Goal: Task Accomplishment & Management: Complete application form

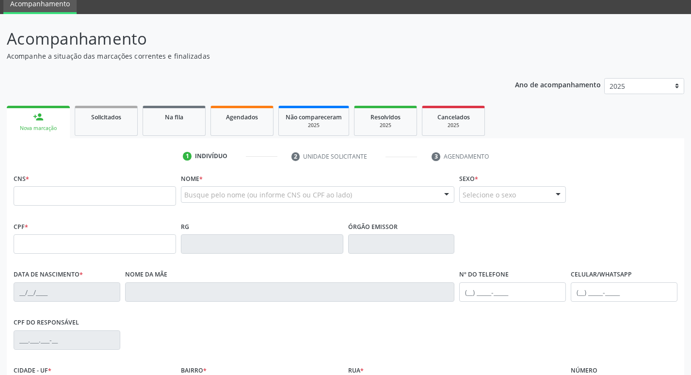
scroll to position [97, 0]
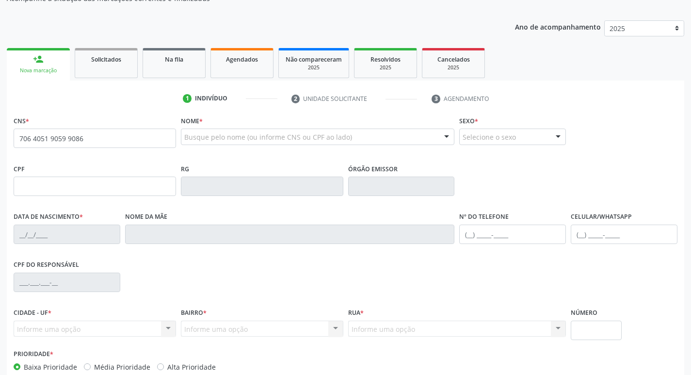
type input "706 4051 9059 9086"
type input "148.869.594-66"
type input "15/08/2004"
type input "Damiana Monteiro Leite Santana"
type input "(87) 99999-9999"
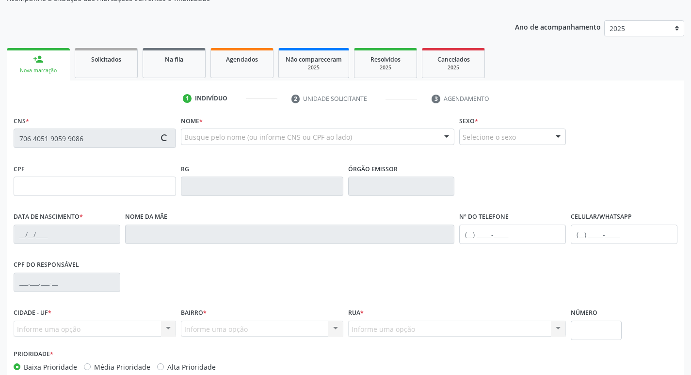
type input "053.809.094-42"
type input "614"
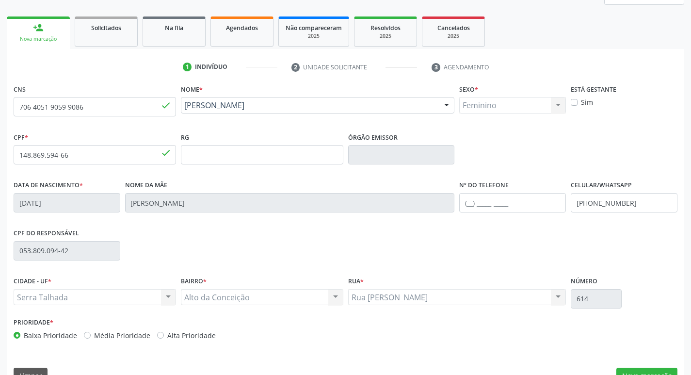
scroll to position [151, 0]
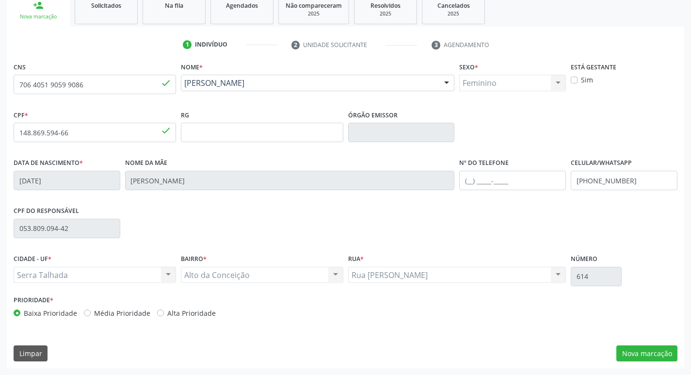
click at [667, 324] on div "Prioridade * Baixa Prioridade Média Prioridade Alta Prioridade" at bounding box center [345, 309] width 669 height 32
drag, startPoint x: 645, startPoint y: 351, endPoint x: 635, endPoint y: 359, distance: 13.2
drag, startPoint x: 635, startPoint y: 359, endPoint x: 642, endPoint y: 351, distance: 10.6
drag, startPoint x: 643, startPoint y: 351, endPoint x: 636, endPoint y: 353, distance: 7.8
click at [636, 353] on button "Nova marcação" at bounding box center [646, 353] width 61 height 16
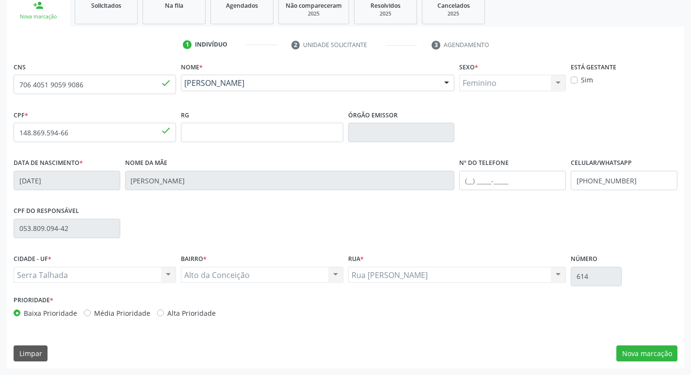
scroll to position [64, 0]
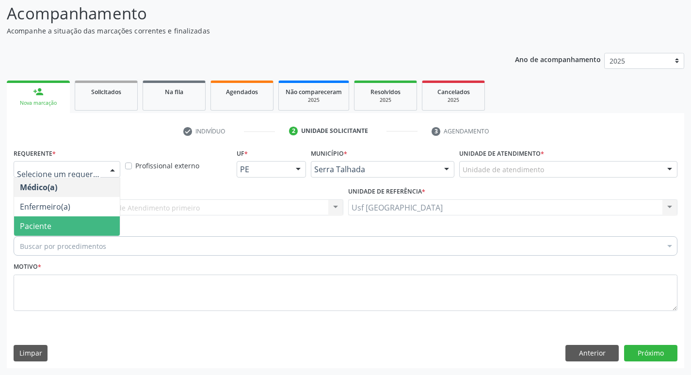
click at [47, 223] on span "Paciente" at bounding box center [36, 226] width 32 height 11
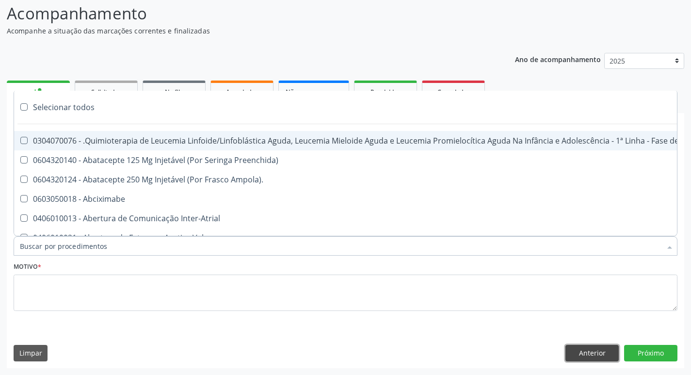
click at [599, 351] on button "Anterior" at bounding box center [591, 353] width 53 height 16
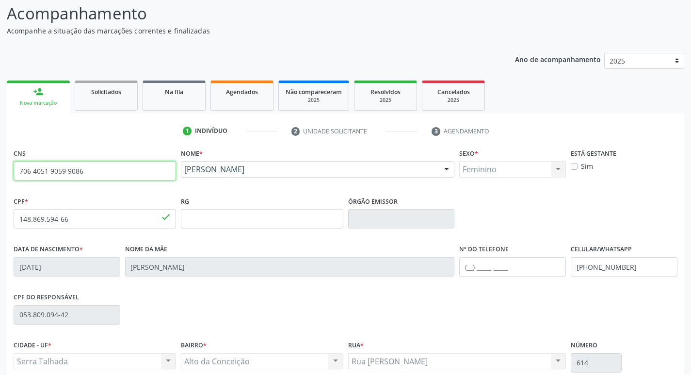
click at [144, 175] on input "706 4051 9059 9086" at bounding box center [95, 170] width 162 height 19
type input "7"
type input "700 8054 5551 3785"
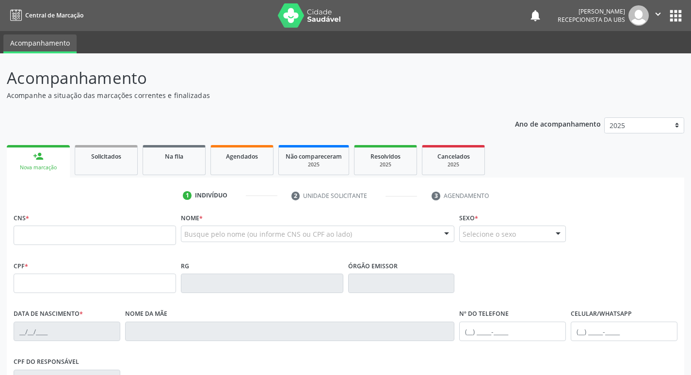
scroll to position [64, 0]
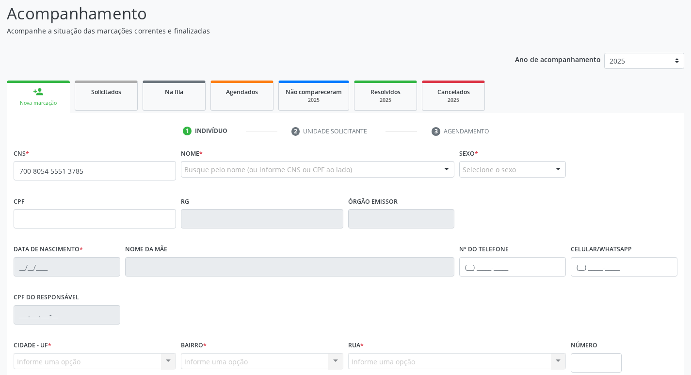
type input "700 8054 5551 3785"
type input "072.472.554-71"
type input "0[DATE]"
type input "[PERSON_NAME]"
type input "[PHONE_NUMBER]"
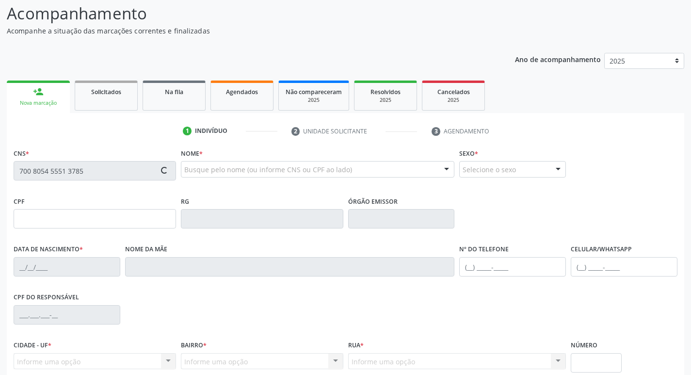
type input "[PHONE_NUMBER]"
type input "1202"
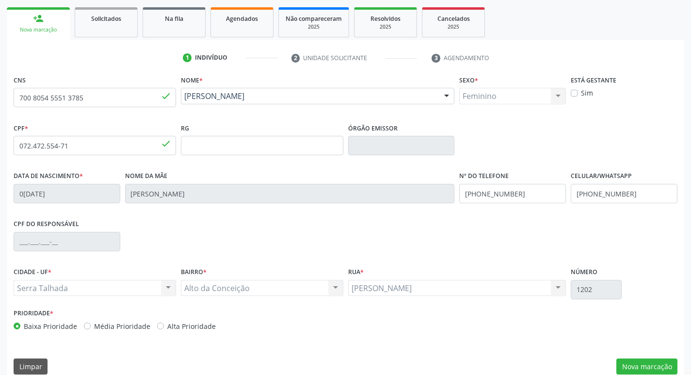
scroll to position [151, 0]
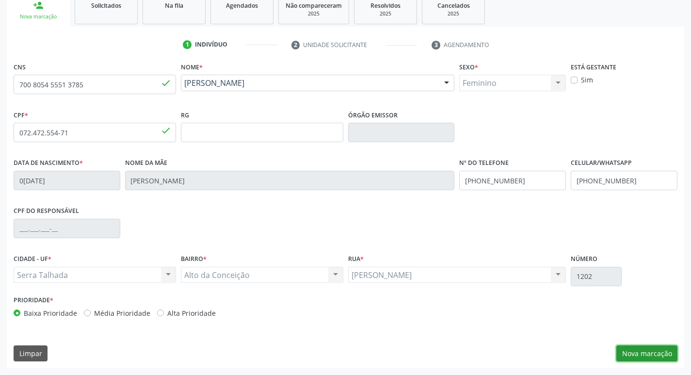
click at [667, 355] on button "Nova marcação" at bounding box center [646, 353] width 61 height 16
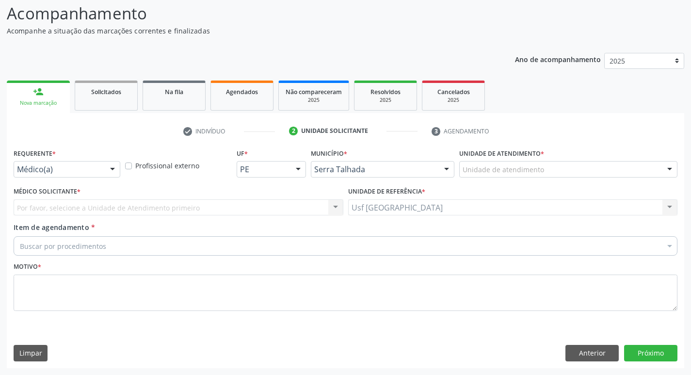
scroll to position [64, 0]
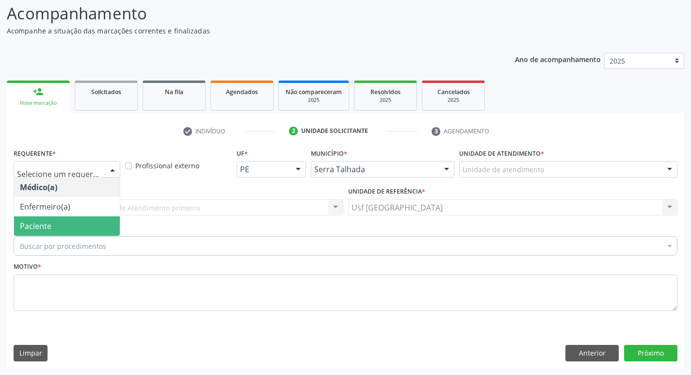
click at [35, 225] on span "Paciente" at bounding box center [36, 226] width 32 height 11
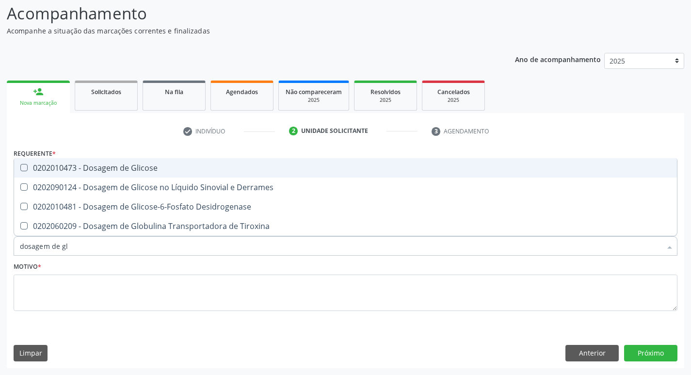
type input "dosagem de gli"
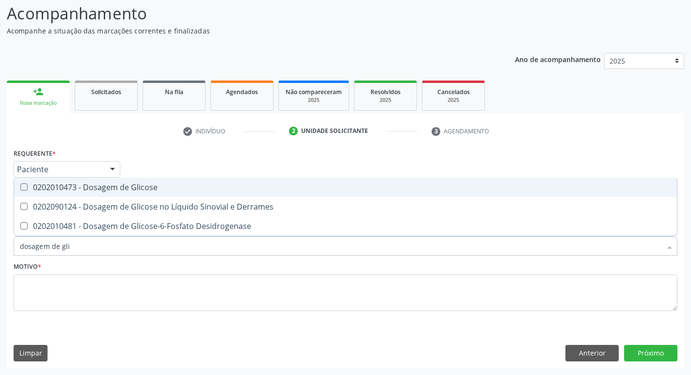
click at [109, 184] on div "0202010473 - Dosagem de Glicose" at bounding box center [345, 187] width 651 height 8
checkbox Glicose "true"
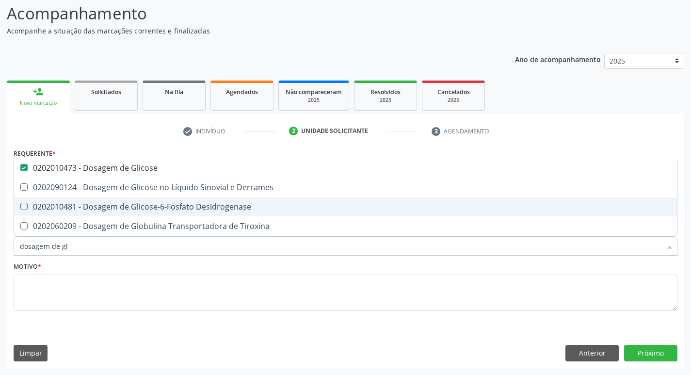
type input "dosagem de g"
checkbox Glicose "false"
checkbox Tiroxina "true"
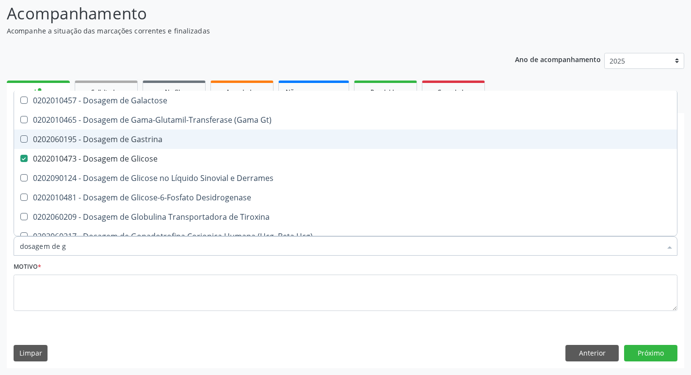
type input "dosagem de"
checkbox Glicose "false"
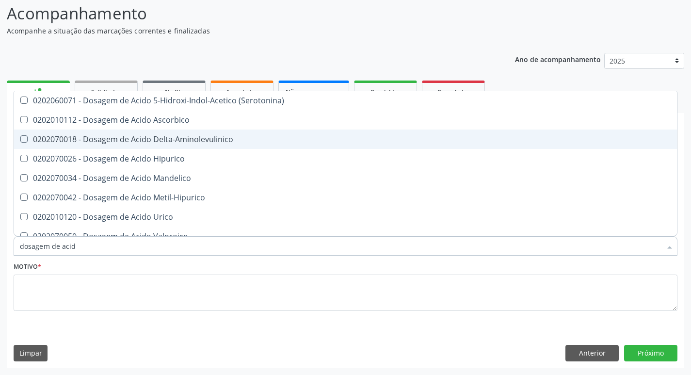
type input "dosagem de acido"
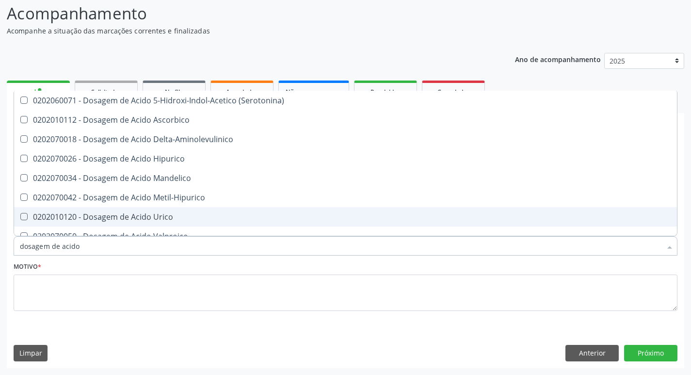
click at [145, 216] on div "0202010120 - Dosagem de Acido Urico" at bounding box center [345, 217] width 651 height 8
checkbox Urico "true"
type input "dosagem de ac"
checkbox Urico "false"
checkbox Valproico "true"
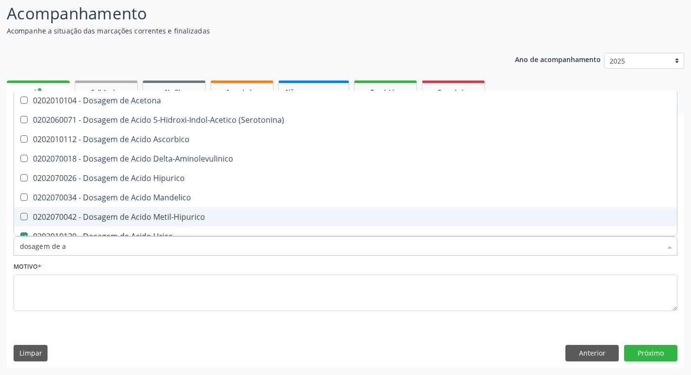
type input "dosagem de"
checkbox Urico "false"
checkbox Etilico "true"
type input "dosagem de c"
checkbox Cloreto "false"
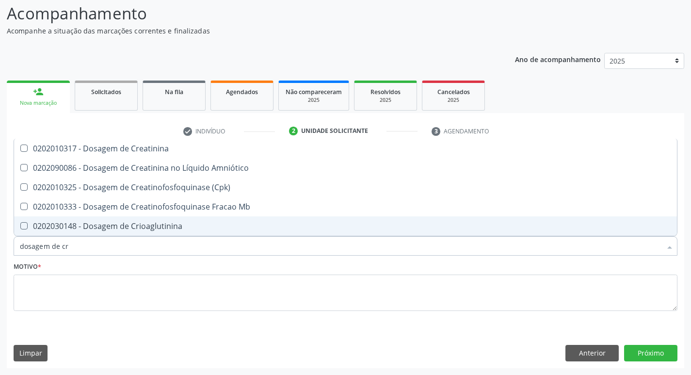
type input "dosagem de cre"
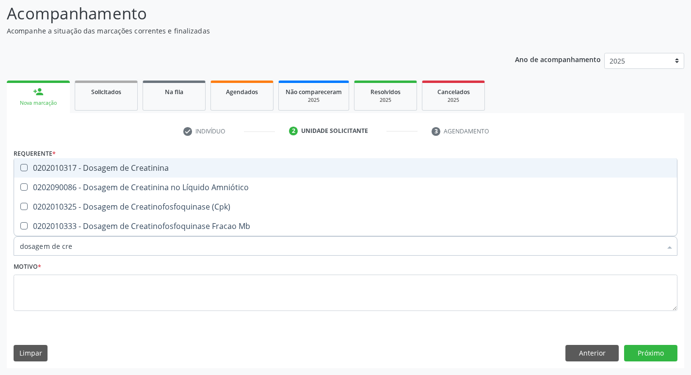
click at [118, 171] on div "0202010317 - Dosagem de Creatinina" at bounding box center [345, 168] width 651 height 8
checkbox Creatinina "true"
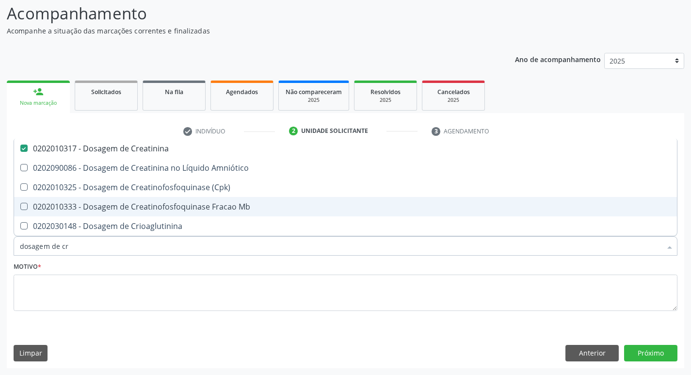
type input "dosagem de c"
checkbox Creatinina "false"
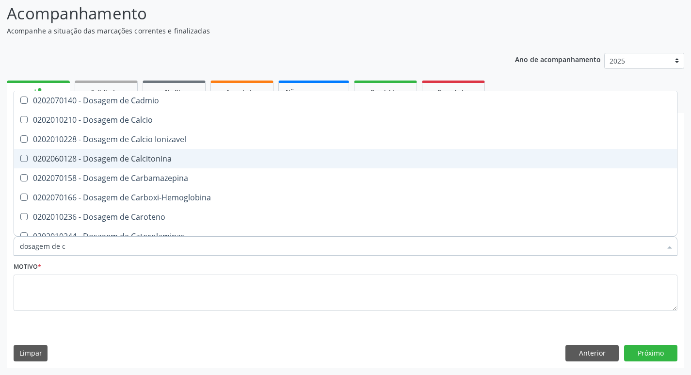
type input "dosagem de"
checkbox Cloreto "true"
checkbox Creatinina "false"
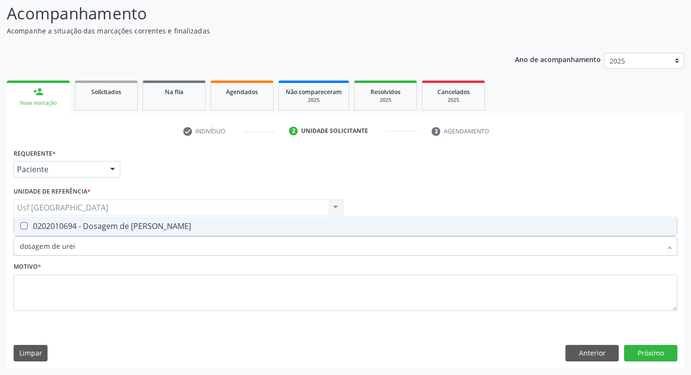
type input "dosagem de ureia"
click at [124, 223] on div "0202010694 - Dosagem de [PERSON_NAME]" at bounding box center [345, 226] width 651 height 8
checkbox Ureia "true"
type input "dosagem de"
checkbox Ureia "false"
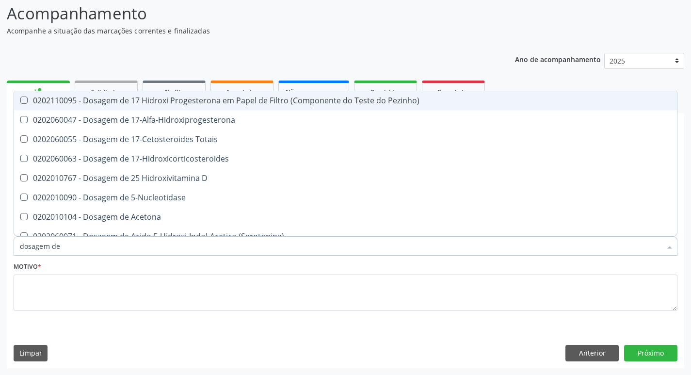
type input "dosagem de c"
checkbox Urico "false"
checkbox Acida "true"
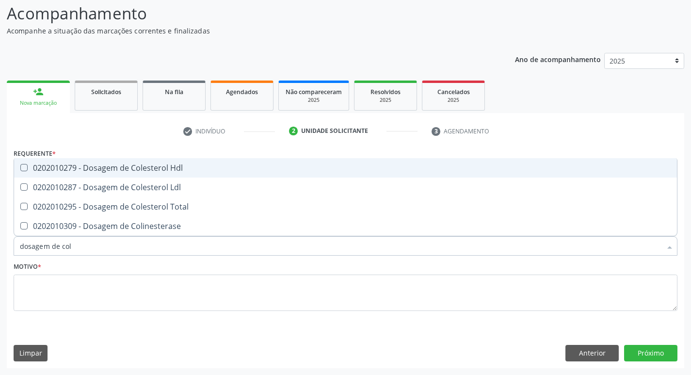
type input "dosagem de [PERSON_NAME]"
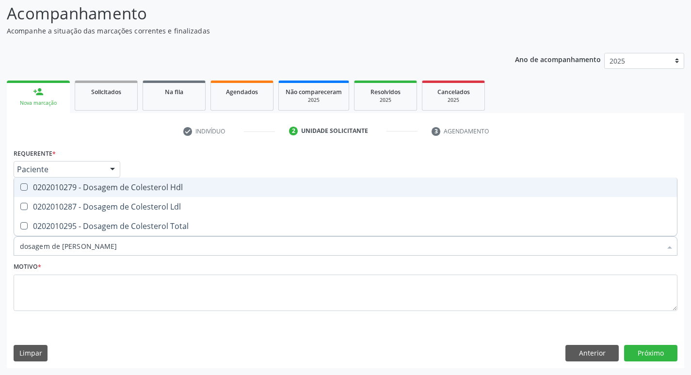
click at [161, 181] on span "0202010279 - Dosagem de Colesterol Hdl" at bounding box center [345, 186] width 663 height 19
click at [157, 196] on span "0202010279 - Dosagem de Colesterol Hdl" at bounding box center [345, 186] width 663 height 19
click at [143, 191] on div "0202010279 - Dosagem de Colesterol Hdl" at bounding box center [345, 187] width 651 height 8
checkbox Hdl "true"
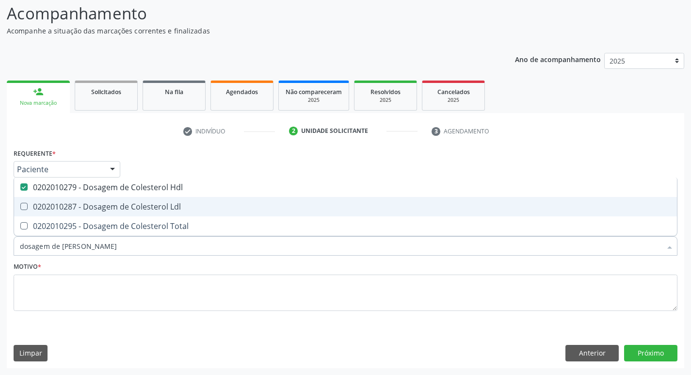
click at [143, 203] on div "0202010287 - Dosagem de Colesterol Ldl" at bounding box center [345, 207] width 651 height 8
checkbox Ldl "true"
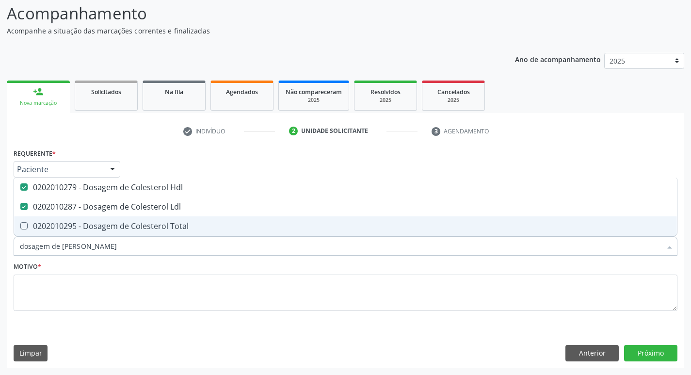
click at [150, 223] on div "0202010295 - Dosagem de Colesterol Total" at bounding box center [345, 226] width 651 height 8
checkbox Total "true"
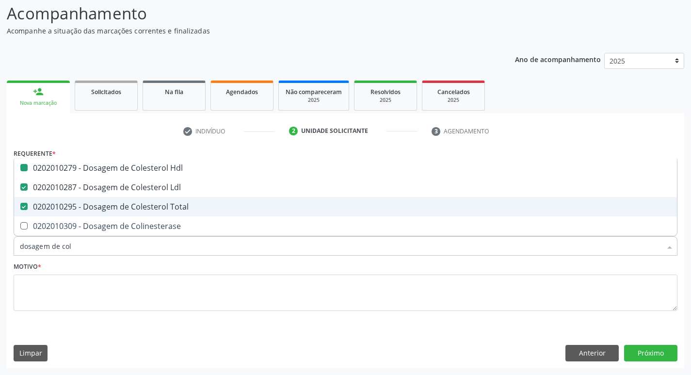
type input "dosagem de co"
checkbox Hdl "false"
checkbox Colinesterase "true"
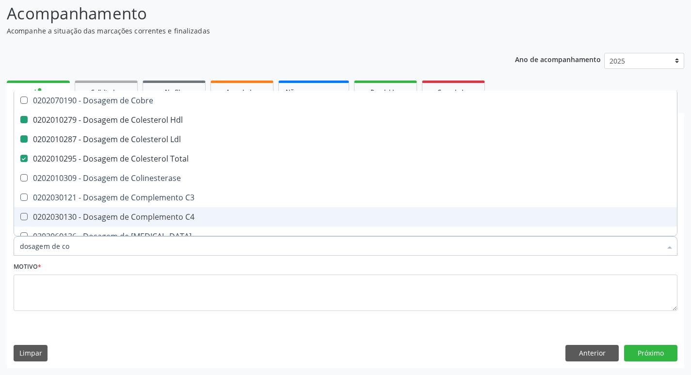
type input "dosagem de c"
checkbox Hdl "false"
checkbox Ldl "false"
checkbox Total "false"
type input "dosagem de"
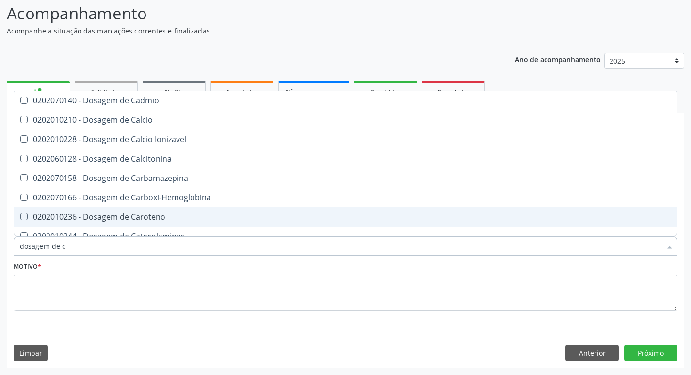
checkbox Cloreto "true"
checkbox Hdl "false"
checkbox Ldl "false"
checkbox Total "false"
checkbox Creatinina "false"
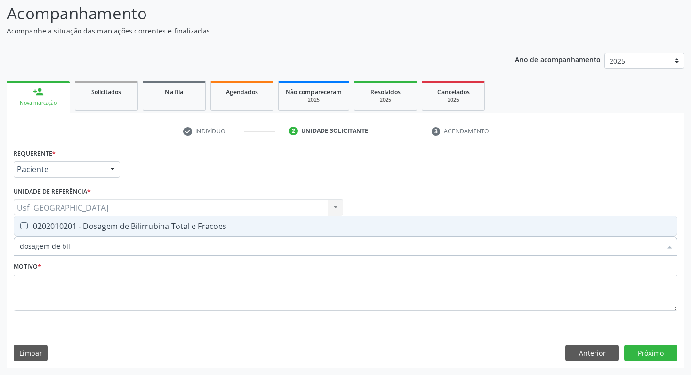
type input "dosagem de bili"
click at [152, 227] on div "0202010201 - Dosagem de Bilirrubina Total e Fracoes" at bounding box center [345, 226] width 651 height 8
checkbox Fracoes "true"
type input "dosagem de b"
checkbox Fracoes "false"
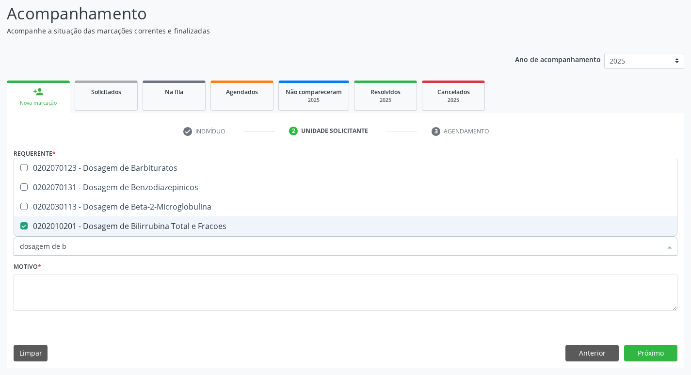
type input "dosagem de"
checkbox Fracoes "false"
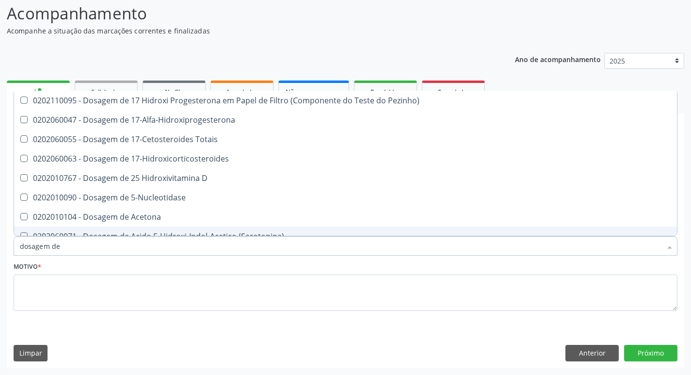
type input "dosagem de t"
checkbox Urico "false"
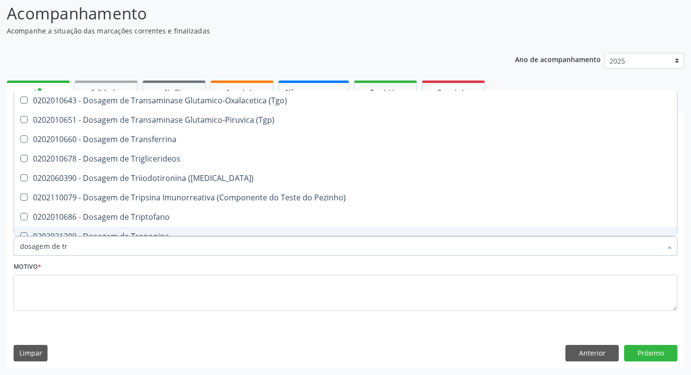
type input "dosagem de tri"
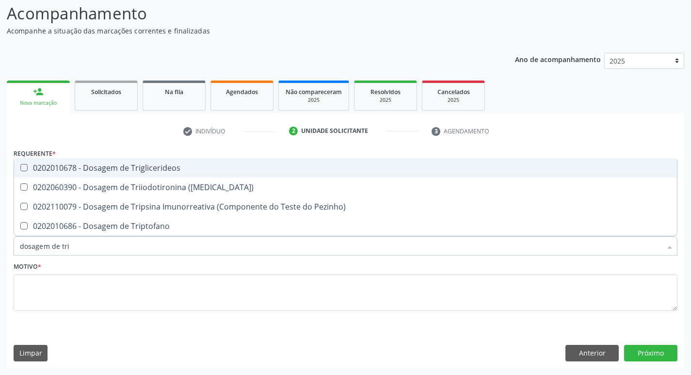
click at [174, 171] on div "0202010678 - Dosagem de Triglicerideos" at bounding box center [345, 168] width 651 height 8
checkbox Triglicerideos "true"
type input "dosagem de tr"
checkbox Triglicerideos "false"
checkbox Triptofano "true"
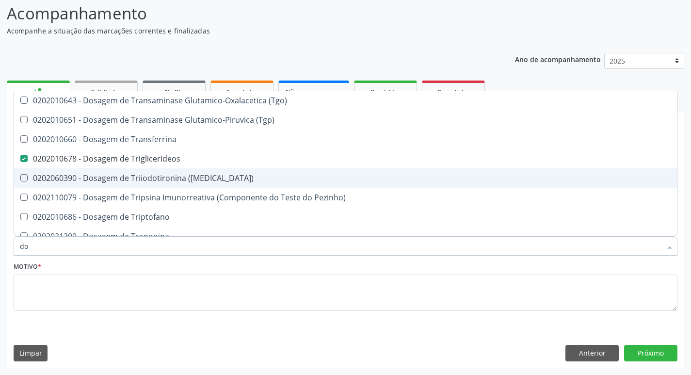
type input "d"
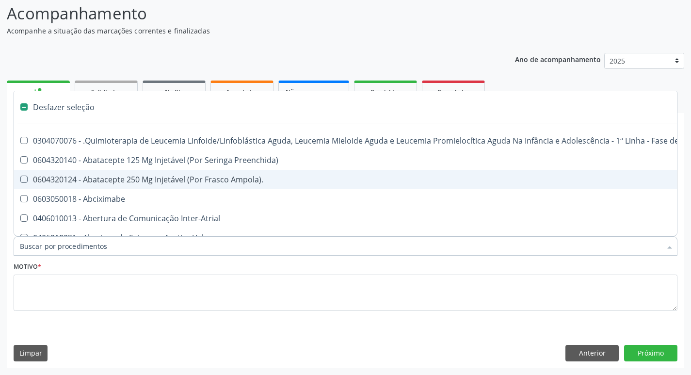
checkbox Abciximabe "false"
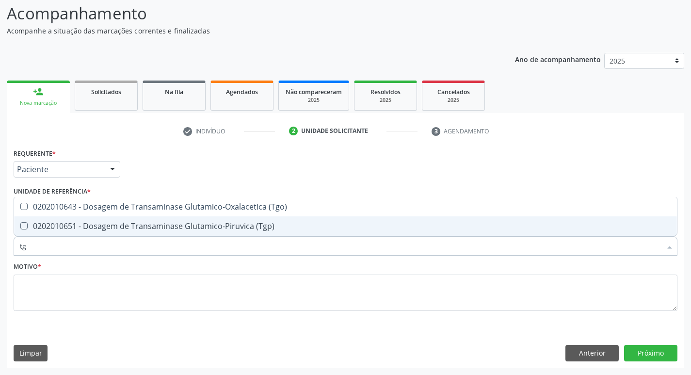
type input "tgo"
click at [158, 225] on div "0202010643 - Dosagem de Transaminase Glutamico-Oxalacetica (Tgo)" at bounding box center [345, 226] width 651 height 8
checkbox \(Tgo\) "true"
type input "tgp"
click at [167, 227] on div "0202010651 - Dosagem de Transaminase Glutamico-Piruvica (Tgp)" at bounding box center [345, 226] width 651 height 8
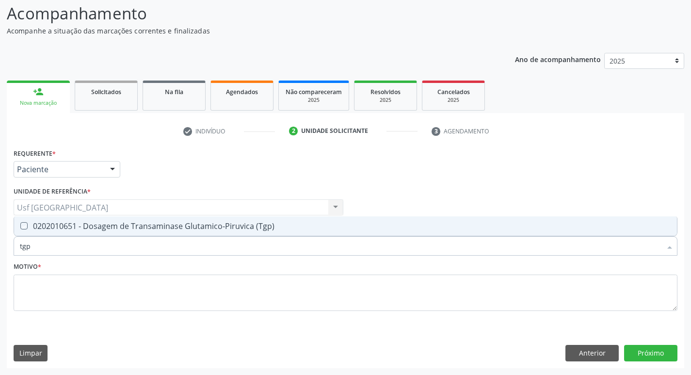
checkbox \(Tgp\) "true"
type input "t"
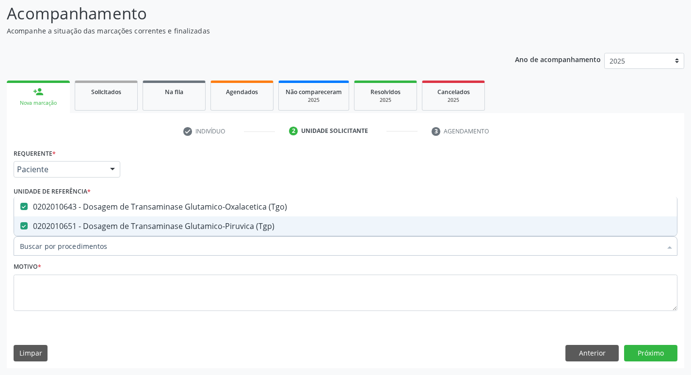
checkbox \(Tgo\) "false"
checkbox \(Tgp\) "false"
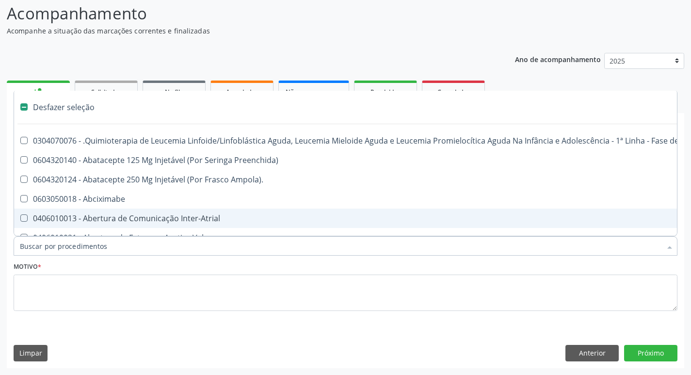
type input "h"
checkbox B "true"
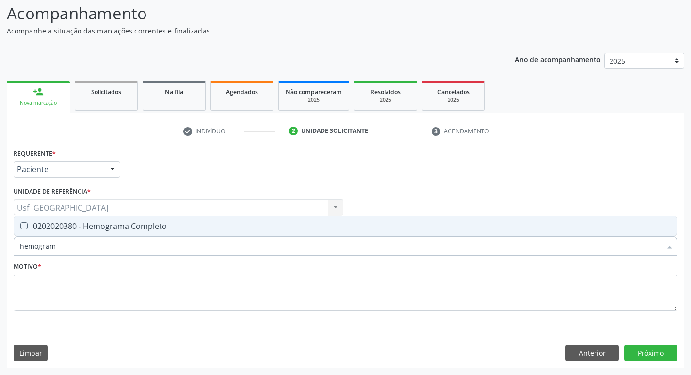
type input "hemograma"
click at [138, 223] on div "0202020380 - Hemograma Completo" at bounding box center [345, 226] width 651 height 8
checkbox Completo "true"
type input "hemog"
checkbox Completo "false"
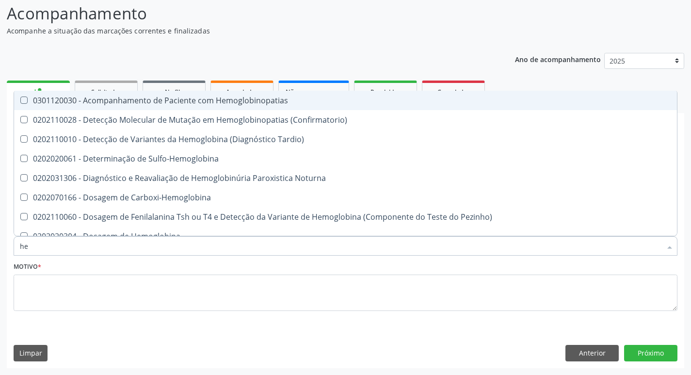
type input "h"
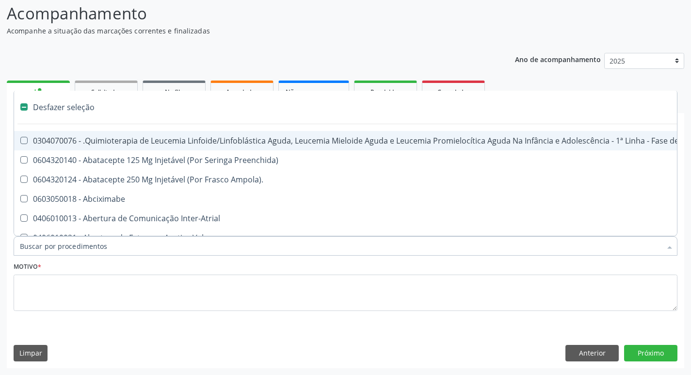
checkbox Capsula\) "false"
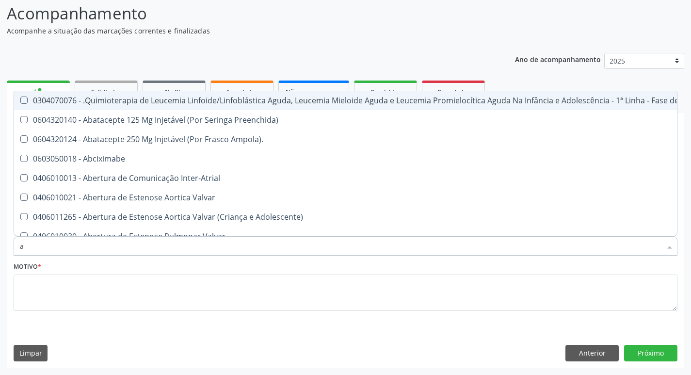
type input "an"
checkbox Hanseníase "true"
checkbox Visceral\ "true"
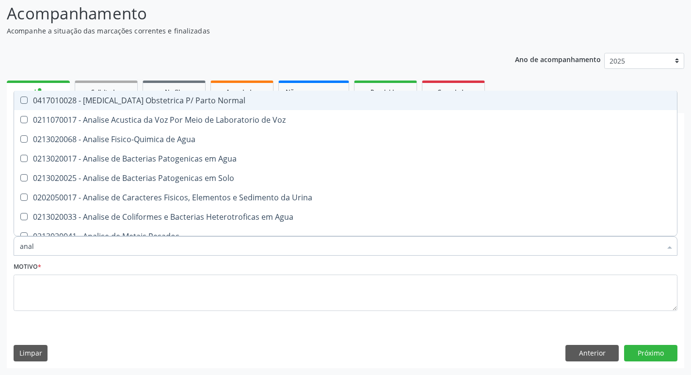
type input "anali"
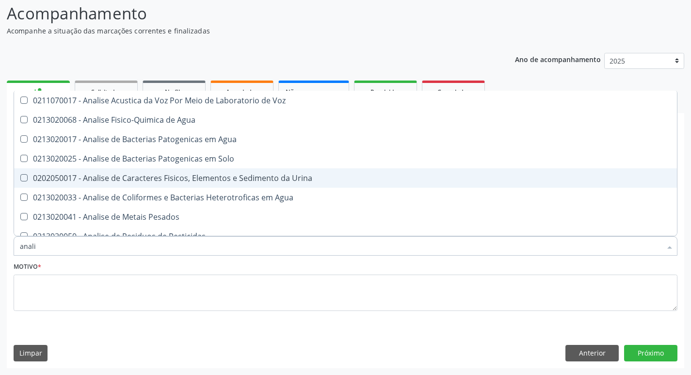
click at [157, 182] on div "0202050017 - Analise de Caracteres Fisicos, Elementos e Sedimento da Urina" at bounding box center [345, 178] width 651 height 8
checkbox Urina "true"
type input "anal"
checkbox Urina "false"
checkbox Agua "true"
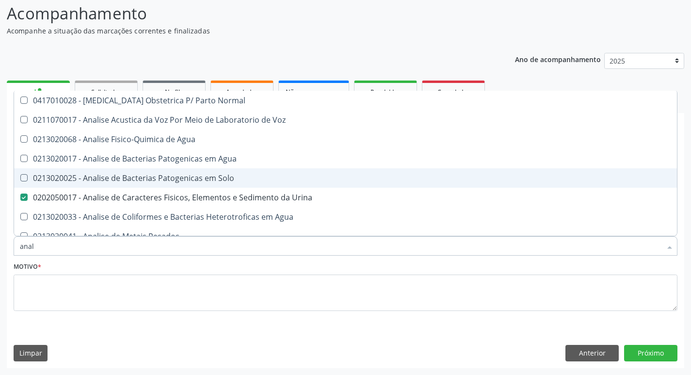
type input "ana"
checkbox Urina "false"
checkbox Pesticidas "true"
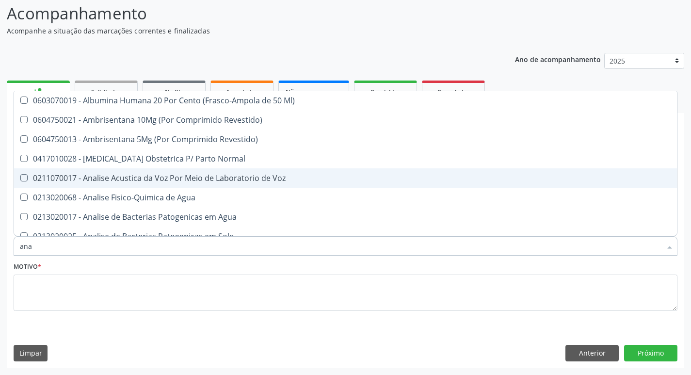
type input "an"
checkbox Urina "false"
checkbox Anal "true"
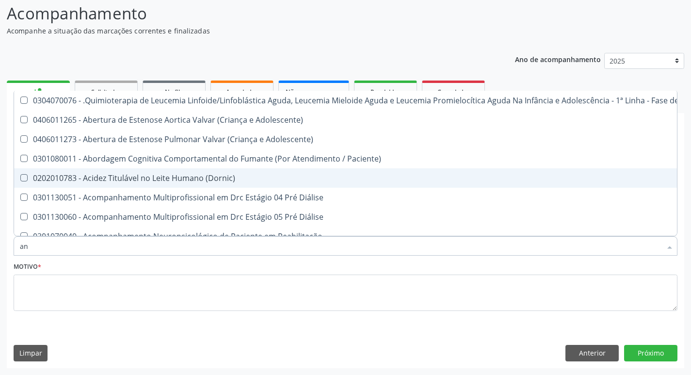
type input "a"
checkbox Urina "false"
checkbox Especializada "true"
checkbox \(Tgo\) "false"
checkbox \(Tgp\) "false"
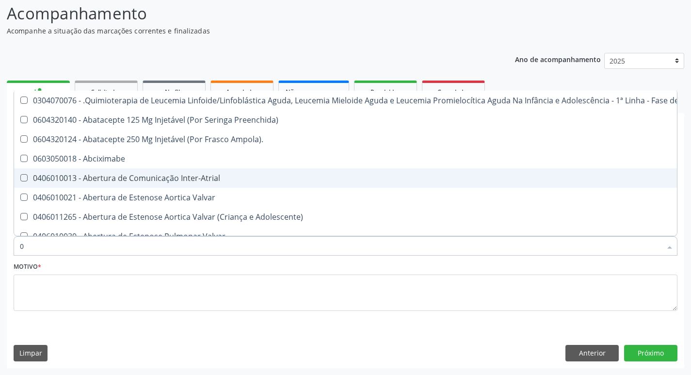
type input "02"
checkbox Coração "true"
checkbox Urina "false"
checkbox Hemodialise "true"
checkbox Capsula\) "true"
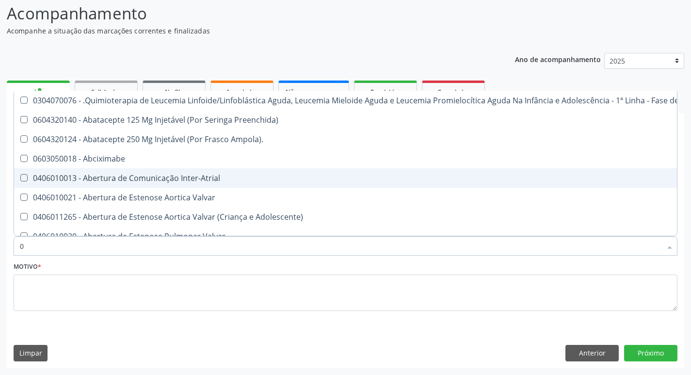
checkbox Comprimido\) "true"
checkbox Transferências "true"
checkbox Meckel "true"
checkbox Bilateral "true"
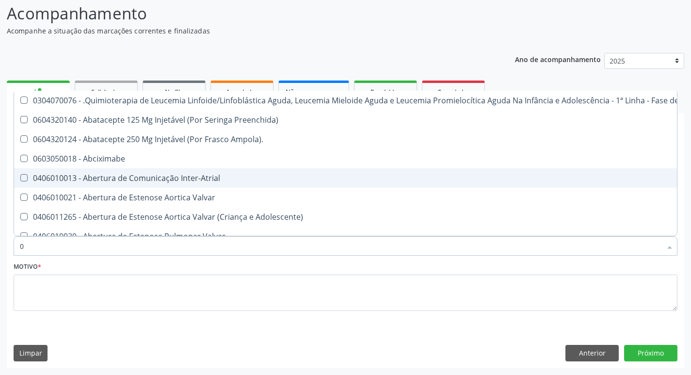
checkbox Laboratorial "true"
checkbox Citopatológico "true"
checkbox Transfusao "true"
checkbox Transplante "true"
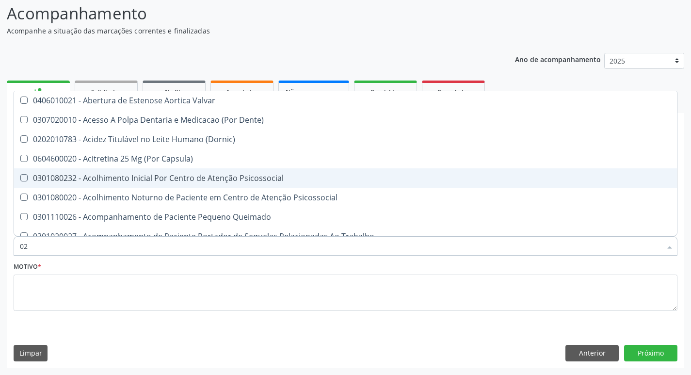
type input "020"
checkbox Terapeutica "true"
checkbox Urina "false"
checkbox Intra-Aortico "true"
checkbox Splintagem "true"
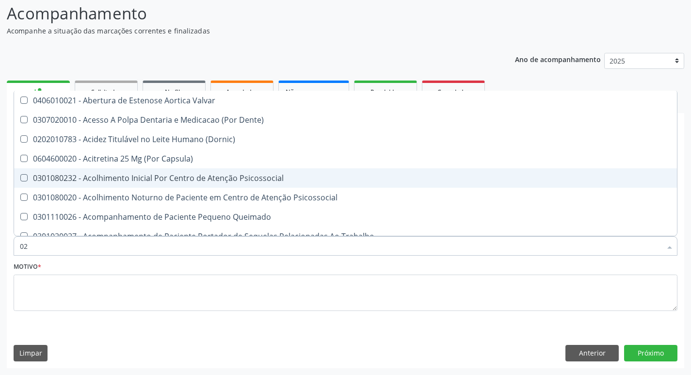
checkbox Epispádia "true"
checkbox Anos\) "true"
checkbox Congênita "true"
checkbox Complementar\) "true"
checkbox \(Qualitativo\) "true"
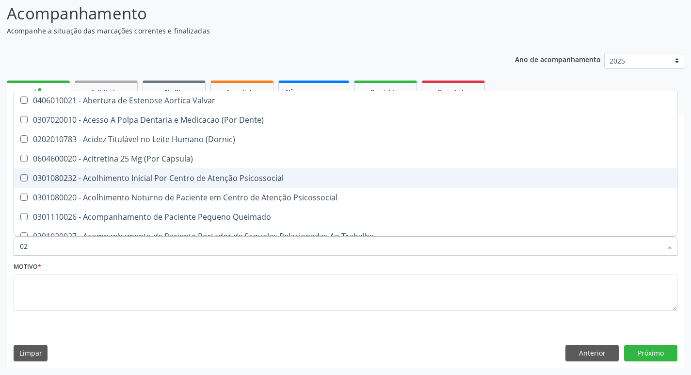
checkbox Semana\) "true"
checkbox Pediátrico "true"
checkbox Dias "true"
checkbox Ii\) "true"
checkbox Urico "false"
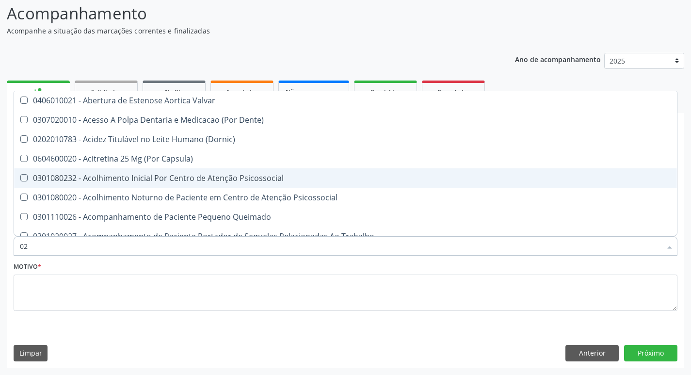
checkbox Fracoes "false"
checkbox Hdl "false"
checkbox Ldl "false"
checkbox Total "false"
checkbox Creatinina "false"
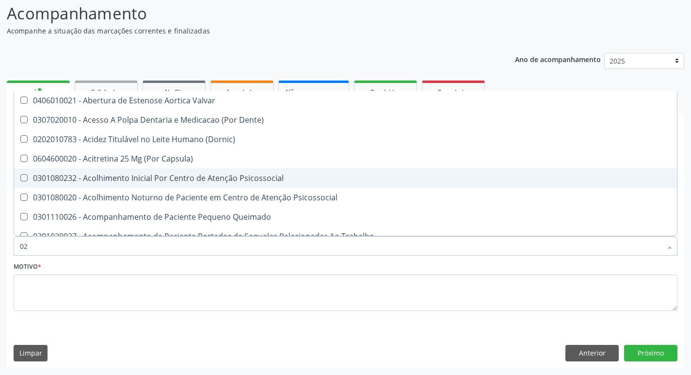
checkbox Glicose "false"
checkbox \(Tgo\) "false"
checkbox \(Tgp\) "false"
checkbox Triglicerideos "false"
checkbox \(T3\) "true"
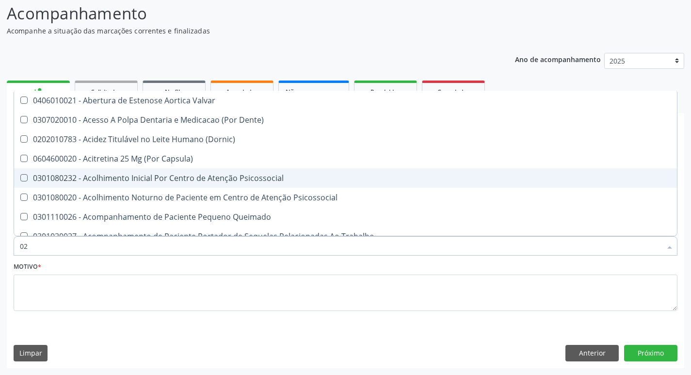
checkbox Ureia "false"
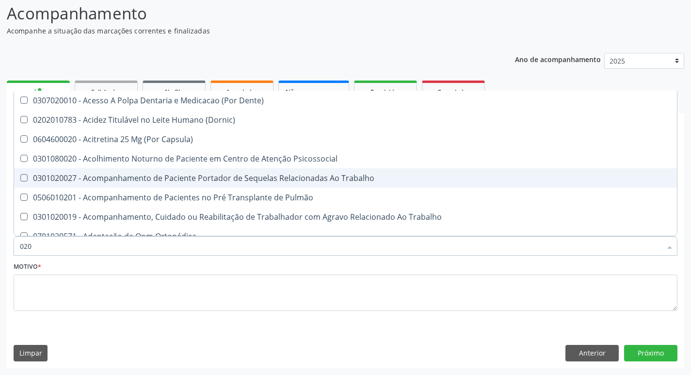
type input "0202"
checkbox Capsula\) "true"
checkbox Urina "false"
checkbox População "true"
checkbox Pré-Escalênica "true"
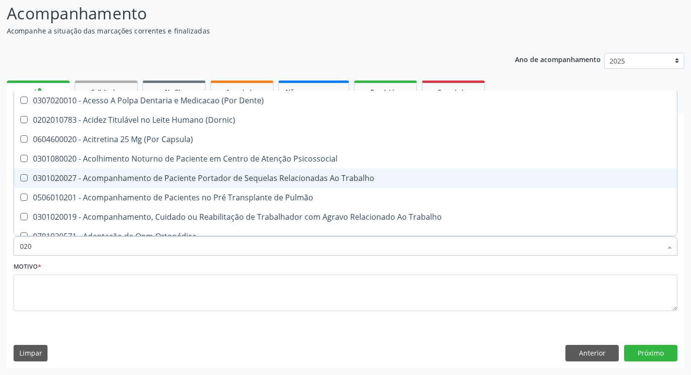
checkbox Faringe\/Laringe "true"
checkbox Puncao "true"
checkbox Fragmento "true"
checkbox Ossea "true"
checkbox Laser "true"
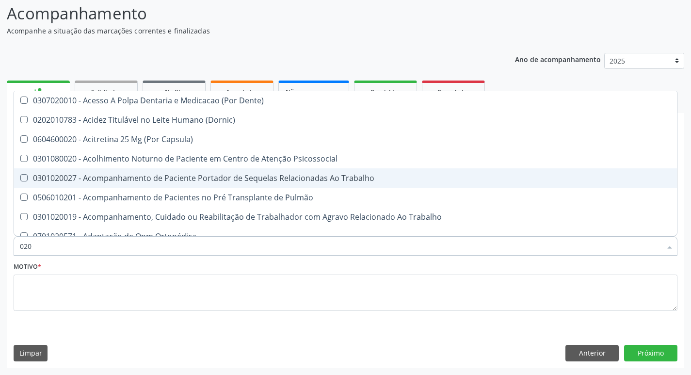
checkbox \(Spcto\) "true"
checkbox 67 "true"
checkbox Projecoes\) "true"
checkbox Estimulo "true"
checkbox Biologica "true"
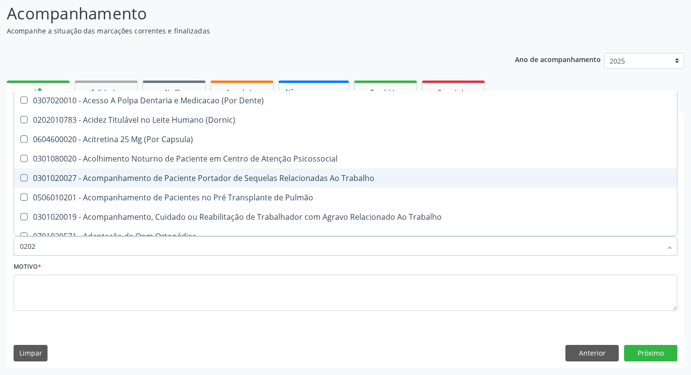
checkbox Urico "false"
checkbox Fracoes "false"
checkbox Hdl "false"
checkbox Ldl "false"
checkbox Total "false"
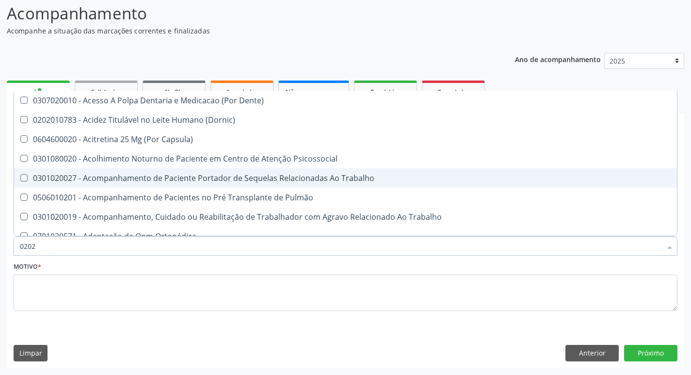
checkbox Creatinina "false"
checkbox Glicose "false"
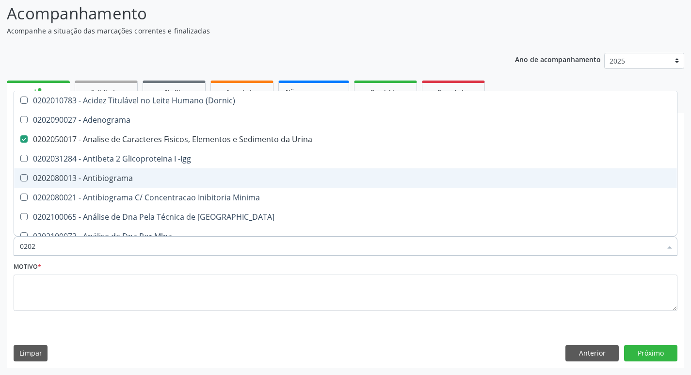
type input "02020"
checkbox Organicos "true"
checkbox Urico "false"
checkbox Alfa-2-Macroglobulina "true"
checkbox \(Psa\) "true"
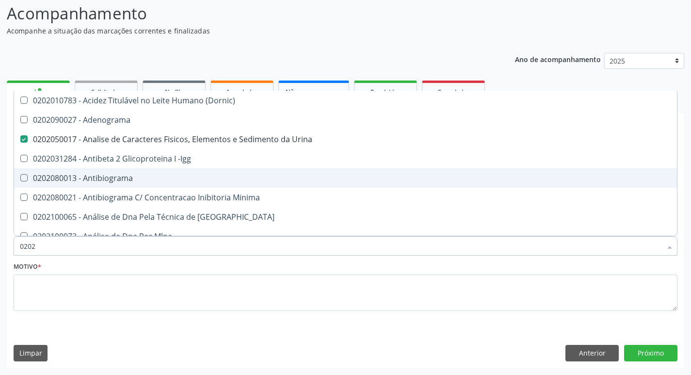
checkbox III "true"
checkbox Barbituratos "true"
checkbox Fracoes "false"
checkbox Calcio "true"
checkbox Hdl "false"
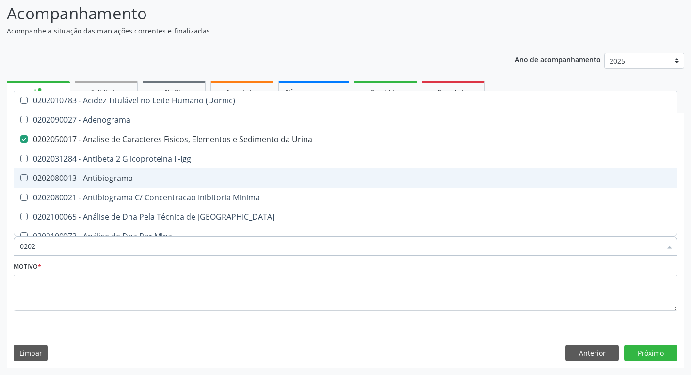
checkbox Ldl "false"
checkbox Total "false"
checkbox Creatinina "false"
checkbox Xi "true"
checkbox Glicose "false"
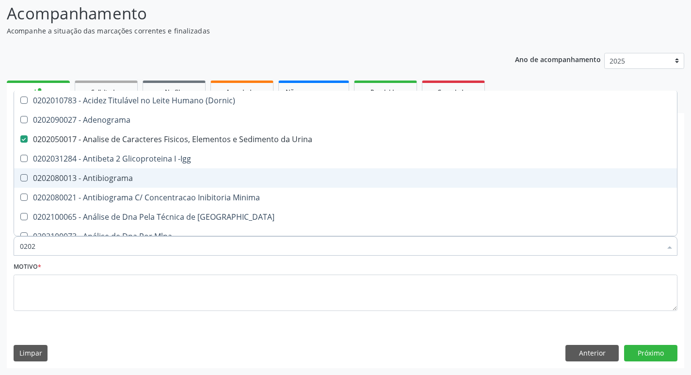
checkbox Prolactina "true"
checkbox Funcional "true"
checkbox Derrames "true"
checkbox \(Tgo\) "false"
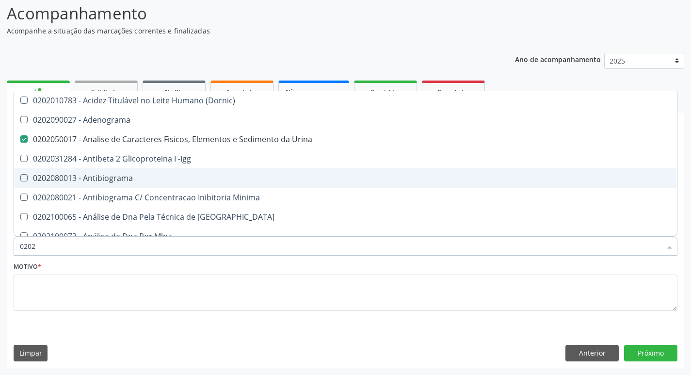
checkbox \(Tgp\) "false"
checkbox Triglicerideos "false"
checkbox Ureia "false"
checkbox Zinco "true"
checkbox Completo "false"
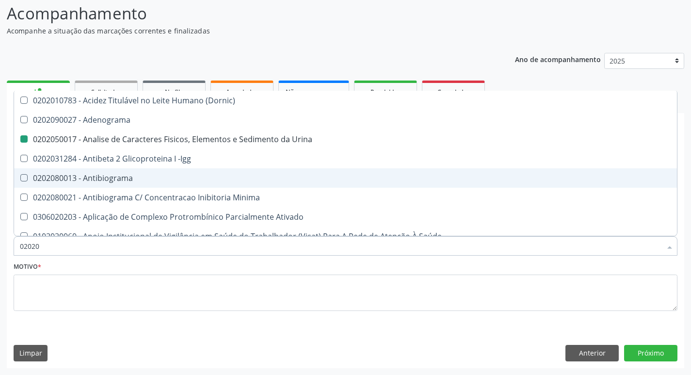
type input "020204"
checkbox Urina "false"
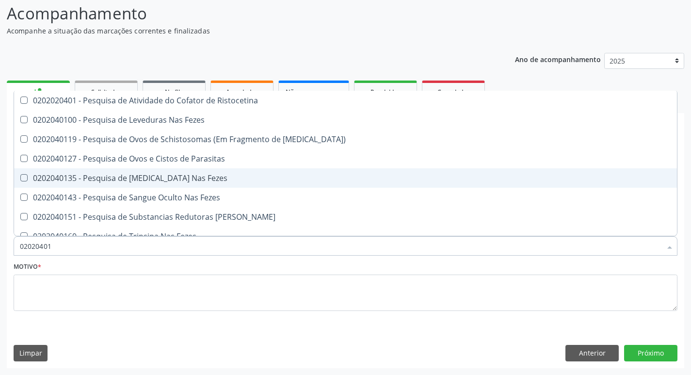
type input "020204012"
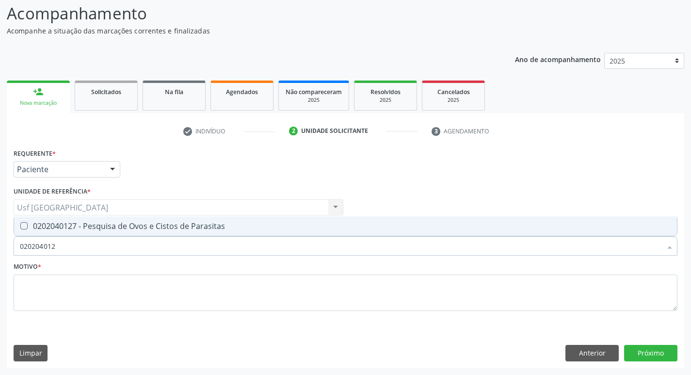
click at [209, 229] on div "0202040127 - Pesquisa de Ovos e Cistos de Parasitas" at bounding box center [345, 226] width 651 height 8
checkbox Parasitas "true"
type input "02020401"
checkbox Parasitas "false"
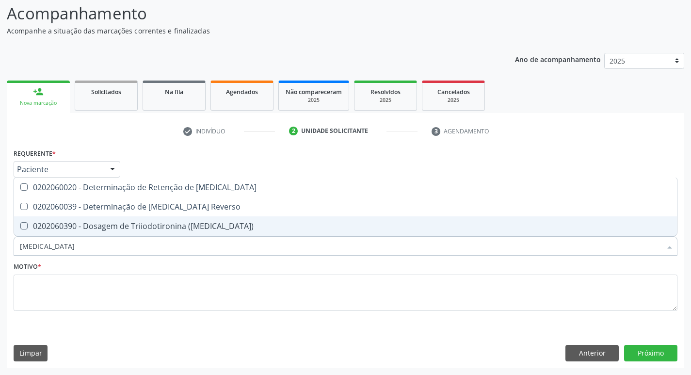
click at [80, 223] on div "0202060390 - Dosagem de Triiodotironina ([MEDICAL_DATA])" at bounding box center [345, 226] width 651 height 8
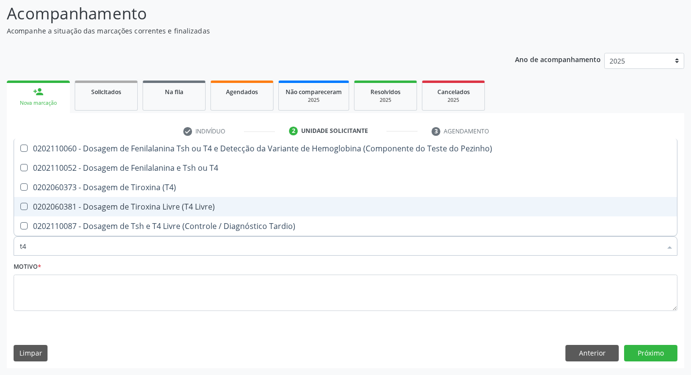
click at [93, 205] on div "0202060381 - Dosagem de Tiroxina Livre (T4 Livre)" at bounding box center [345, 207] width 651 height 8
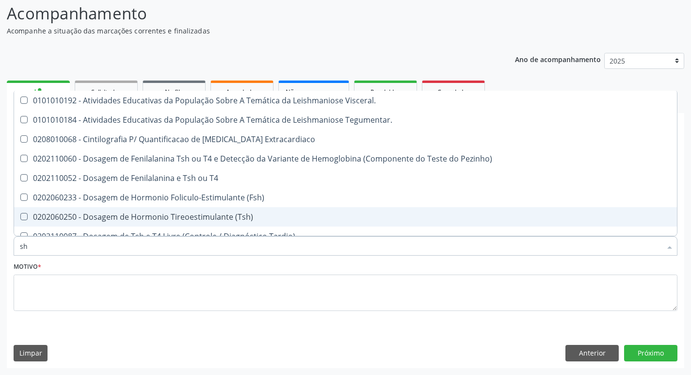
click at [146, 213] on div "0202060250 - Dosagem de Hormonio Tireoestimulante (Tsh)" at bounding box center [345, 217] width 651 height 8
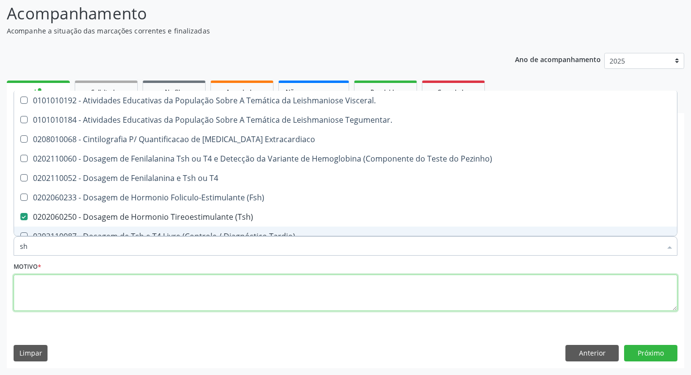
click at [85, 287] on textarea at bounding box center [346, 292] width 664 height 37
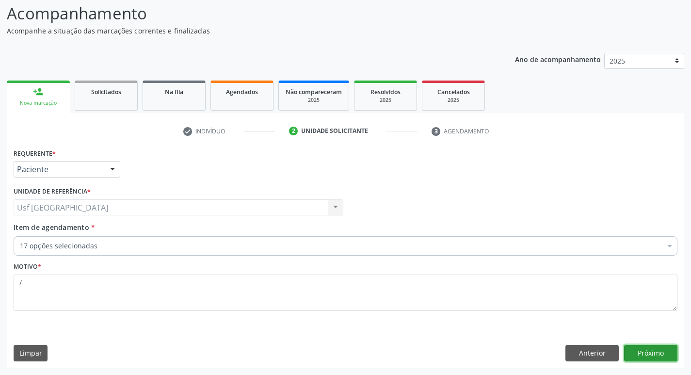
click at [650, 355] on button "Próximo" at bounding box center [650, 353] width 53 height 16
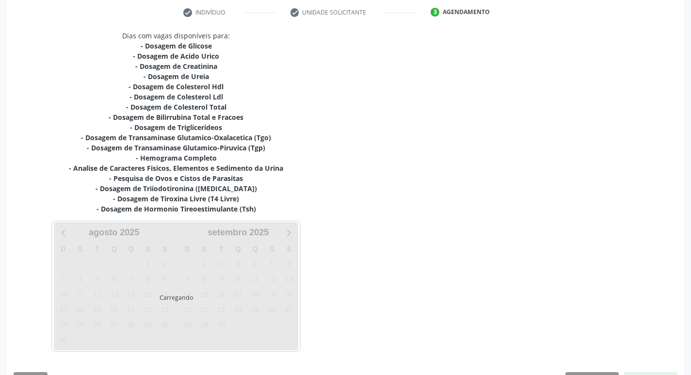
scroll to position [210, 0]
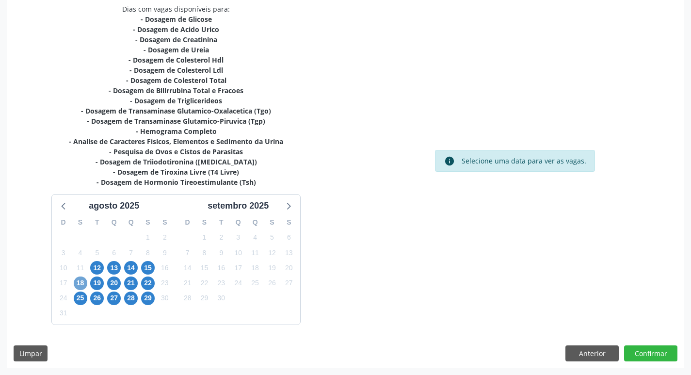
click at [80, 281] on span "18" at bounding box center [81, 283] width 14 height 14
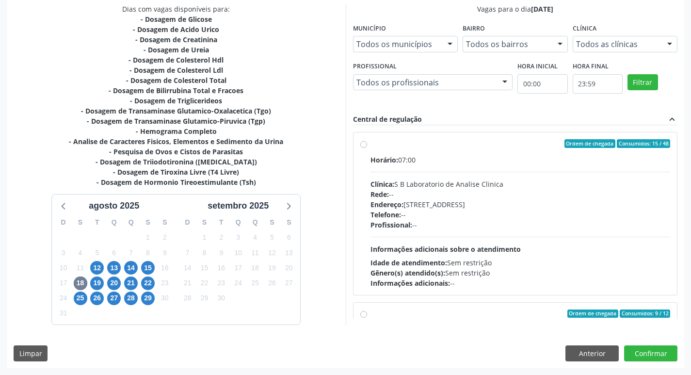
click at [370, 145] on label "Ordem de chegada Consumidos: 15 / 48 Horário: 07:00 Clínica: S B Laboratorio de…" at bounding box center [520, 213] width 300 height 149
click at [365, 145] on input "Ordem de chegada Consumidos: 15 / 48 Horário: 07:00 Clínica: S B Laboratorio de…" at bounding box center [363, 143] width 7 height 9
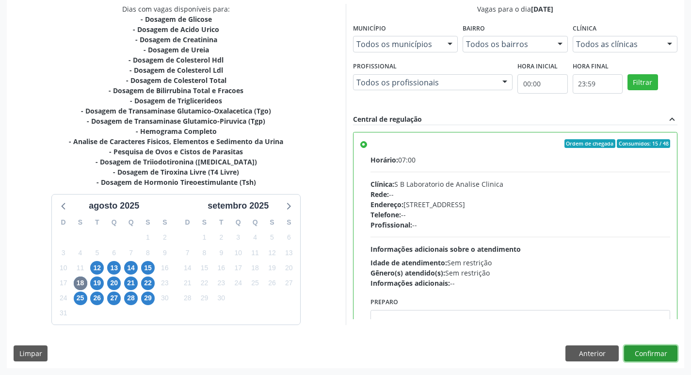
click at [650, 353] on button "Confirmar" at bounding box center [650, 353] width 53 height 16
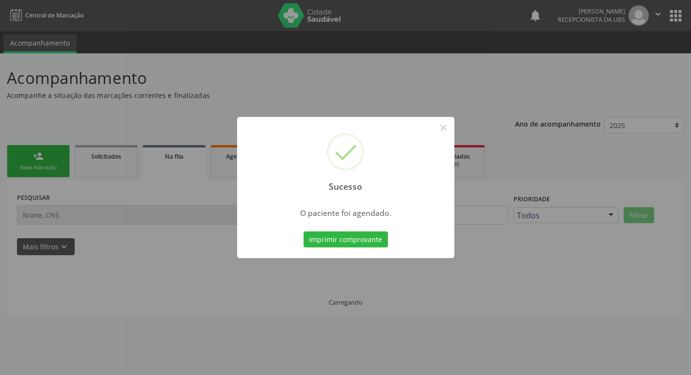
scroll to position [0, 0]
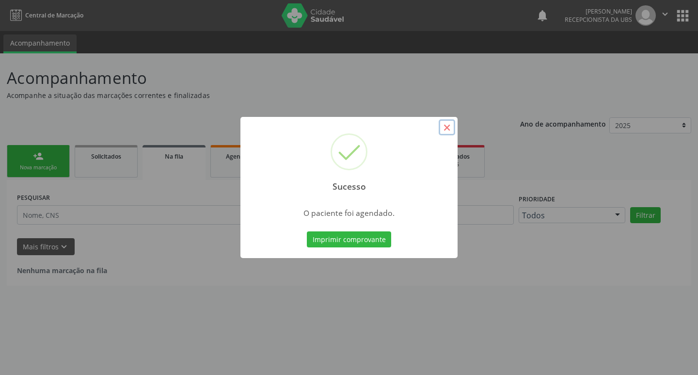
click at [449, 126] on button "×" at bounding box center [447, 127] width 16 height 16
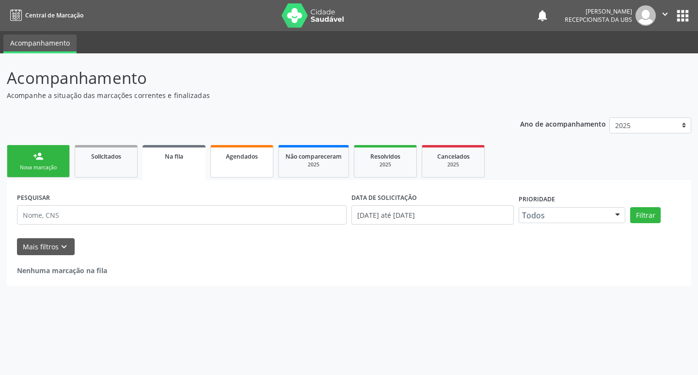
click at [240, 164] on link "Agendados" at bounding box center [241, 161] width 63 height 32
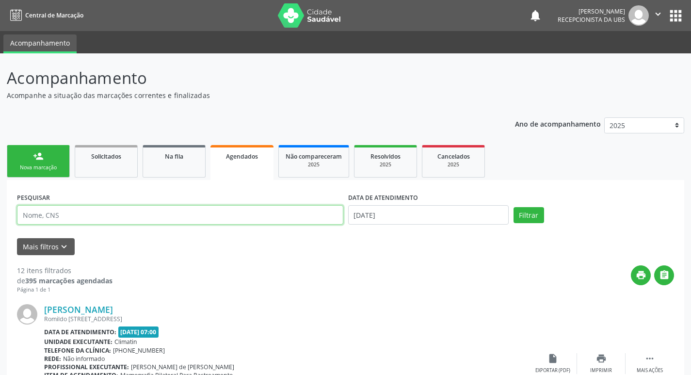
click at [207, 216] on input "text" at bounding box center [180, 214] width 326 height 19
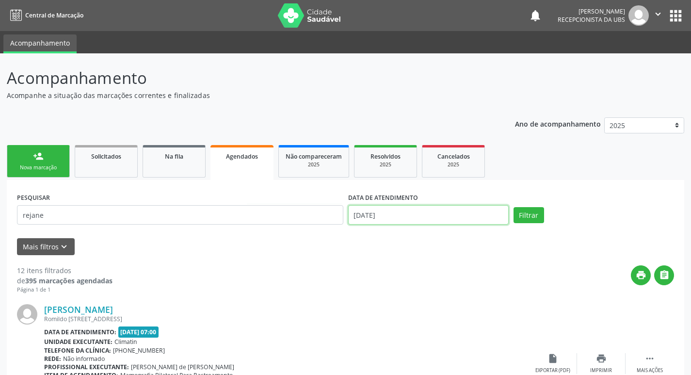
click at [388, 219] on input "12/08/2025" at bounding box center [428, 214] width 161 height 19
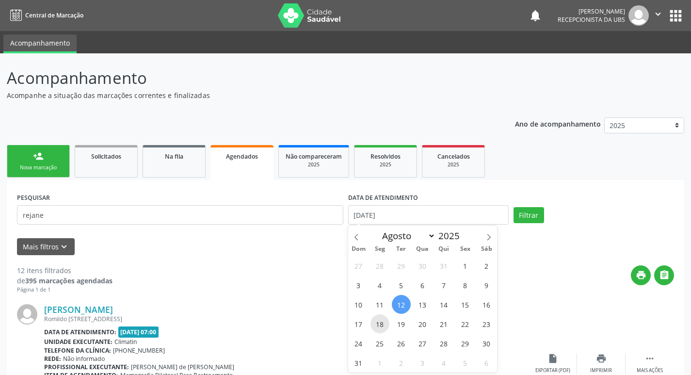
click at [382, 321] on span "18" at bounding box center [379, 323] width 19 height 19
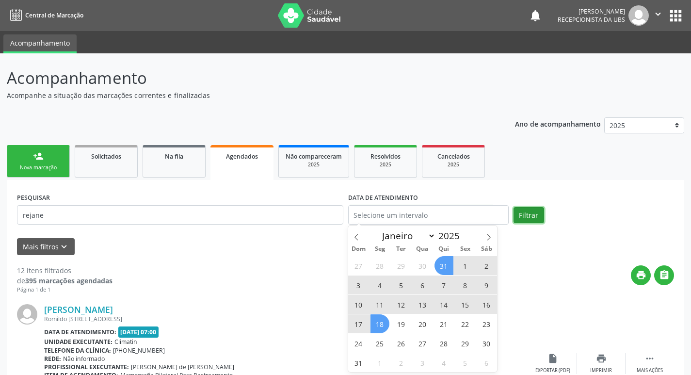
click at [524, 211] on button "Filtrar" at bounding box center [529, 215] width 31 height 16
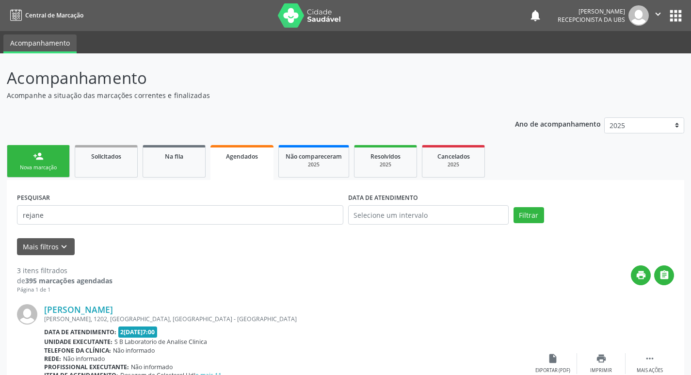
scroll to position [48, 0]
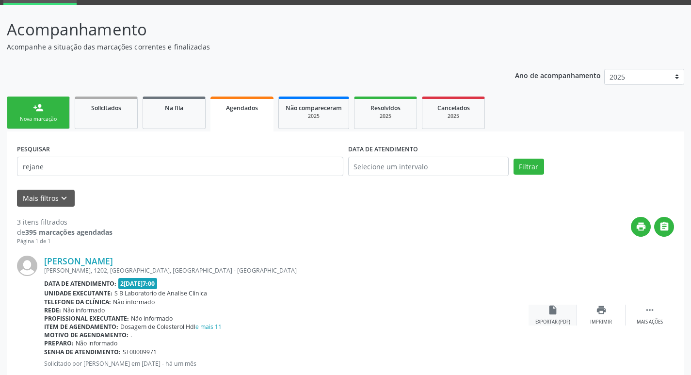
click at [559, 311] on div "insert_drive_file Exportar (PDF)" at bounding box center [553, 315] width 48 height 21
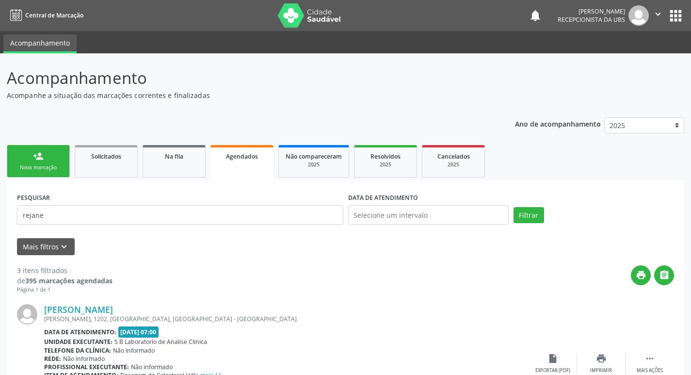
scroll to position [48, 0]
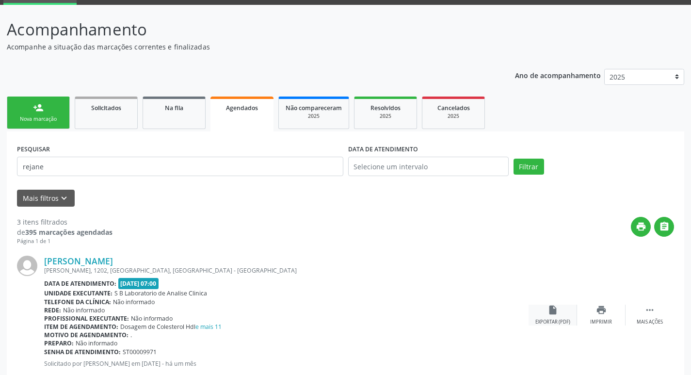
click at [561, 321] on div "Exportar (PDF)" at bounding box center [552, 322] width 35 height 7
click at [37, 107] on div "person_add" at bounding box center [38, 107] width 11 height 11
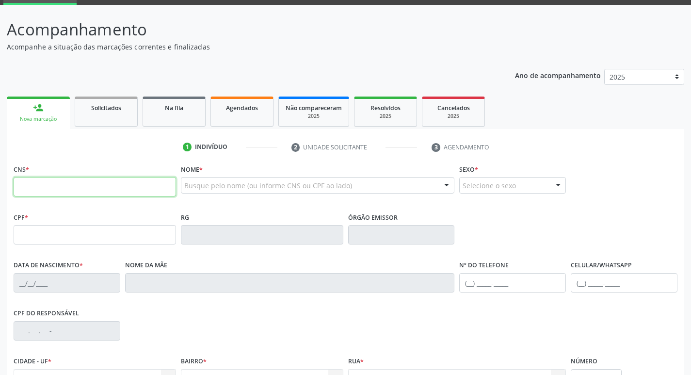
click at [131, 184] on input "text" at bounding box center [95, 186] width 162 height 19
type input "709 0078 3184 2312"
type input "019.611.474-83"
type input "10/03/1973"
type input "Zulmira Silveira da Silva"
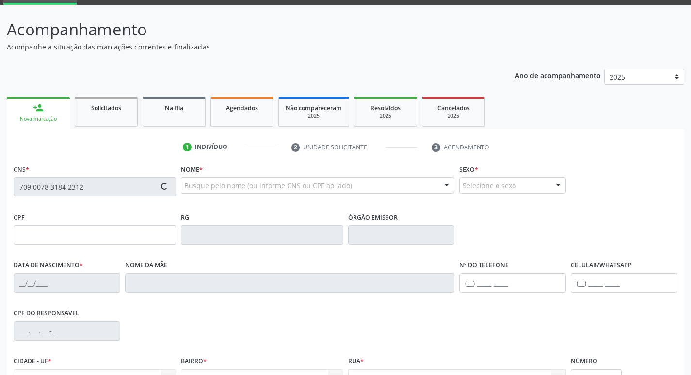
type input "(87) 99991-8131"
type input "988.968.144-72"
type input "638"
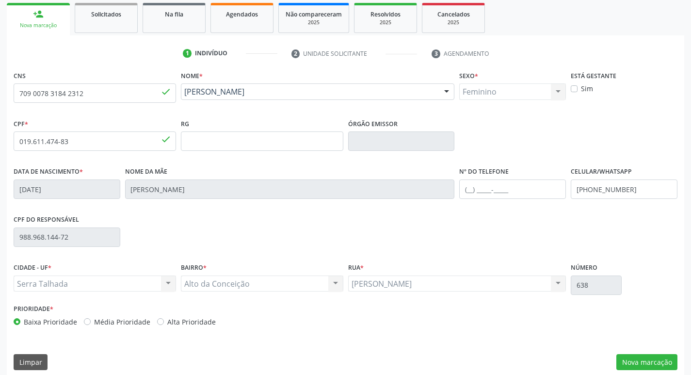
scroll to position [151, 0]
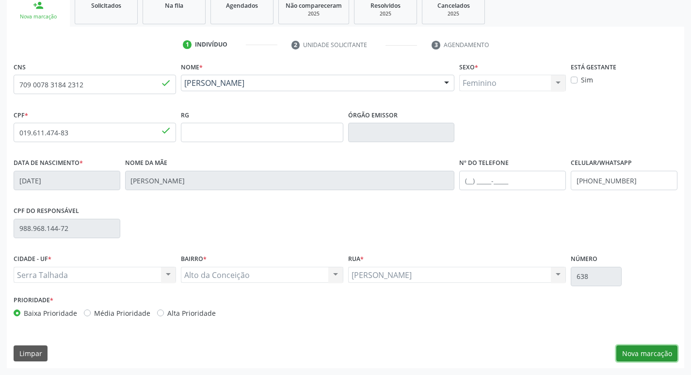
click at [650, 357] on button "Nova marcação" at bounding box center [646, 353] width 61 height 16
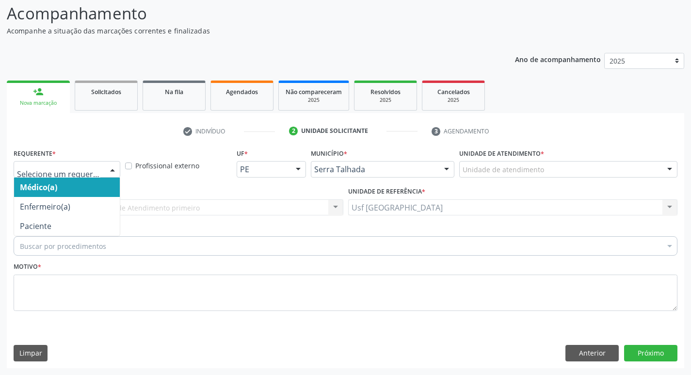
click at [99, 175] on div at bounding box center [67, 169] width 107 height 16
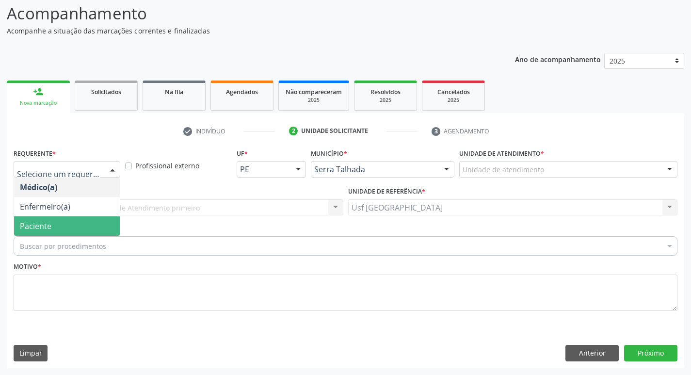
click at [66, 228] on span "Paciente" at bounding box center [67, 225] width 106 height 19
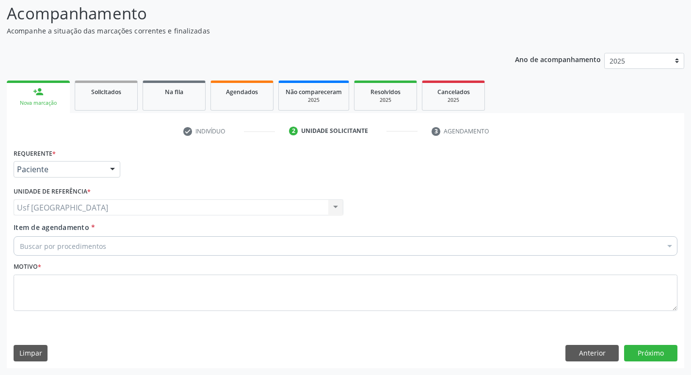
click at [109, 243] on div "Buscar por procedimentos" at bounding box center [346, 245] width 664 height 19
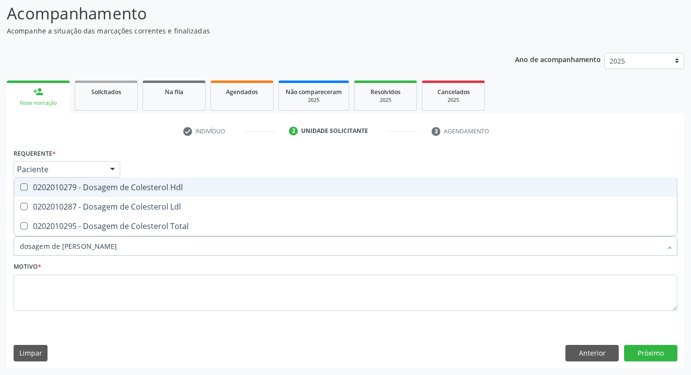
type input "dosagem de coles"
drag, startPoint x: 147, startPoint y: 187, endPoint x: 145, endPoint y: 194, distance: 7.2
click at [147, 188] on div "0202010279 - Dosagem de Colesterol Hdl" at bounding box center [345, 187] width 651 height 8
checkbox Hdl "true"
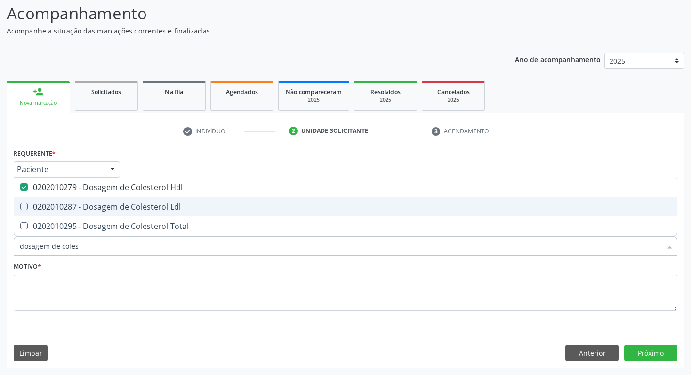
click at [144, 203] on div "0202010287 - Dosagem de Colesterol Ldl" at bounding box center [345, 207] width 651 height 8
checkbox Ldl "true"
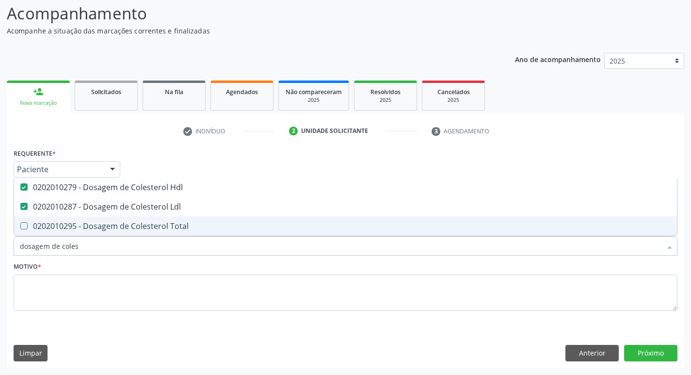
click at [139, 227] on div "0202010295 - Dosagem de Colesterol Total" at bounding box center [345, 226] width 651 height 8
checkbox Total "true"
type input "dosagem de co"
checkbox Hdl "false"
checkbox Colinesterase "true"
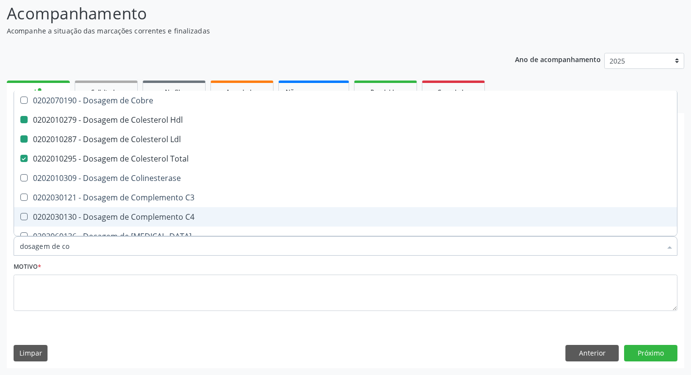
type input "dosagem de c"
checkbox Hdl "false"
checkbox Ldl "false"
checkbox Total "false"
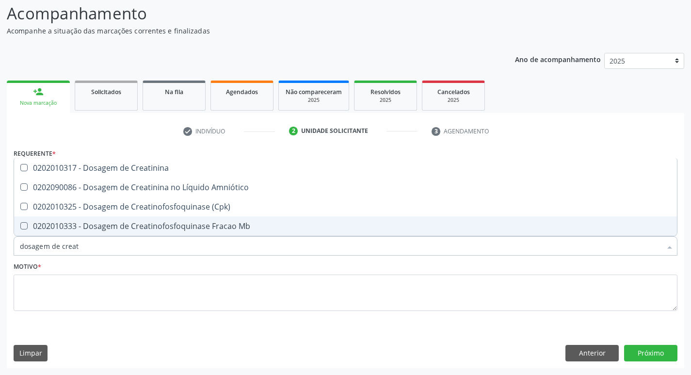
type input "dosagem de creati"
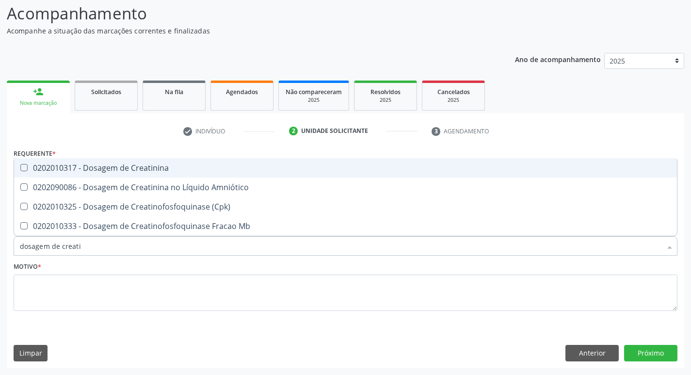
click at [127, 172] on div "0202010317 - Dosagem de Creatinina" at bounding box center [345, 168] width 651 height 8
checkbox Creatinina "true"
type input "dosagem de c"
checkbox Creatinina "false"
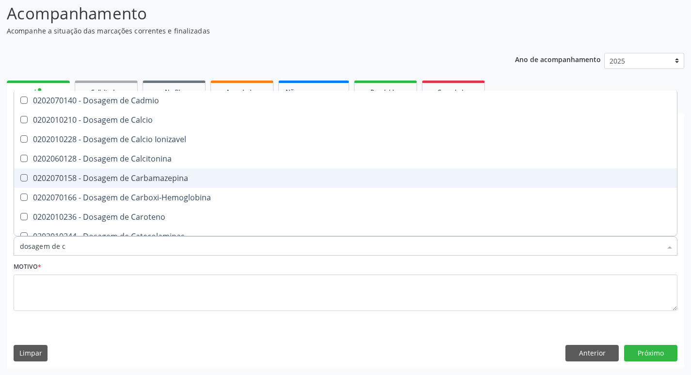
type input "dosagem de"
checkbox Hdl "false"
checkbox Ldl "false"
checkbox Total "false"
checkbox Creatinina "false"
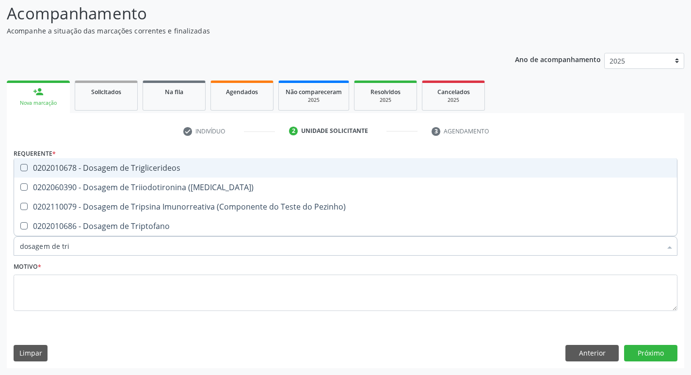
type input "dosagem de trig"
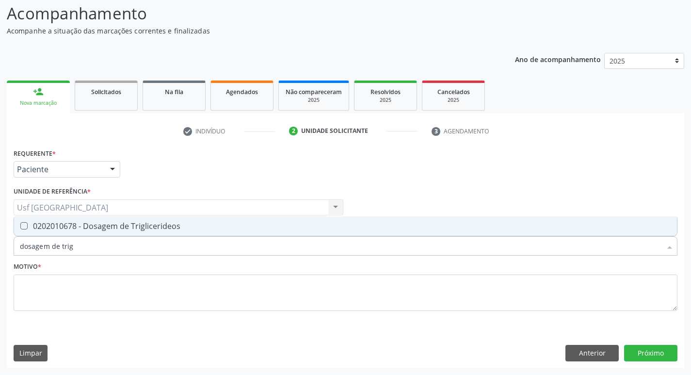
click at [144, 224] on div "0202010678 - Dosagem de Triglicerideos" at bounding box center [345, 226] width 651 height 8
checkbox Triglicerideos "true"
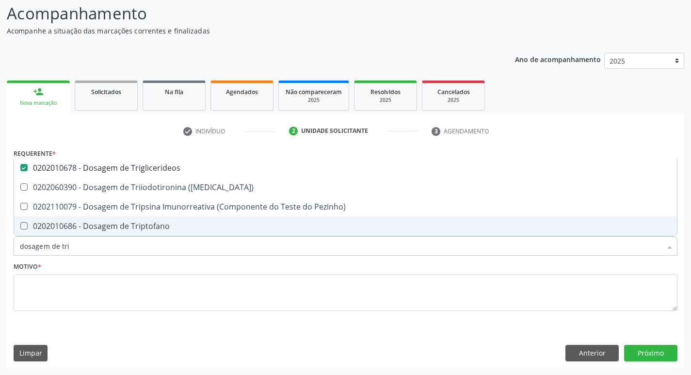
type input "dosagem de tr"
checkbox Triglicerideos "false"
checkbox Triptofano "true"
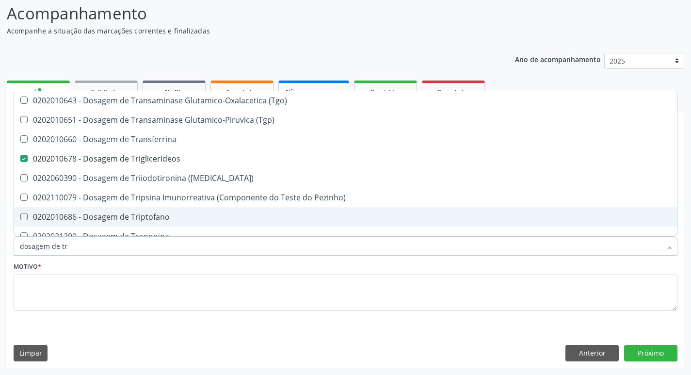
type input "dosagem de t"
checkbox Triglicerideos "false"
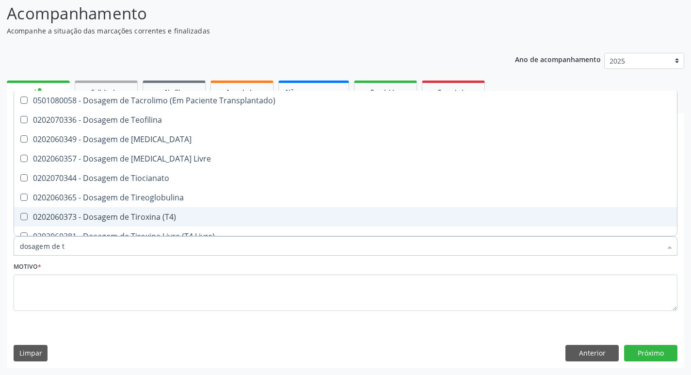
type input "dosagem de"
checkbox Triglicerideos "false"
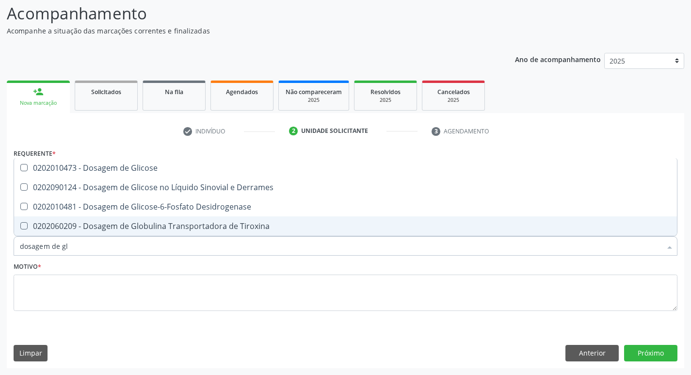
type input "dosagem de gli"
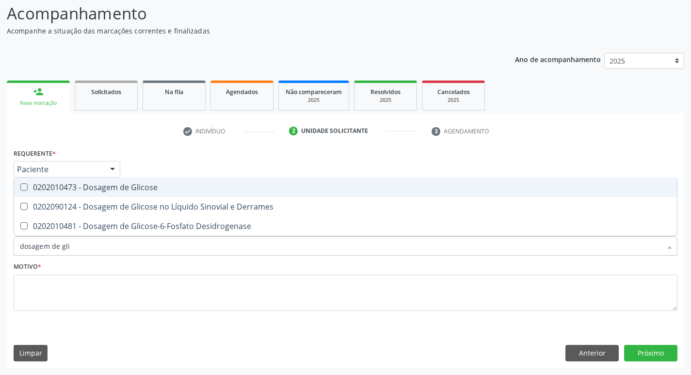
click at [141, 189] on div "0202010473 - Dosagem de Glicose" at bounding box center [345, 187] width 651 height 8
checkbox Glicose "true"
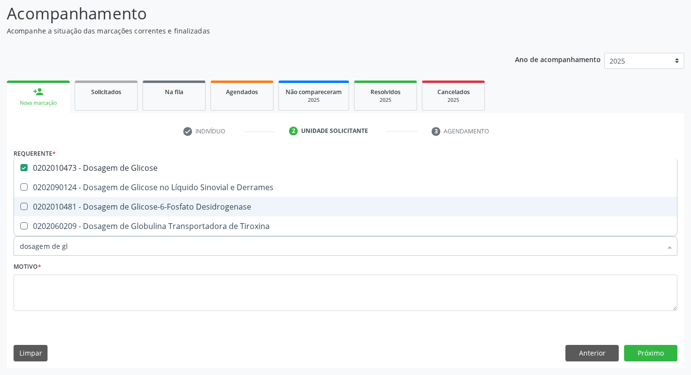
type input "dosagem de g"
checkbox Glicose "false"
checkbox Tiroxina "true"
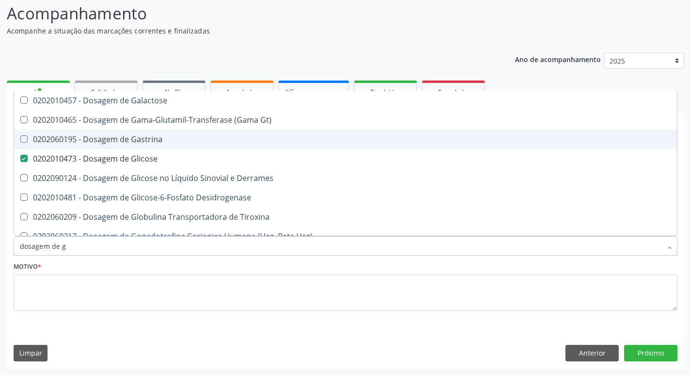
type input "dosagem de"
checkbox Glicose "false"
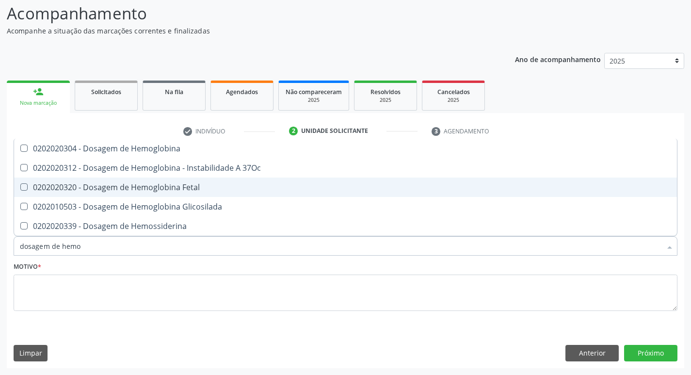
type input "dosagem de hemog"
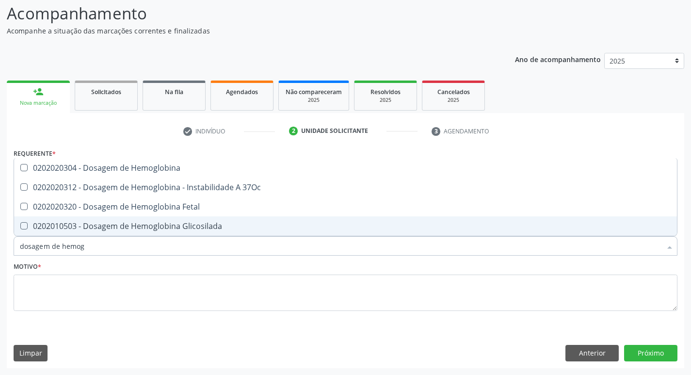
click at [134, 225] on div "0202010503 - Dosagem de Hemoglobina Glicosilada" at bounding box center [345, 226] width 651 height 8
checkbox Glicosilada "true"
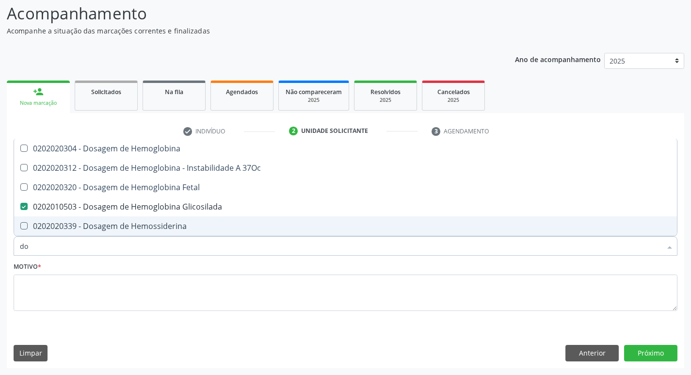
type input "d"
checkbox Glicosilada "false"
checkbox Hemossiderina "false"
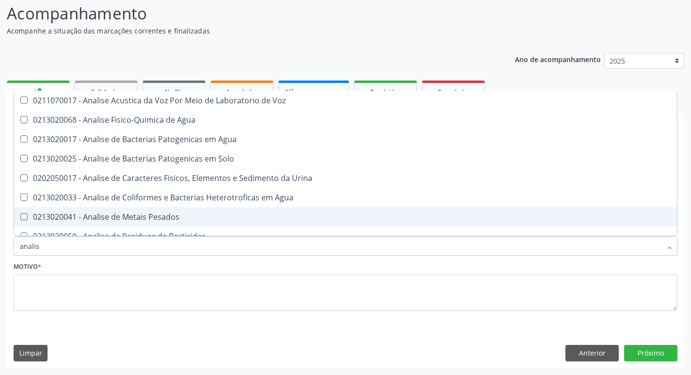
type input "analise"
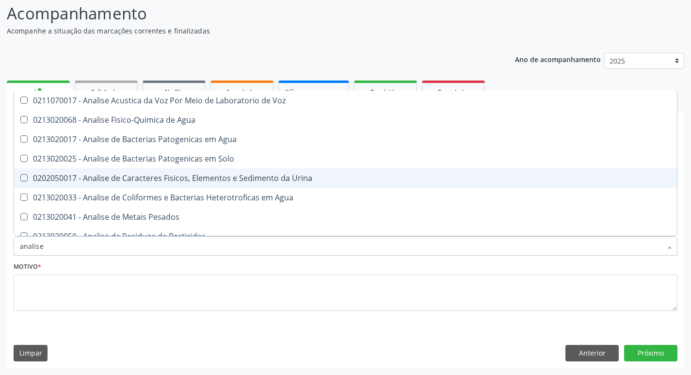
click at [159, 176] on div "0202050017 - Analise de Caracteres Fisicos, Elementos e Sedimento da Urina" at bounding box center [345, 178] width 651 height 8
checkbox Urina "true"
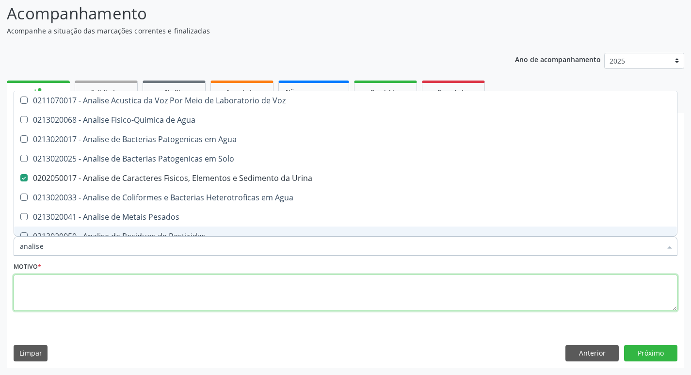
click at [63, 296] on textarea at bounding box center [346, 292] width 664 height 37
checkbox Agua "true"
checkbox Solo "true"
checkbox Agua "true"
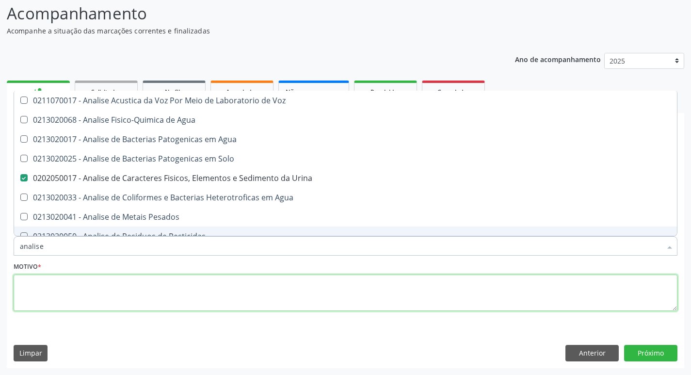
checkbox Pesados "true"
checkbox Pesticidas "true"
checkbox Alimentos "true"
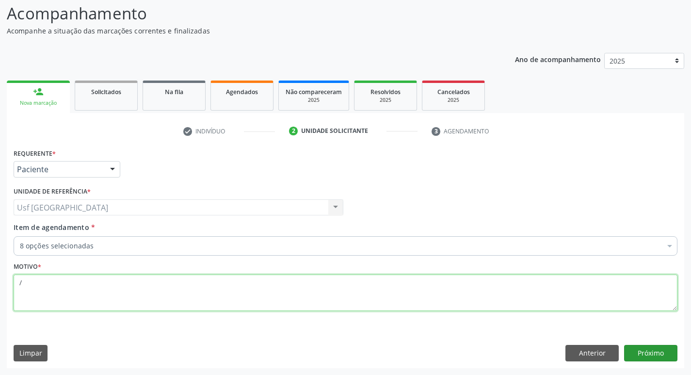
type textarea "/"
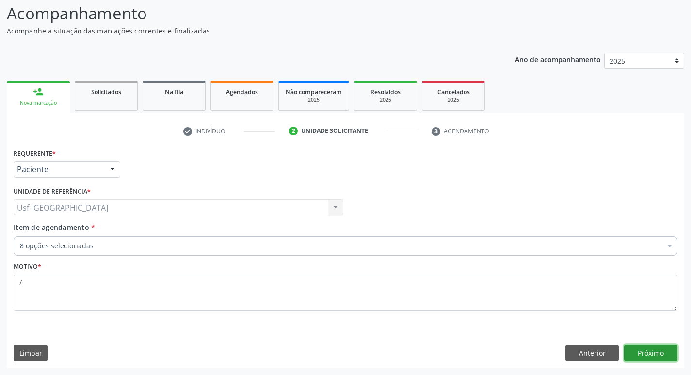
click at [654, 354] on button "Próximo" at bounding box center [650, 353] width 53 height 16
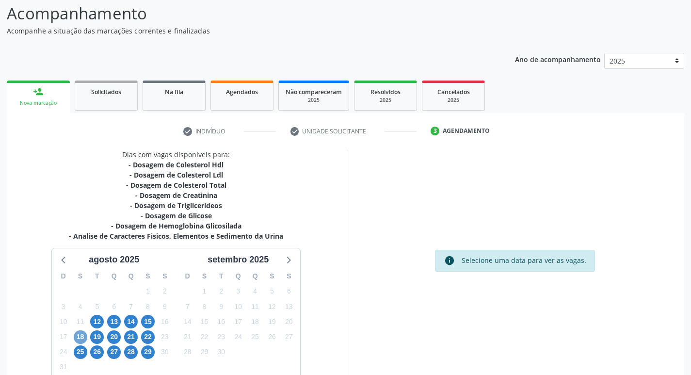
click at [81, 335] on span "18" at bounding box center [81, 337] width 14 height 14
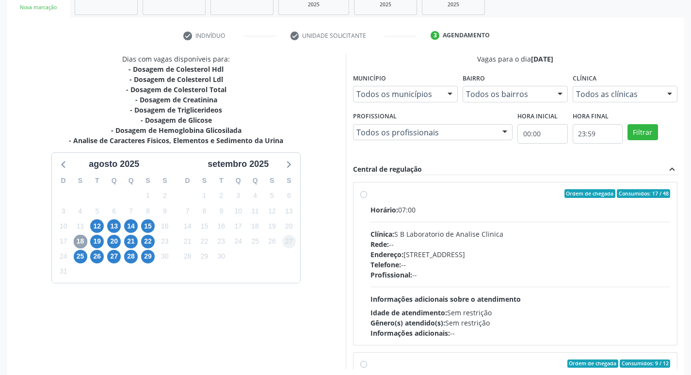
scroll to position [161, 0]
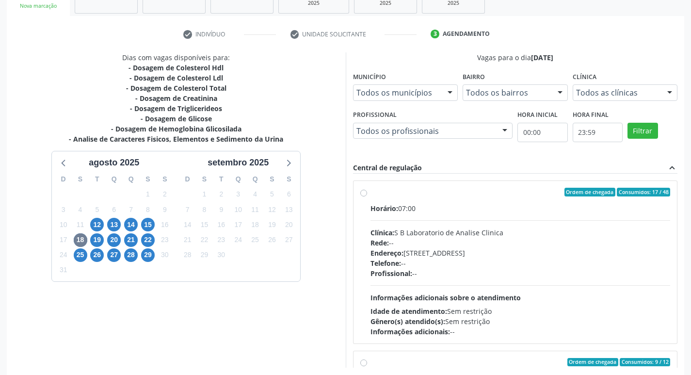
click at [370, 191] on label "Ordem de chegada Consumidos: 17 / 48 Horário: 07:00 Clínica: S B Laboratorio de…" at bounding box center [520, 262] width 300 height 149
click at [363, 191] on input "Ordem de chegada Consumidos: 17 / 48 Horário: 07:00 Clínica: S B Laboratorio de…" at bounding box center [363, 192] width 7 height 9
radio input "true"
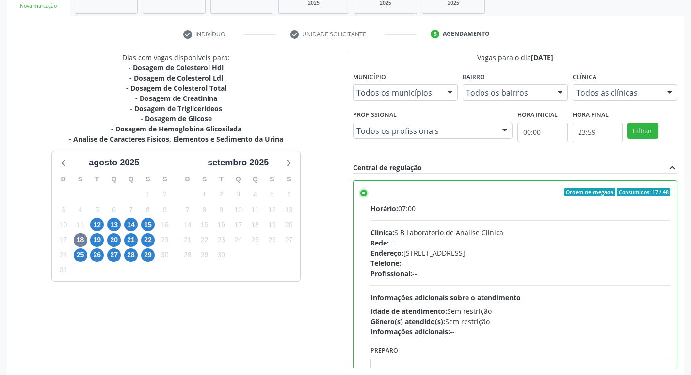
scroll to position [205, 0]
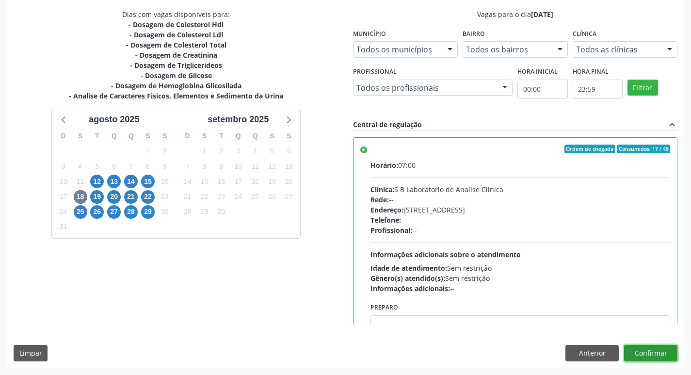
click at [661, 351] on button "Confirmar" at bounding box center [650, 353] width 53 height 16
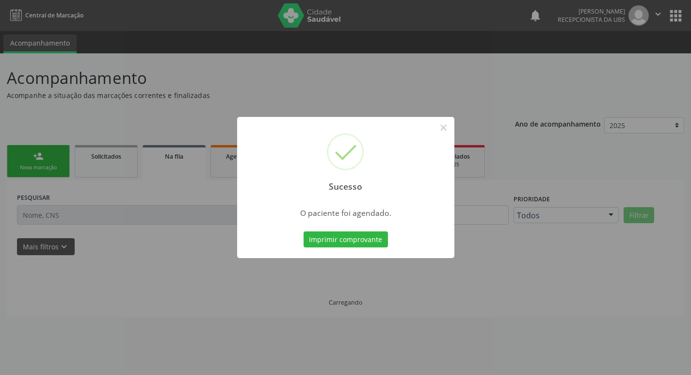
scroll to position [0, 0]
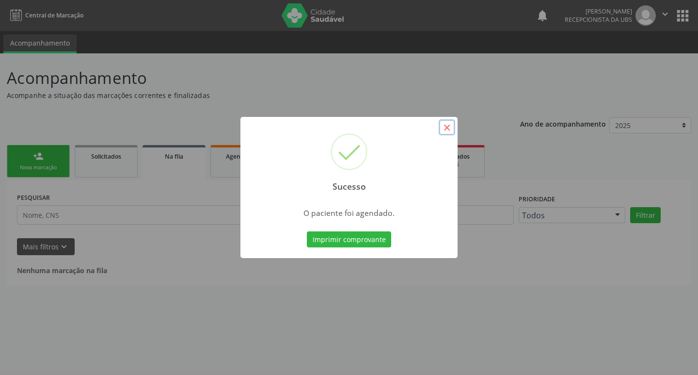
click at [449, 125] on button "×" at bounding box center [447, 127] width 16 height 16
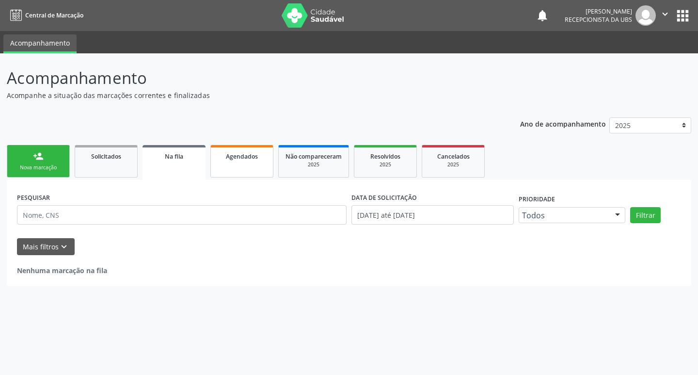
click at [225, 156] on div "Agendados" at bounding box center [242, 156] width 48 height 10
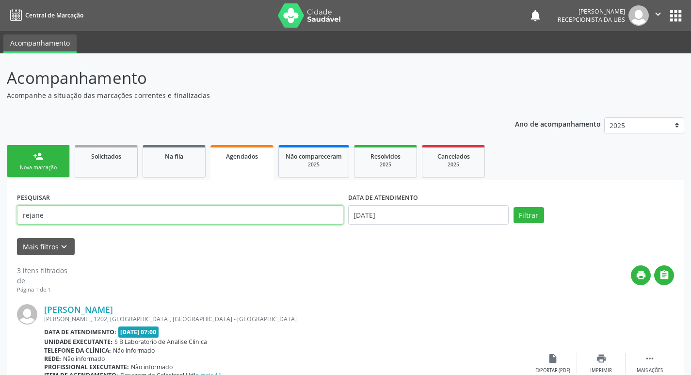
click at [53, 215] on input "rejane" at bounding box center [180, 214] width 326 height 19
type input "r"
type input "gilvanete"
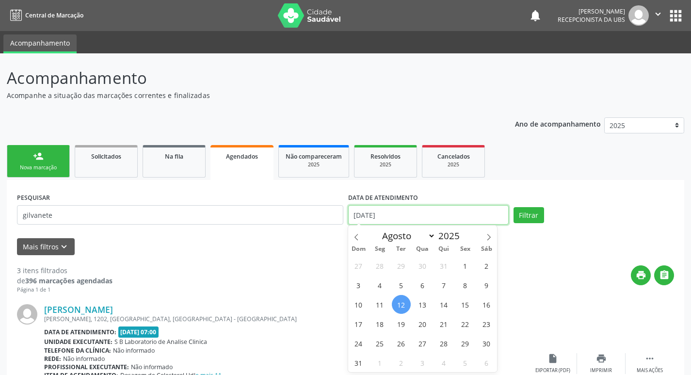
click at [426, 217] on input "12/08/2025" at bounding box center [428, 214] width 161 height 19
click at [377, 321] on span "18" at bounding box center [379, 323] width 19 height 19
type input "[DATE]"
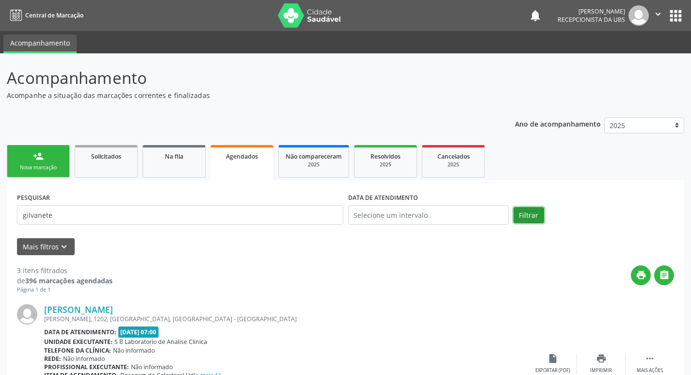
click at [525, 215] on button "Filtrar" at bounding box center [529, 215] width 31 height 16
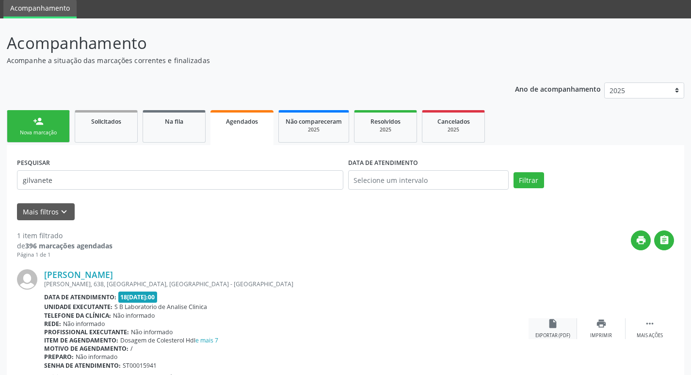
scroll to position [75, 0]
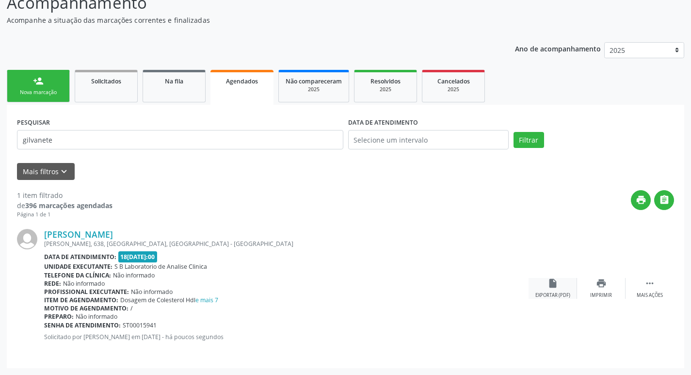
click at [541, 282] on div "insert_drive_file Exportar (PDF)" at bounding box center [553, 288] width 48 height 21
click at [39, 93] on div "Nova marcação" at bounding box center [38, 92] width 48 height 7
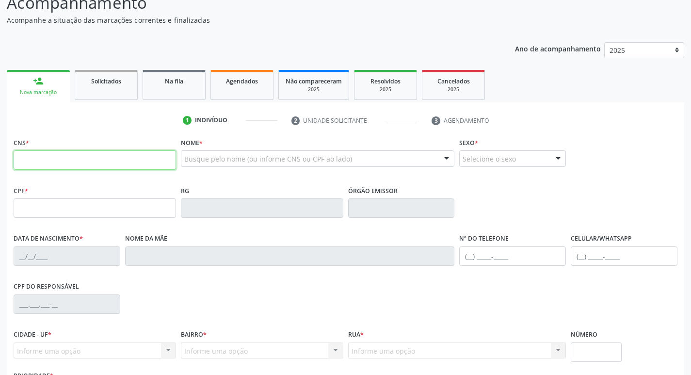
click at [67, 158] on input "text" at bounding box center [95, 159] width 162 height 19
type input "700 4044 2595 7041"
type input "457.561.248-02"
type input "15/06/1994"
type input "Rosana Seabra de Jesus"
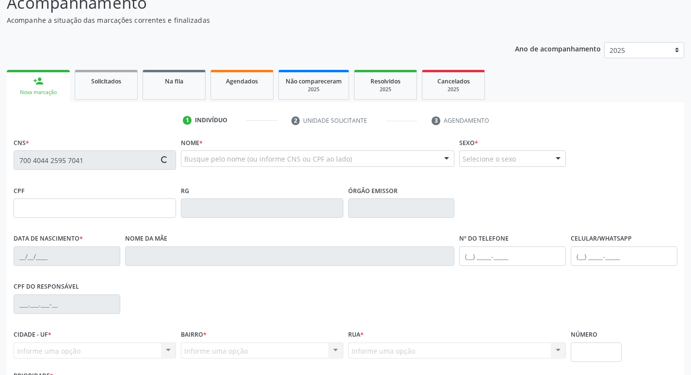
type input "(87) 98825-7880"
type input "2058"
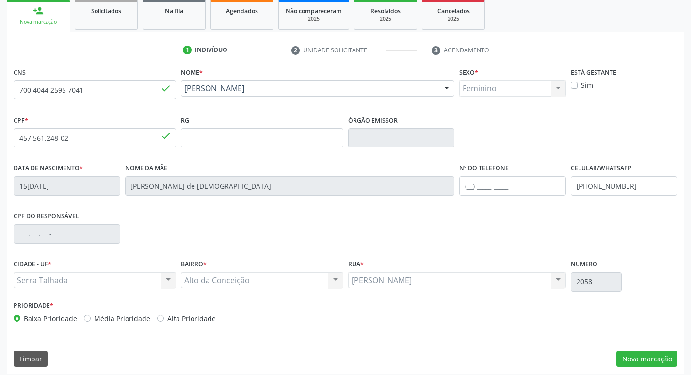
scroll to position [151, 0]
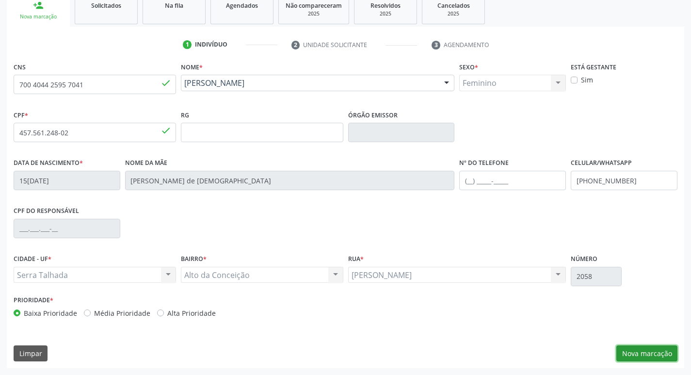
click at [656, 351] on button "Nova marcação" at bounding box center [646, 353] width 61 height 16
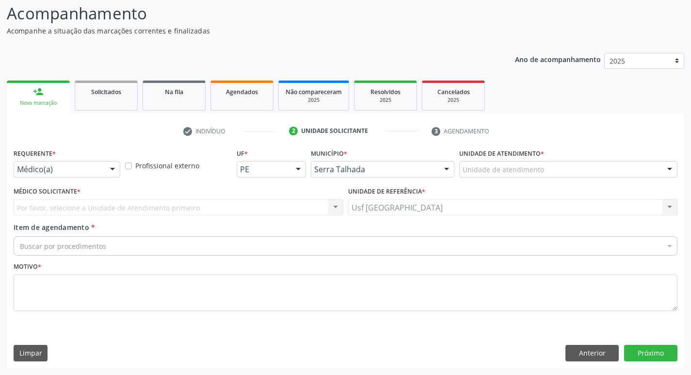
scroll to position [64, 0]
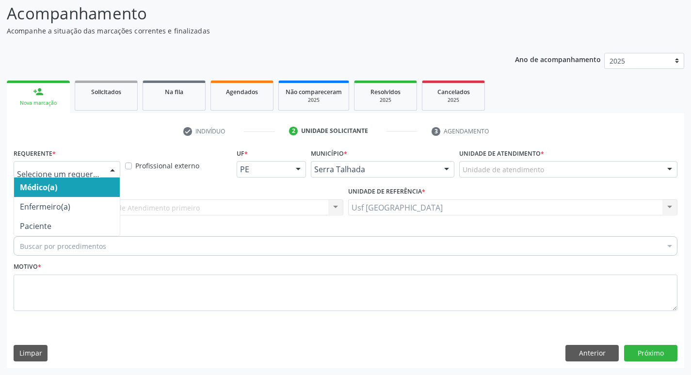
click at [110, 168] on div at bounding box center [112, 169] width 15 height 16
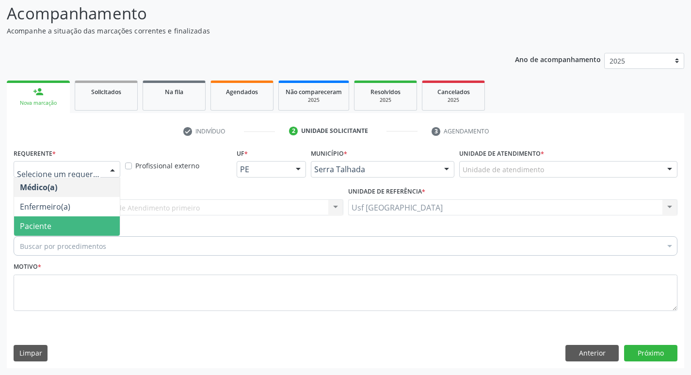
click at [68, 227] on span "Paciente" at bounding box center [67, 225] width 106 height 19
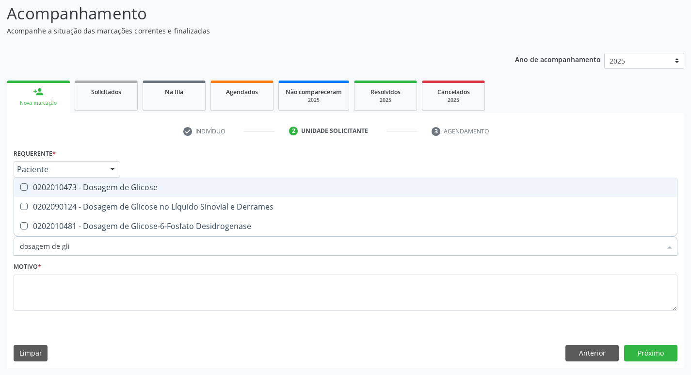
type input "dosagem de glic"
click at [159, 186] on div "0202010473 - Dosagem de Glicose" at bounding box center [345, 187] width 651 height 8
checkbox Glicose "true"
type input "dosagem de g"
checkbox Glicose "false"
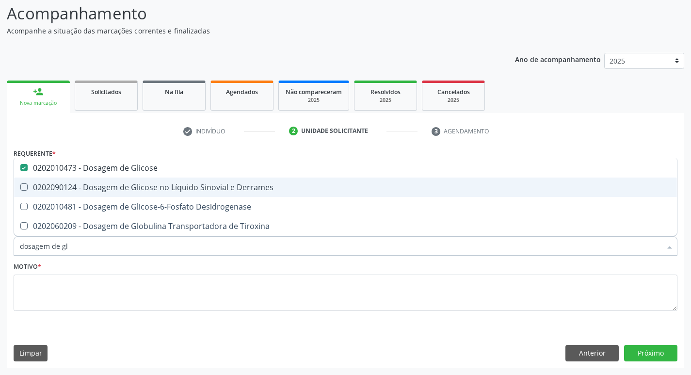
checkbox Tiroxina "true"
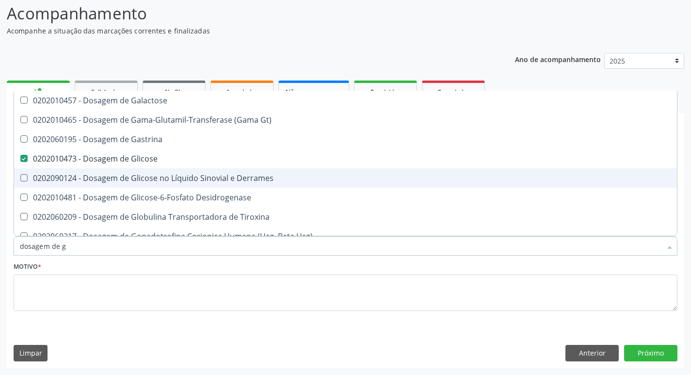
type input "dosagem de"
checkbox Glicose "false"
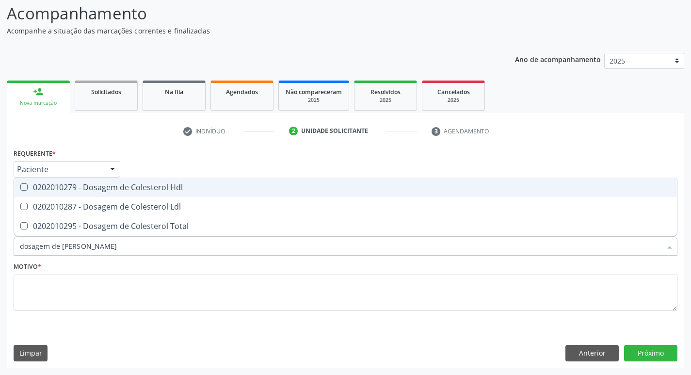
type input "dosagem de coles"
click at [159, 185] on div "0202010279 - Dosagem de Colesterol Hdl" at bounding box center [345, 187] width 651 height 8
checkbox Hdl "true"
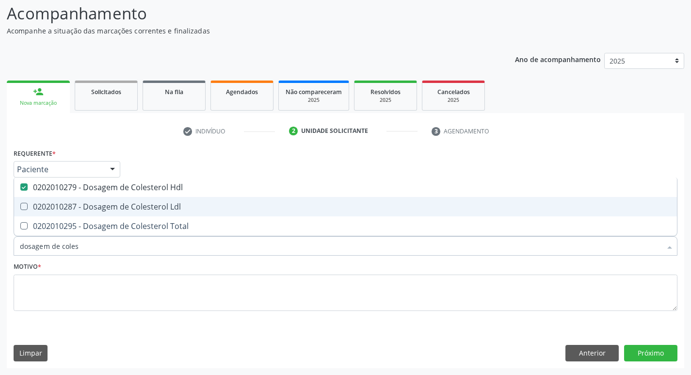
click at [152, 203] on div "0202010287 - Dosagem de Colesterol Ldl" at bounding box center [345, 207] width 651 height 8
checkbox Ldl "true"
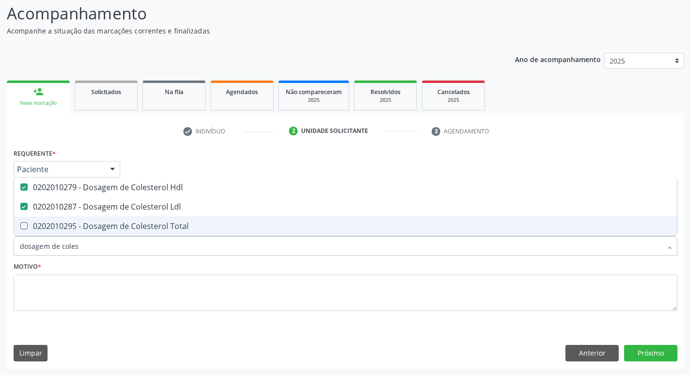
click at [146, 223] on div "0202010295 - Dosagem de Colesterol Total" at bounding box center [345, 226] width 651 height 8
checkbox Total "true"
type input "dosagem de co"
checkbox Hdl "false"
checkbox Colinesterase "true"
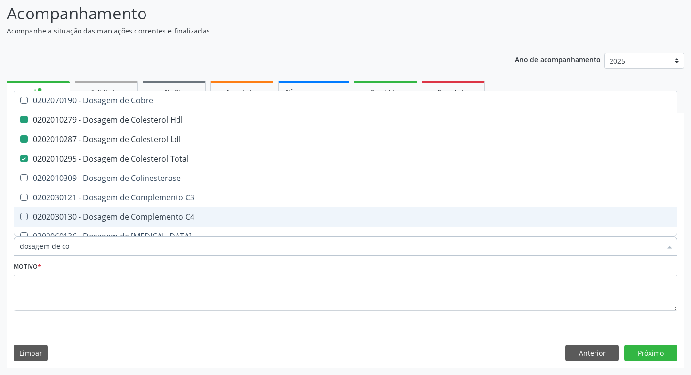
type input "dosagem de c"
checkbox Hdl "false"
checkbox Ldl "false"
checkbox Total "false"
type input "dosagem de"
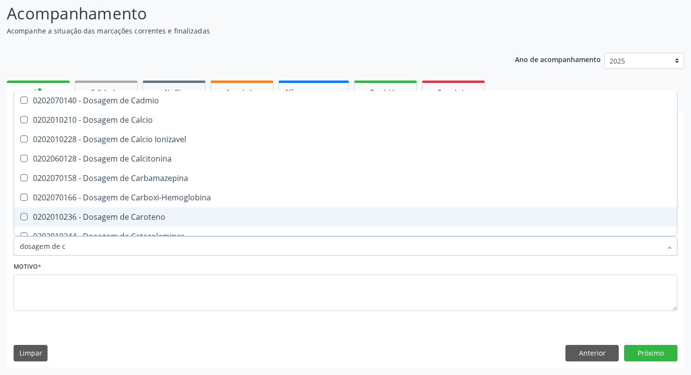
checkbox Hdl "false"
checkbox Ldl "false"
checkbox Total "false"
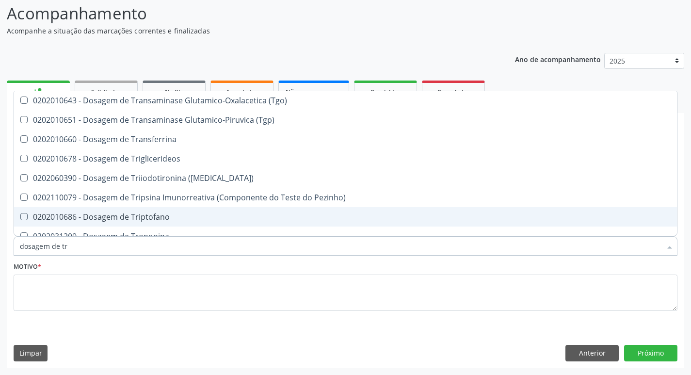
type input "dosagem de tri"
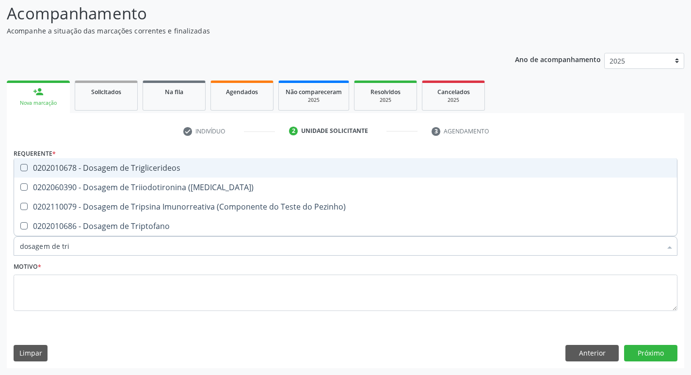
click at [165, 169] on div "0202010678 - Dosagem de Triglicerideos" at bounding box center [345, 168] width 651 height 8
checkbox Triglicerideos "true"
type input "dosagem de tr"
checkbox Triglicerideos "false"
checkbox Triptofano "true"
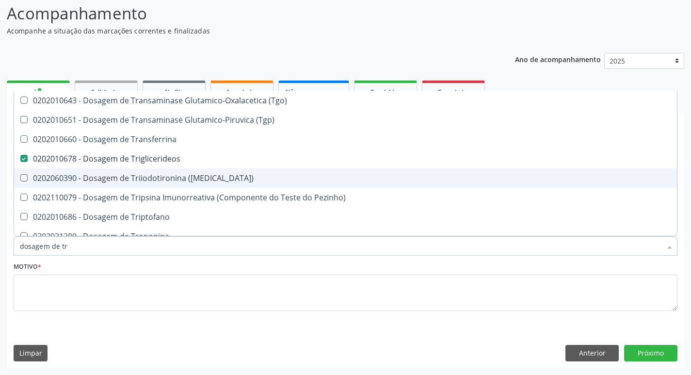
type input "dosagem de t"
checkbox Triglicerideos "false"
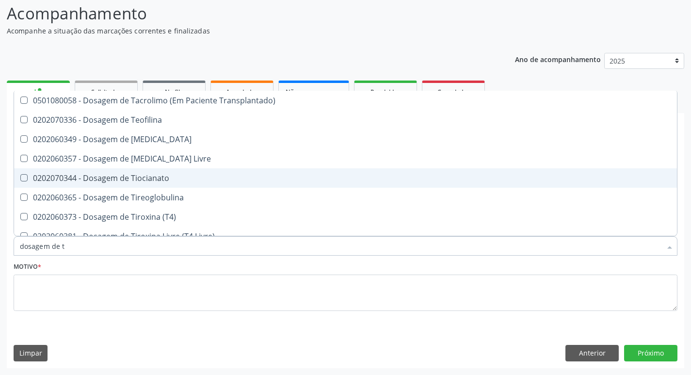
type input "dosagem de"
checkbox Triglicerideos "false"
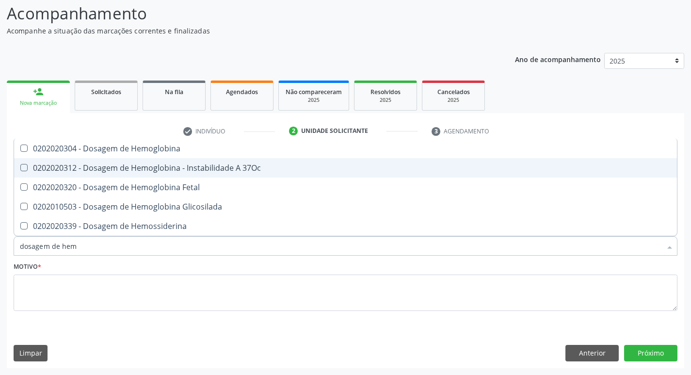
type input "dosagem de hemo"
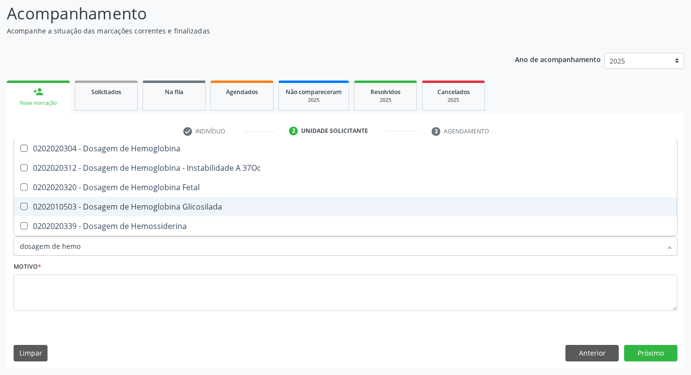
click at [158, 206] on div "0202010503 - Dosagem de Hemoglobina Glicosilada" at bounding box center [345, 207] width 651 height 8
checkbox Glicosilada "true"
type input "dosag"
checkbox Glicosilada "false"
checkbox Hemossiderina "false"
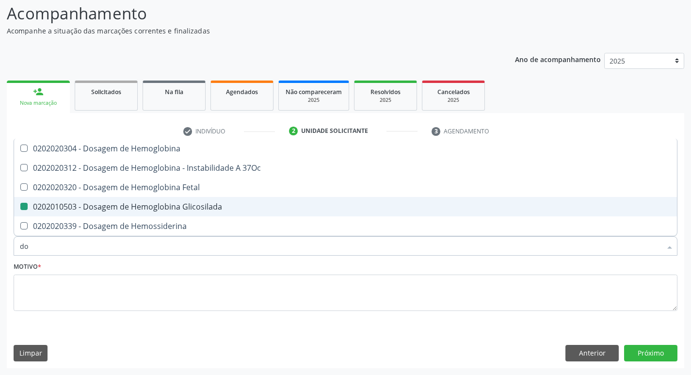
type input "d"
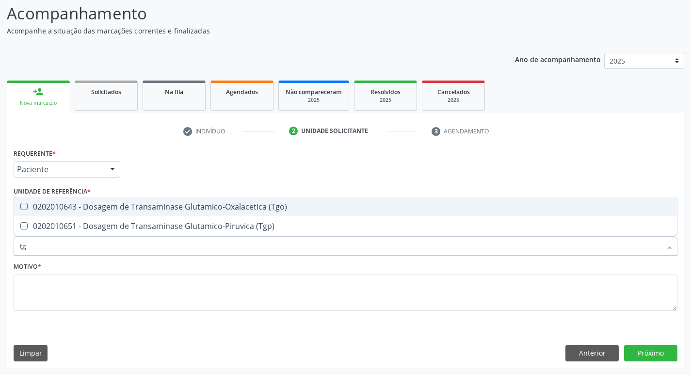
type input "tgo"
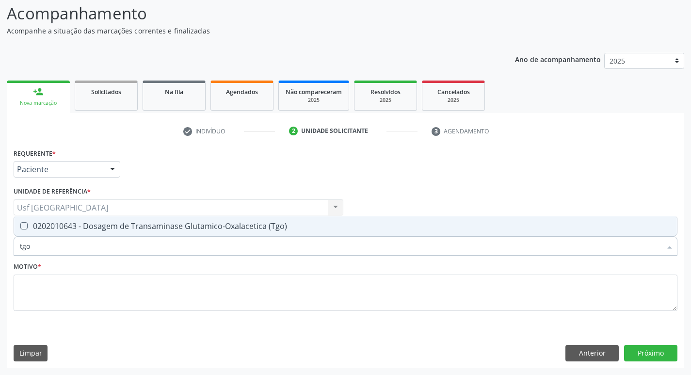
click at [137, 227] on div "0202010643 - Dosagem de Transaminase Glutamico-Oxalacetica (Tgo)" at bounding box center [345, 226] width 651 height 8
checkbox \(Tgo\) "true"
type input "tgp"
click at [135, 228] on div "0202010651 - Dosagem de Transaminase Glutamico-Piruvica (Tgp)" at bounding box center [345, 226] width 651 height 8
checkbox \(Tgp\) "true"
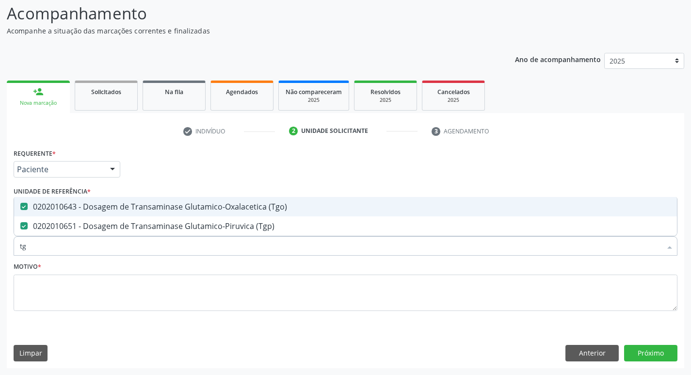
type input "t"
checkbox \(Tgo\) "false"
checkbox \(Tgp\) "false"
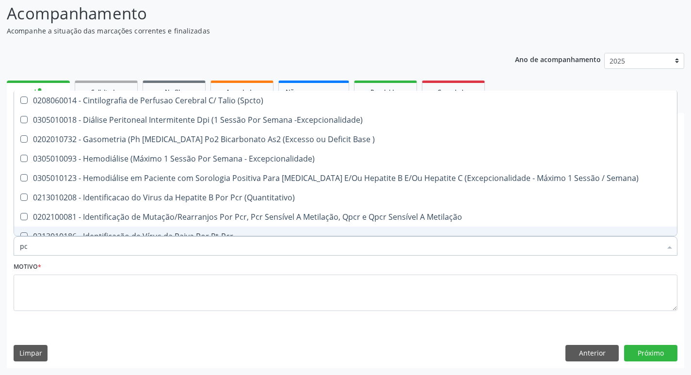
type input "p"
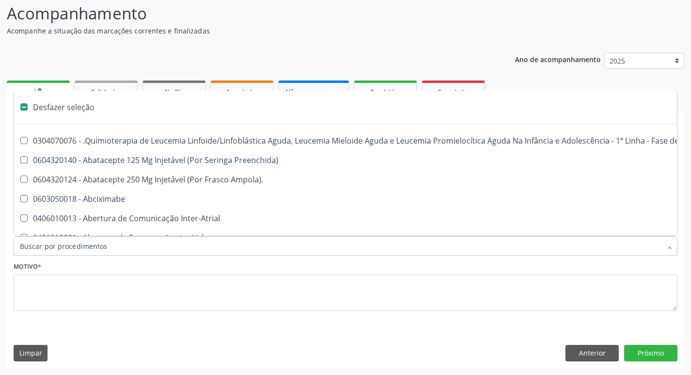
type input "h"
checkbox B "true"
checkbox Fibrinogênio "true"
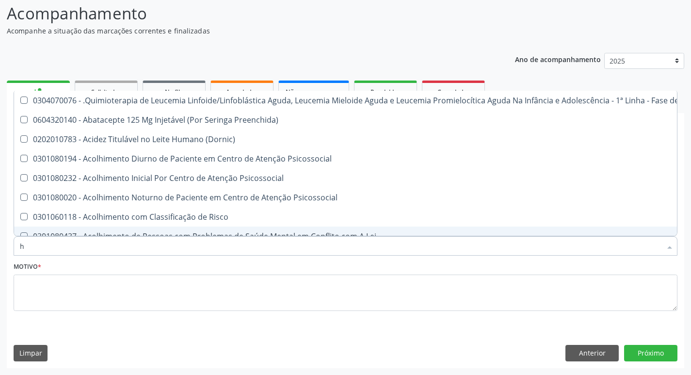
type input "he"
checkbox Pulmão "true"
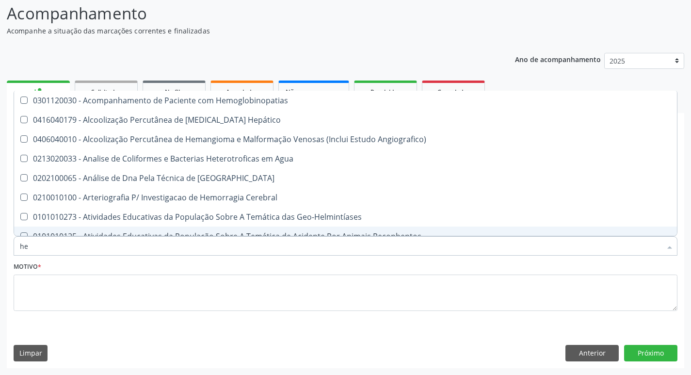
type input "hem"
checkbox \(Qualitativo\) "true"
checkbox Glicosilada "false"
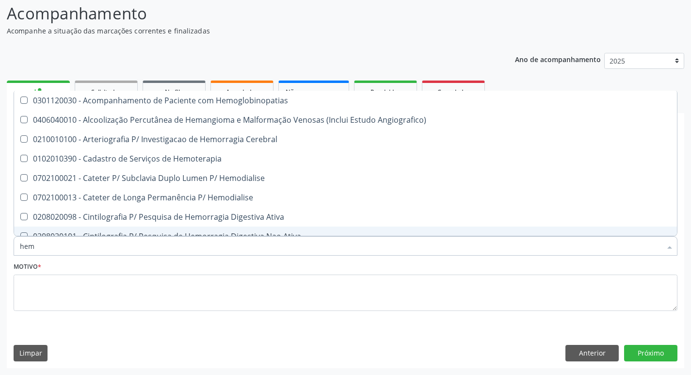
type input "hemo"
checkbox Hemacias "true"
checkbox Glicosilada "false"
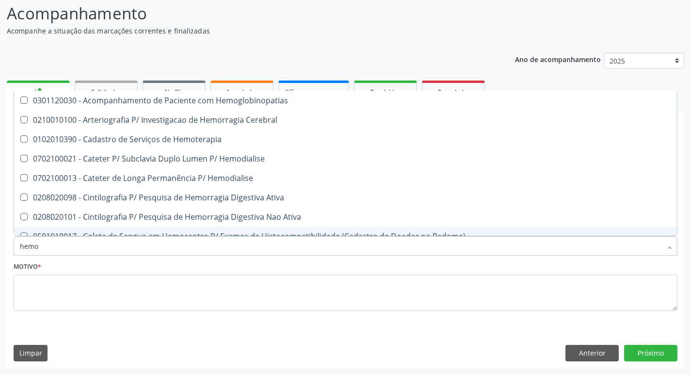
type input "hemog"
checkbox Tardio\) "true"
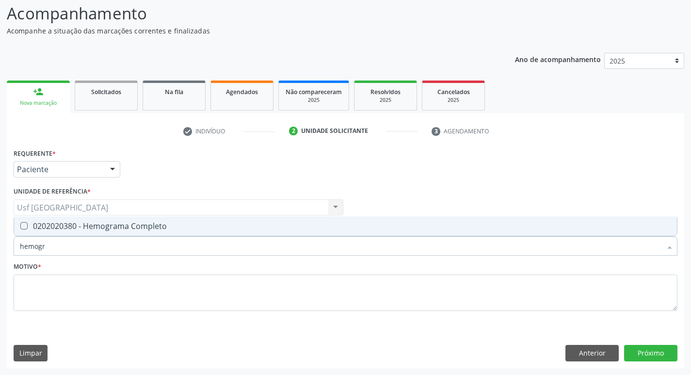
type input "hemogra"
click at [110, 232] on span "0202020380 - Hemograma Completo" at bounding box center [345, 225] width 663 height 19
checkbox Completo "true"
type input "h"
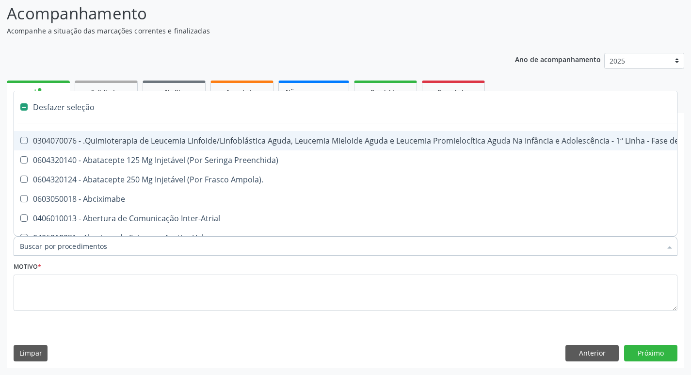
checkbox Manutenção "false"
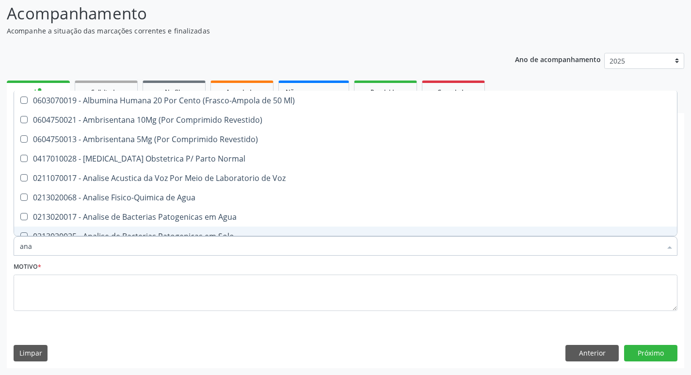
type input "anal"
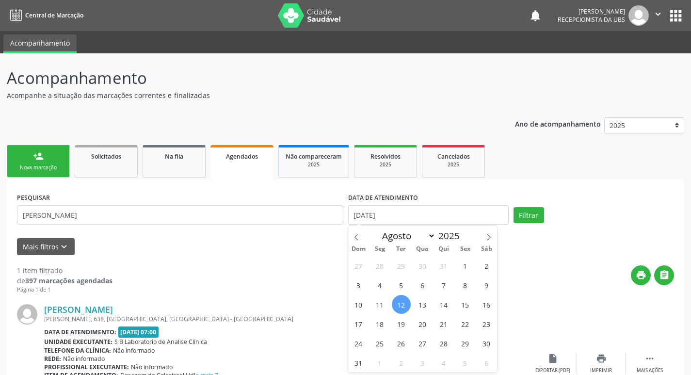
select select "7"
click at [376, 320] on span "18" at bounding box center [379, 323] width 19 height 19
type input "[DATE]"
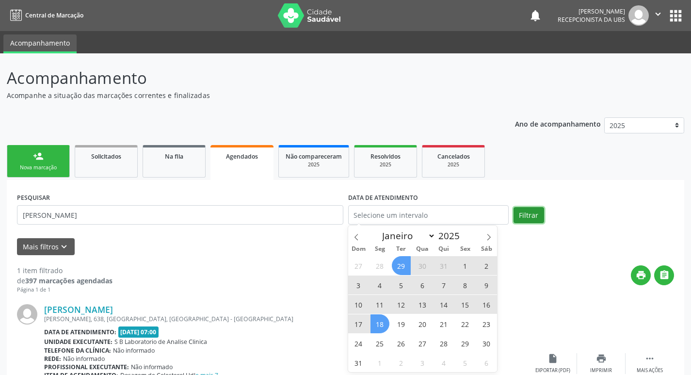
click at [514, 218] on button "Filtrar" at bounding box center [529, 215] width 31 height 16
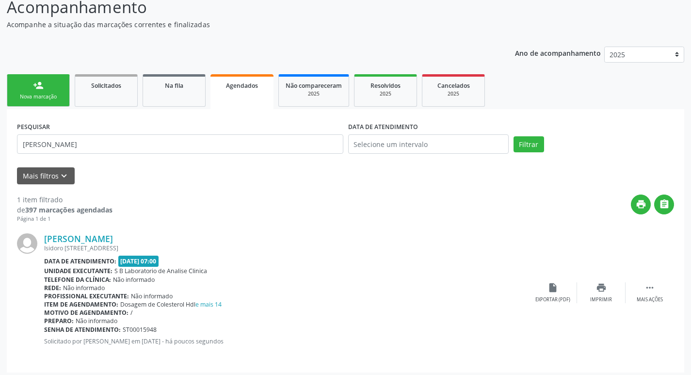
scroll to position [75, 0]
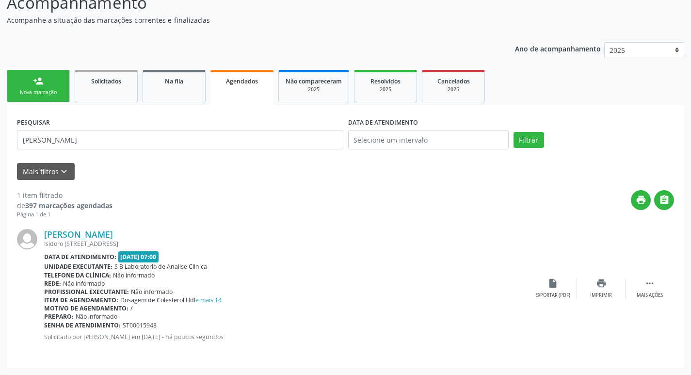
click at [558, 299] on div "Renata Seabra dos Santos Isidoro Conrado, 2058, Alto da Conceição, Serra Talhad…" at bounding box center [345, 288] width 657 height 139
click at [552, 292] on div "Exportar (PDF)" at bounding box center [552, 295] width 35 height 7
click at [50, 80] on link "person_add Nova marcação" at bounding box center [38, 86] width 63 height 32
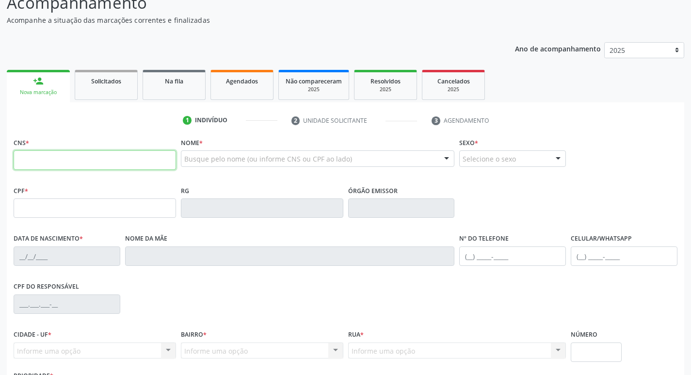
click at [116, 166] on input "text" at bounding box center [95, 159] width 162 height 19
type input "700 0099 9191 0306"
type input "258.314.104-04"
type input "31/12/1947"
type input "Maria das Dores do Nadcimento"
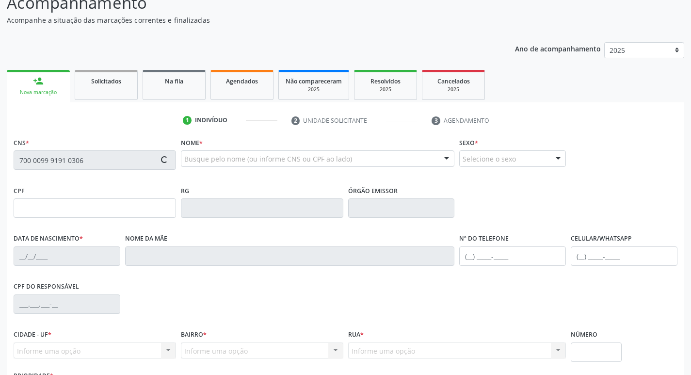
type input "(87) 99999-9999"
type input "764.245.964-53"
type input "656"
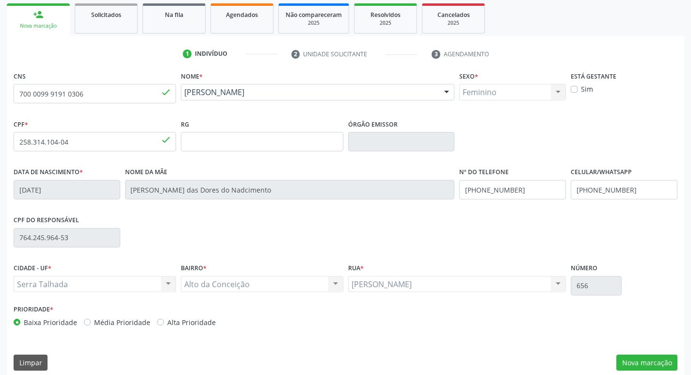
scroll to position [151, 0]
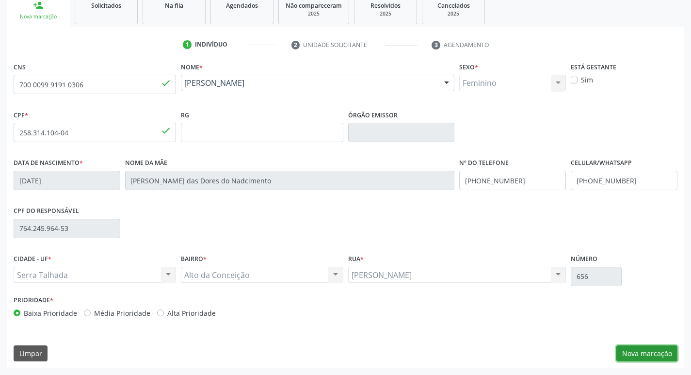
click at [651, 352] on button "Nova marcação" at bounding box center [646, 353] width 61 height 16
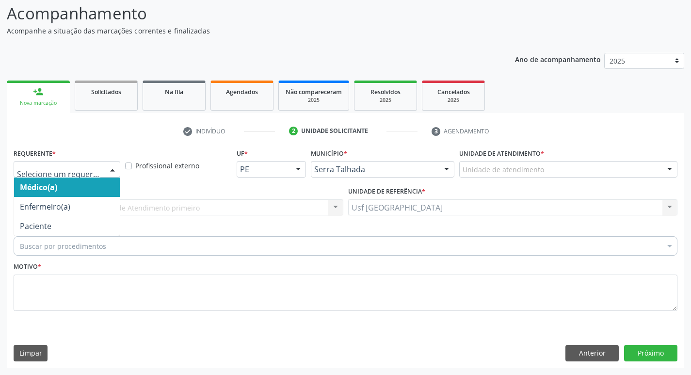
click at [106, 170] on div at bounding box center [112, 169] width 15 height 16
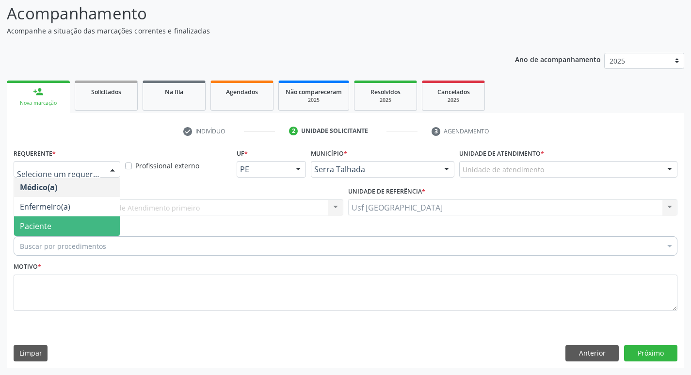
click at [64, 222] on span "Paciente" at bounding box center [67, 225] width 106 height 19
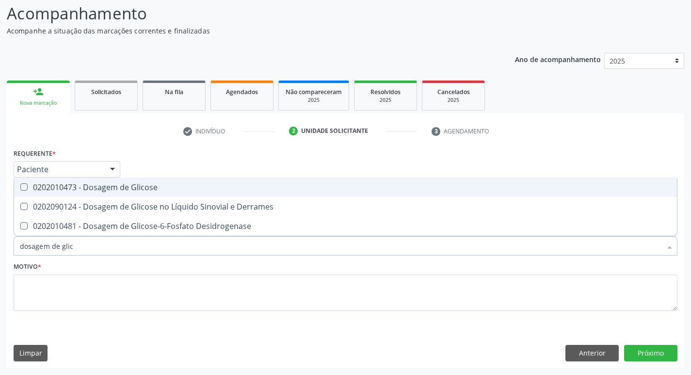
type input "dosagem de gli"
click at [66, 190] on div "0202010473 - Dosagem de Glicose" at bounding box center [345, 187] width 651 height 8
checkbox Glicose "true"
type input "dosagem de g"
checkbox Glicose "false"
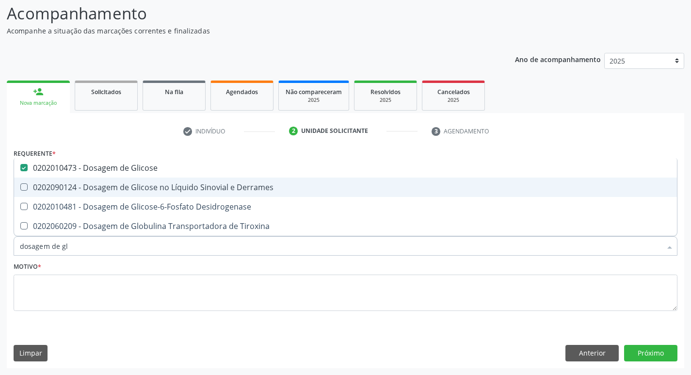
checkbox Tiroxina "true"
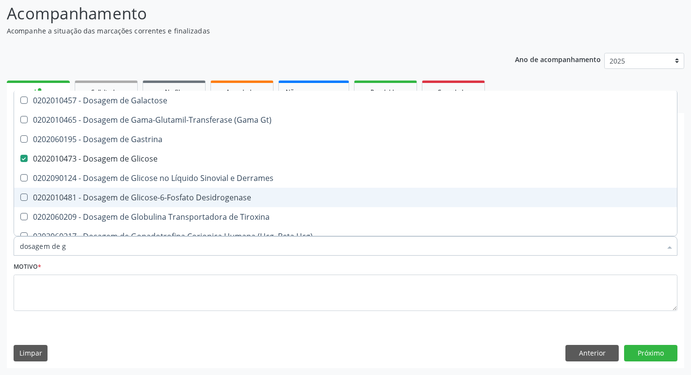
type input "dosagem de"
checkbox Glicose "false"
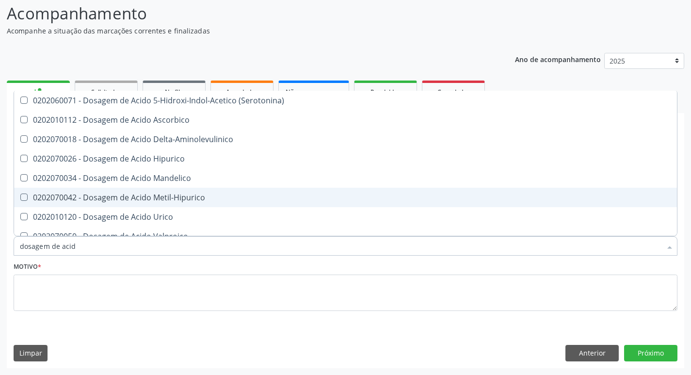
type input "dosagem de acido"
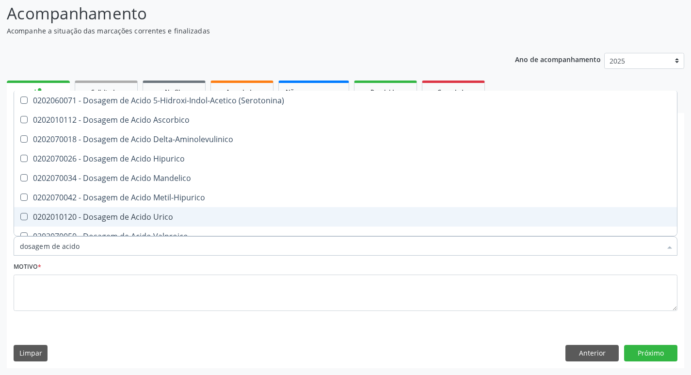
click at [100, 215] on div "0202010120 - Dosagem de Acido Urico" at bounding box center [345, 217] width 651 height 8
checkbox Urico "true"
type input "dosagem de ac"
checkbox Urico "false"
checkbox Valproico "true"
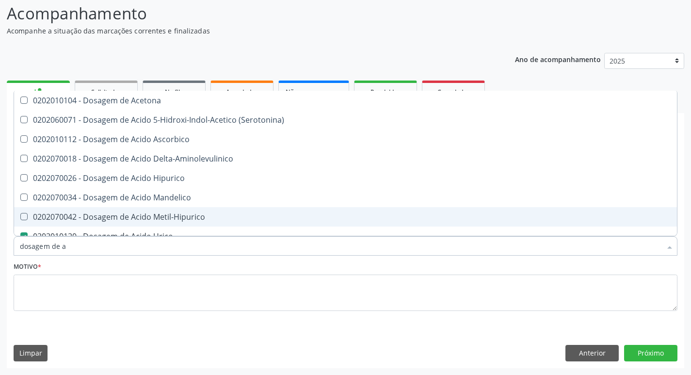
type input "dosagem de"
checkbox Urico "false"
checkbox Etilico "true"
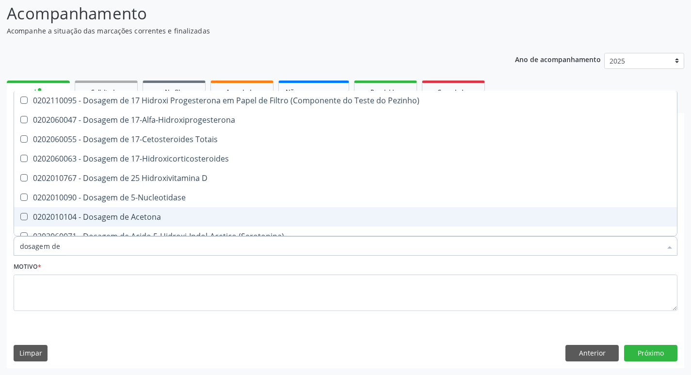
type input "dosagem de c"
checkbox Urico "false"
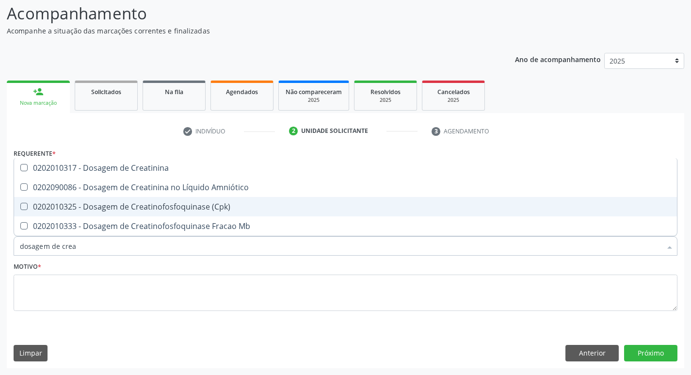
type input "dosagem de creat"
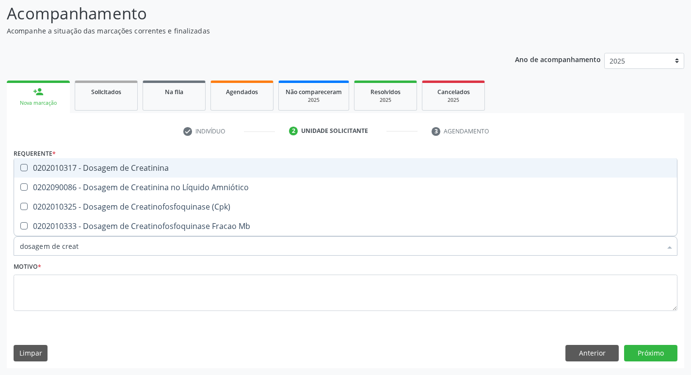
click at [124, 167] on div "0202010317 - Dosagem de Creatinina" at bounding box center [345, 168] width 651 height 8
checkbox Creatinina "true"
type input "dosagem de c"
checkbox Creatinina "false"
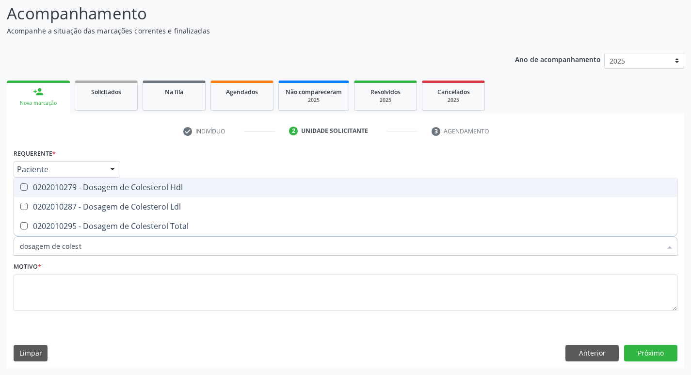
type input "dosagem de coleste"
click at [130, 183] on div "0202010279 - Dosagem de Colesterol Hdl" at bounding box center [345, 187] width 651 height 8
checkbox Hdl "true"
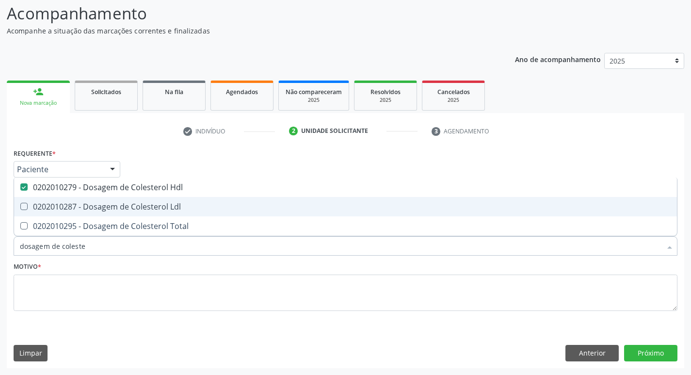
click at [124, 209] on div "0202010287 - Dosagem de Colesterol Ldl" at bounding box center [345, 207] width 651 height 8
checkbox Ldl "true"
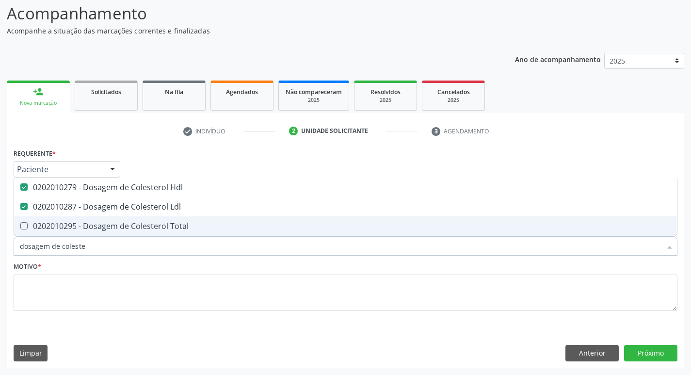
click at [121, 226] on div "0202010295 - Dosagem de Colesterol Total" at bounding box center [345, 226] width 651 height 8
checkbox Total "true"
type input "dosagem de co"
checkbox Hdl "false"
checkbox Colinesterase "true"
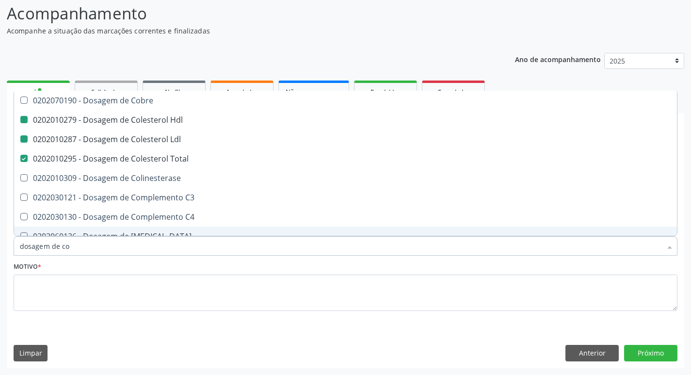
type input "dosagem de c"
checkbox Hdl "false"
checkbox Ldl "false"
checkbox Total "false"
type input "dosagem de"
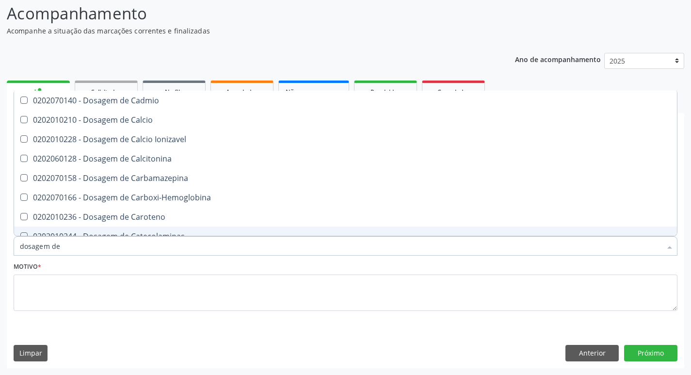
checkbox Cloreto "true"
checkbox Hdl "false"
checkbox Ldl "false"
checkbox Total "false"
checkbox Creatinina "false"
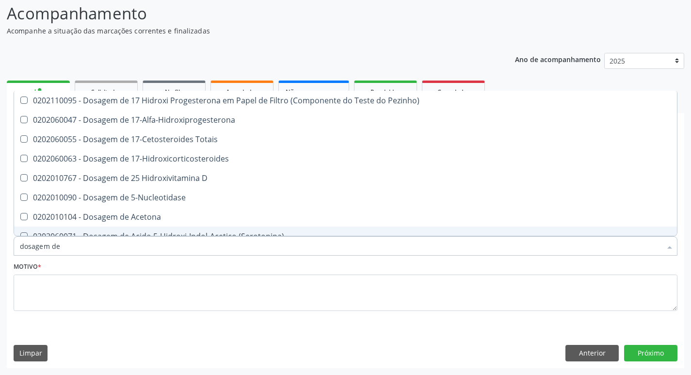
type input "dosagem de t"
checkbox Urico "false"
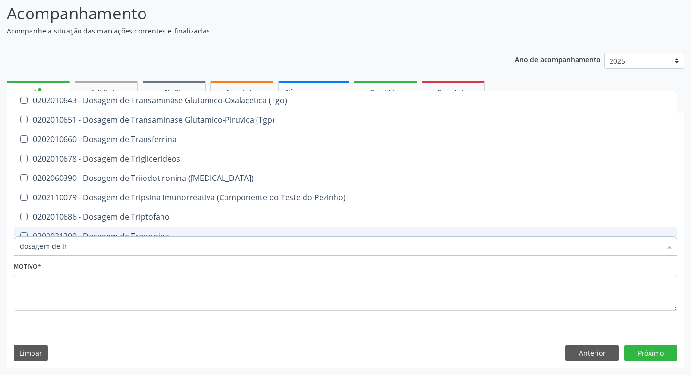
type input "dosagem de tri"
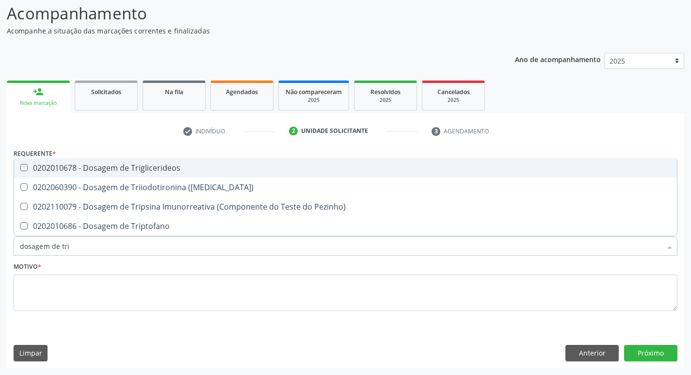
click at [171, 171] on div "0202010678 - Dosagem de Triglicerideos" at bounding box center [345, 168] width 651 height 8
checkbox Triglicerideos "true"
type input "dosagem de tr"
checkbox Triglicerideos "false"
checkbox Triptofano "true"
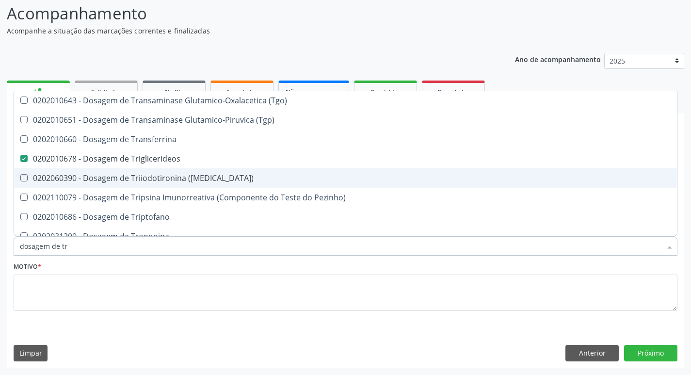
type input "dosagem de t"
checkbox Triglicerideos "false"
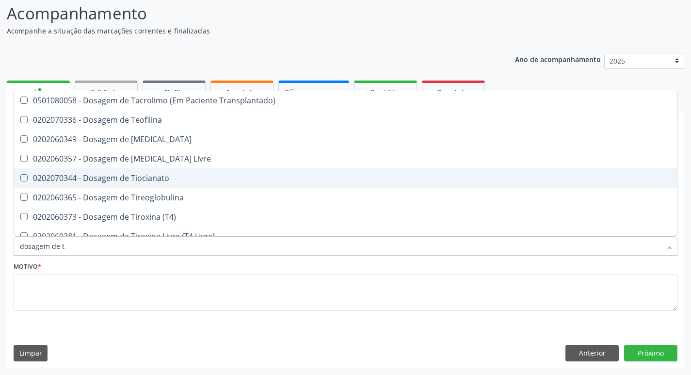
type input "dosagem de"
checkbox Triglicerideos "false"
checkbox Pezinho\) "true"
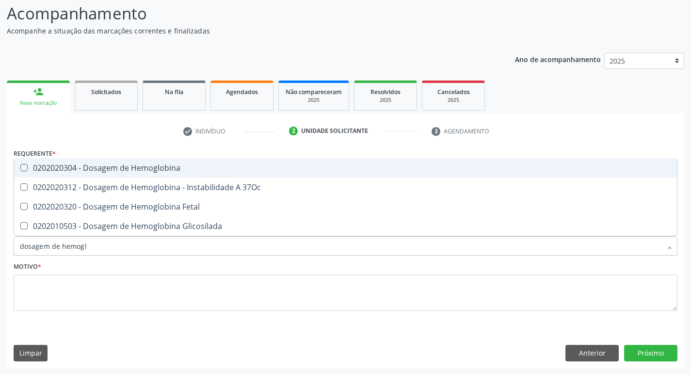
type input "dosagem de hemoglo"
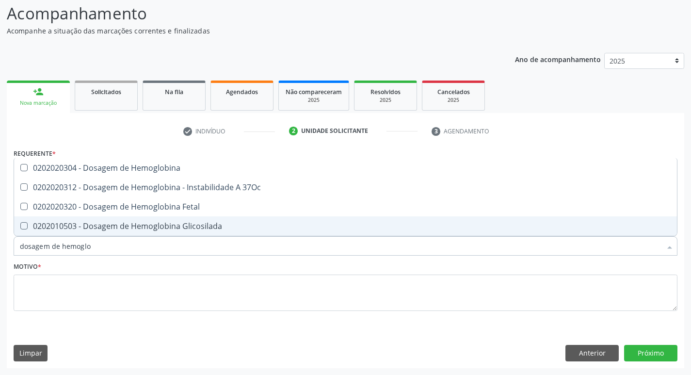
click at [128, 224] on div "0202010503 - Dosagem de Hemoglobina Glicosilada" at bounding box center [345, 226] width 651 height 8
checkbox Glicosilada "true"
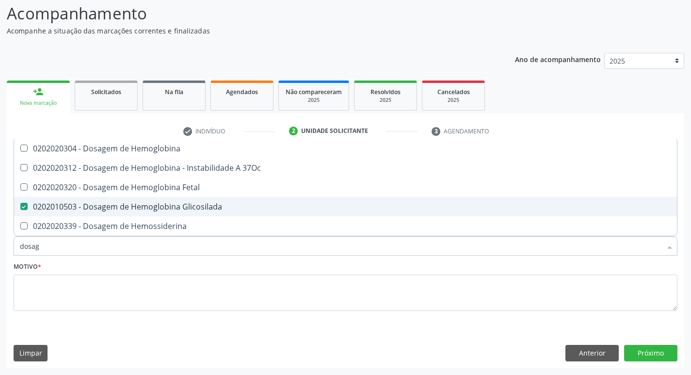
type input "dosa"
checkbox Glicosilada "false"
checkbox Hemossiderina "false"
type input "d"
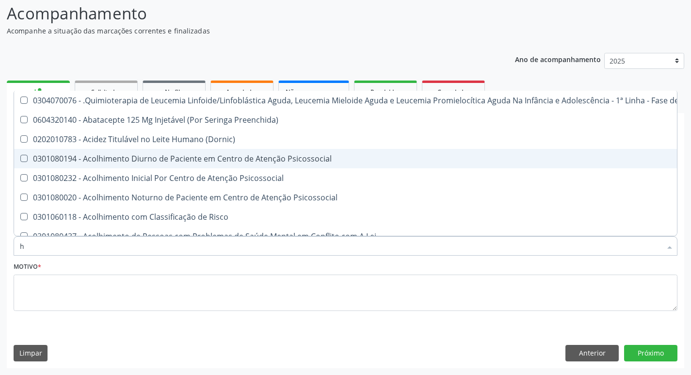
type input "he"
checkbox Pulmão "true"
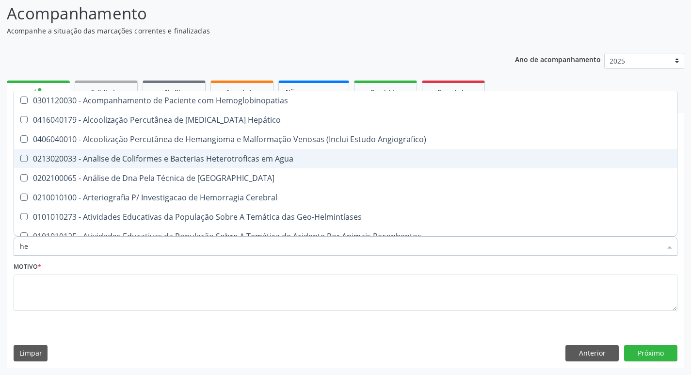
type input "hem"
checkbox \(Qualitativo\) "true"
checkbox Glicosilada "false"
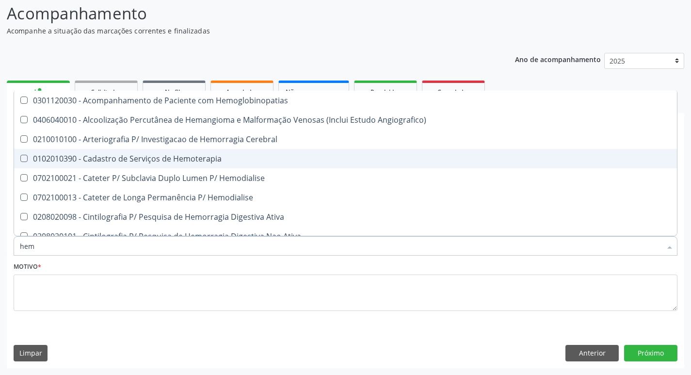
type input "hemo"
checkbox Hemacias "true"
checkbox Glicosilada "false"
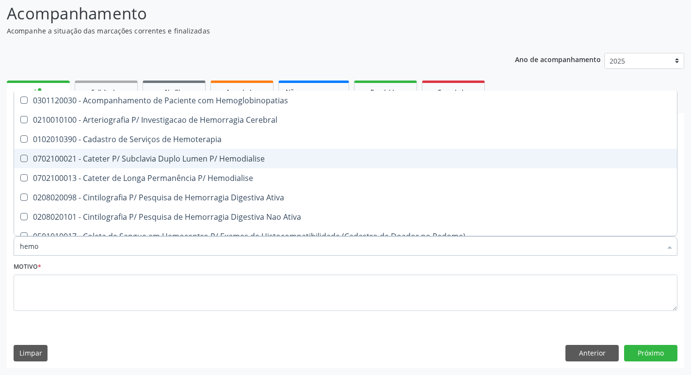
type input "hemog"
checkbox Tardio\) "true"
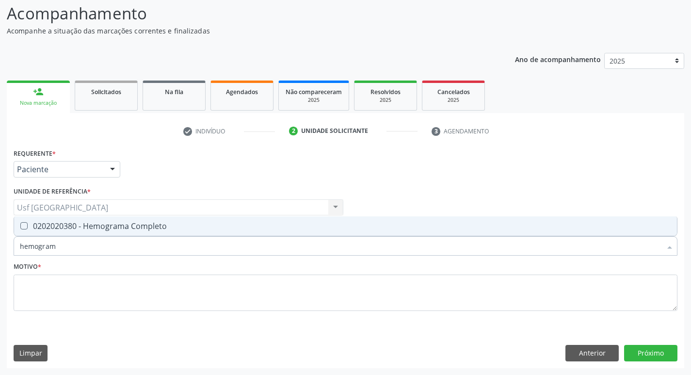
type input "hemograma"
click at [120, 228] on div "0202020380 - Hemograma Completo" at bounding box center [345, 226] width 651 height 8
checkbox Completo "true"
type input "hemo"
checkbox Completo "false"
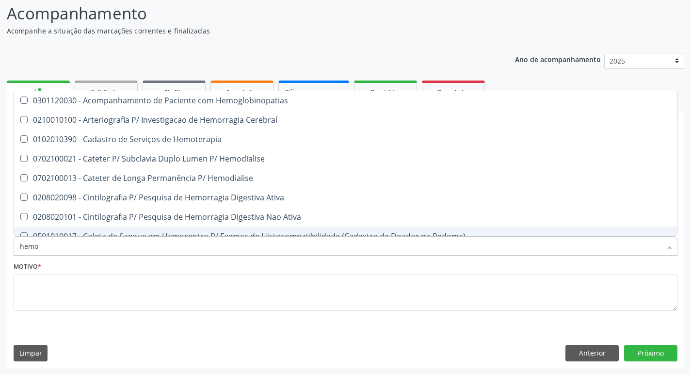
type input "hem"
checkbox Glicosilada "false"
checkbox Semana\) "true"
checkbox Completo "false"
checkbox Elástica "true"
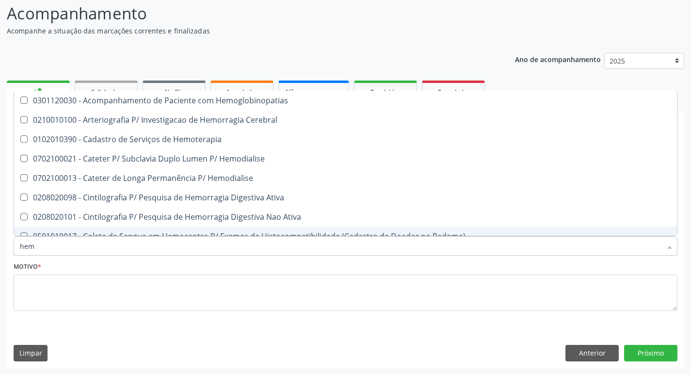
type input "he"
checkbox Semana\) "false"
checkbox Hemoptise "true"
checkbox Elástica "false"
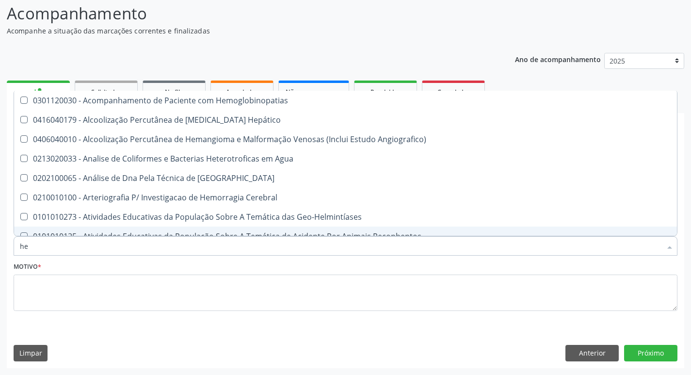
type input "h"
checkbox Glicosilada "false"
checkbox Completo "false"
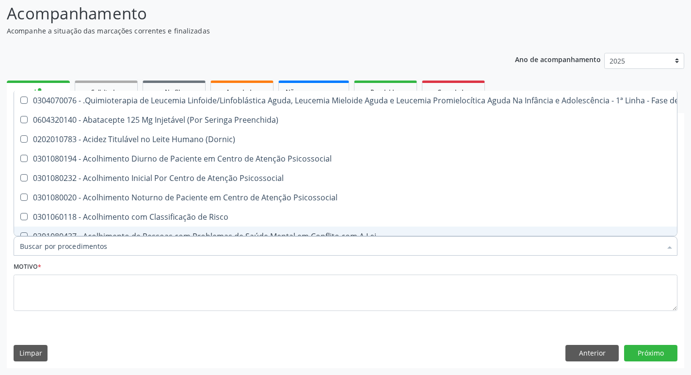
checkbox Hdl "false"
checkbox Glicosilada "false"
checkbox Completo "false"
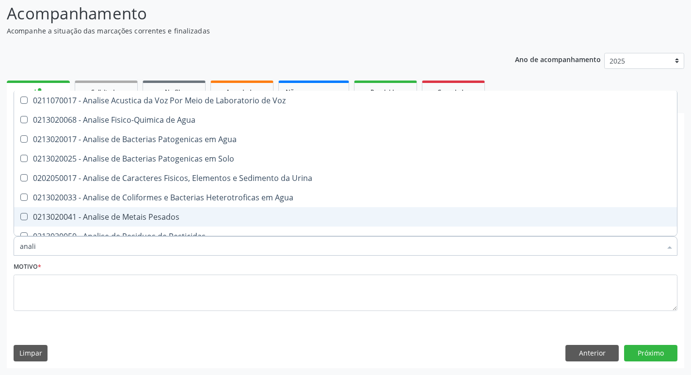
type input "analis"
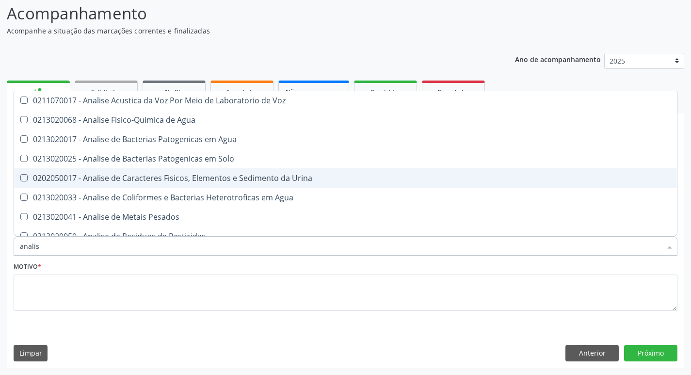
click at [162, 177] on div "0202050017 - Analise de Caracteres Fisicos, Elementos e Sedimento da Urina" at bounding box center [345, 178] width 651 height 8
checkbox Urina "true"
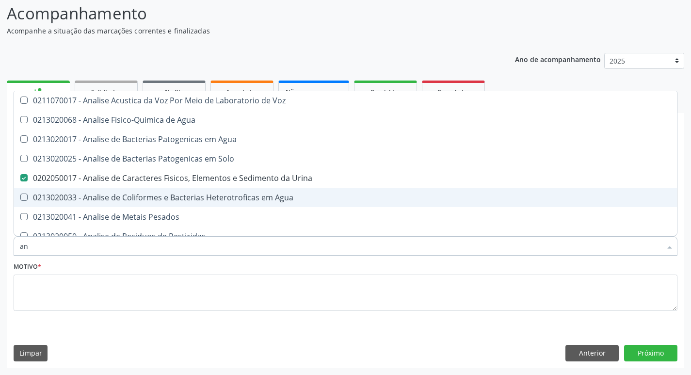
type input "a"
checkbox Urina "false"
checkbox Agua "false"
checkbox Alimentos "false"
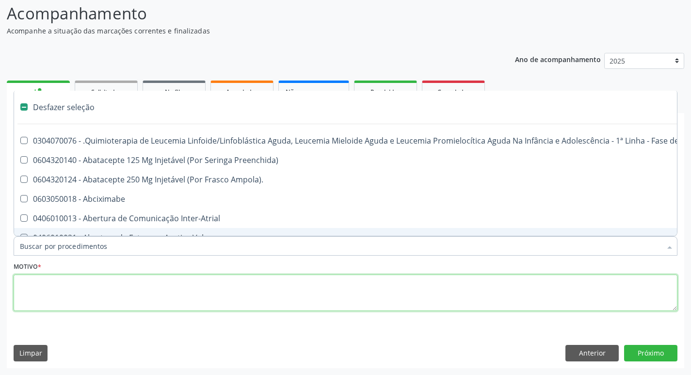
click at [146, 282] on textarea at bounding box center [346, 292] width 664 height 37
checkbox Preenchida\) "true"
checkbox Ampola\)\ "true"
checkbox Abciximabe "true"
checkbox Inter-Atrial "true"
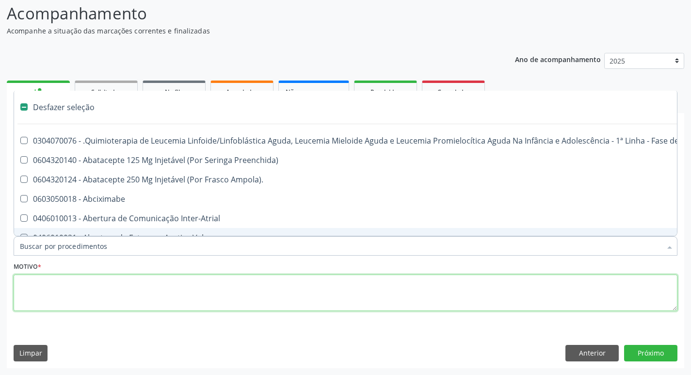
checkbox Valvar "true"
checkbox Adolescente\) "true"
checkbox Valvar "true"
checkbox Adolescente\) "true"
checkbox Paciente\) "true"
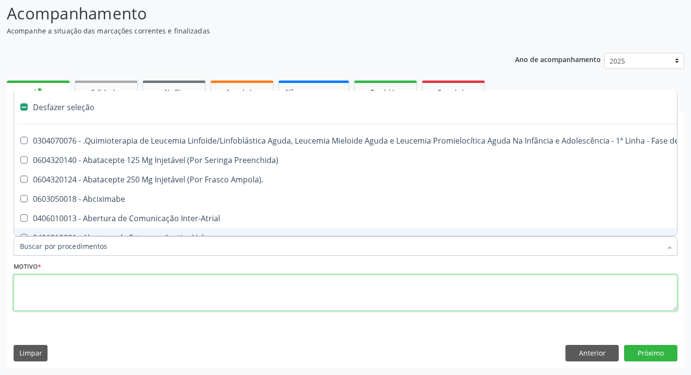
checkbox Dente\) "true"
checkbox Urina "false"
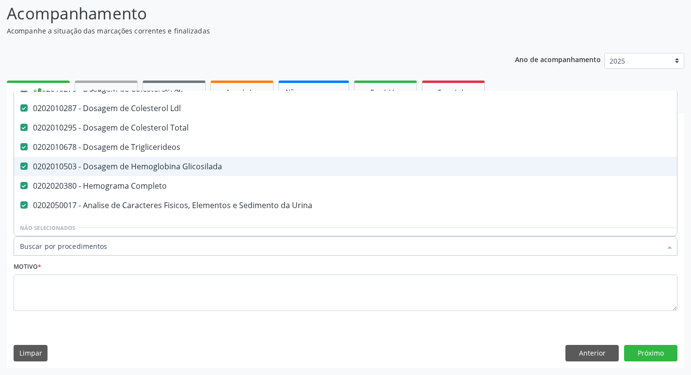
scroll to position [145, 0]
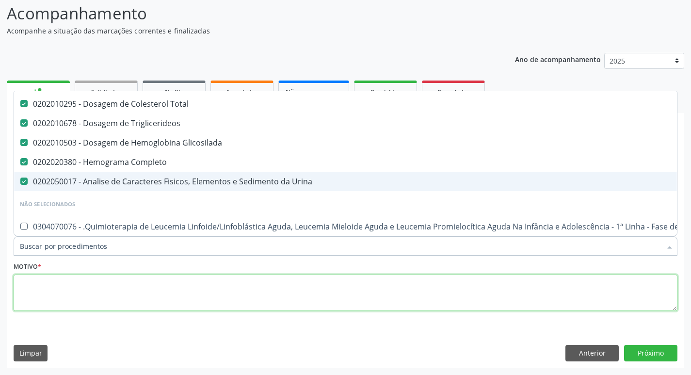
click at [35, 292] on textarea at bounding box center [346, 292] width 664 height 37
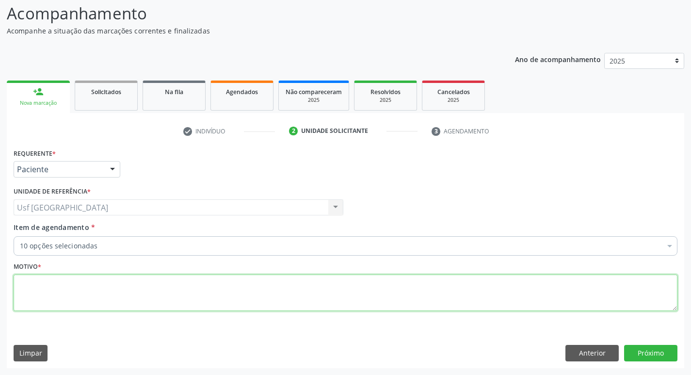
scroll to position [0, 0]
type textarea "/"
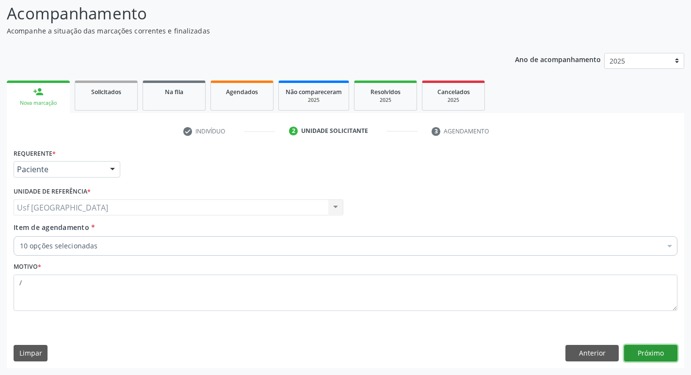
click at [652, 351] on button "Próximo" at bounding box center [650, 353] width 53 height 16
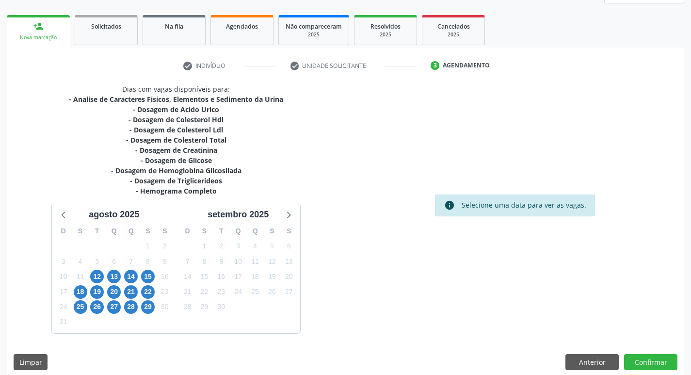
scroll to position [139, 0]
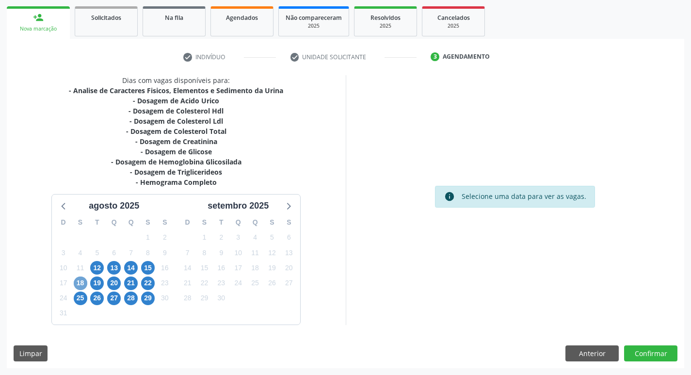
click at [83, 283] on span "18" at bounding box center [81, 283] width 14 height 14
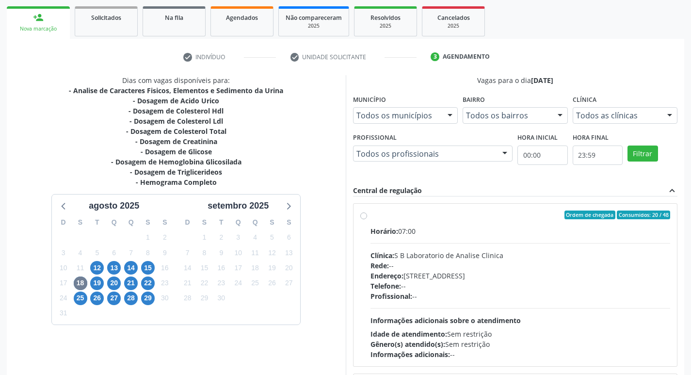
click at [370, 214] on label "Ordem de chegada Consumidos: 20 / 48 Horário: 07:00 Clínica: S B Laboratorio de…" at bounding box center [520, 284] width 300 height 149
click at [367, 214] on input "Ordem de chegada Consumidos: 20 / 48 Horário: 07:00 Clínica: S B Laboratorio de…" at bounding box center [363, 214] width 7 height 9
radio input "true"
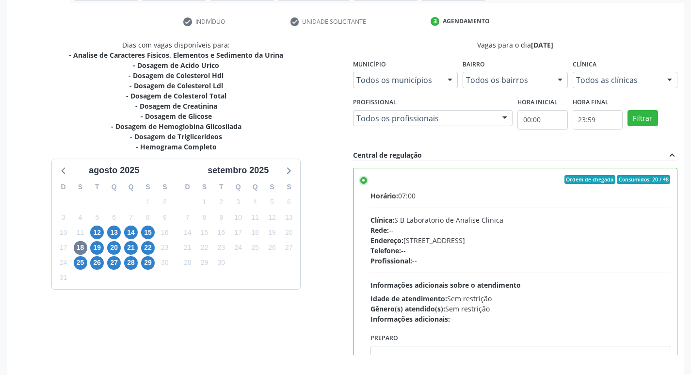
scroll to position [205, 0]
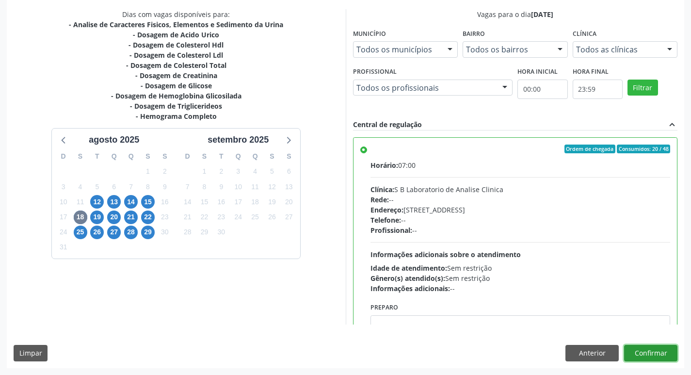
click at [651, 349] on button "Confirmar" at bounding box center [650, 353] width 53 height 16
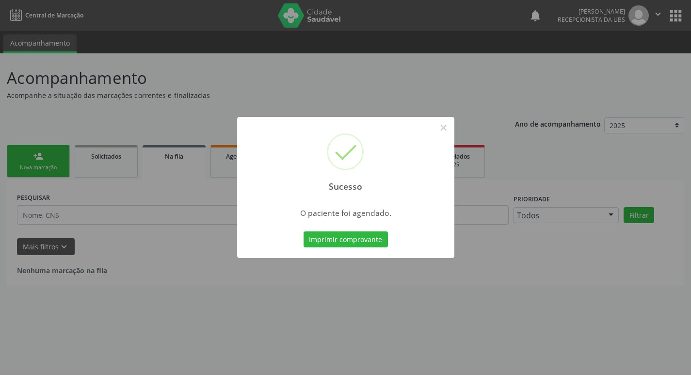
scroll to position [0, 0]
click at [448, 128] on button "×" at bounding box center [447, 127] width 16 height 16
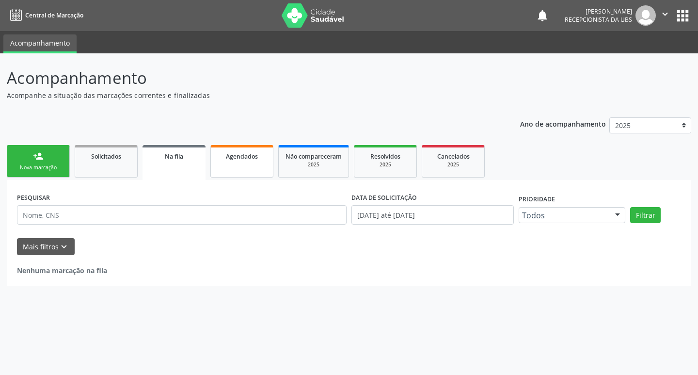
click at [247, 156] on span "Agendados" at bounding box center [242, 156] width 32 height 8
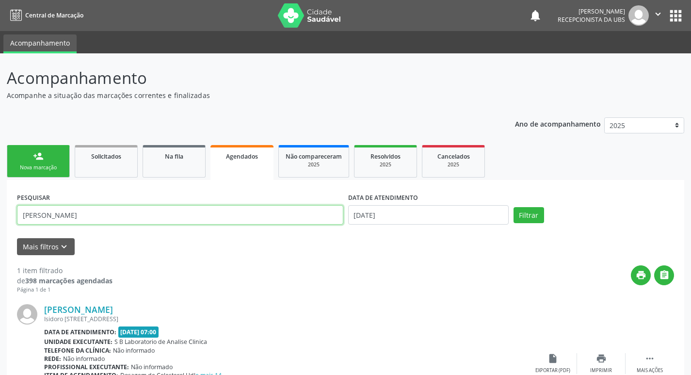
click at [54, 215] on input "renata" at bounding box center [180, 214] width 326 height 19
type input "r"
type input "[PERSON_NAME]"
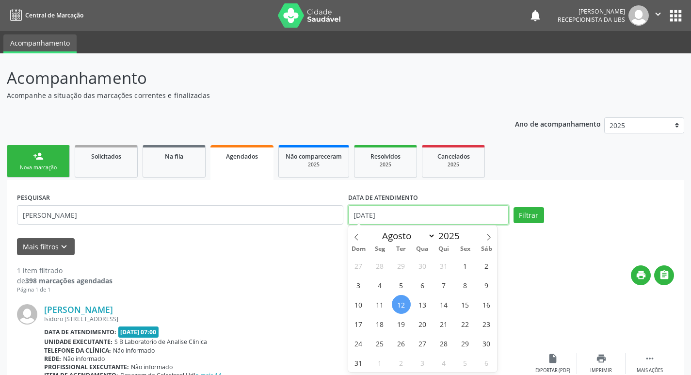
click at [427, 216] on input "12/08/2025" at bounding box center [428, 214] width 161 height 19
click at [380, 326] on span "18" at bounding box center [379, 323] width 19 height 19
type input "[DATE]"
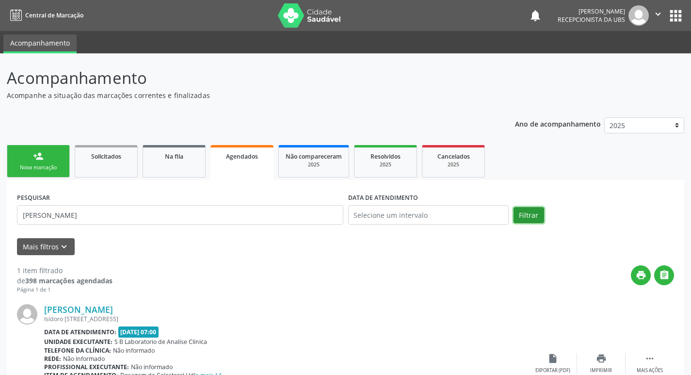
click at [518, 213] on button "Filtrar" at bounding box center [529, 215] width 31 height 16
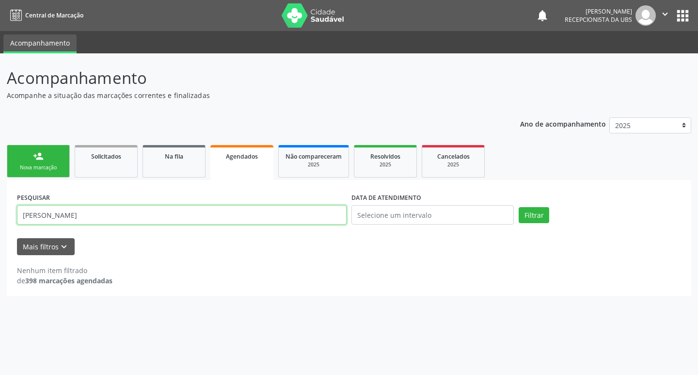
click at [59, 215] on input "[PERSON_NAME]" at bounding box center [182, 214] width 330 height 19
type input "a"
type input "francisca"
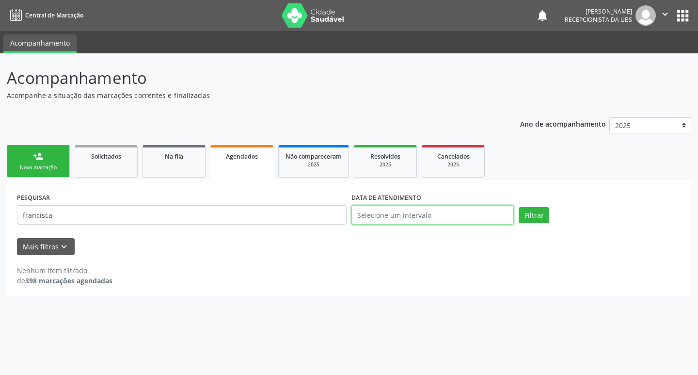
click at [386, 218] on input "text" at bounding box center [433, 214] width 162 height 19
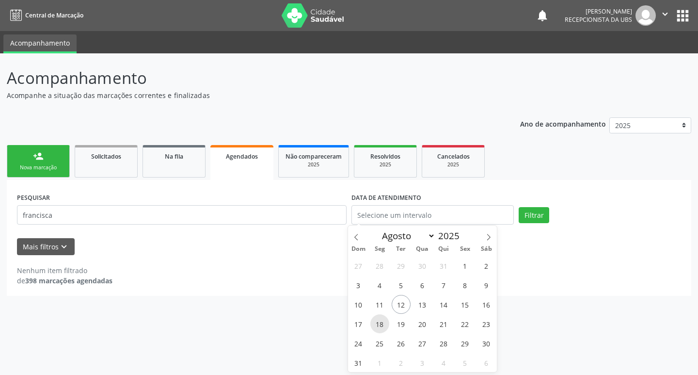
click at [378, 322] on span "18" at bounding box center [379, 323] width 19 height 19
type input "[DATE]"
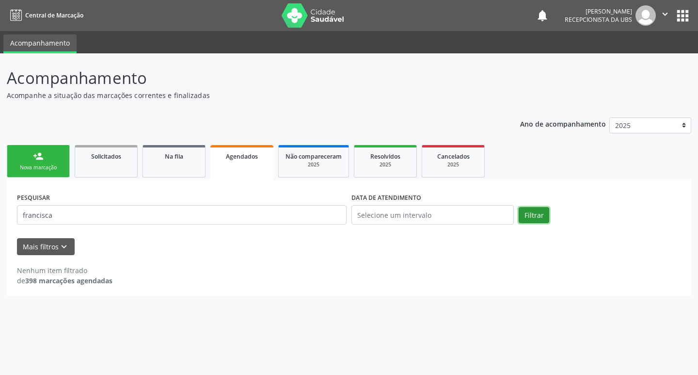
click at [529, 215] on button "Filtrar" at bounding box center [534, 215] width 31 height 16
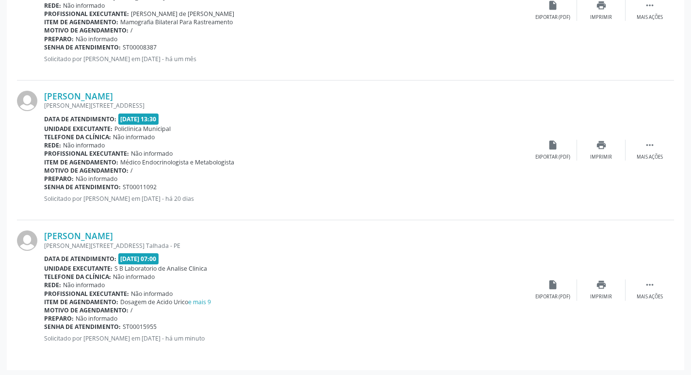
scroll to position [495, 0]
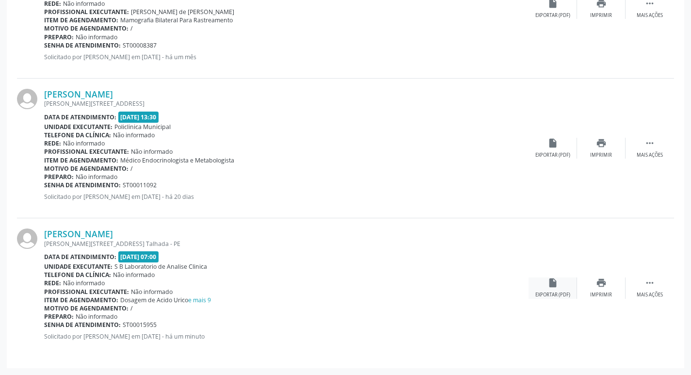
click at [547, 282] on icon "insert_drive_file" at bounding box center [552, 282] width 11 height 11
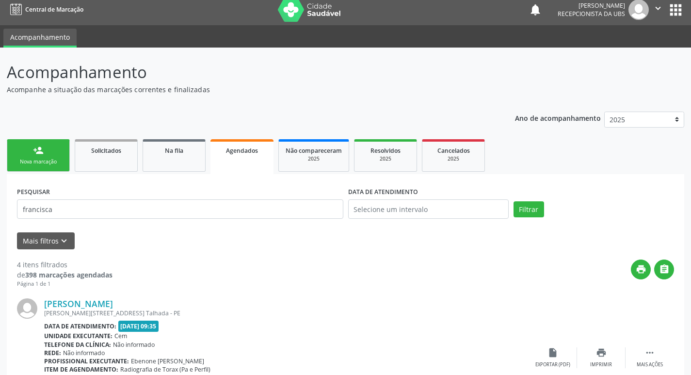
scroll to position [0, 0]
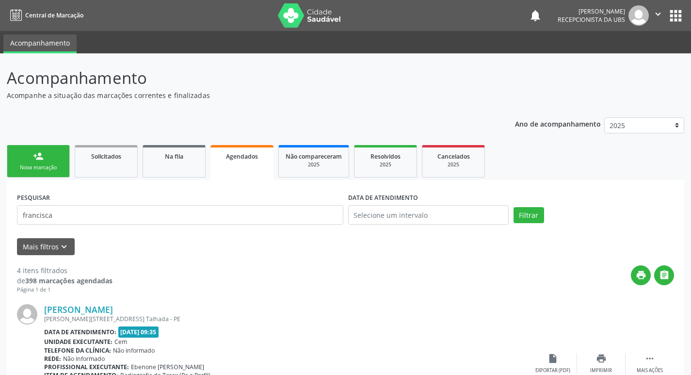
click at [39, 168] on div "Nova marcação" at bounding box center [38, 167] width 48 height 7
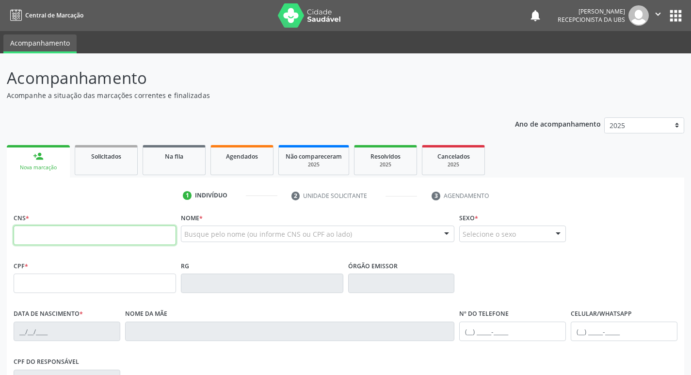
click at [86, 233] on input "text" at bounding box center [95, 234] width 162 height 19
type input "161 2400 2729 0006"
type input "704.374.754-68"
type input "12/07/1966"
type input "Maria Marques da Silva"
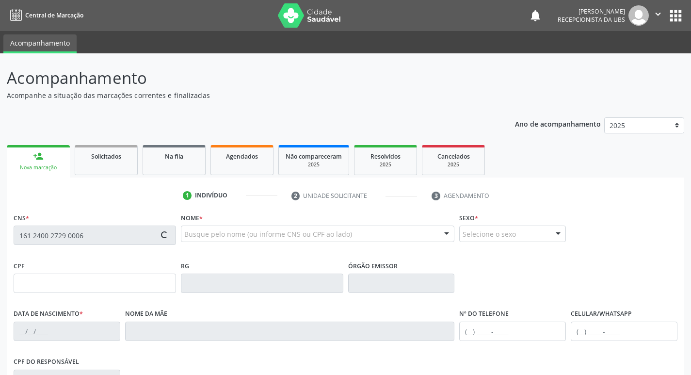
type input "(87) 99969-3570"
type input "040.073.844-95"
type input "733"
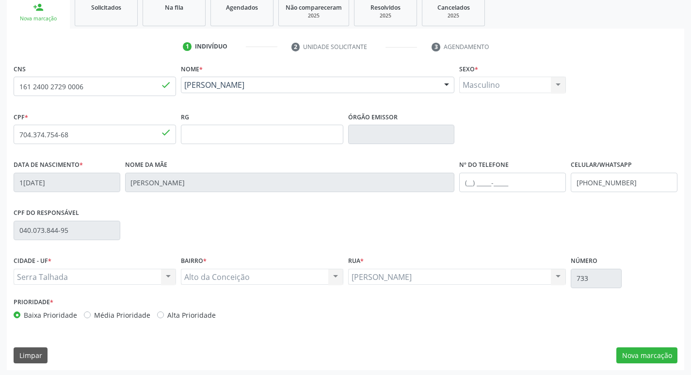
scroll to position [151, 0]
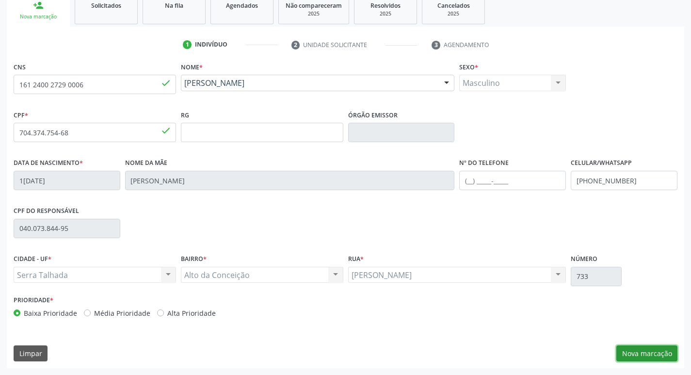
click at [647, 353] on button "Nova marcação" at bounding box center [646, 353] width 61 height 16
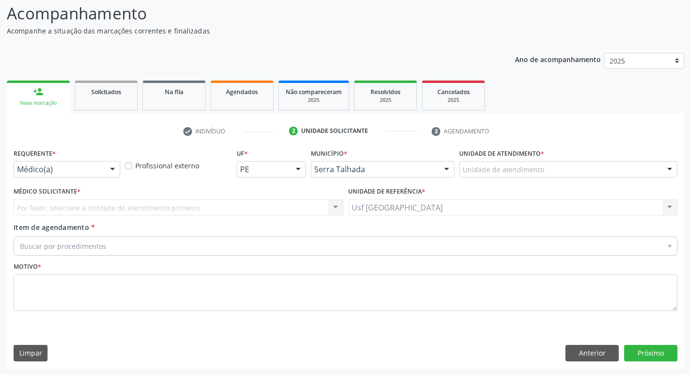
scroll to position [64, 0]
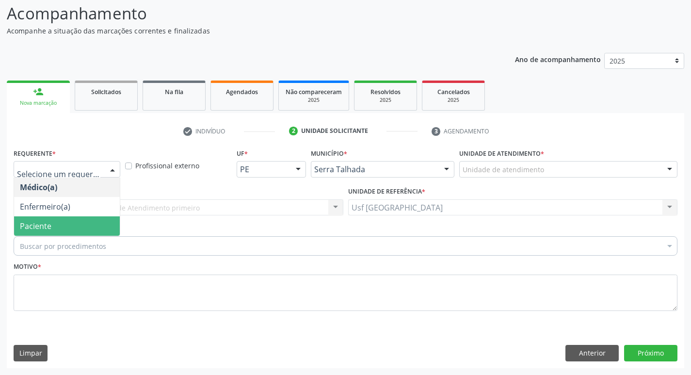
click at [49, 224] on span "Paciente" at bounding box center [36, 226] width 32 height 11
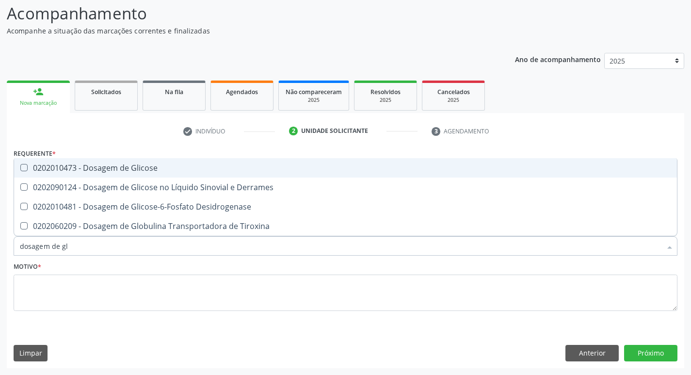
type input "dosagem de gli"
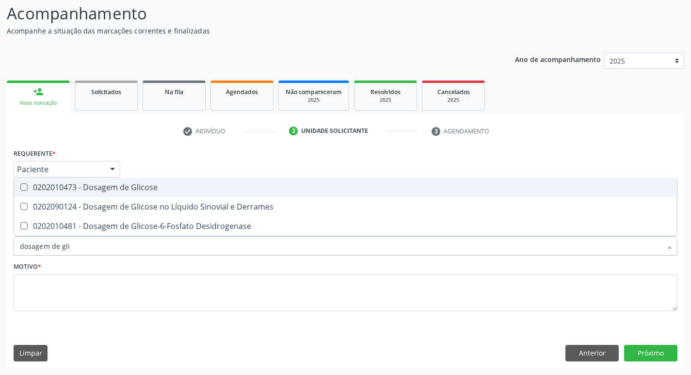
click at [114, 188] on div "0202010473 - Dosagem de Glicose" at bounding box center [345, 187] width 651 height 8
checkbox Glicose "true"
type input "dosagem de g"
checkbox Glicose "false"
checkbox Tiroxina "true"
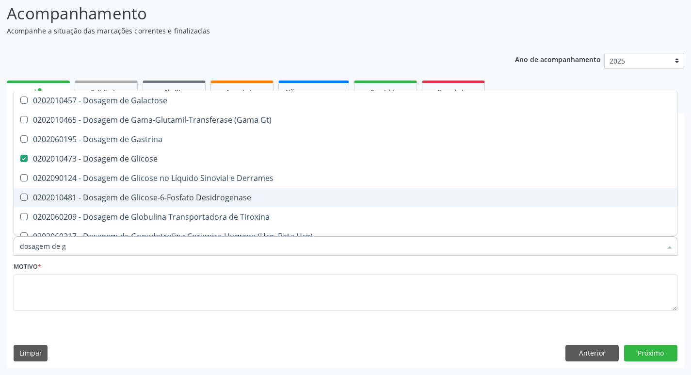
type input "dosagem de"
checkbox Glicose "false"
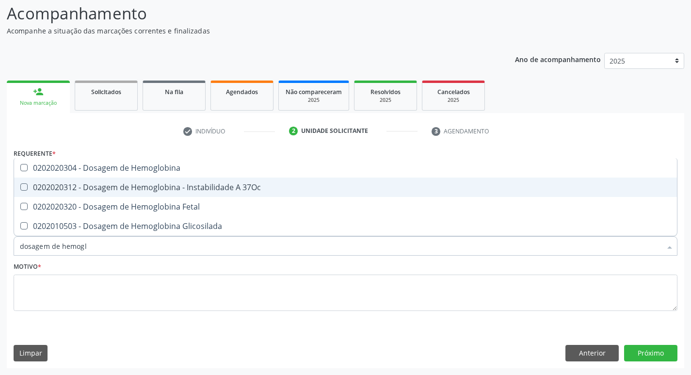
type input "dosagem de hemoglo"
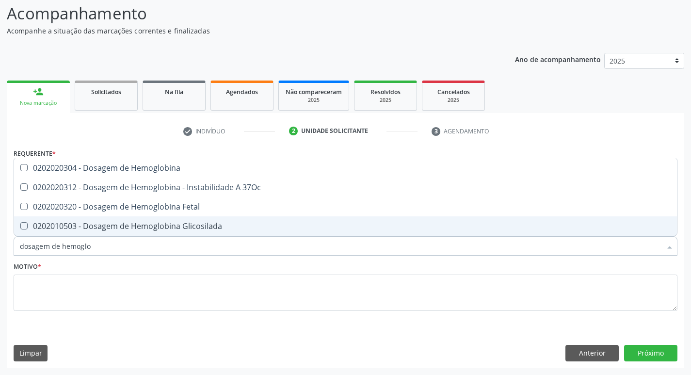
click at [173, 225] on div "0202010503 - Dosagem de Hemoglobina Glicosilada" at bounding box center [345, 226] width 651 height 8
checkbox Glicosilada "true"
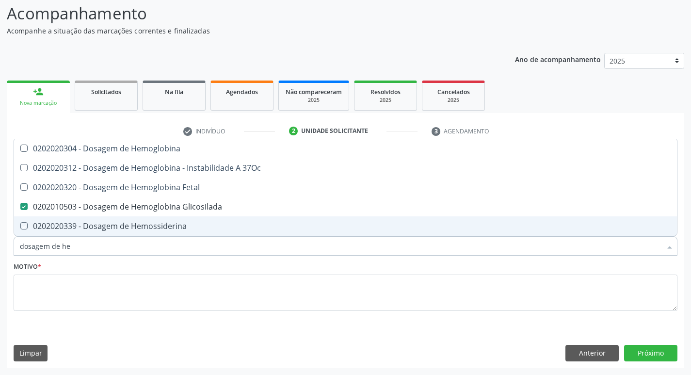
type input "dosagem de h"
checkbox Glicosilada "false"
checkbox Hemossiderina "true"
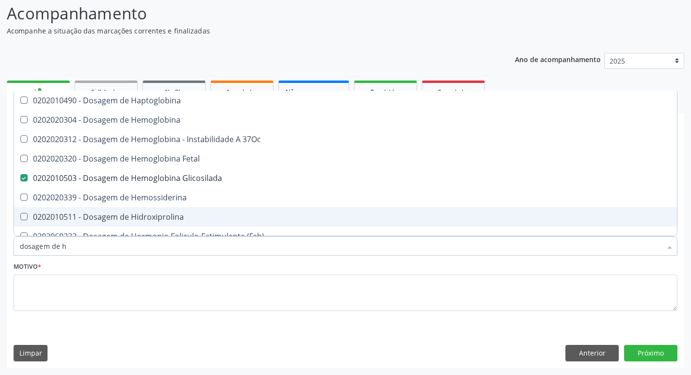
type input "dosagem de"
checkbox Glicosilada "false"
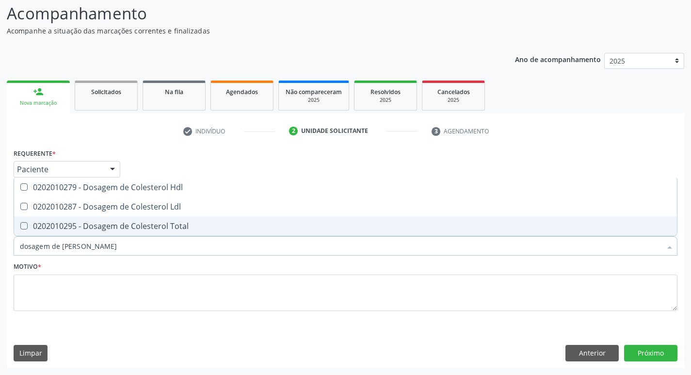
type input "dosagem de coles"
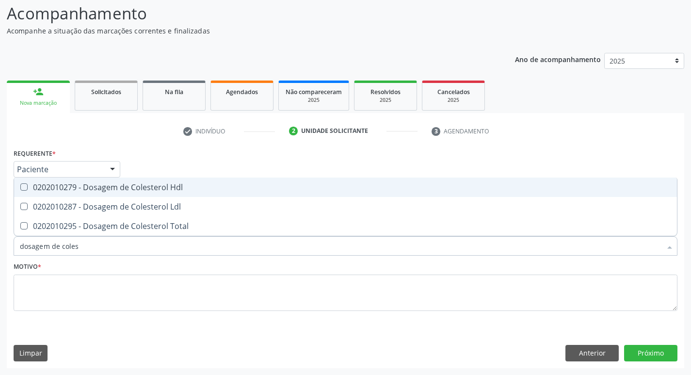
click at [145, 187] on div "0202010279 - Dosagem de Colesterol Hdl" at bounding box center [345, 187] width 651 height 8
checkbox Hdl "true"
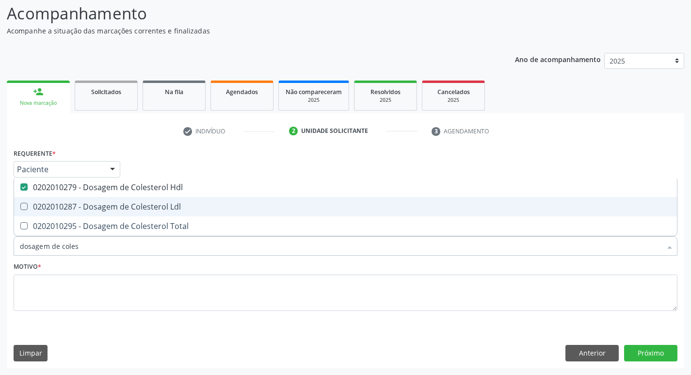
click at [135, 203] on div "0202010287 - Dosagem de Colesterol Ldl" at bounding box center [345, 207] width 651 height 8
checkbox Ldl "true"
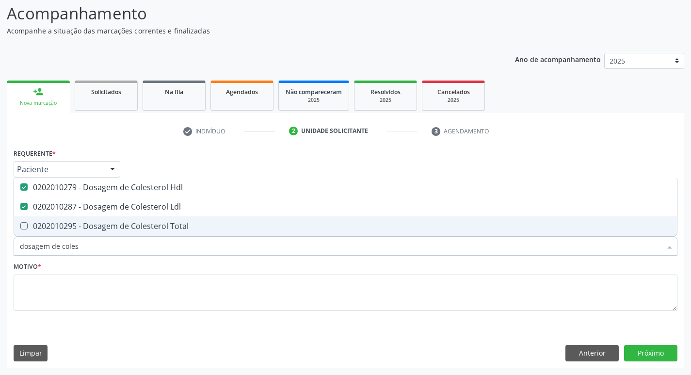
click at [127, 228] on div "0202010295 - Dosagem de Colesterol Total" at bounding box center [345, 226] width 651 height 8
checkbox Total "true"
type input "dosagem de co"
checkbox Hdl "false"
checkbox Colinesterase "true"
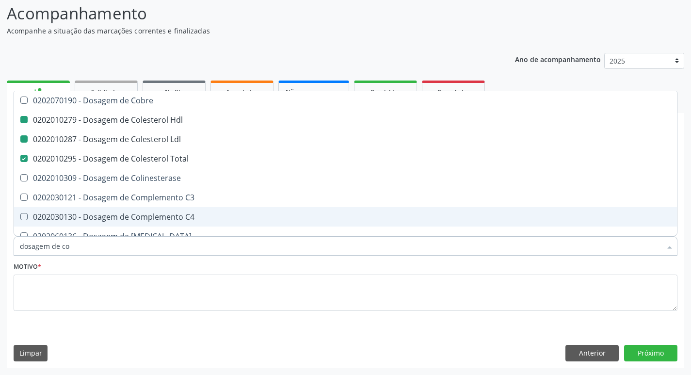
type input "dosagem de c"
checkbox Hdl "false"
checkbox Ldl "false"
checkbox Total "false"
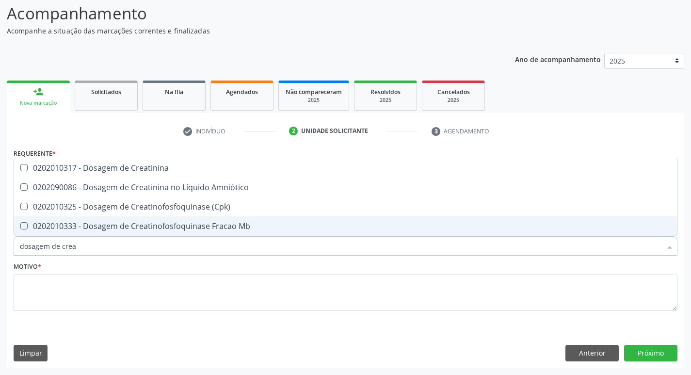
type input "dosagem de creat"
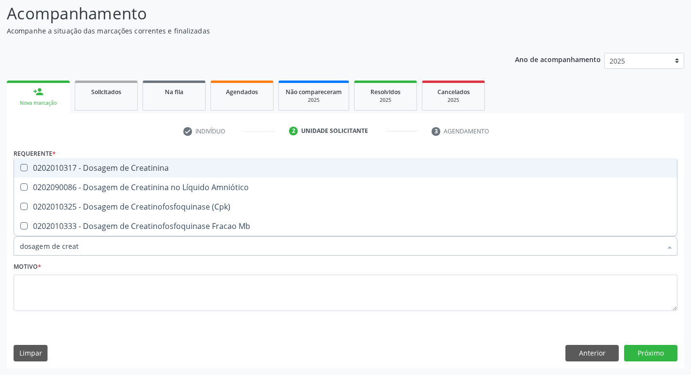
click at [109, 164] on div "0202010317 - Dosagem de Creatinina" at bounding box center [345, 168] width 651 height 8
checkbox Creatinina "true"
type input "dosagem de c"
checkbox Creatinina "false"
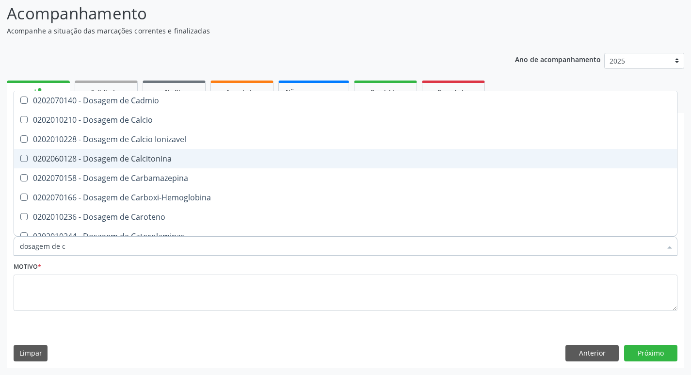
type input "dosagem de"
checkbox Hdl "false"
checkbox Ldl "false"
checkbox Total "false"
checkbox Creatinina "false"
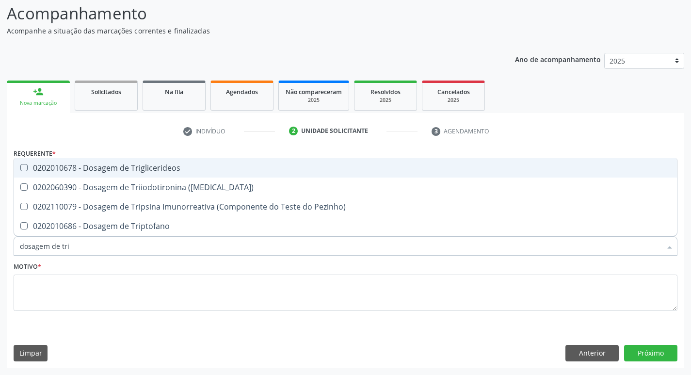
type input "dosagem de trig"
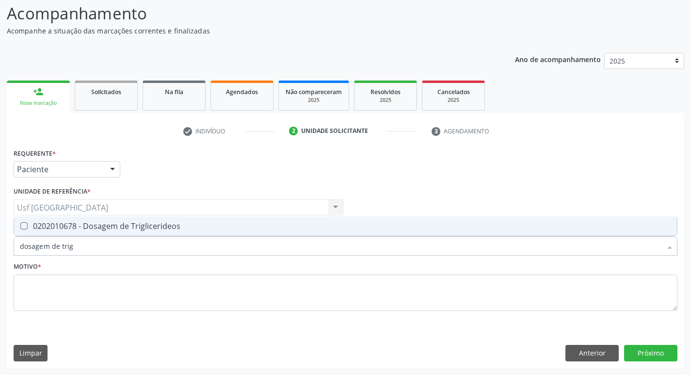
click at [80, 224] on div "0202010678 - Dosagem de Triglicerideos" at bounding box center [345, 226] width 651 height 8
checkbox Triglicerideos "true"
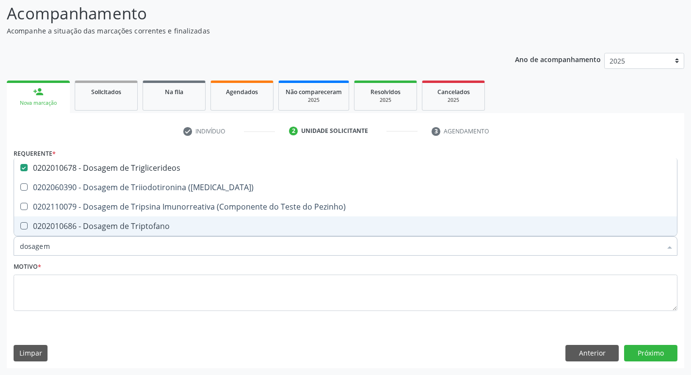
type input "dosage"
checkbox Triglicerideos "false"
checkbox Triptofano "false"
type input "d"
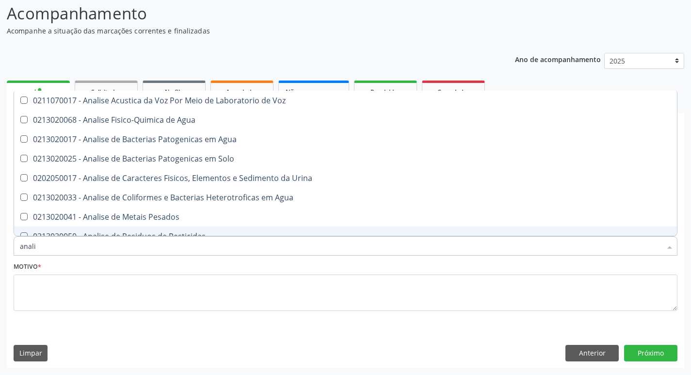
type input "analis"
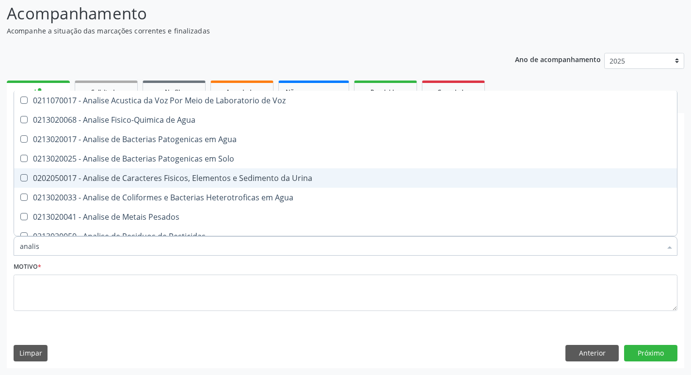
click at [134, 177] on div "0202050017 - Analise de Caracteres Fisicos, Elementos e Sedimento da Urina" at bounding box center [345, 178] width 651 height 8
checkbox Urina "true"
type input "anal"
checkbox Urina "false"
checkbox Agua "true"
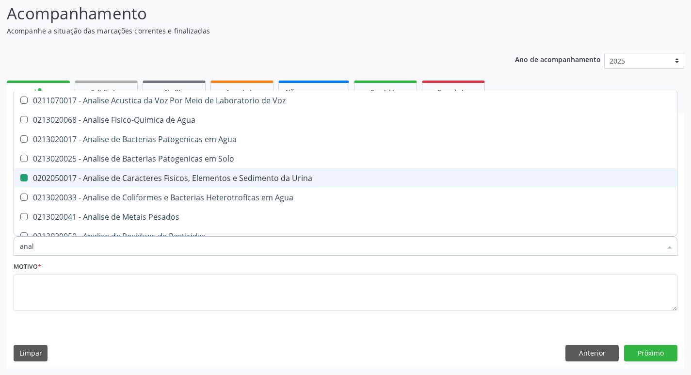
type input "ana"
checkbox Agua "false"
checkbox Alimentos "true"
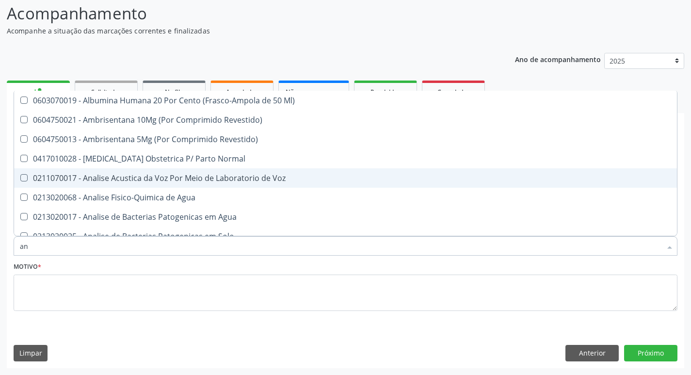
type input "a"
checkbox Urina "false"
checkbox Anal "false"
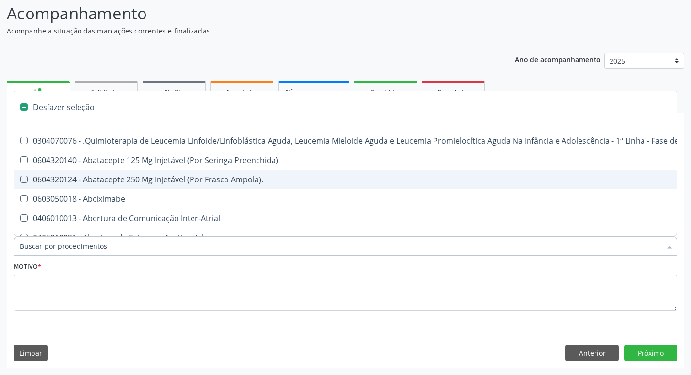
type input "h"
checkbox Urina "false"
checkbox B "true"
checkbox Fibrinogênio "true"
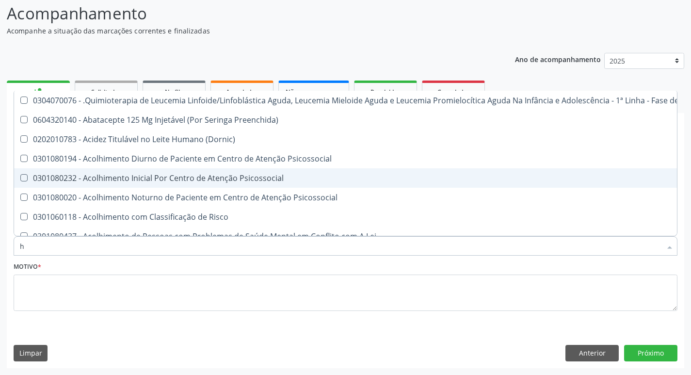
type input "he"
checkbox Pulmão "true"
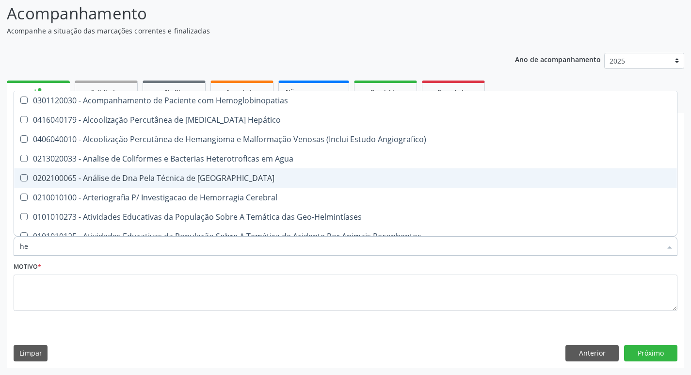
type input "hem"
checkbox \(Qualitativo\) "true"
checkbox Glicosilada "false"
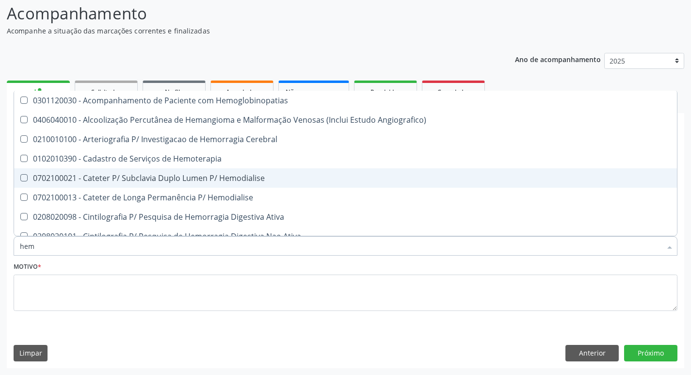
type input "hemo"
checkbox Hemacias "true"
checkbox Glicosilada "false"
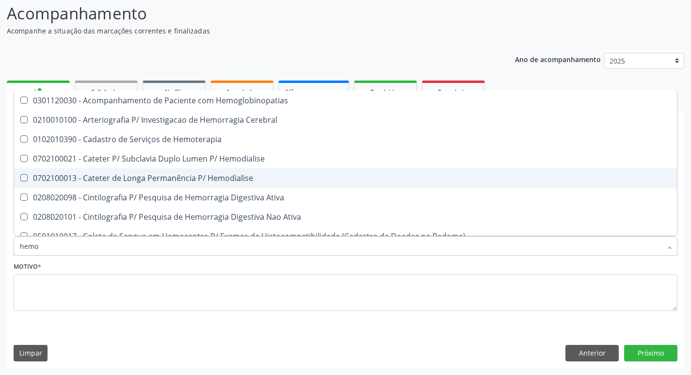
type input "hemog"
checkbox Tardio\) "true"
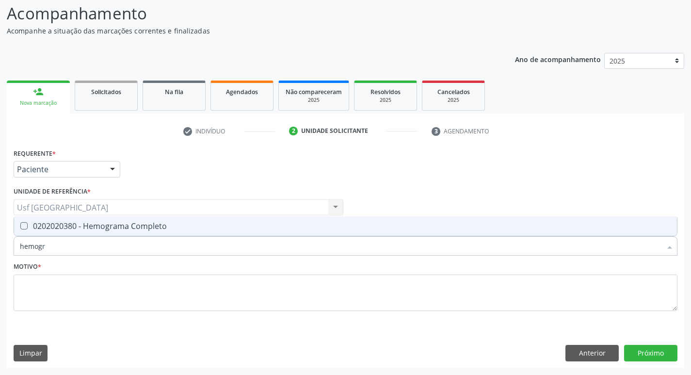
type input "hemogra"
click at [140, 222] on div "0202020380 - Hemograma Completo" at bounding box center [345, 226] width 651 height 8
checkbox Completo "true"
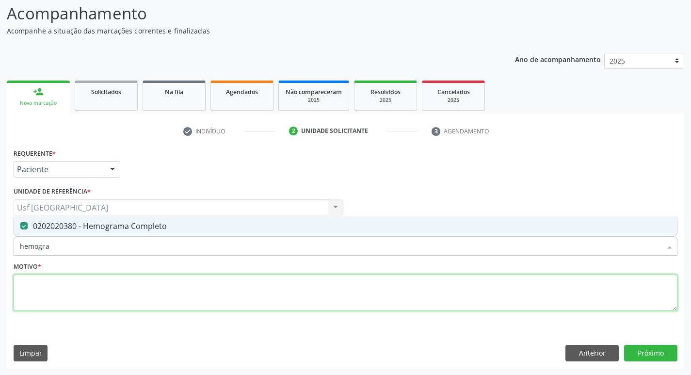
drag, startPoint x: 37, startPoint y: 285, endPoint x: 55, endPoint y: 271, distance: 22.5
click at [38, 285] on textarea at bounding box center [346, 292] width 664 height 37
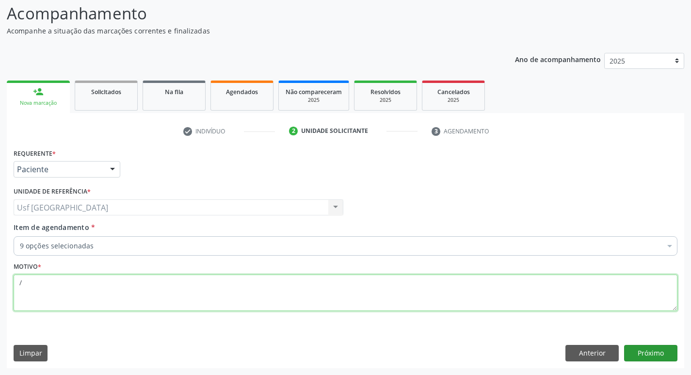
type textarea "/"
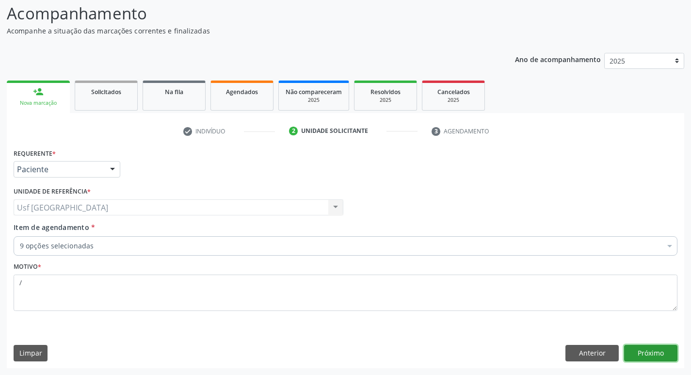
click at [648, 352] on button "Próximo" at bounding box center [650, 353] width 53 height 16
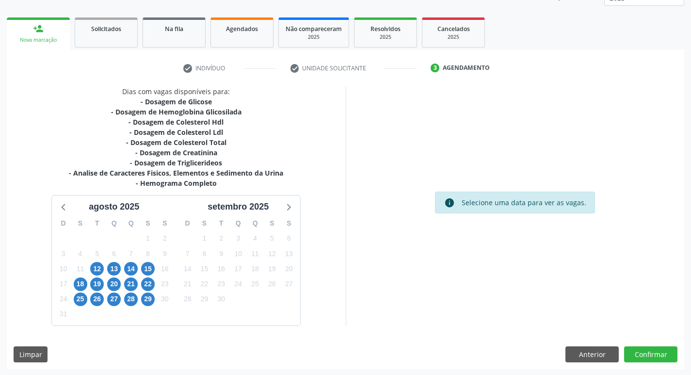
scroll to position [128, 0]
click at [80, 279] on span "18" at bounding box center [81, 283] width 14 height 14
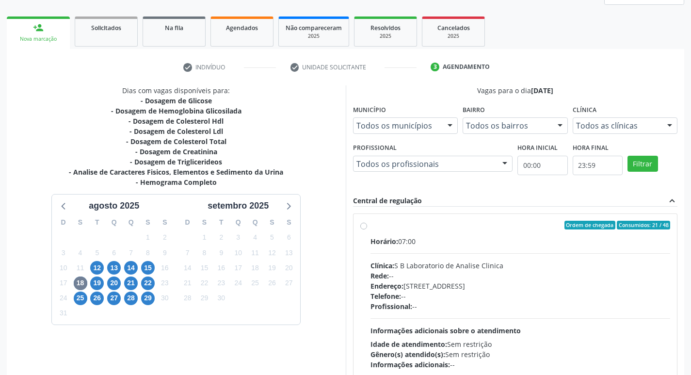
click at [370, 224] on label "Ordem de chegada Consumidos: 21 / 48 Horário: 07:00 Clínica: S B Laboratorio de…" at bounding box center [520, 295] width 300 height 149
click at [363, 224] on input "Ordem de chegada Consumidos: 21 / 48 Horário: 07:00 Clínica: S B Laboratorio de…" at bounding box center [363, 225] width 7 height 9
radio input "true"
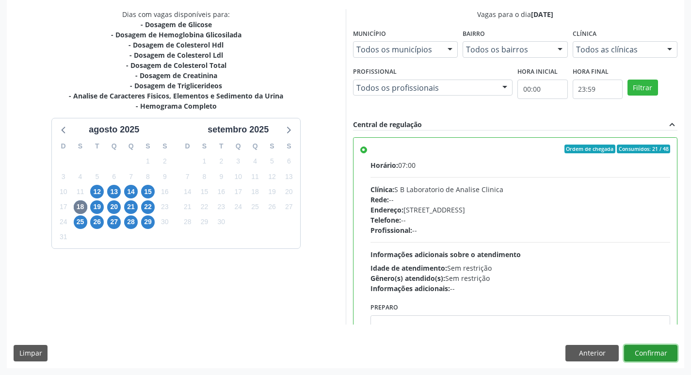
click at [642, 349] on button "Confirmar" at bounding box center [650, 353] width 53 height 16
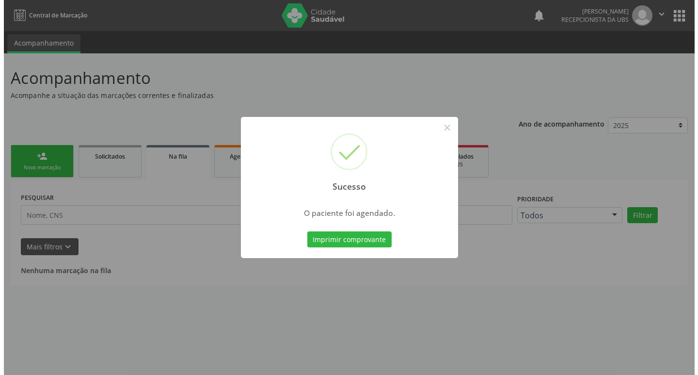
scroll to position [0, 0]
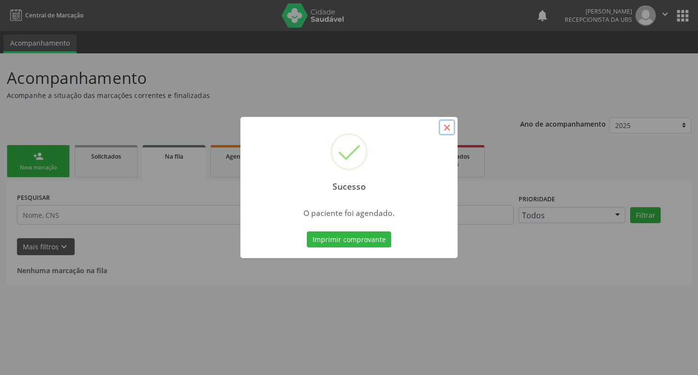
click at [446, 127] on button "×" at bounding box center [447, 127] width 16 height 16
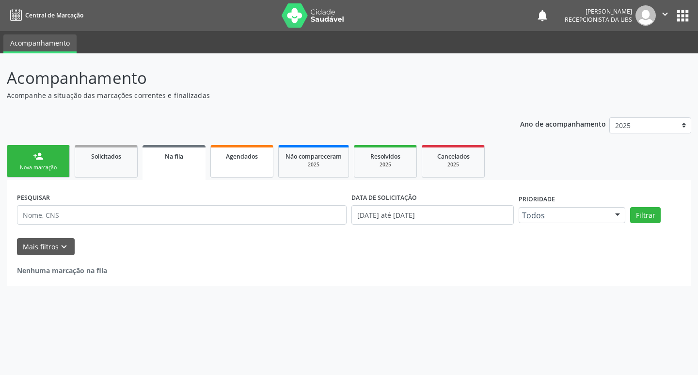
click at [231, 160] on span "Agendados" at bounding box center [242, 156] width 32 height 8
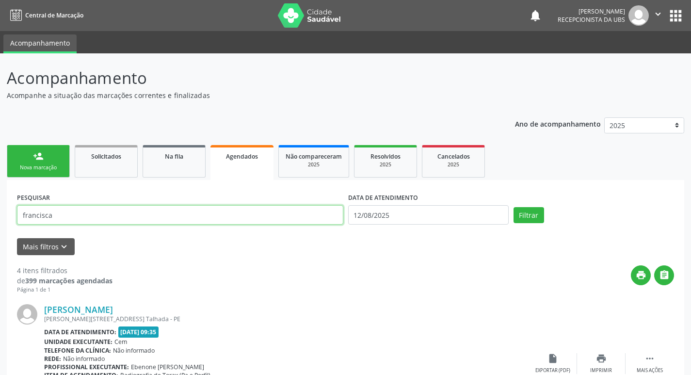
click at [67, 214] on input "francisca" at bounding box center [180, 214] width 326 height 19
type input "f"
type input "[PERSON_NAME]"
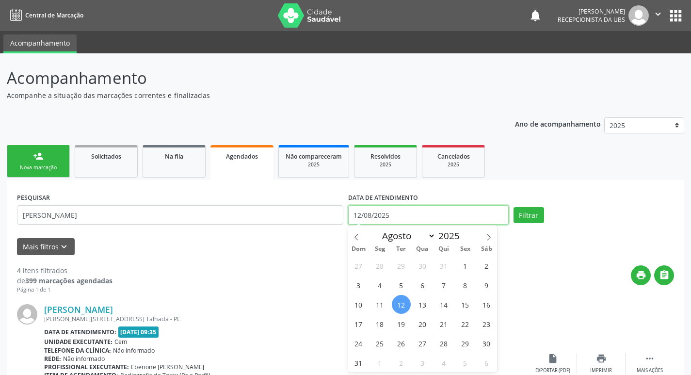
click at [369, 214] on input "12/08/2025" at bounding box center [428, 214] width 161 height 19
click at [379, 323] on span "18" at bounding box center [379, 323] width 19 height 19
type input "[DATE]"
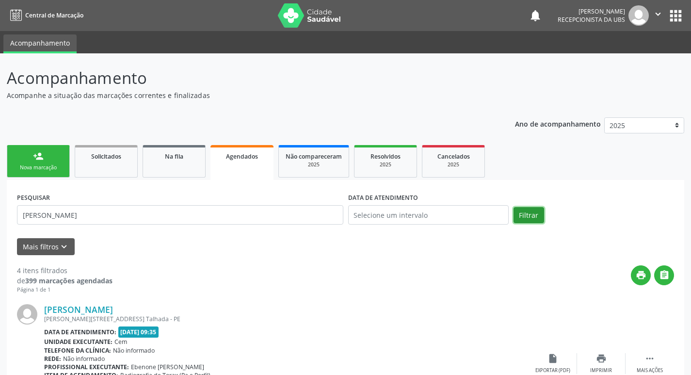
click at [532, 214] on button "Filtrar" at bounding box center [529, 215] width 31 height 16
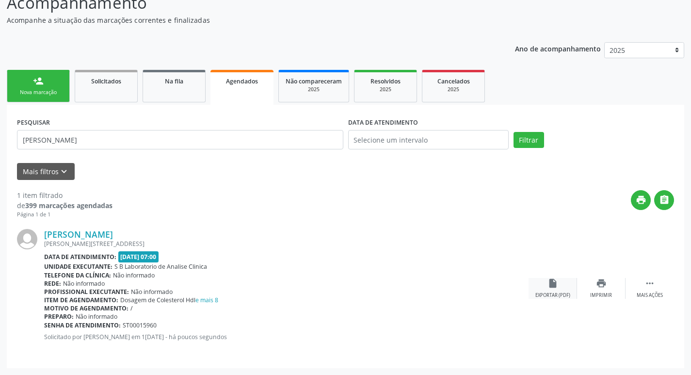
click at [551, 280] on icon "insert_drive_file" at bounding box center [552, 283] width 11 height 11
click at [35, 93] on div "Nova marcação" at bounding box center [38, 92] width 48 height 7
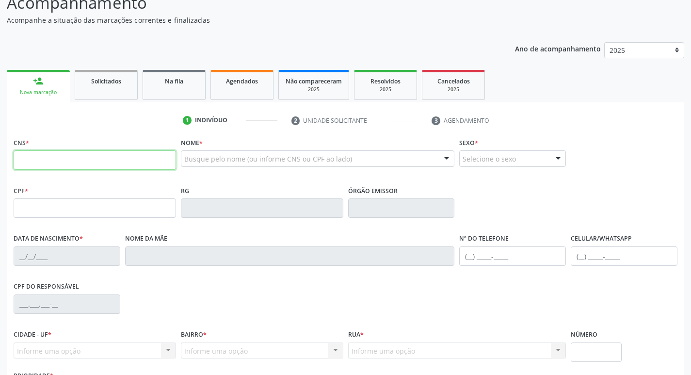
click at [54, 161] on input "text" at bounding box center [95, 159] width 162 height 19
type input "700 4039 3661 1344"
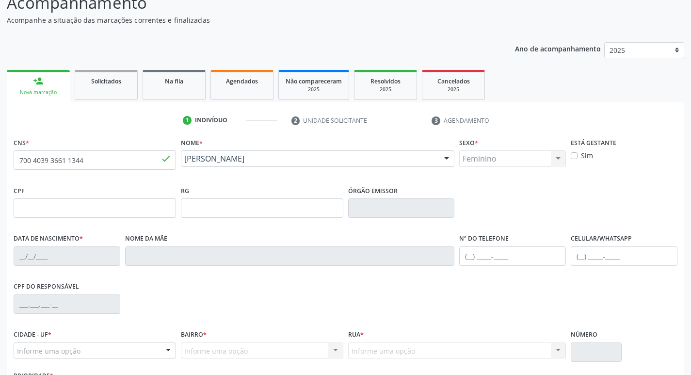
type input "1[DATE]"
type input "[PERSON_NAME]"
type input "[PHONE_NUMBER]"
type input "131"
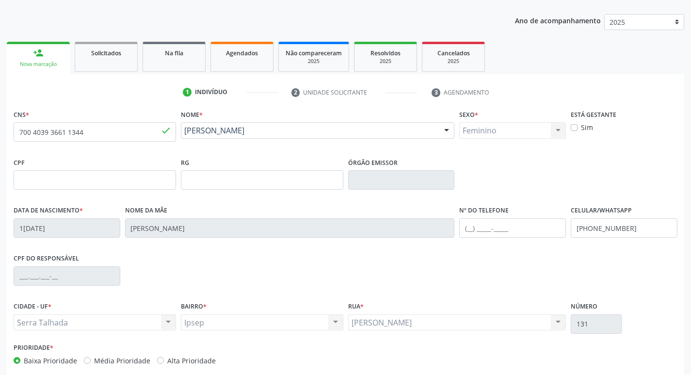
scroll to position [151, 0]
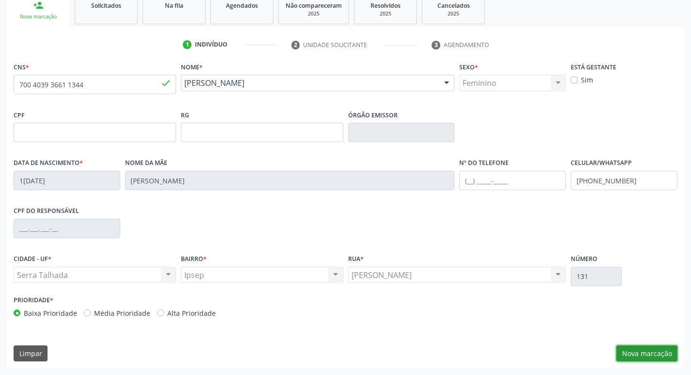
click at [660, 356] on button "Nova marcação" at bounding box center [646, 353] width 61 height 16
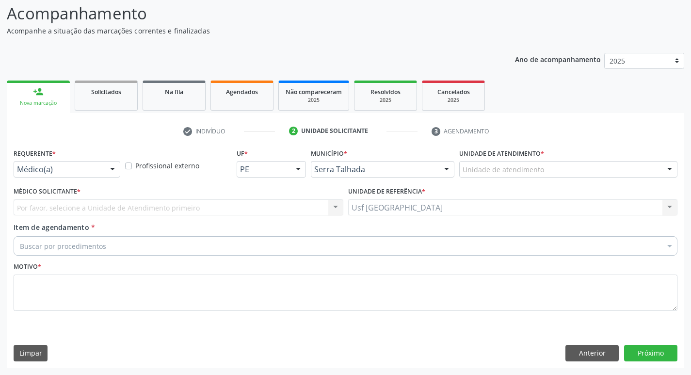
scroll to position [64, 0]
click at [100, 165] on div at bounding box center [67, 169] width 107 height 16
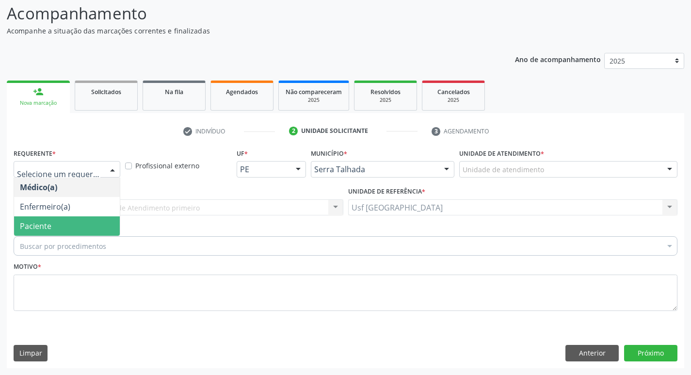
click at [82, 225] on span "Paciente" at bounding box center [67, 225] width 106 height 19
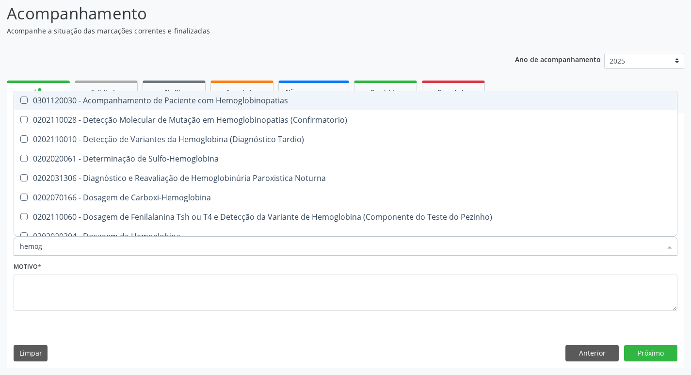
type input "hemogr"
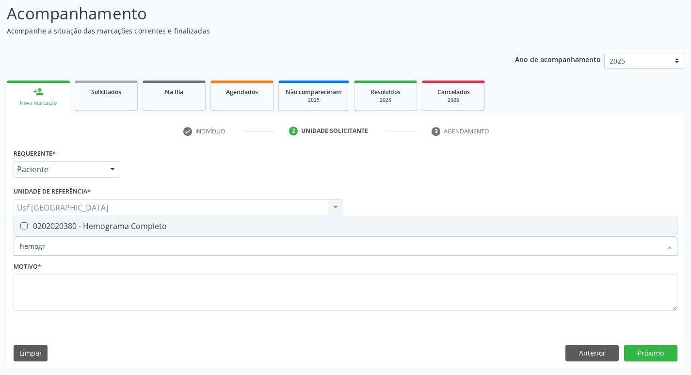
click at [66, 226] on div "0202020380 - Hemograma Completo" at bounding box center [345, 226] width 651 height 8
checkbox Completo "true"
type input "hemog"
checkbox Completo "false"
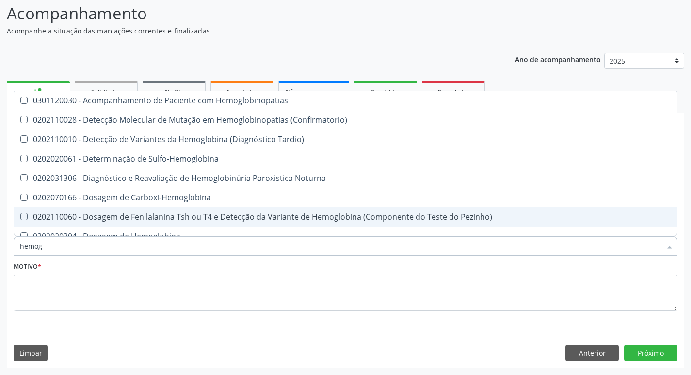
type input "hemo"
checkbox Completo "false"
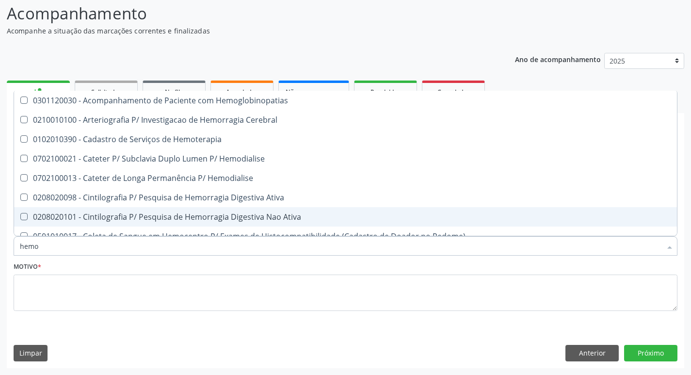
type input "hem"
checkbox Completo "false"
checkbox Elástica "true"
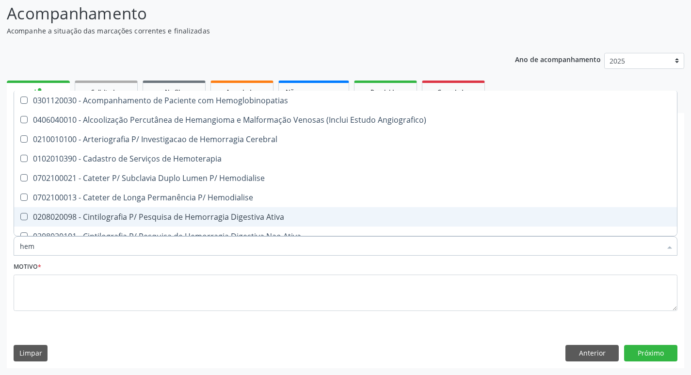
type input "he"
checkbox Completo "false"
checkbox Orgaos "true"
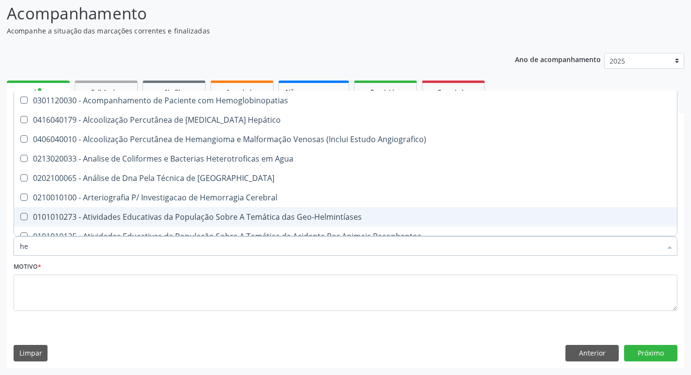
type input "h"
checkbox Completo "false"
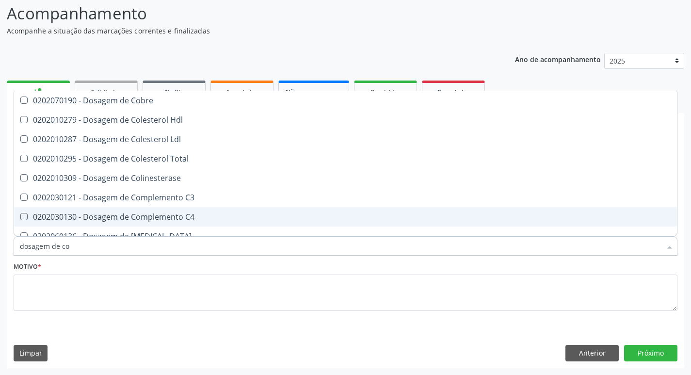
type input "dosagem de col"
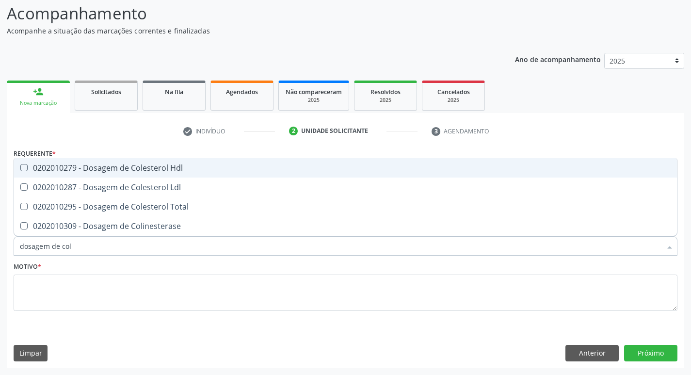
click at [97, 166] on div "0202010279 - Dosagem de Colesterol Hdl" at bounding box center [345, 168] width 651 height 8
checkbox Hdl "true"
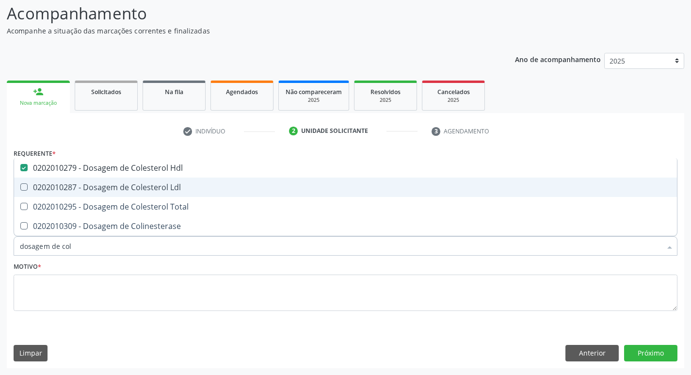
click at [97, 187] on div "0202010287 - Dosagem de Colesterol Ldl" at bounding box center [345, 187] width 651 height 8
checkbox Ldl "true"
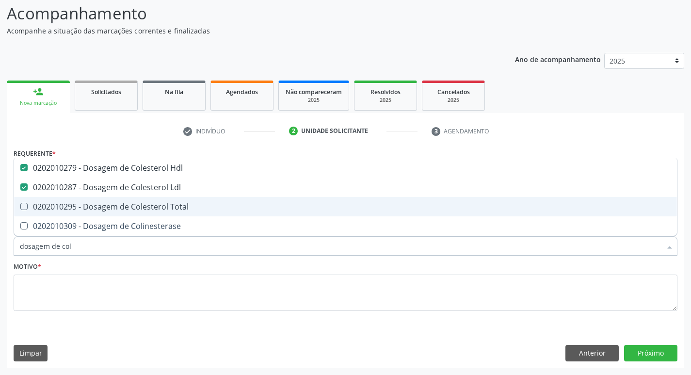
click at [98, 206] on div "0202010295 - Dosagem de Colesterol Total" at bounding box center [345, 207] width 651 height 8
checkbox Total "true"
type input "dosagem de co"
checkbox Hdl "false"
checkbox Colinesterase "true"
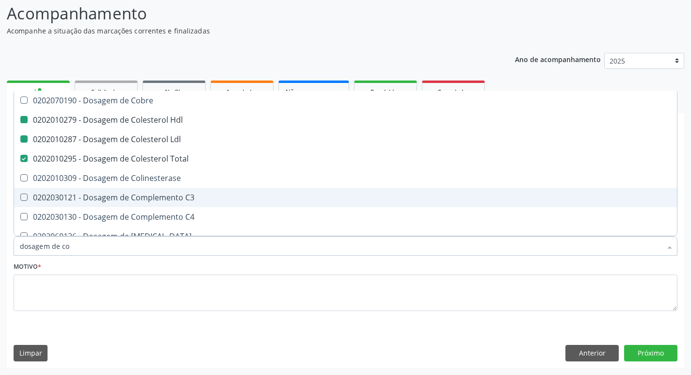
type input "dosagem de c"
checkbox Hdl "false"
checkbox Ldl "false"
checkbox Total "false"
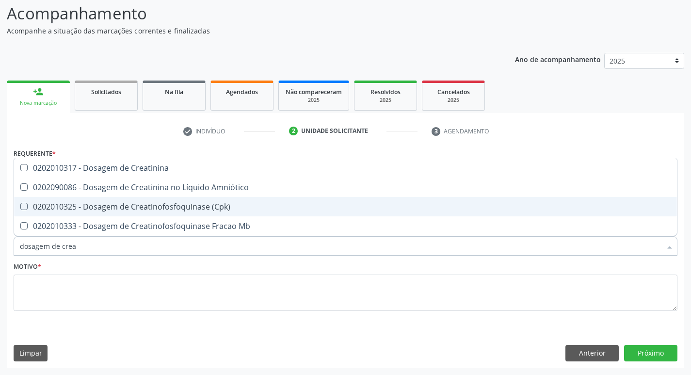
type input "dosagem de creat"
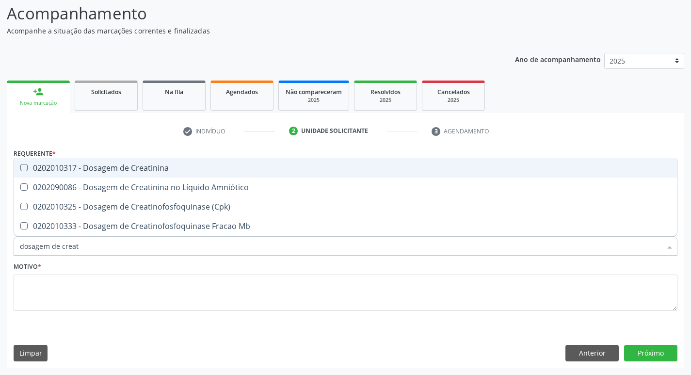
click at [112, 169] on div "0202010317 - Dosagem de Creatinina" at bounding box center [345, 168] width 651 height 8
checkbox Creatinina "true"
type input "dosagem de c"
checkbox Creatinina "false"
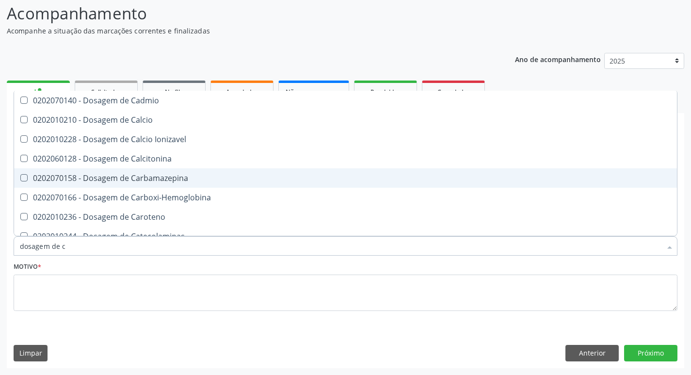
type input "dosagem de"
checkbox Hdl "false"
checkbox Ldl "false"
checkbox Total "false"
checkbox Creatinina "false"
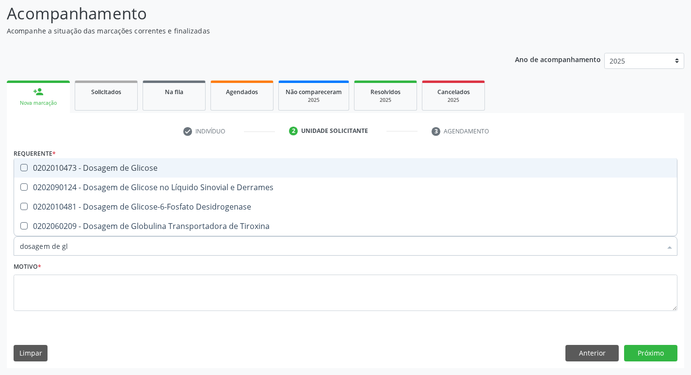
type input "dosagem de gli"
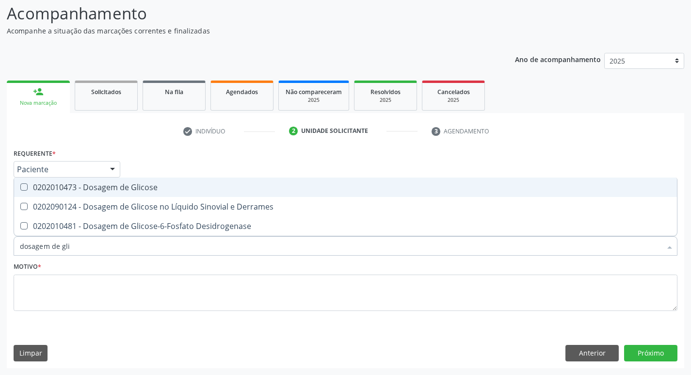
click at [115, 183] on div "0202010473 - Dosagem de Glicose" at bounding box center [345, 187] width 651 height 8
checkbox Glicose "true"
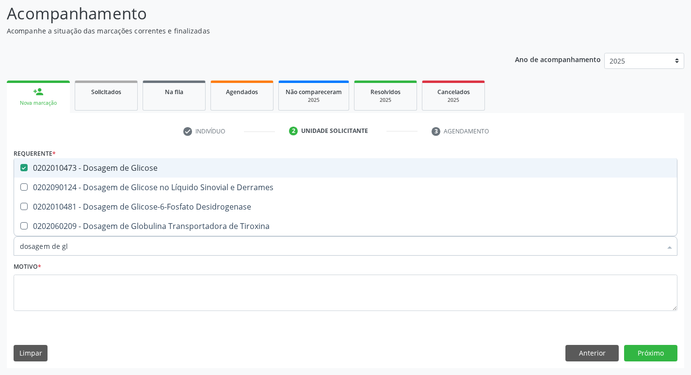
type input "dosagem de g"
checkbox Glicose "false"
checkbox Tiroxina "true"
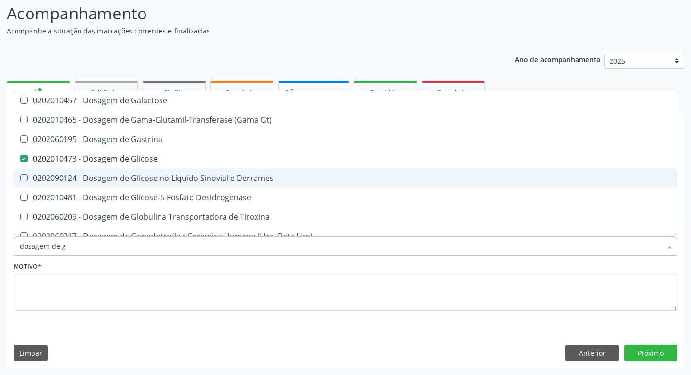
type input "dosagem de"
checkbox Glicose "false"
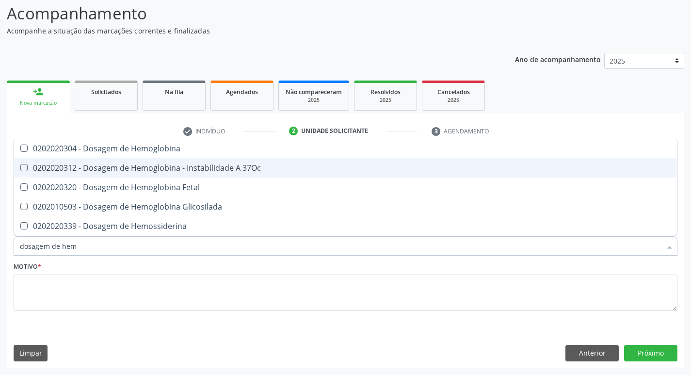
type input "dosagem de hemo"
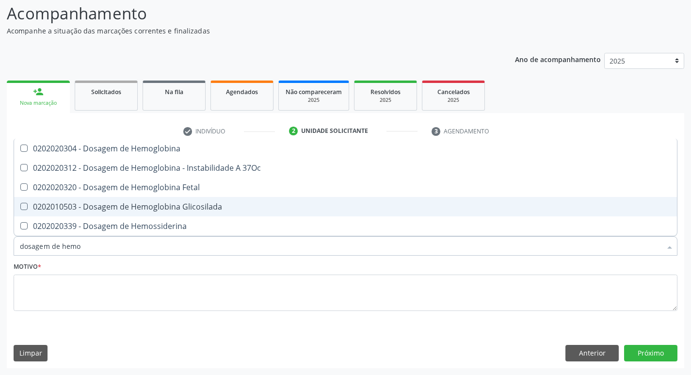
click at [125, 205] on div "0202010503 - Dosagem de Hemoglobina Glicosilada" at bounding box center [345, 207] width 651 height 8
checkbox Glicosilada "true"
type input "dos"
checkbox Glicosilada "false"
checkbox Hemossiderina "false"
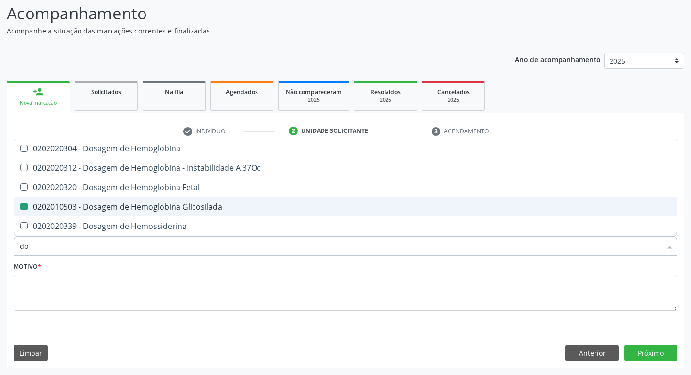
type input "d"
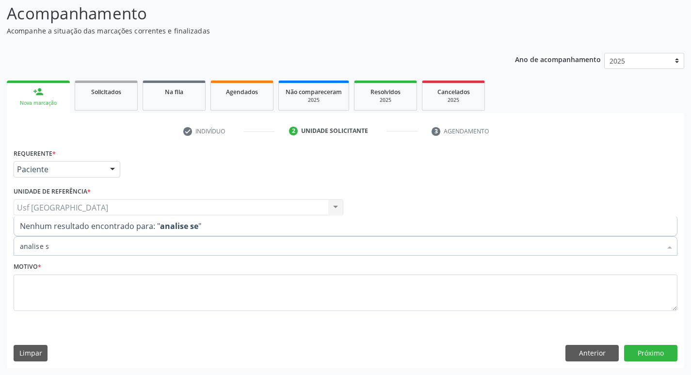
type input "analise"
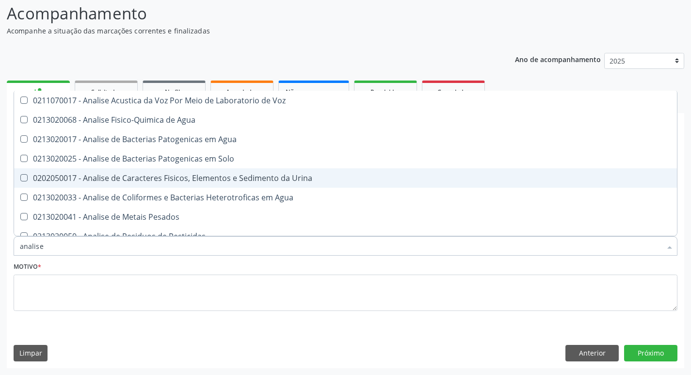
click at [189, 177] on div "0202050017 - Analise de Caracteres Fisicos, Elementos e Sedimento da Urina" at bounding box center [345, 178] width 651 height 8
checkbox Urina "true"
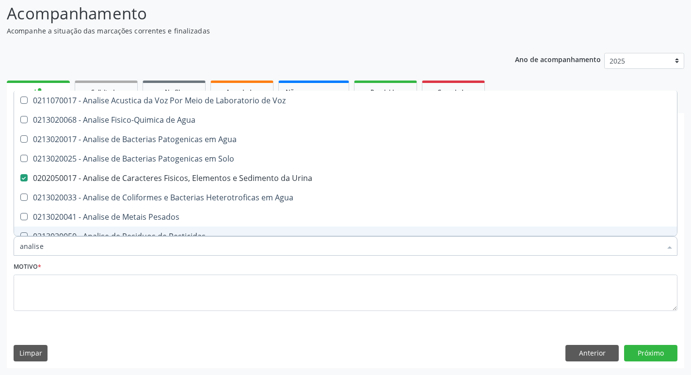
type input "analise"
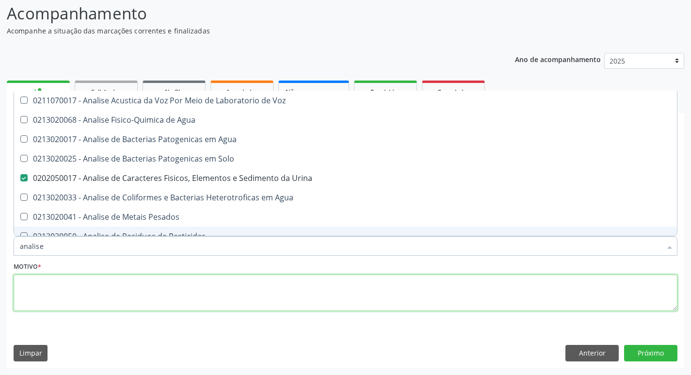
click at [105, 286] on textarea at bounding box center [346, 292] width 664 height 37
checkbox Agua "true"
checkbox Solo "true"
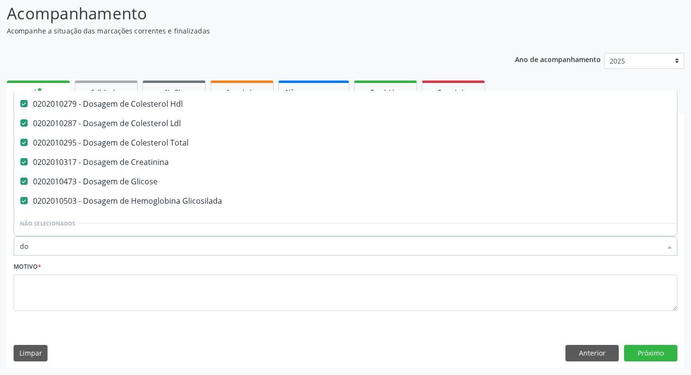
scroll to position [29, 0]
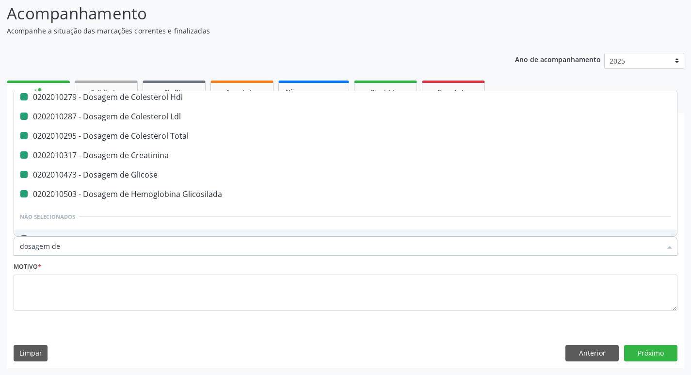
type input "dosagem de t"
checkbox Hdl "false"
checkbox Ldl "false"
checkbox Total "false"
checkbox Creatinina "false"
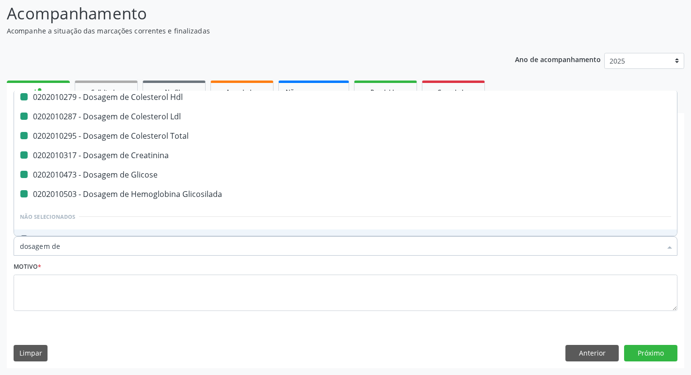
checkbox Glicose "false"
checkbox Glicosilada "false"
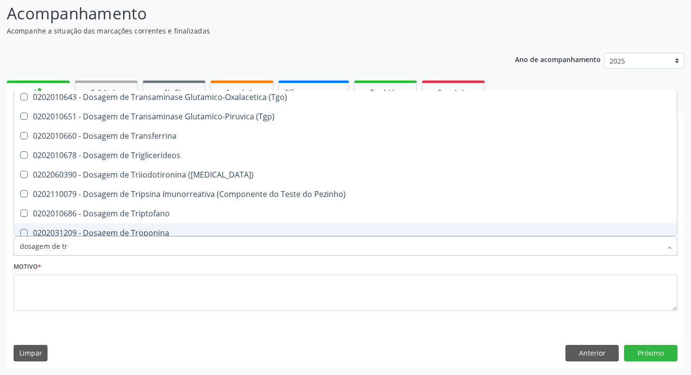
type input "dosagem de tri"
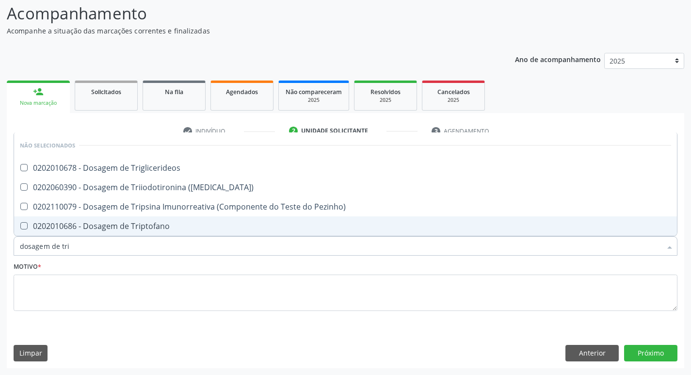
scroll to position [0, 0]
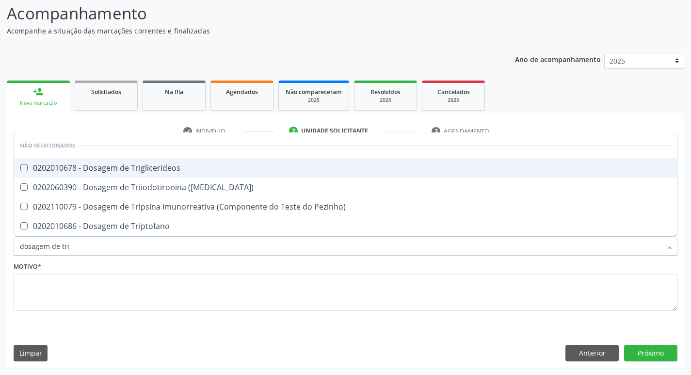
click at [95, 164] on div "0202010678 - Dosagem de Triglicerideos" at bounding box center [345, 168] width 651 height 8
checkbox Triglicerideos "true"
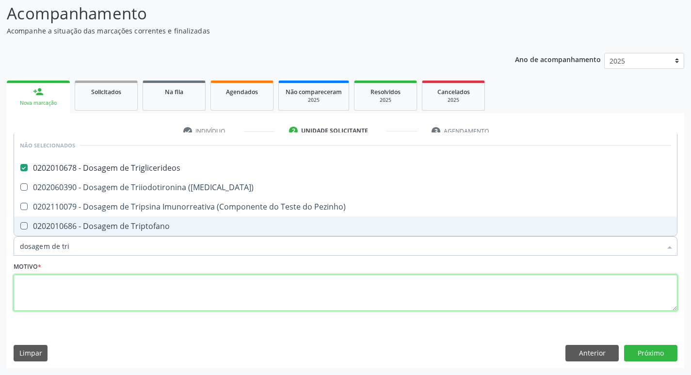
click at [64, 296] on textarea at bounding box center [346, 292] width 664 height 37
checkbox \(T3\) "true"
checkbox Pezinho\) "true"
checkbox Triptofano "true"
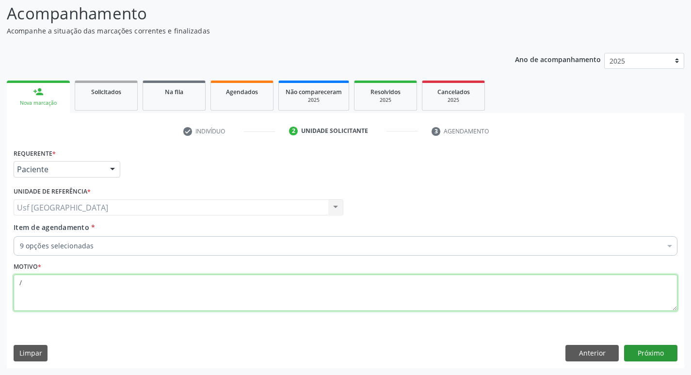
type textarea "/"
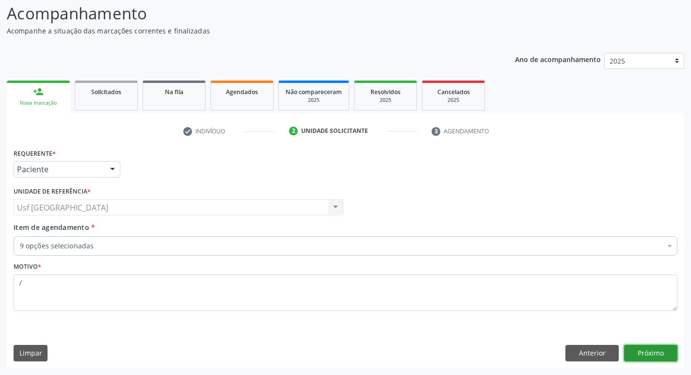
click at [650, 356] on button "Próximo" at bounding box center [650, 353] width 53 height 16
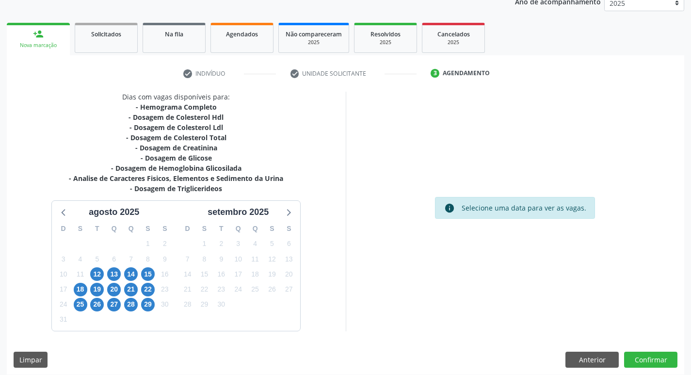
scroll to position [128, 0]
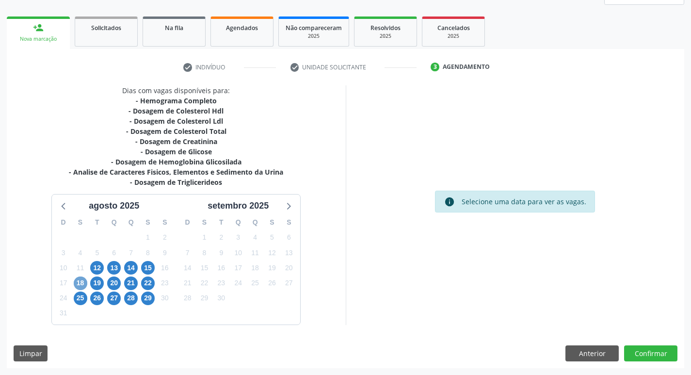
click at [79, 284] on span "18" at bounding box center [81, 283] width 14 height 14
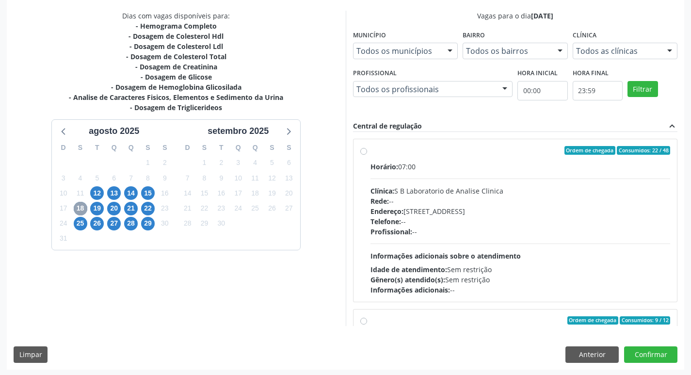
scroll to position [205, 0]
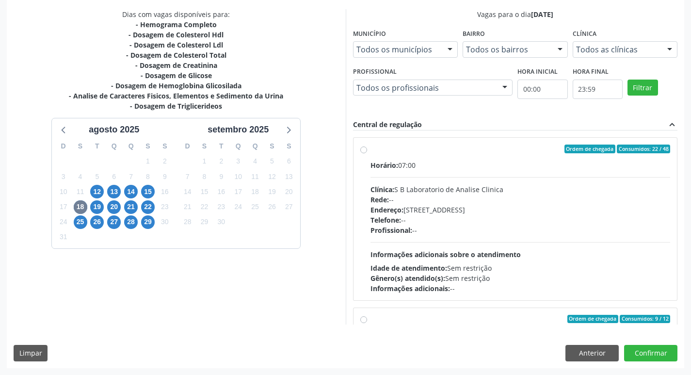
click at [370, 148] on label "Ordem de chegada Consumidos: 22 / 48 Horário: 07:00 Clínica: S B Laboratorio de…" at bounding box center [520, 218] width 300 height 149
click at [367, 148] on input "Ordem de chegada Consumidos: 22 / 48 Horário: 07:00 Clínica: S B Laboratorio de…" at bounding box center [363, 148] width 7 height 9
radio input "true"
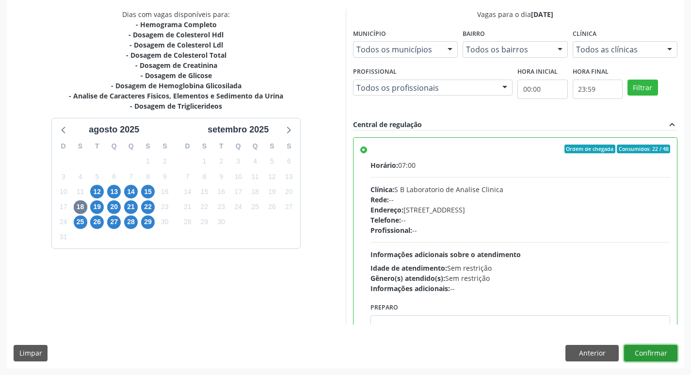
click at [651, 353] on button "Confirmar" at bounding box center [650, 353] width 53 height 16
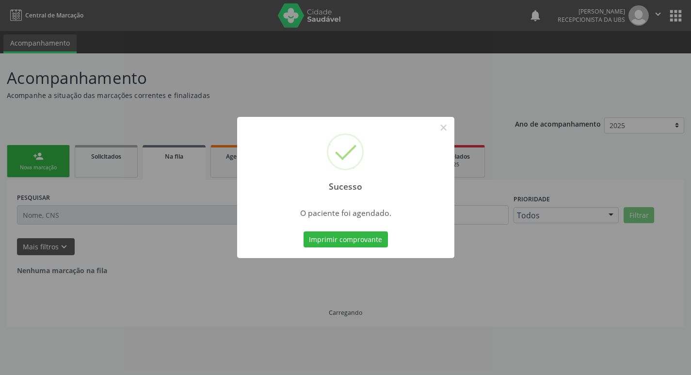
scroll to position [0, 0]
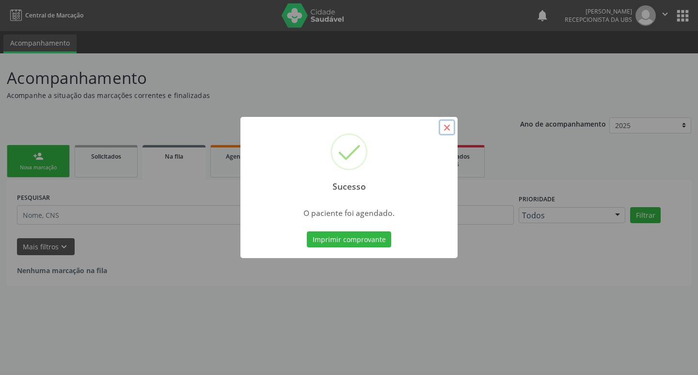
click at [448, 128] on button "×" at bounding box center [447, 127] width 16 height 16
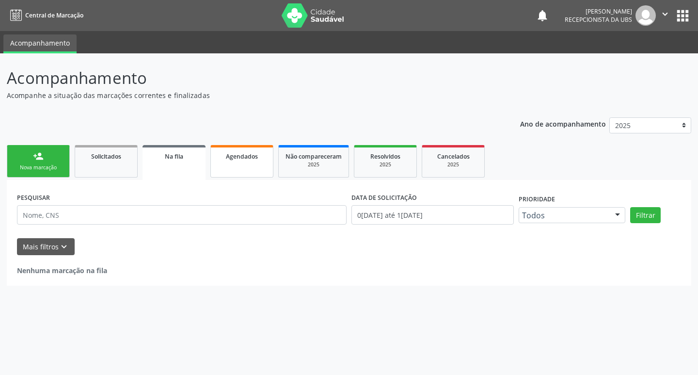
click at [250, 166] on link "Agendados" at bounding box center [241, 161] width 63 height 32
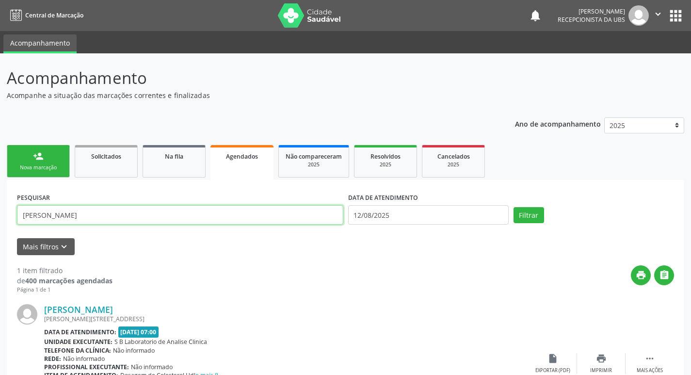
click at [96, 214] on input "arnaldo" at bounding box center [180, 214] width 326 height 19
type input "anastacia"
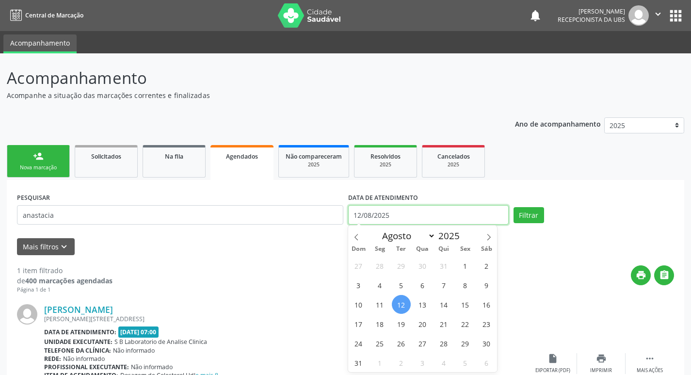
click at [382, 212] on input "12/08/2025" at bounding box center [428, 214] width 161 height 19
click at [377, 320] on span "18" at bounding box center [379, 323] width 19 height 19
type input "[DATE]"
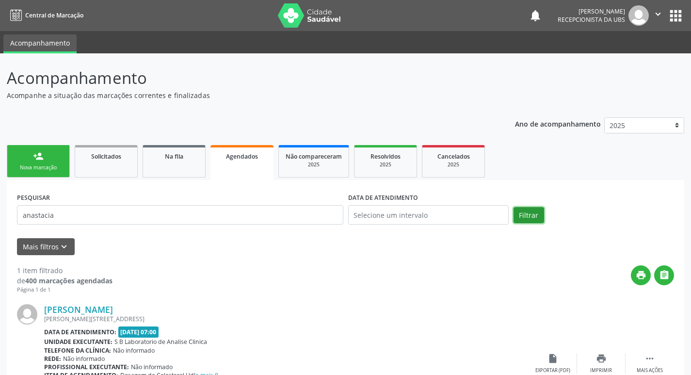
click at [521, 215] on button "Filtrar" at bounding box center [529, 215] width 31 height 16
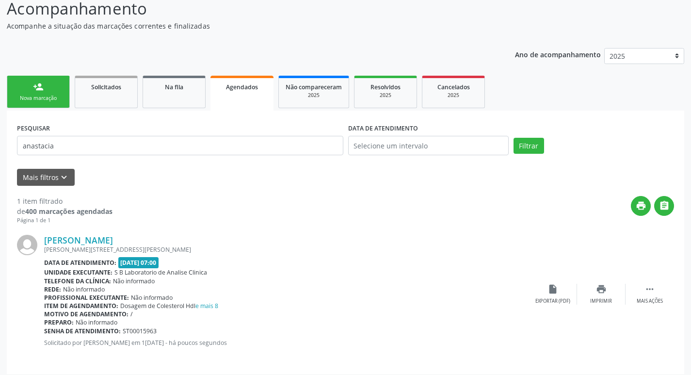
scroll to position [75, 0]
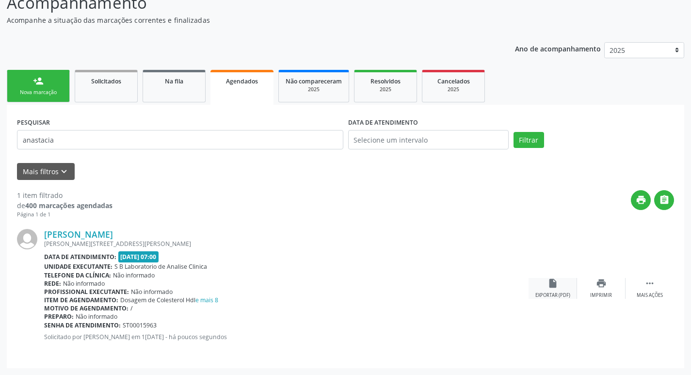
click at [564, 292] on div "Exportar (PDF)" at bounding box center [552, 295] width 35 height 7
click at [56, 94] on div "Nova marcação" at bounding box center [38, 92] width 48 height 7
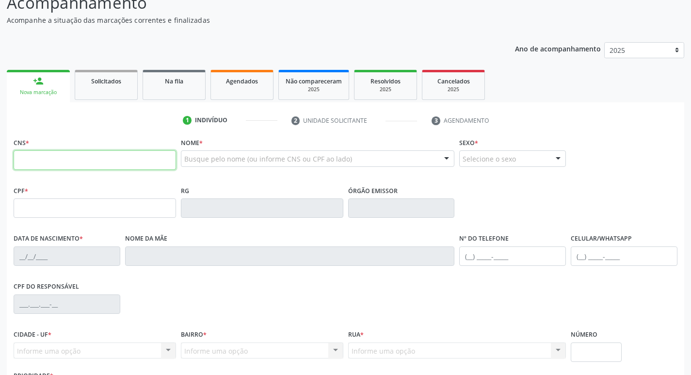
click at [90, 156] on input "text" at bounding box center [95, 159] width 162 height 19
type input "704 6011 8495 6520"
type input "743.200.414-53"
type input "[DATE]"
type input "[PERSON_NAME]"
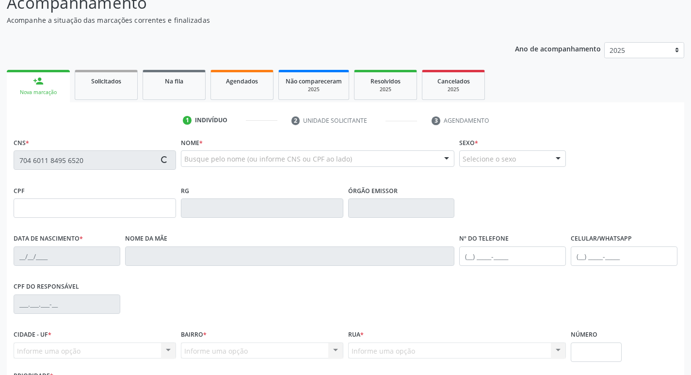
type input "[PHONE_NUMBER]"
type input "1704"
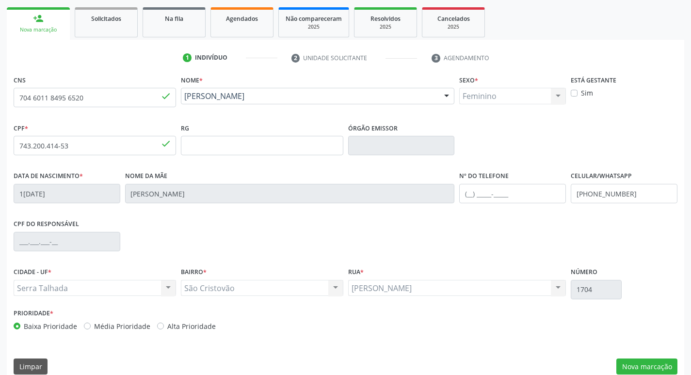
scroll to position [151, 0]
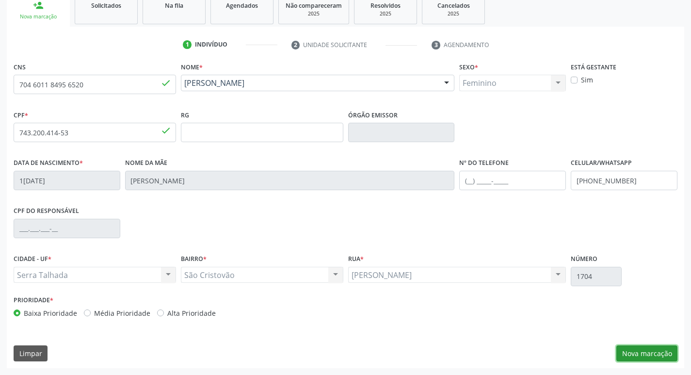
click at [621, 354] on button "Nova marcação" at bounding box center [646, 353] width 61 height 16
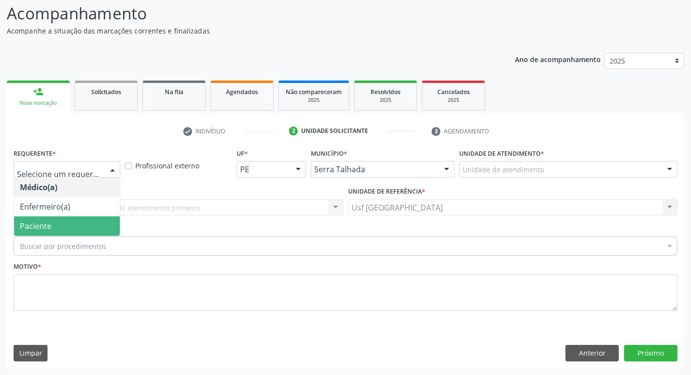
click at [41, 229] on span "Paciente" at bounding box center [36, 226] width 32 height 11
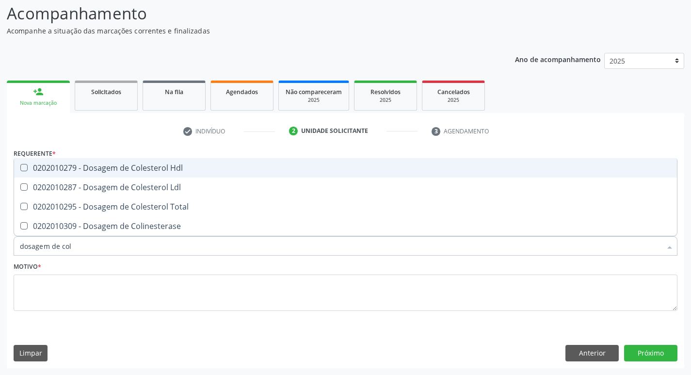
type input "dosagem de [PERSON_NAME]"
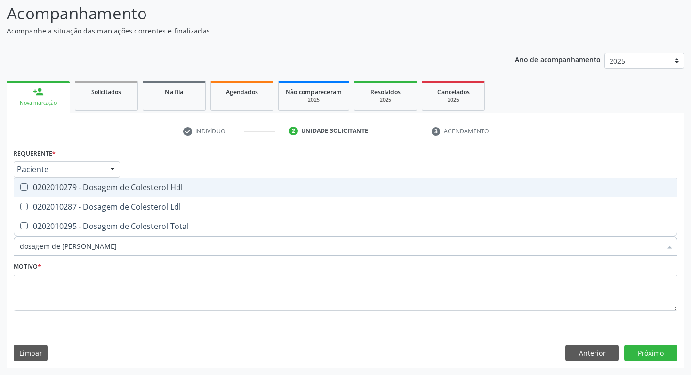
click at [63, 189] on div "0202010279 - Dosagem de Colesterol Hdl" at bounding box center [345, 187] width 651 height 8
checkbox Hdl "true"
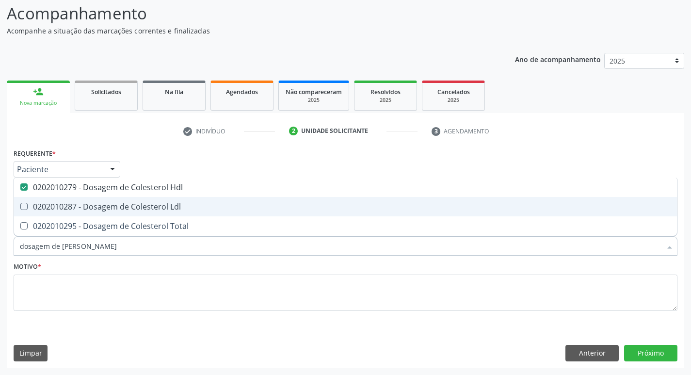
click at [60, 204] on div "0202010287 - Dosagem de Colesterol Ldl" at bounding box center [345, 207] width 651 height 8
checkbox Ldl "true"
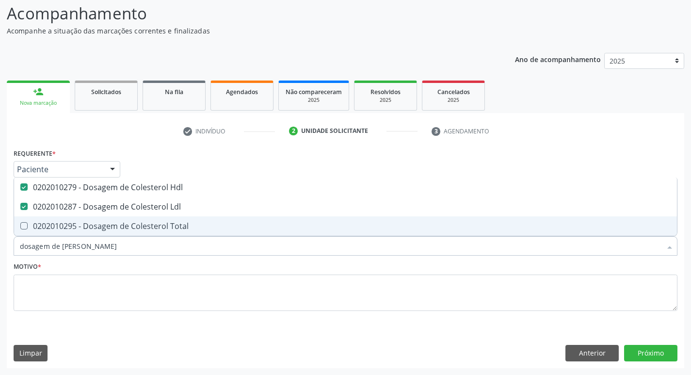
click at [57, 220] on span "0202010295 - Dosagem de Colesterol Total" at bounding box center [345, 225] width 663 height 19
checkbox Total "true"
type input "dosagem de co"
checkbox Hdl "false"
checkbox Colinesterase "true"
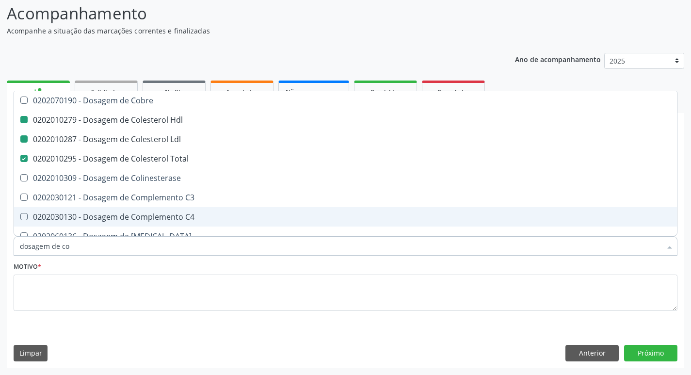
type input "dosagem de c"
checkbox Hdl "false"
checkbox Ldl "false"
checkbox Total "false"
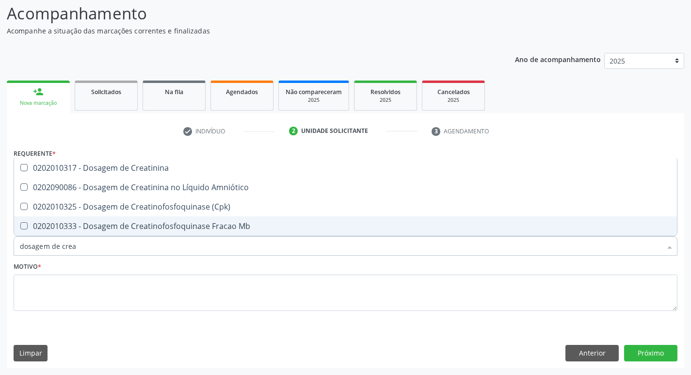
type input "dosagem de creat"
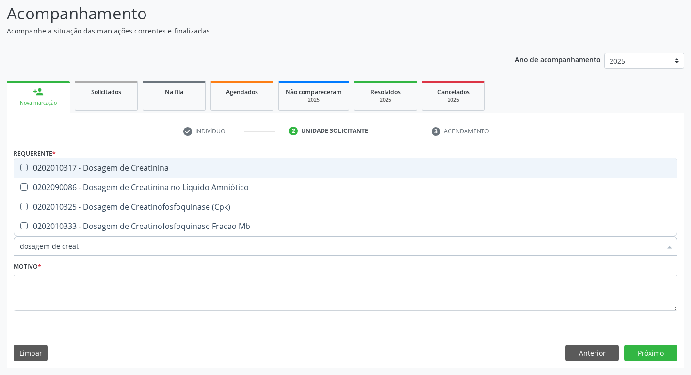
click at [97, 166] on div "0202010317 - Dosagem de Creatinina" at bounding box center [345, 168] width 651 height 8
checkbox Creatinina "true"
type input "dosagem de c"
checkbox Creatinina "false"
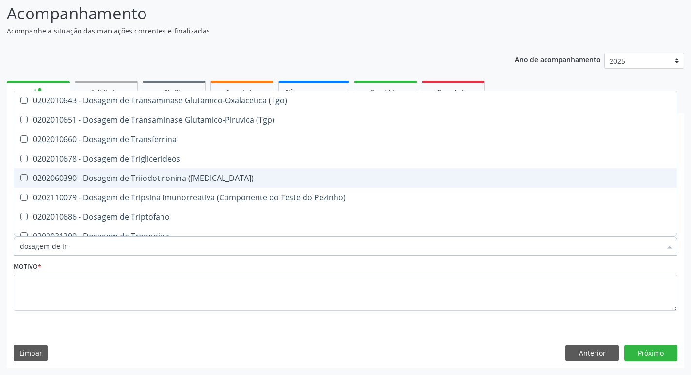
type input "dosagem de tri"
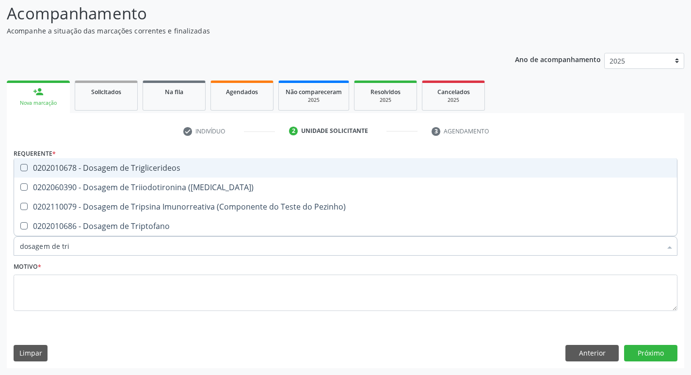
click at [86, 171] on div "0202010678 - Dosagem de Triglicerideos" at bounding box center [345, 168] width 651 height 8
checkbox Triglicerideos "true"
type input "dosagem de tr"
checkbox Triglicerideos "false"
checkbox Triptofano "true"
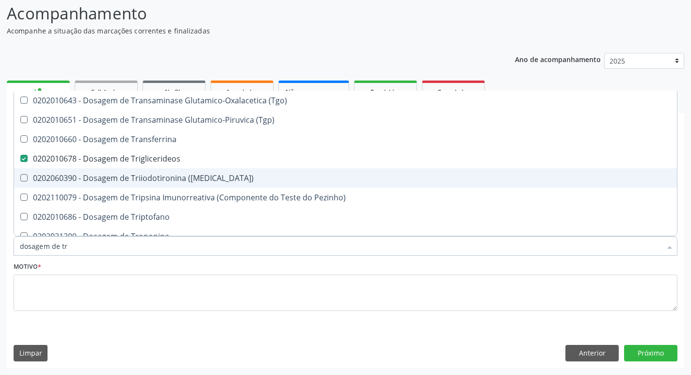
type input "dosagem de t"
checkbox Triglicerideos "false"
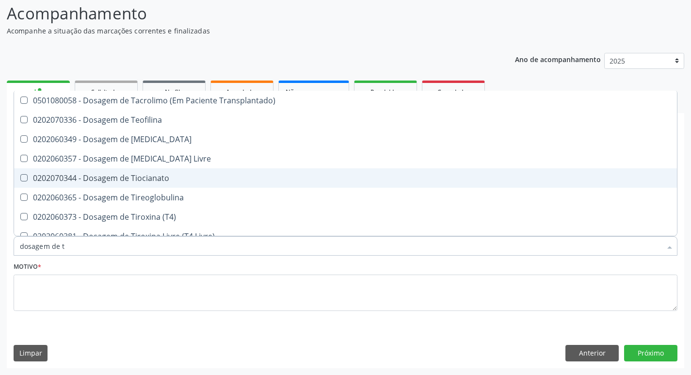
type input "dosagem de"
checkbox Triglicerideos "false"
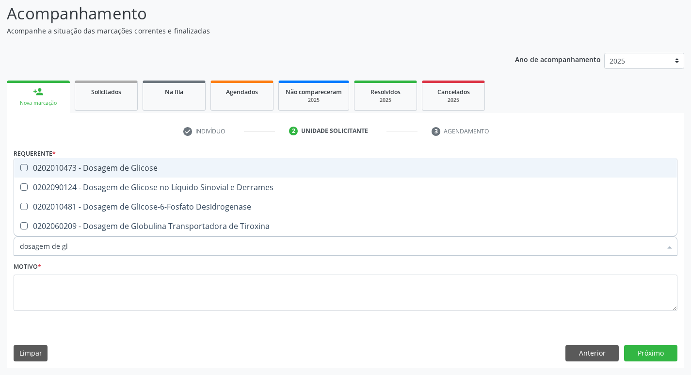
type input "dosagem de gli"
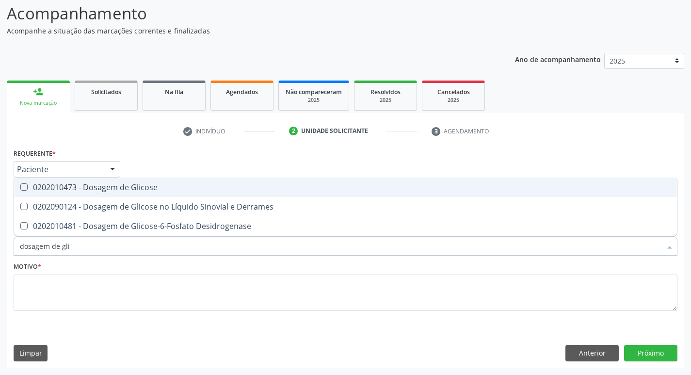
click at [108, 186] on div "0202010473 - Dosagem de Glicose" at bounding box center [345, 187] width 651 height 8
checkbox Glicose "true"
type input "dosagem de g"
checkbox Glicose "false"
checkbox Tiroxina "true"
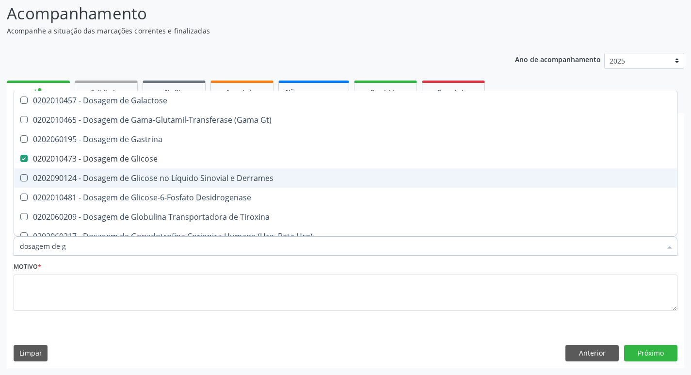
type input "dosagem de"
checkbox Glicose "false"
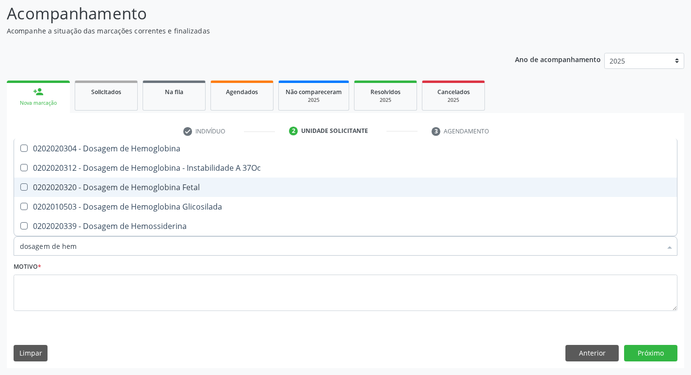
type input "dosagem de hemo"
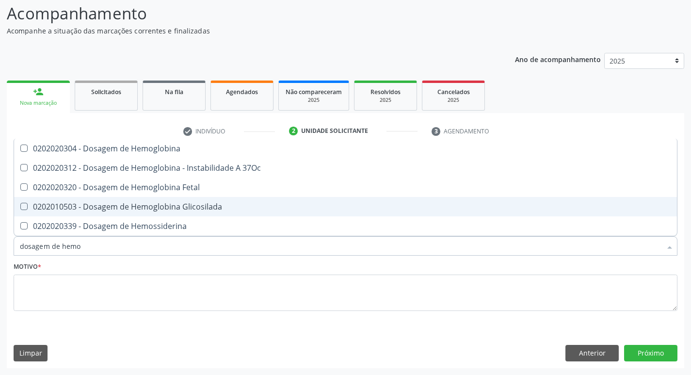
click at [102, 209] on div "0202010503 - Dosagem de Hemoglobina Glicosilada" at bounding box center [345, 207] width 651 height 8
checkbox Glicosilada "true"
type input "dosa"
checkbox Glicosilada "false"
checkbox Hemossiderina "false"
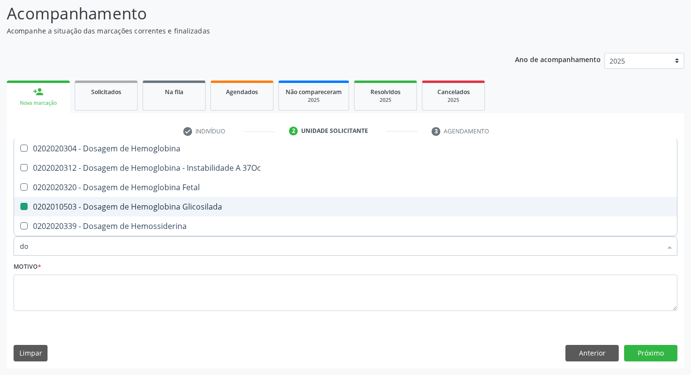
type input "d"
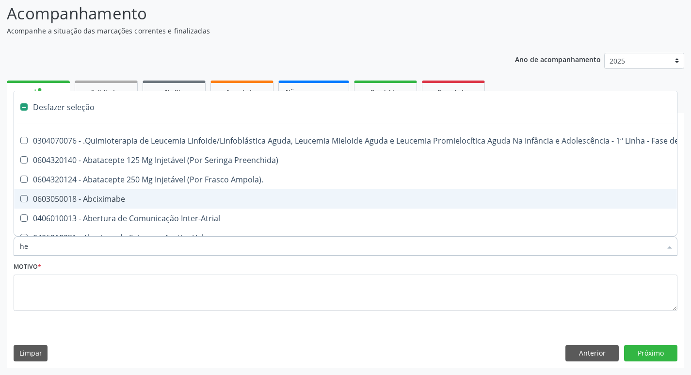
type input "hem"
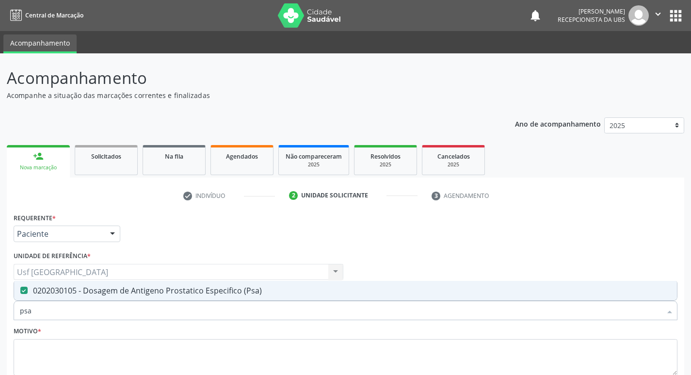
scroll to position [64, 0]
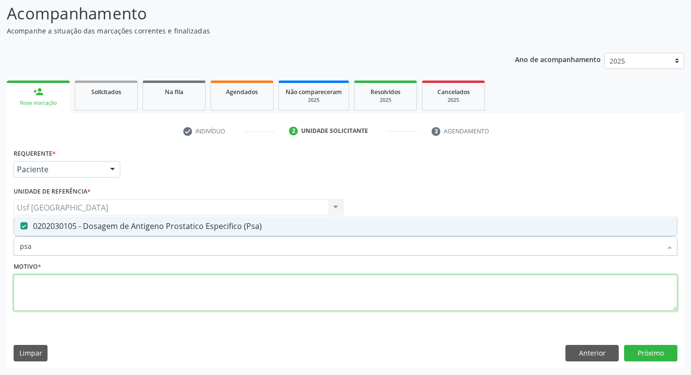
click at [103, 289] on textarea at bounding box center [346, 292] width 664 height 37
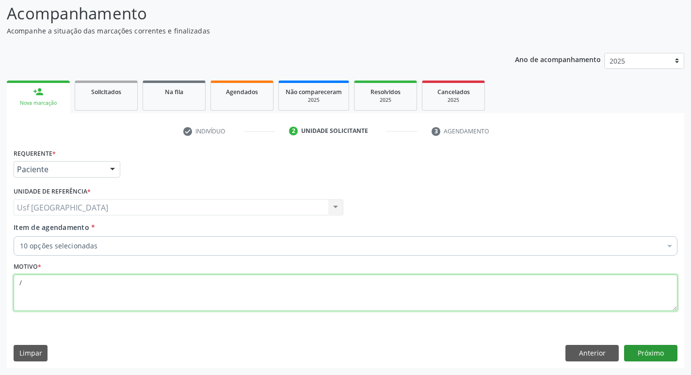
type textarea "/"
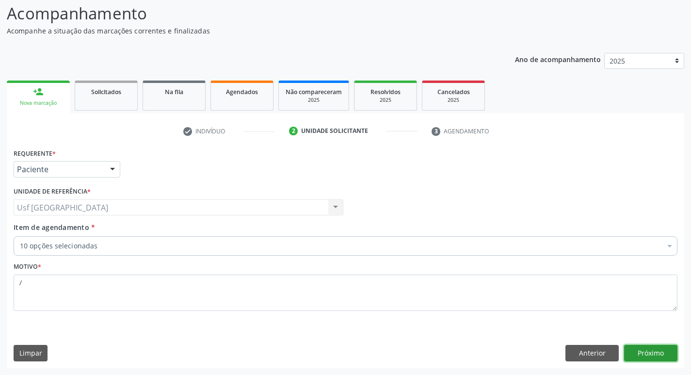
click at [639, 348] on button "Próximo" at bounding box center [650, 353] width 53 height 16
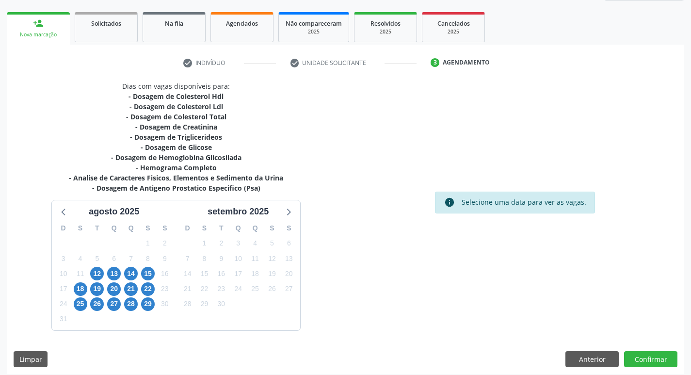
scroll to position [139, 0]
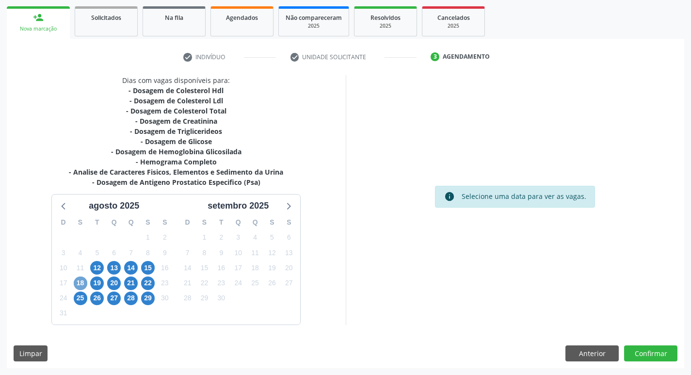
click at [79, 280] on span "18" at bounding box center [81, 283] width 14 height 14
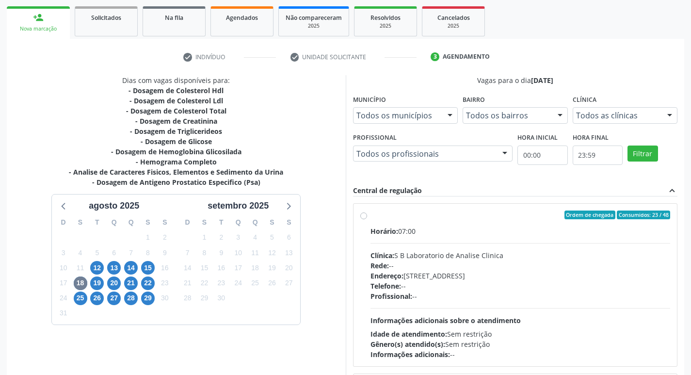
click at [370, 214] on label "Ordem de chegada Consumidos: 23 / 48 Horário: 07:00 Clínica: S B Laboratorio de…" at bounding box center [520, 284] width 300 height 149
click at [363, 214] on input "Ordem de chegada Consumidos: 23 / 48 Horário: 07:00 Clínica: S B Laboratorio de…" at bounding box center [363, 214] width 7 height 9
radio input "true"
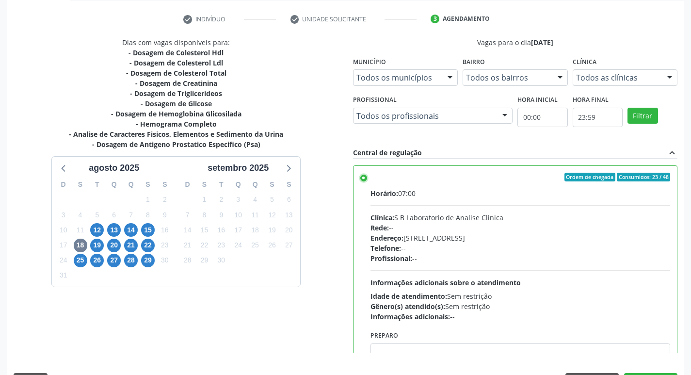
scroll to position [205, 0]
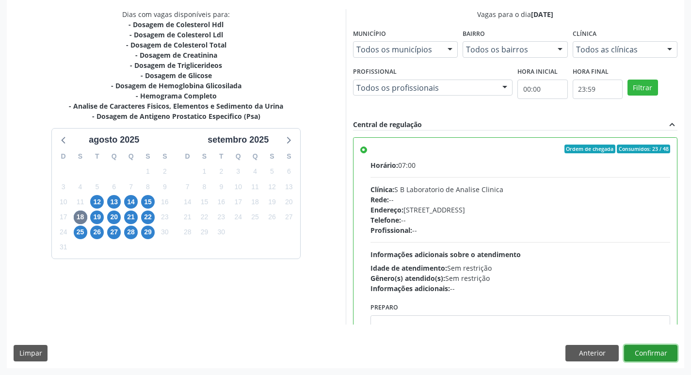
click at [640, 349] on button "Confirmar" at bounding box center [650, 353] width 53 height 16
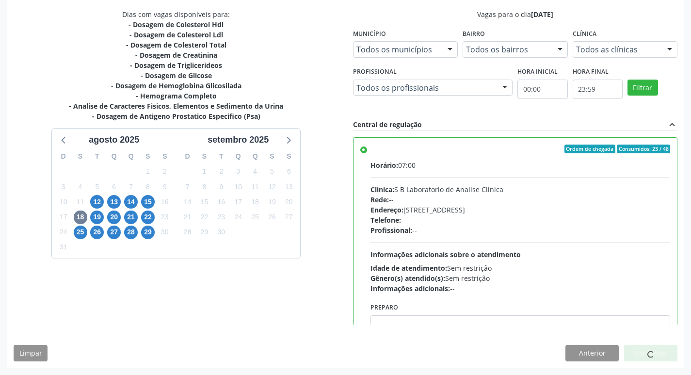
scroll to position [0, 0]
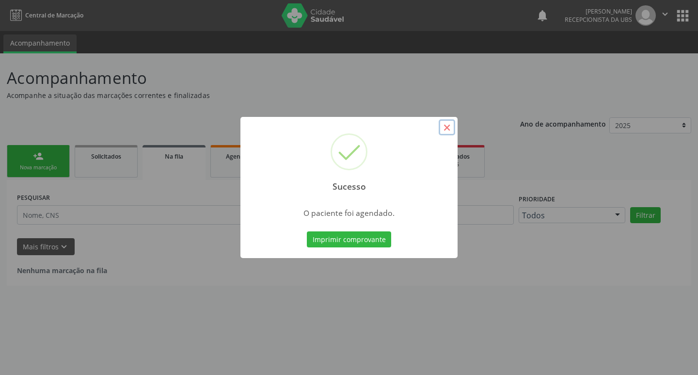
click at [448, 129] on button "×" at bounding box center [447, 127] width 16 height 16
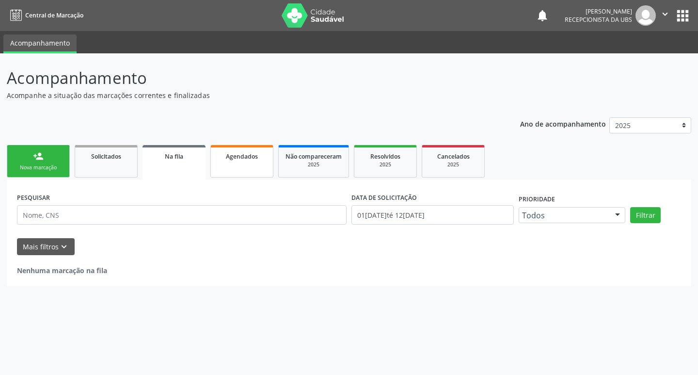
click at [236, 166] on link "Agendados" at bounding box center [241, 161] width 63 height 32
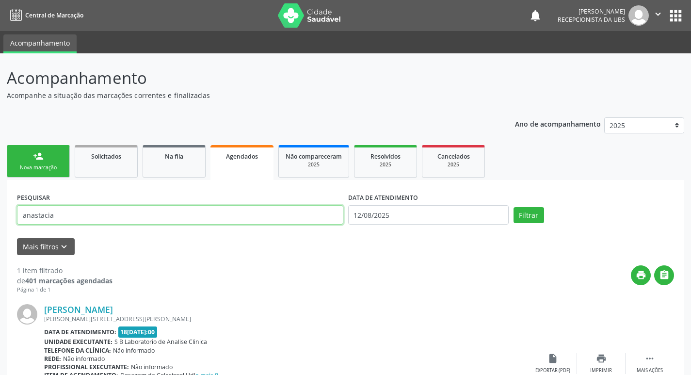
click at [73, 215] on input "anastacia" at bounding box center [180, 214] width 326 height 19
type input "a"
type input "raimundo"
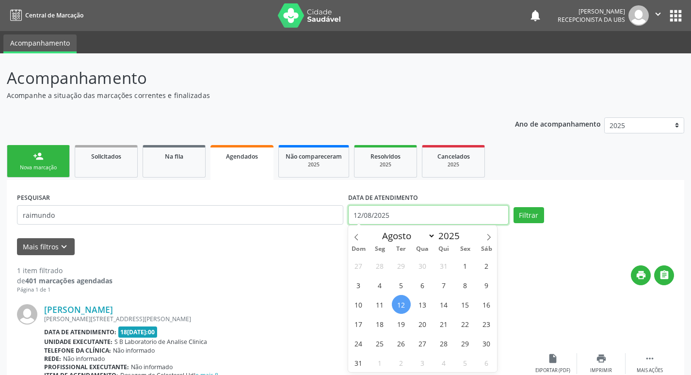
click at [383, 218] on input "12/08/2025" at bounding box center [428, 214] width 161 height 19
click at [381, 324] on span "18" at bounding box center [379, 323] width 19 height 19
type input "[DATE]"
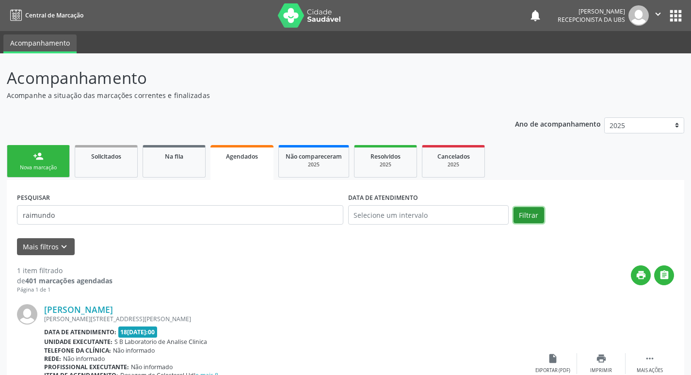
click at [520, 213] on button "Filtrar" at bounding box center [529, 215] width 31 height 16
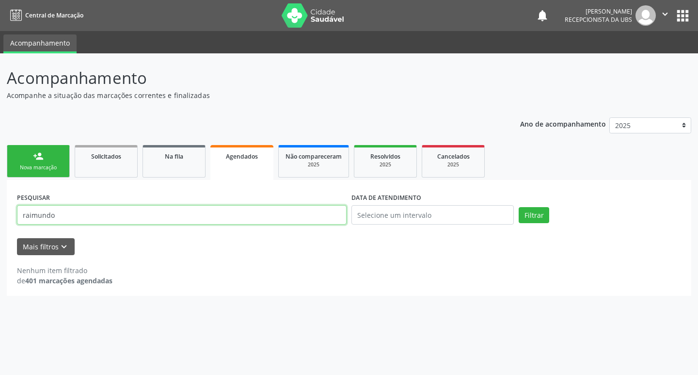
click at [206, 211] on input "raimundo" at bounding box center [182, 214] width 330 height 19
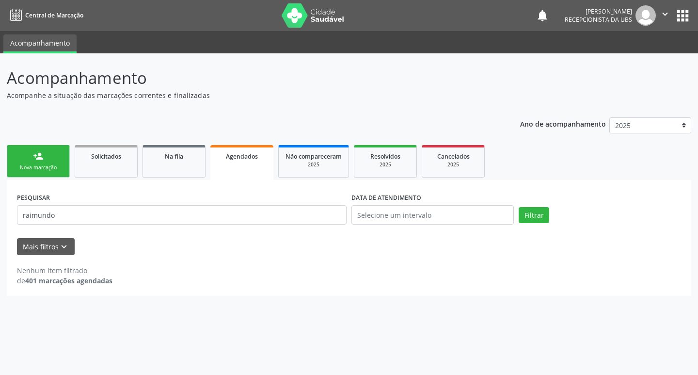
click at [57, 155] on link "person_add Nova marcação" at bounding box center [38, 161] width 63 height 32
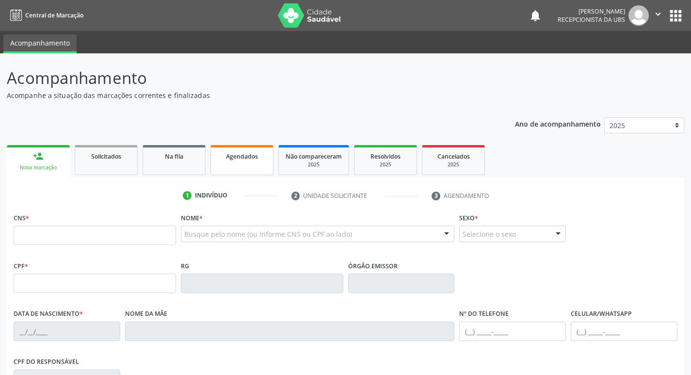
click at [250, 163] on link "Agendados" at bounding box center [241, 160] width 63 height 30
select select "7"
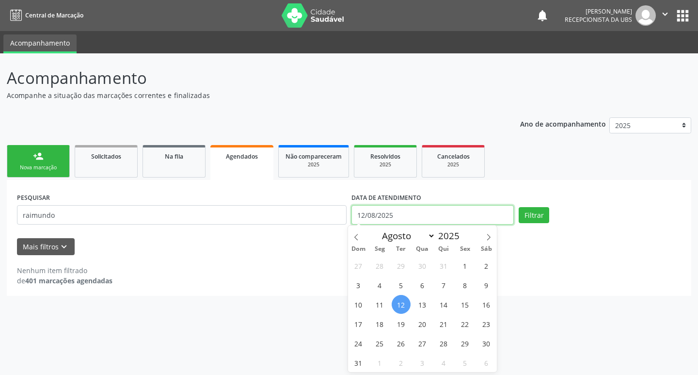
click at [385, 208] on input "12/08/2025" at bounding box center [433, 214] width 162 height 19
drag, startPoint x: 384, startPoint y: 321, endPoint x: 389, endPoint y: 306, distance: 15.2
click at [385, 314] on div "27 28 29 30 31 1 2 3 4 5 6 7 8 9 10 11 12 13 14 15 16 17 18 19 20 21 22 23 24 2…" at bounding box center [422, 314] width 149 height 116
select select "7"
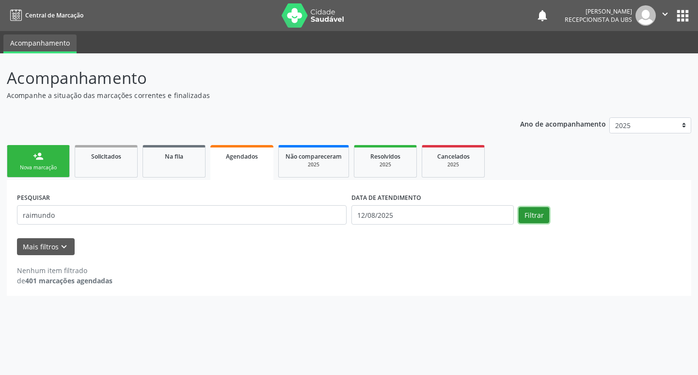
click at [530, 212] on button "Filtrar" at bounding box center [534, 215] width 31 height 16
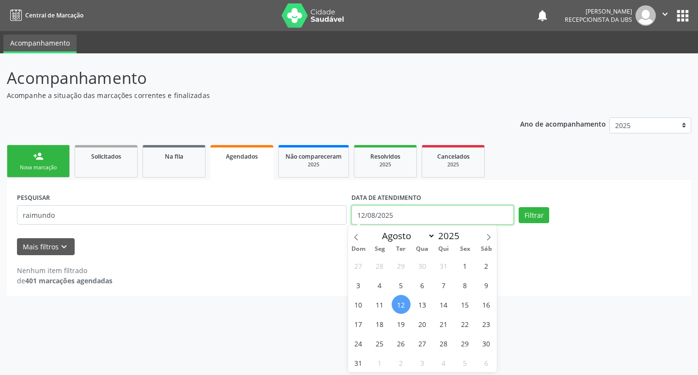
click at [441, 209] on input "12/08/2025" at bounding box center [433, 214] width 162 height 19
click at [379, 323] on span "18" at bounding box center [379, 323] width 19 height 19
type input "[DATE]"
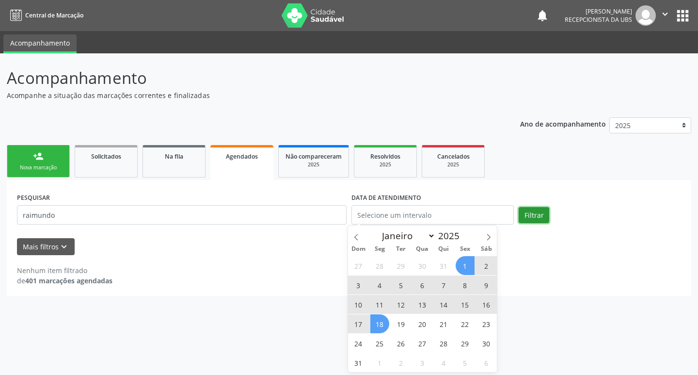
click at [533, 213] on button "Filtrar" at bounding box center [534, 215] width 31 height 16
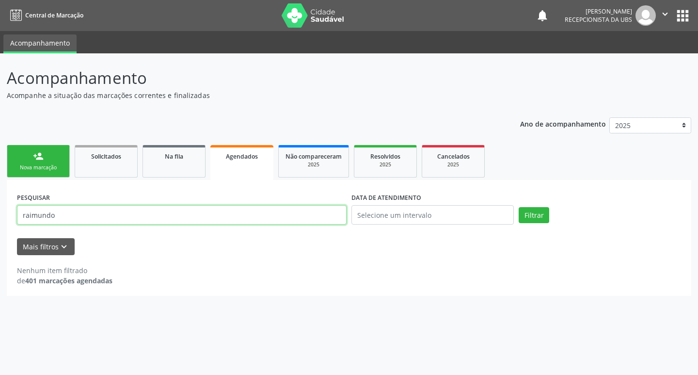
click at [92, 216] on input "raimundo" at bounding box center [182, 214] width 330 height 19
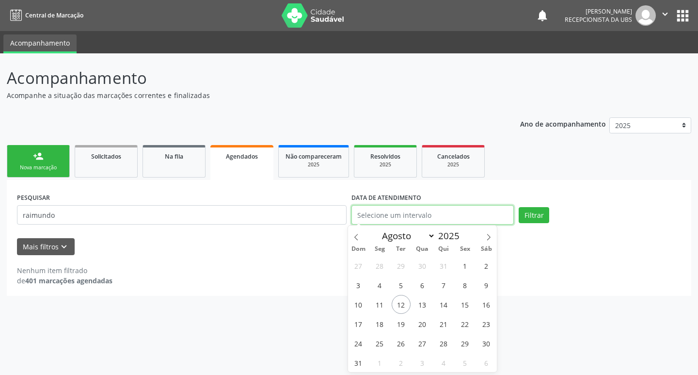
click at [450, 209] on input "text" at bounding box center [433, 214] width 162 height 19
click at [380, 324] on span "18" at bounding box center [379, 323] width 19 height 19
type input "[DATE]"
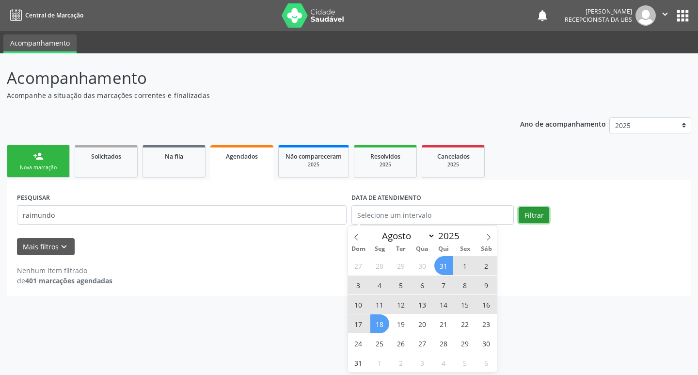
click at [537, 210] on button "Filtrar" at bounding box center [534, 215] width 31 height 16
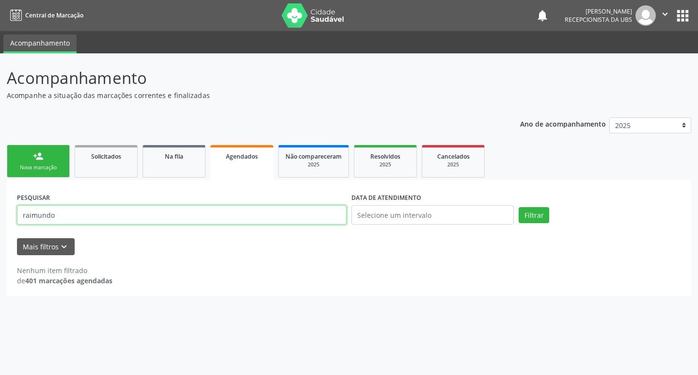
click at [148, 210] on input "raimundo" at bounding box center [182, 214] width 330 height 19
type input "r"
type input "704601184956520"
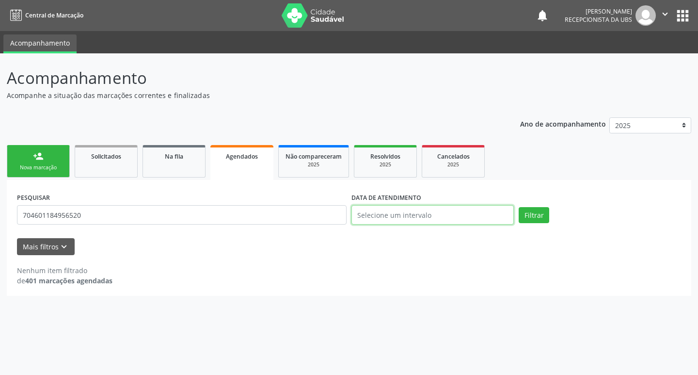
click at [452, 222] on input "text" at bounding box center [433, 214] width 162 height 19
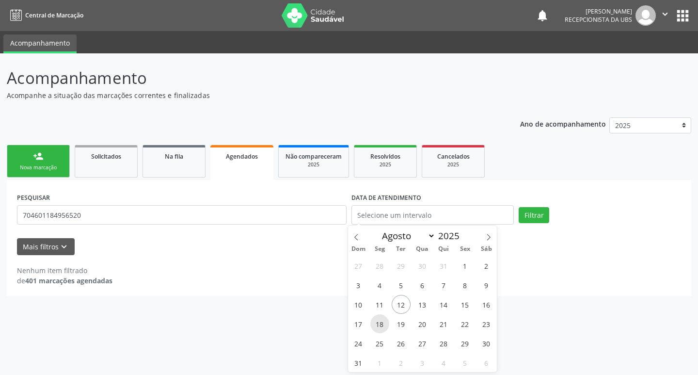
click at [375, 323] on span "18" at bounding box center [379, 323] width 19 height 19
type input "[DATE]"
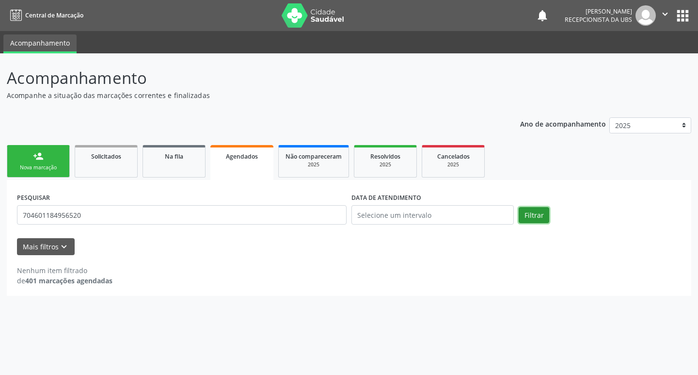
click at [532, 211] on button "Filtrar" at bounding box center [534, 215] width 31 height 16
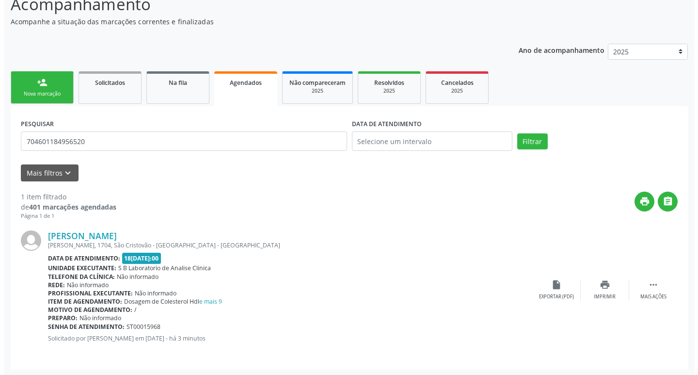
scroll to position [75, 0]
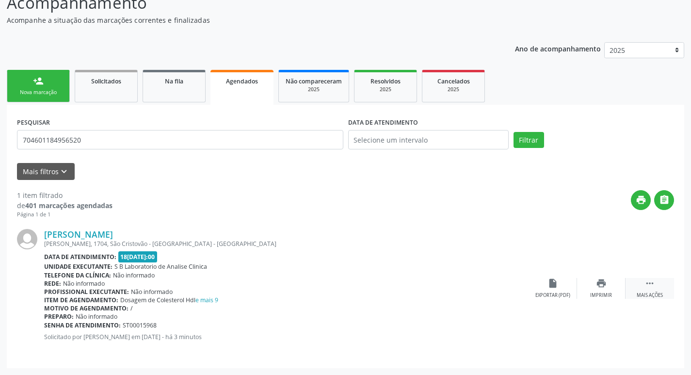
click at [653, 285] on icon "" at bounding box center [649, 283] width 11 height 11
click at [553, 282] on icon "cancel" at bounding box center [552, 283] width 11 height 11
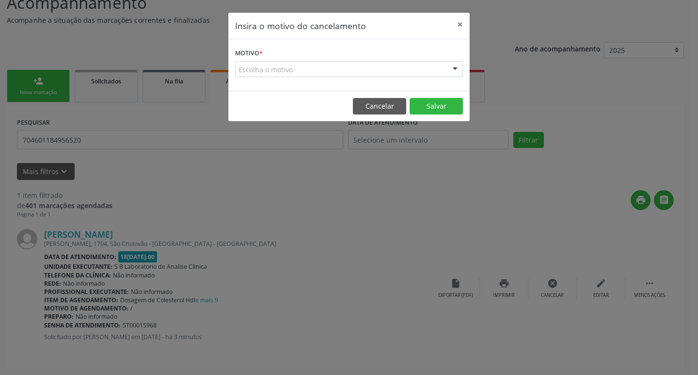
click at [294, 67] on div "Escolha o motivo" at bounding box center [349, 69] width 228 height 16
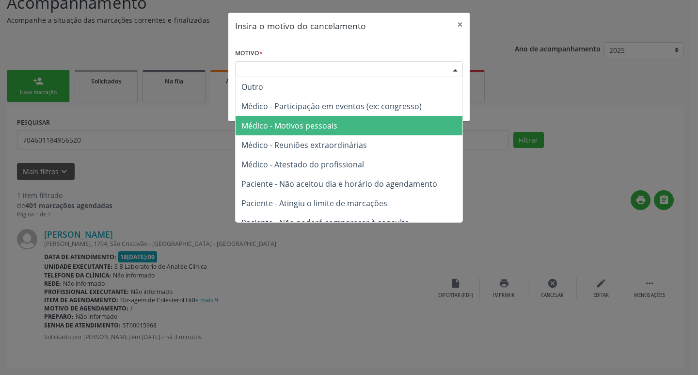
click at [298, 122] on span "Médico - Motivos pessoais" at bounding box center [289, 125] width 96 height 11
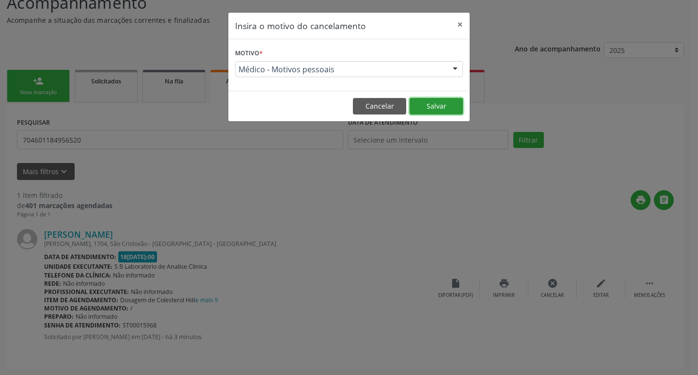
click at [453, 107] on button "Salvar" at bounding box center [436, 106] width 53 height 16
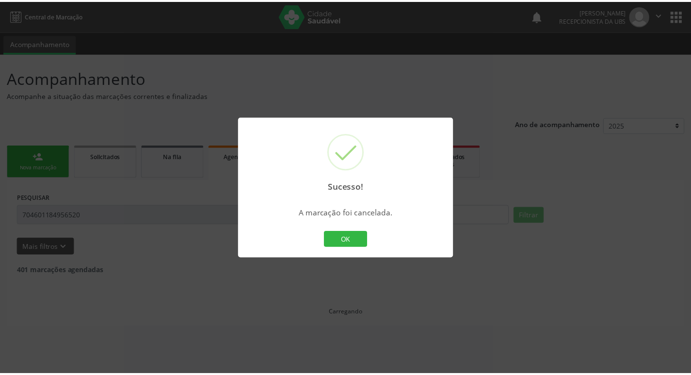
scroll to position [0, 0]
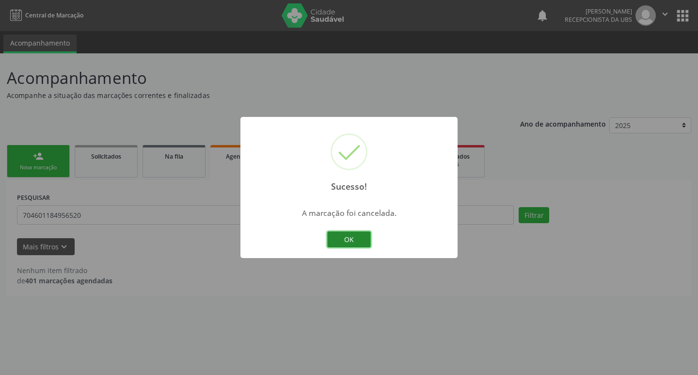
click at [360, 240] on button "OK" at bounding box center [349, 239] width 44 height 16
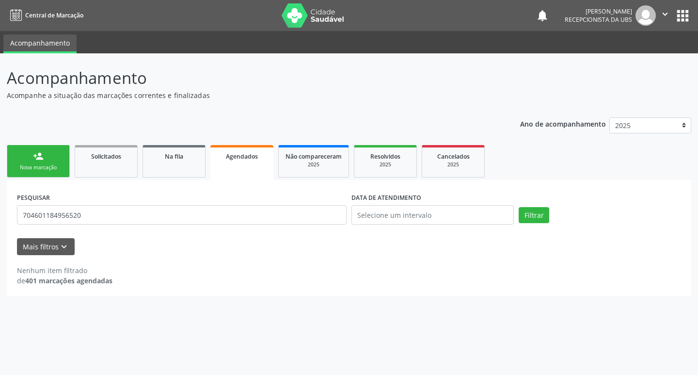
click at [58, 147] on link "person_add Nova marcação" at bounding box center [38, 161] width 63 height 32
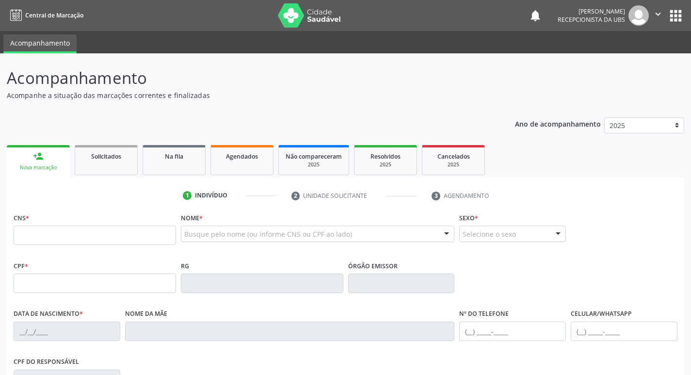
click at [48, 171] on div "Nova marcação" at bounding box center [38, 167] width 49 height 7
click at [88, 238] on input "text" at bounding box center [95, 234] width 162 height 19
type input "705 0024 4992 2151"
type input "06/05/1961"
type input "Amara Tereza da Conceicao"
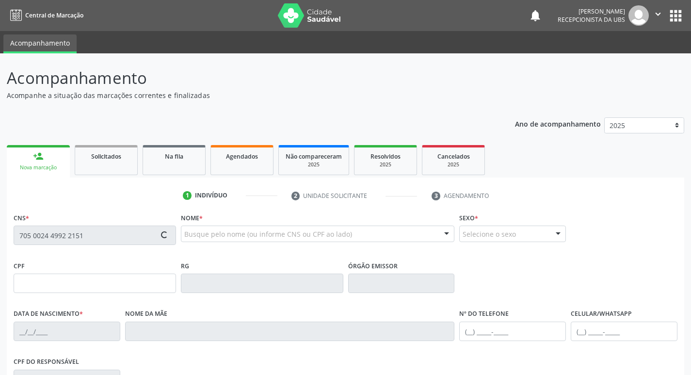
type input "(99) 99999-9999"
type input "494"
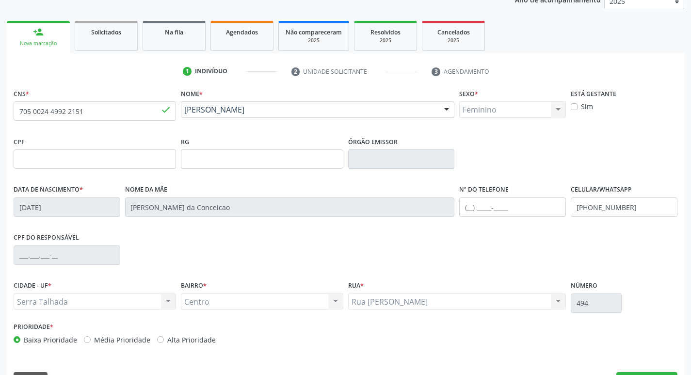
scroll to position [151, 0]
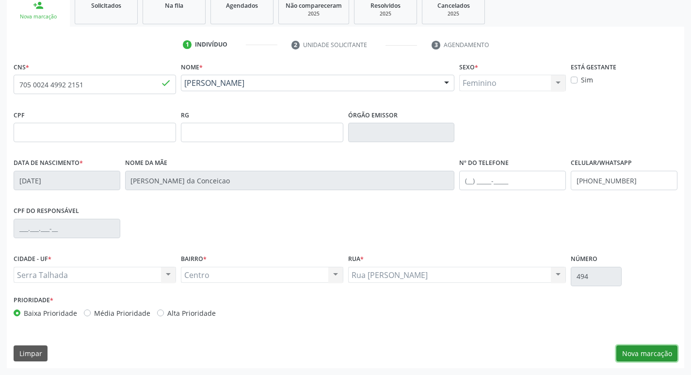
click at [663, 354] on button "Nova marcação" at bounding box center [646, 353] width 61 height 16
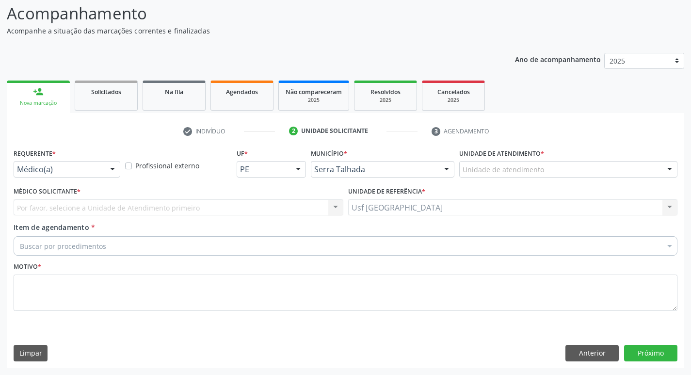
scroll to position [64, 0]
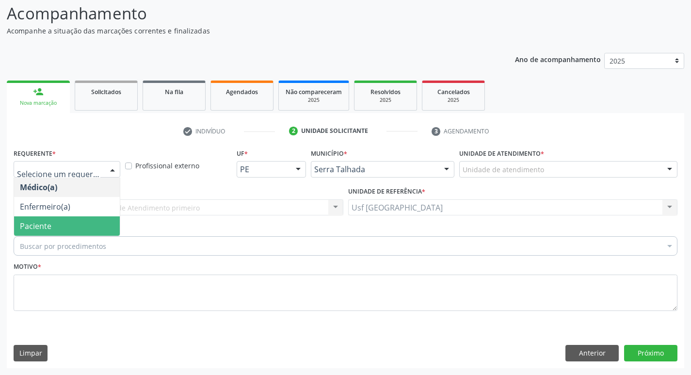
click at [57, 222] on span "Paciente" at bounding box center [67, 225] width 106 height 19
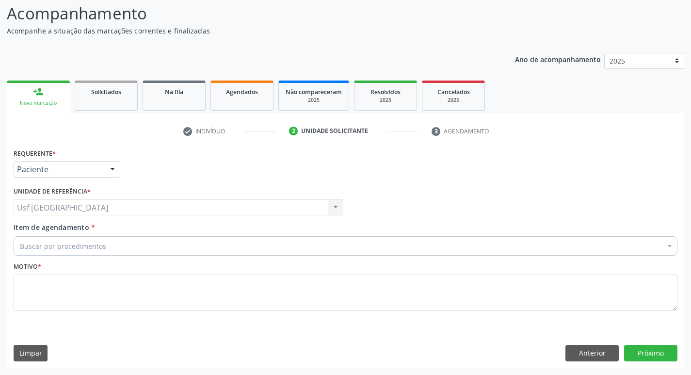
click at [118, 242] on div "Buscar por procedimentos" at bounding box center [346, 245] width 664 height 19
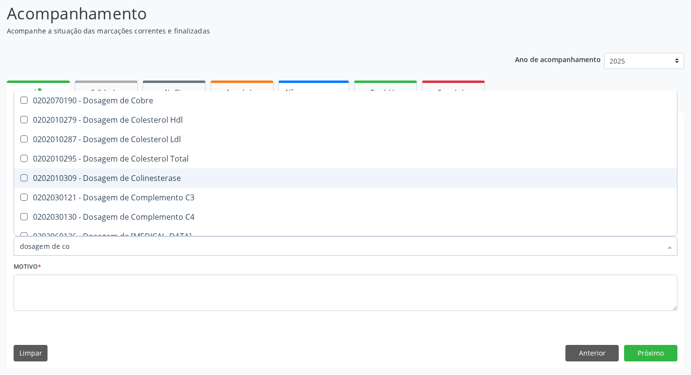
type input "dosagem de col"
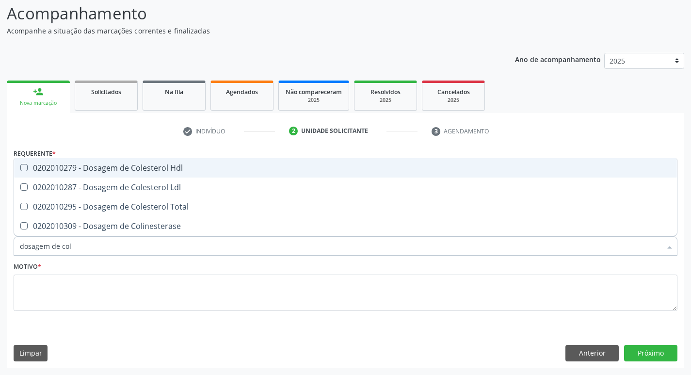
click at [173, 164] on div "0202010279 - Dosagem de Colesterol Hdl" at bounding box center [345, 168] width 651 height 8
checkbox Hdl "true"
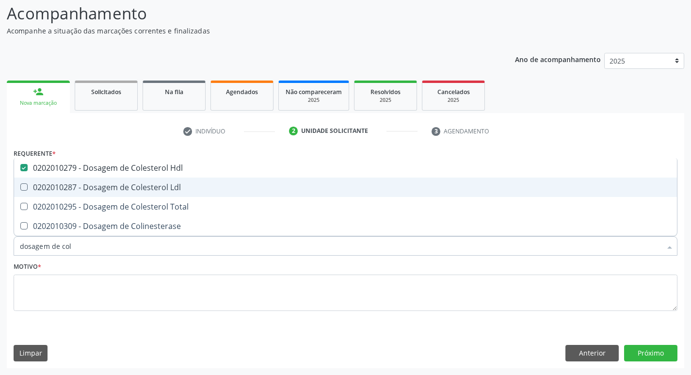
click at [174, 183] on div "0202010287 - Dosagem de Colesterol Ldl" at bounding box center [345, 187] width 651 height 8
checkbox Ldl "true"
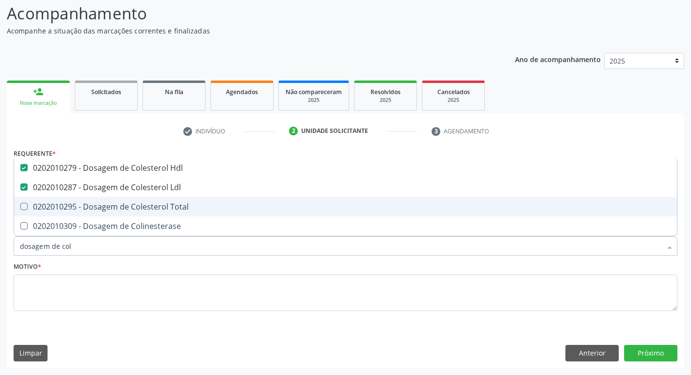
click at [180, 208] on div "0202010295 - Dosagem de Colesterol Total" at bounding box center [345, 207] width 651 height 8
checkbox Total "true"
type input "dosagem de co"
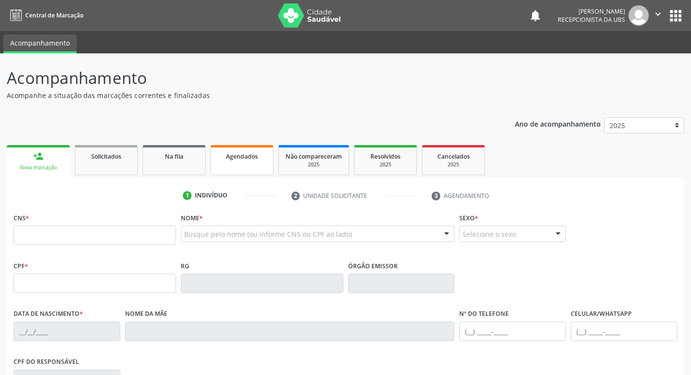
click at [238, 158] on span "Agendados" at bounding box center [242, 156] width 32 height 8
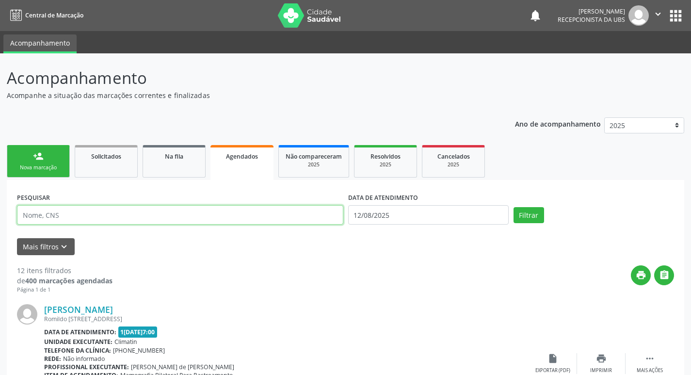
click at [105, 218] on input "text" at bounding box center [180, 214] width 326 height 19
type input "[PERSON_NAME]"
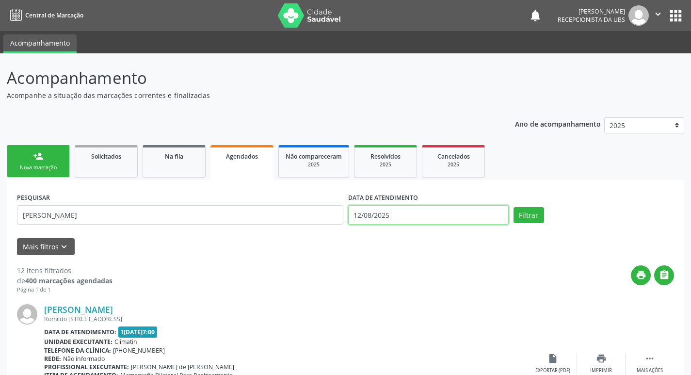
click at [404, 208] on input "12/08/2025" at bounding box center [428, 214] width 161 height 19
click at [515, 215] on button "Filtrar" at bounding box center [529, 215] width 31 height 16
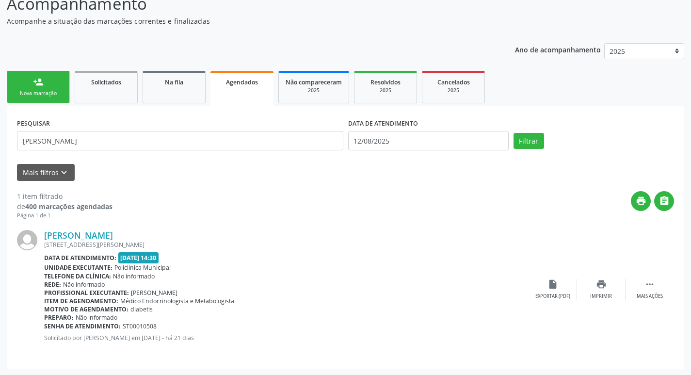
scroll to position [75, 0]
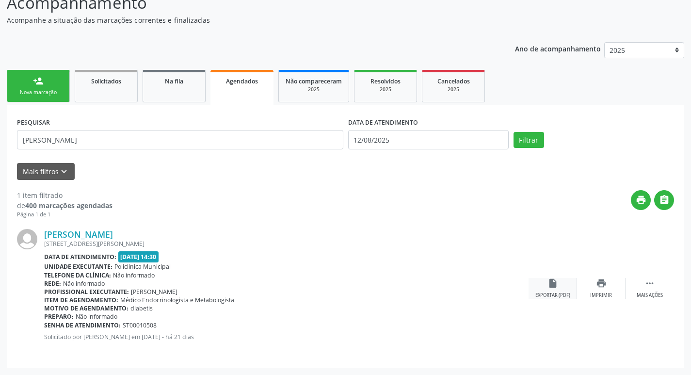
click at [562, 285] on div "insert_drive_file Exportar (PDF)" at bounding box center [553, 288] width 48 height 21
click at [54, 92] on div "Nova marcação" at bounding box center [38, 92] width 48 height 7
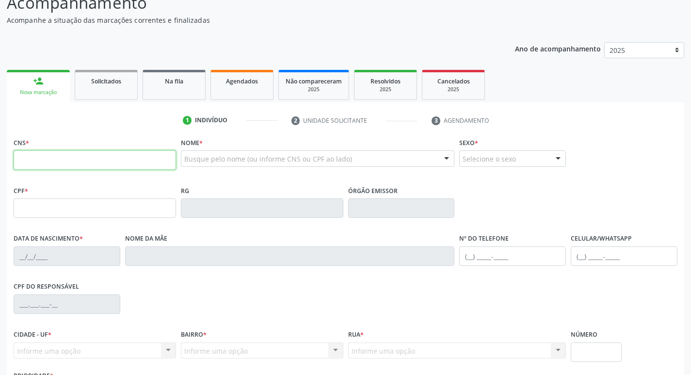
click at [104, 166] on input "text" at bounding box center [95, 159] width 162 height 19
type input "705 0024 4992 2151"
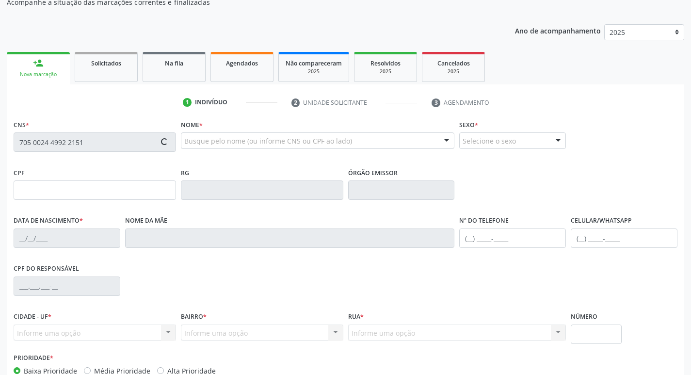
scroll to position [124, 0]
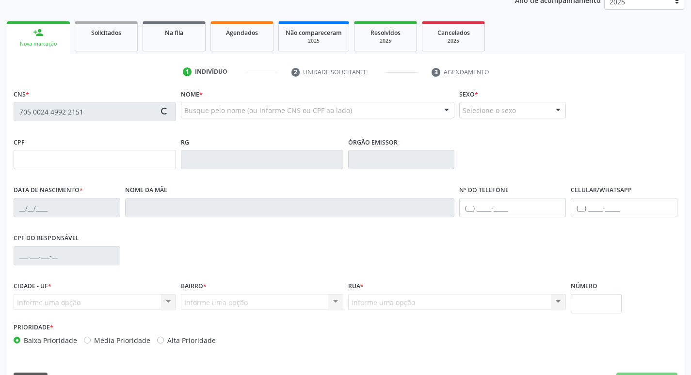
type input "06/05/1961"
type input "Amara Tereza da Conceicao"
type input "(99) 99999-9999"
type input "494"
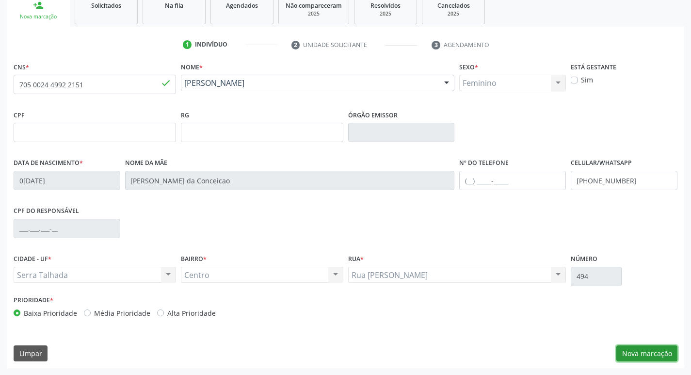
click at [657, 347] on button "Nova marcação" at bounding box center [646, 353] width 61 height 16
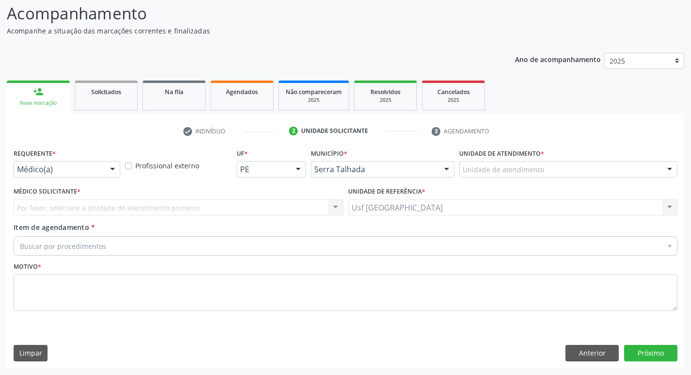
scroll to position [64, 0]
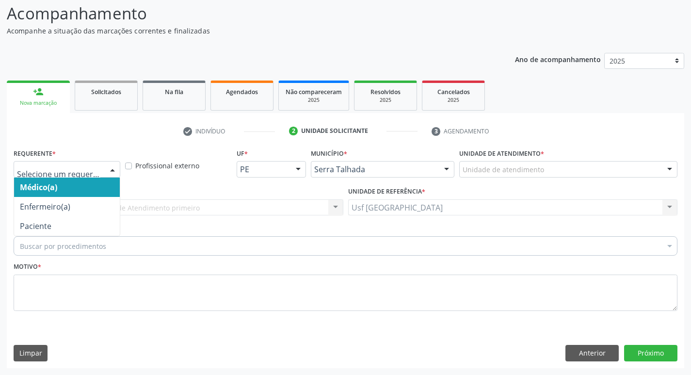
click at [106, 166] on div at bounding box center [112, 169] width 15 height 16
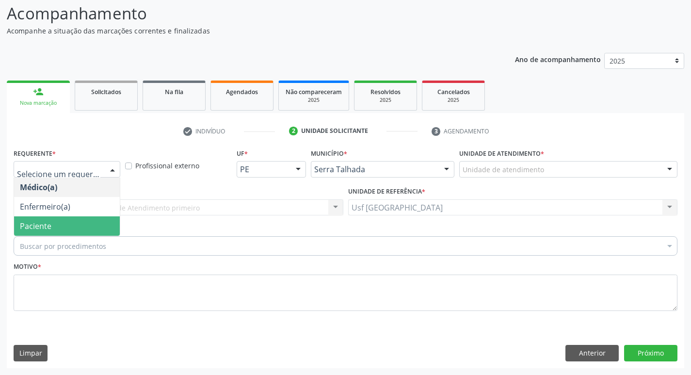
click at [65, 232] on span "Paciente" at bounding box center [67, 225] width 106 height 19
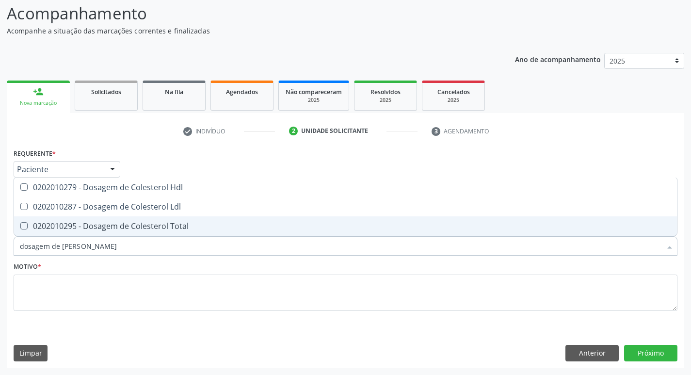
type input "dosagem de coles"
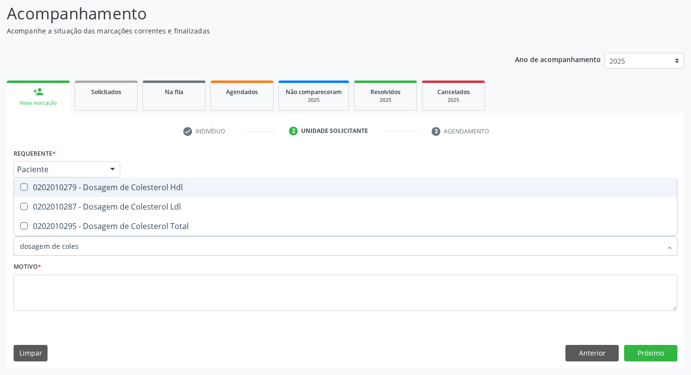
drag, startPoint x: 120, startPoint y: 184, endPoint x: 125, endPoint y: 214, distance: 30.0
click at [120, 187] on div "0202010279 - Dosagem de Colesterol Hdl" at bounding box center [345, 187] width 651 height 8
checkbox Hdl "true"
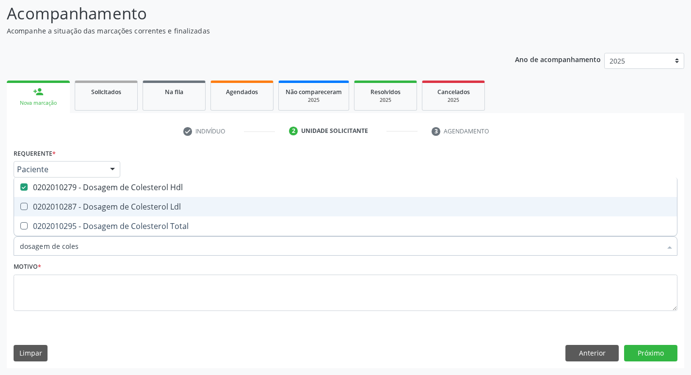
click at [133, 204] on div "0202010287 - Dosagem de Colesterol Ldl" at bounding box center [345, 207] width 651 height 8
checkbox Ldl "true"
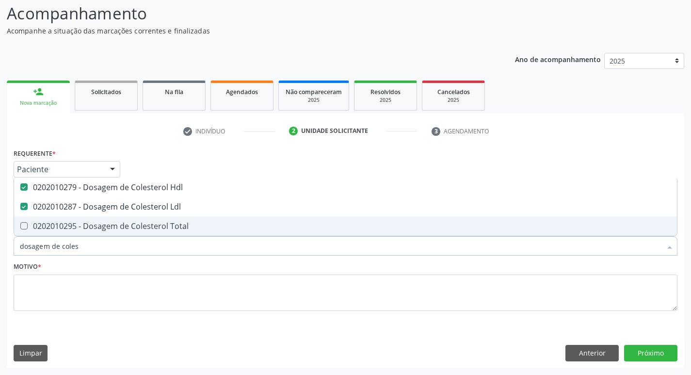
drag, startPoint x: 135, startPoint y: 220, endPoint x: 137, endPoint y: 231, distance: 11.8
click at [134, 219] on span "0202010295 - Dosagem de Colesterol Total" at bounding box center [345, 225] width 663 height 19
checkbox Total "true"
type input "dosagem de coles"
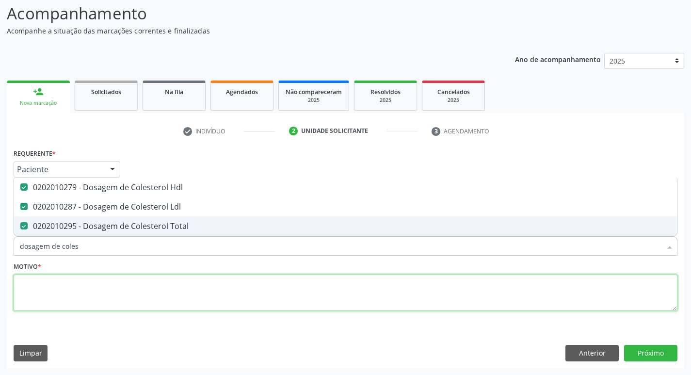
click at [144, 283] on textarea at bounding box center [346, 292] width 664 height 37
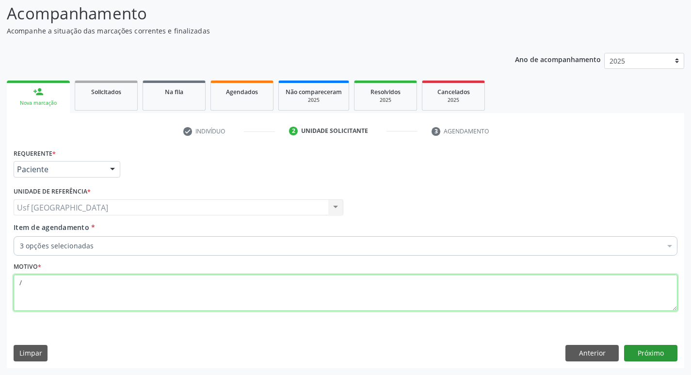
type textarea "/"
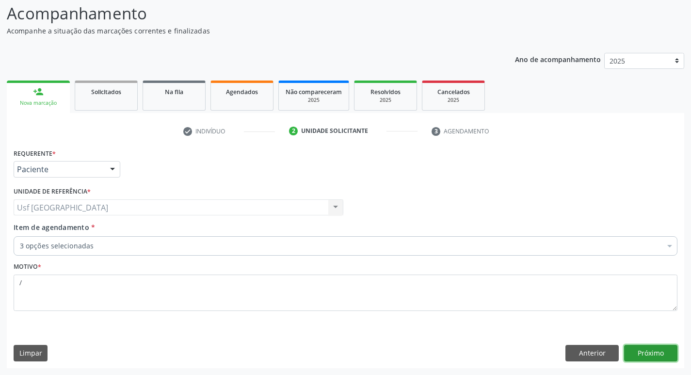
click at [663, 355] on button "Próximo" at bounding box center [650, 353] width 53 height 16
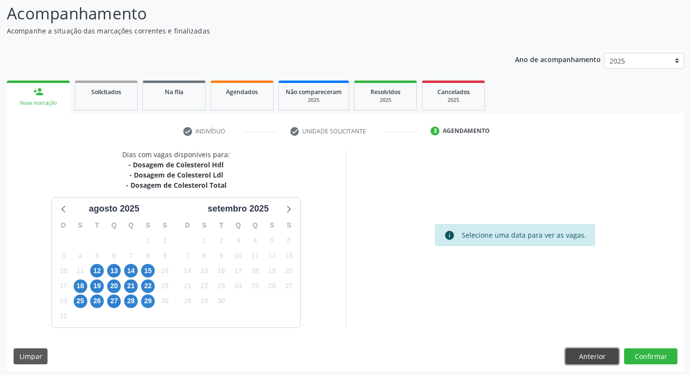
click at [586, 353] on button "Anterior" at bounding box center [591, 356] width 53 height 16
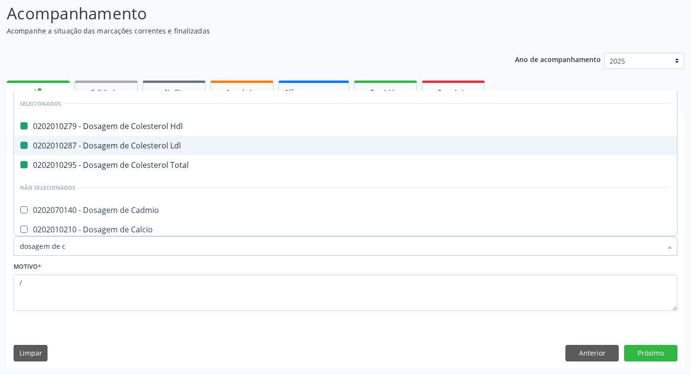
type input "dosagem de cr"
checkbox Hdl "false"
checkbox Ldl "false"
checkbox Total "false"
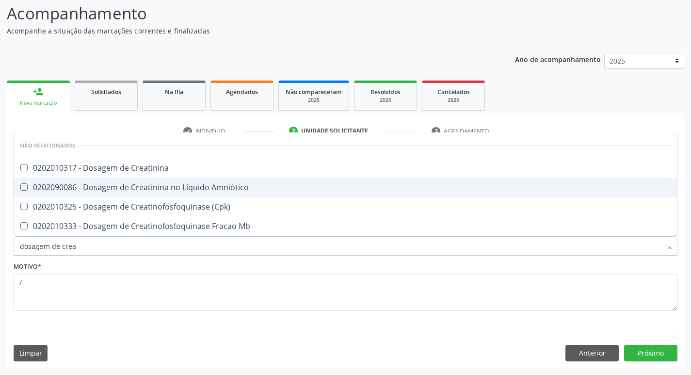
type input "dosagem de creat"
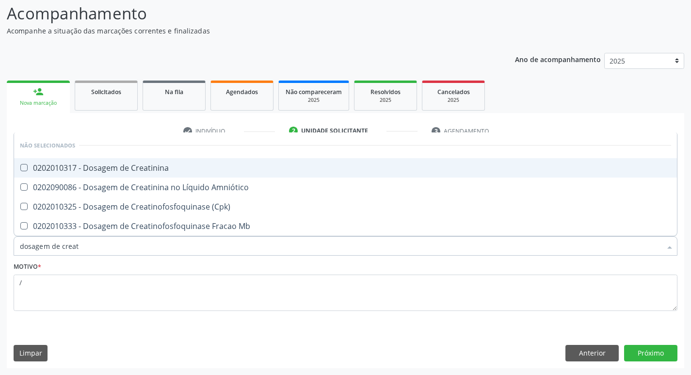
drag, startPoint x: 143, startPoint y: 168, endPoint x: 147, endPoint y: 165, distance: 5.2
click at [144, 166] on div "0202010317 - Dosagem de Creatinina" at bounding box center [345, 168] width 651 height 8
checkbox Creatinina "true"
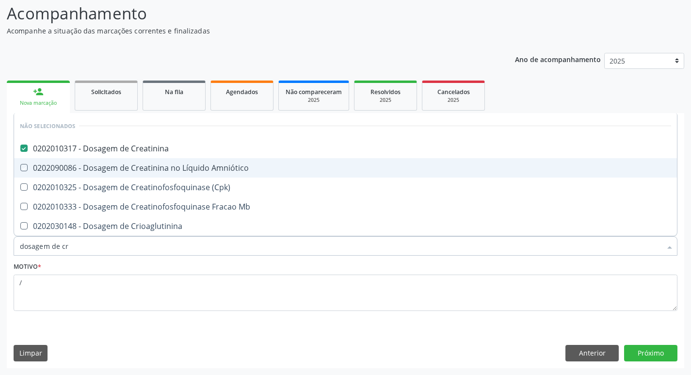
type input "dosagem de c"
checkbox Amniótico "true"
checkbox \(Cpk\) "true"
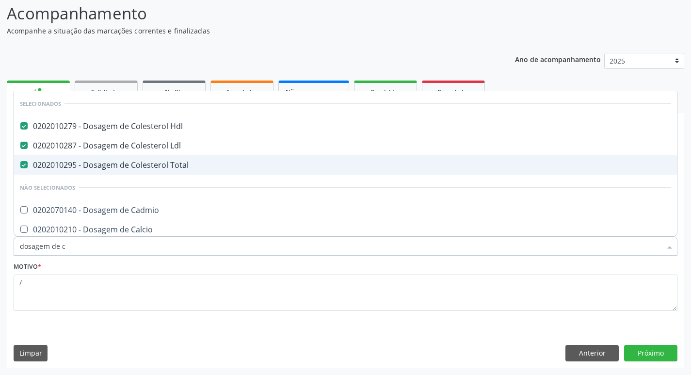
type input "dosagem de"
checkbox Creatinina "false"
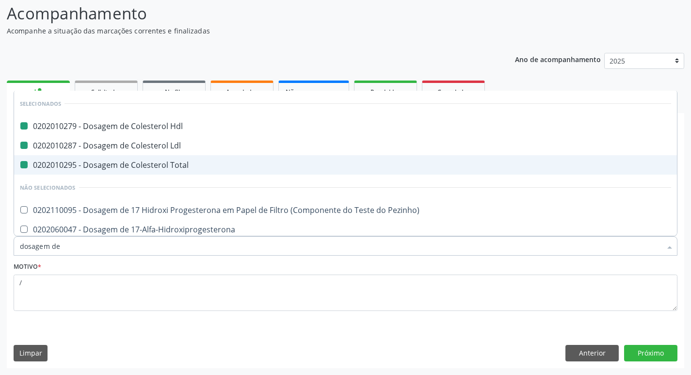
type input "dosagem de t"
checkbox Hdl "false"
checkbox Ldl "false"
checkbox Total "false"
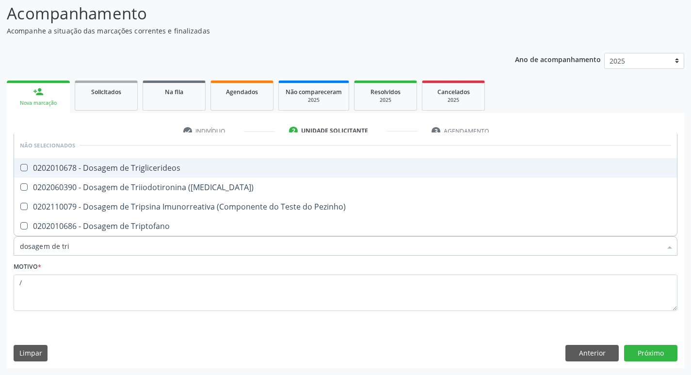
type input "dosagem de trig"
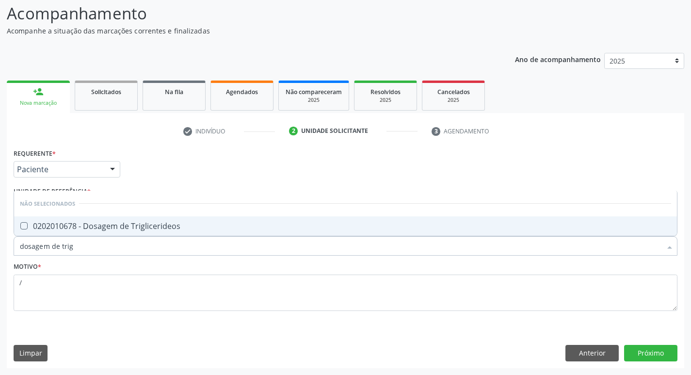
click at [144, 227] on div "0202010678 - Dosagem de Triglicerideos" at bounding box center [345, 226] width 651 height 8
checkbox Triglicerideos "true"
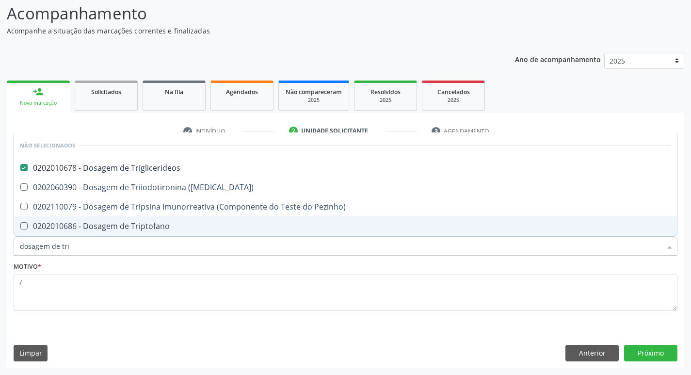
type input "dosagem de tr"
checkbox Triglicerideos "false"
checkbox Triptofano "true"
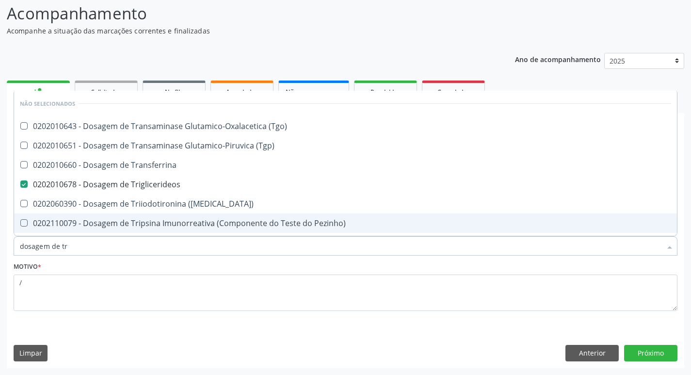
type input "dosagem de t"
checkbox Triglicerideos "false"
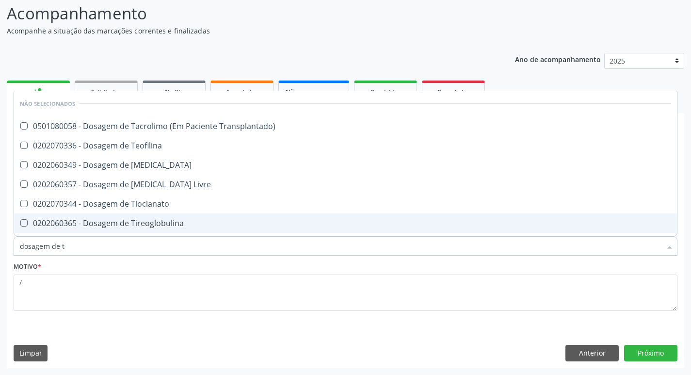
type input "dosagem de"
checkbox Transplantado\) "true"
checkbox Teofilina "true"
checkbox Testosterona "true"
checkbox Triglicerideos "false"
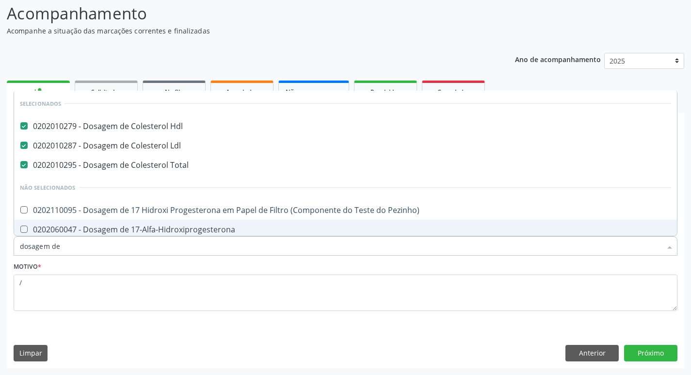
type input "dosagem de h"
checkbox Hdl "false"
checkbox Ldl "false"
checkbox Total "false"
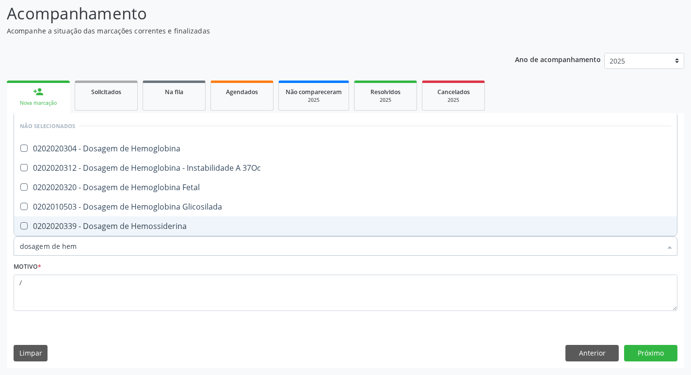
type input "dosagem de hemo"
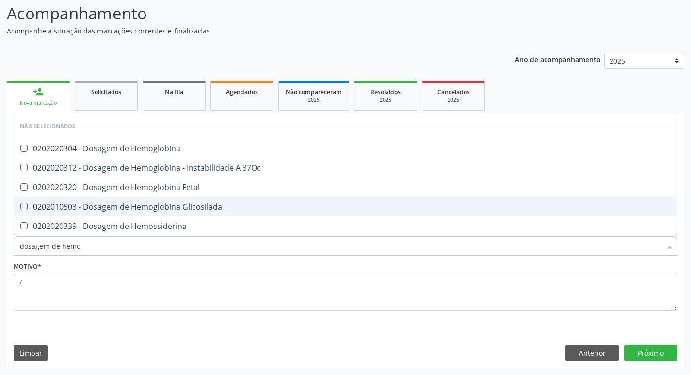
click at [165, 203] on div "0202010503 - Dosagem de Hemoglobina Glicosilada" at bounding box center [345, 207] width 651 height 8
checkbox Glicosilada "true"
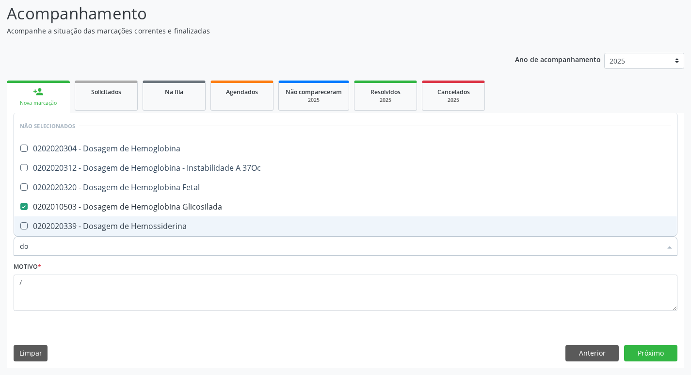
type input "d"
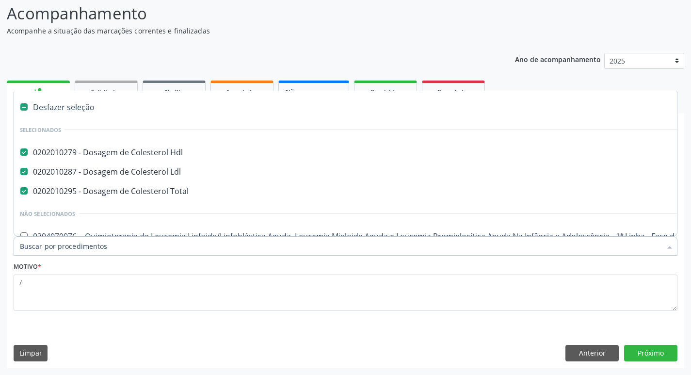
checkbox Hdl "true"
checkbox Ldl "true"
checkbox Total "true"
checkbox Manutenção "false"
type input "h"
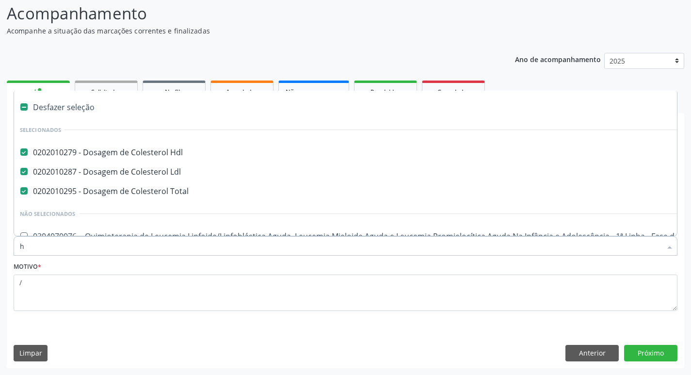
checkbox Total "false"
checkbox Sessão\) "true"
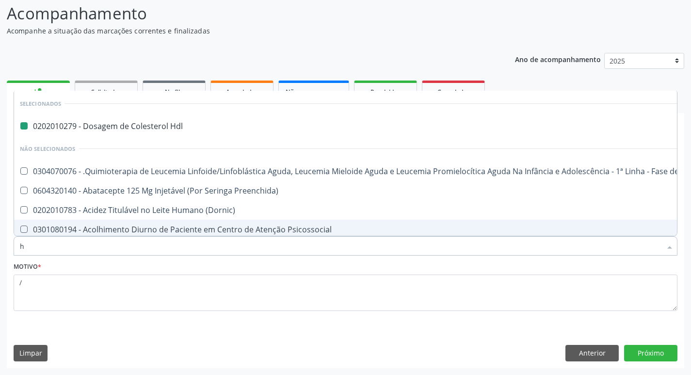
type input "he"
checkbox Hdl "false"
checkbox Coração "true"
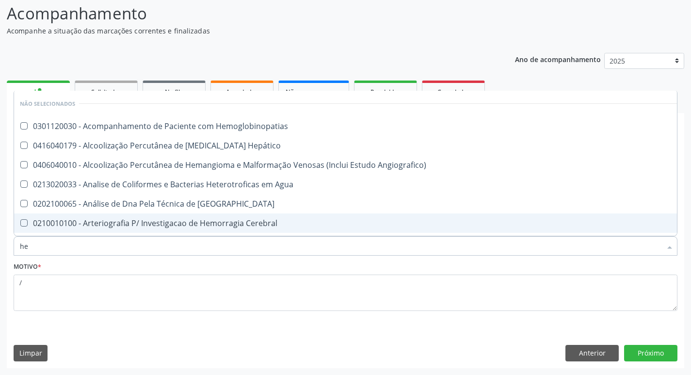
type input "hem"
checkbox \(Qualitativo\) "true"
checkbox Glicosilada "false"
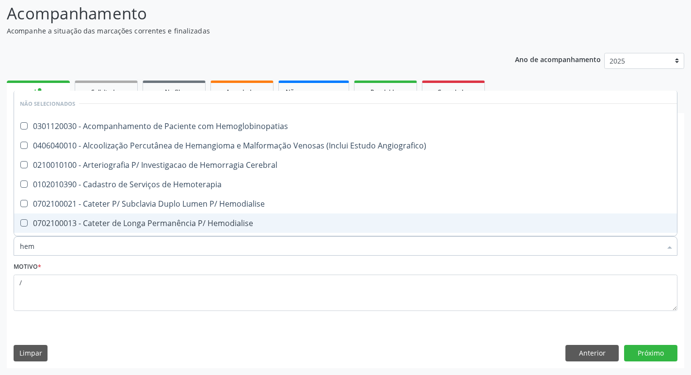
type input "hemo"
checkbox Hemacias "true"
checkbox Glicosilada "false"
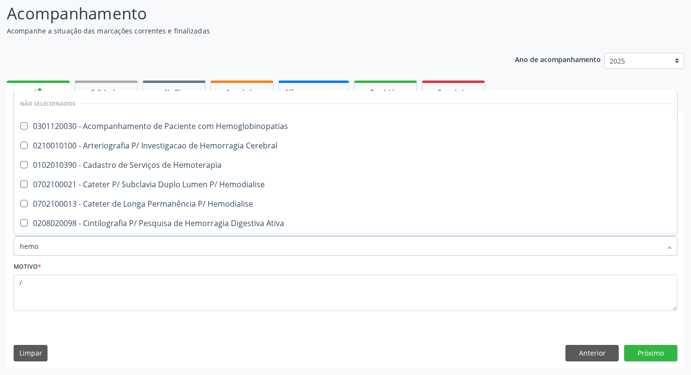
type input "hemog"
checkbox Tardio\) "true"
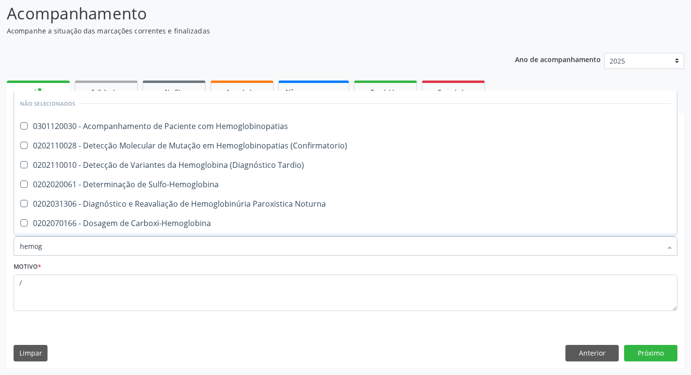
type input "hemogr"
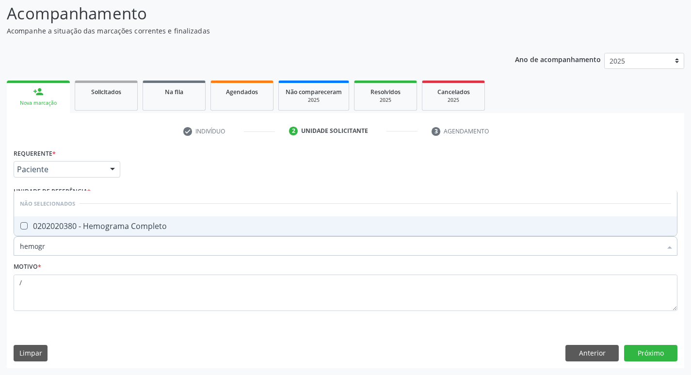
click at [153, 226] on div "0202020380 - Hemograma Completo" at bounding box center [345, 226] width 651 height 8
checkbox Completo "true"
type input "hemog"
checkbox Completo "false"
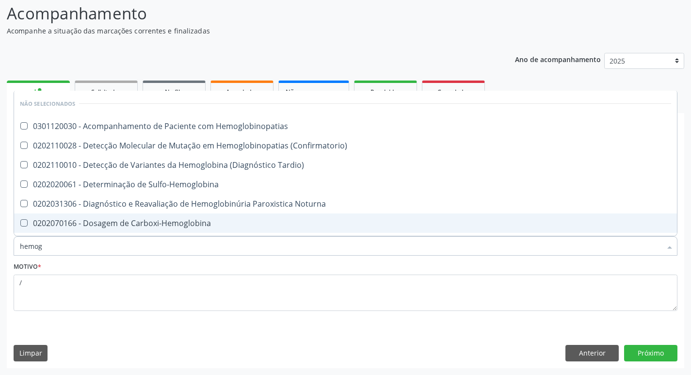
type input "hemo"
checkbox Glicosilada "false"
checkbox Completo "false"
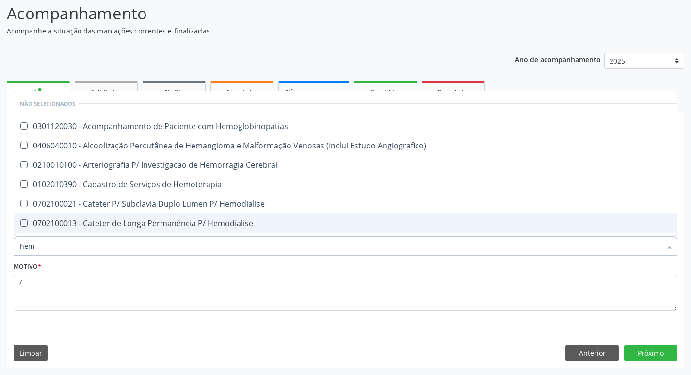
type input "he"
checkbox Glicosilada "false"
checkbox Hematocrito "true"
checkbox Completo "false"
checkbox Orgaos "true"
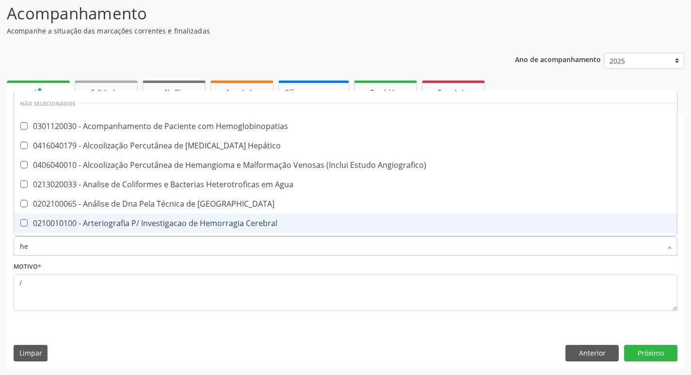
type input "h"
checkbox Hemoglobinopatias "true"
checkbox Angiografico\) "true"
checkbox Glicosilada "false"
checkbox Completo "false"
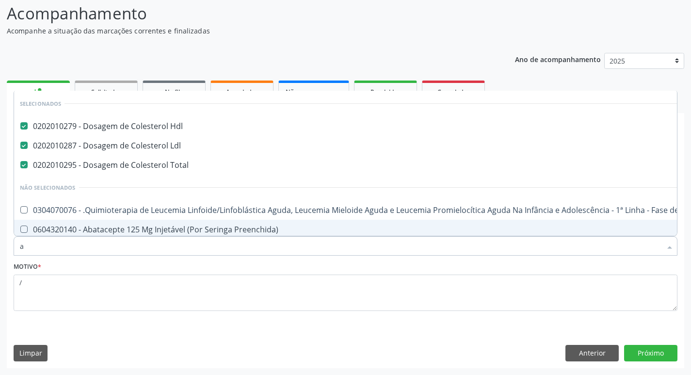
type input "an"
checkbox Hdl "false"
checkbox Total "false"
checkbox Ldl "false"
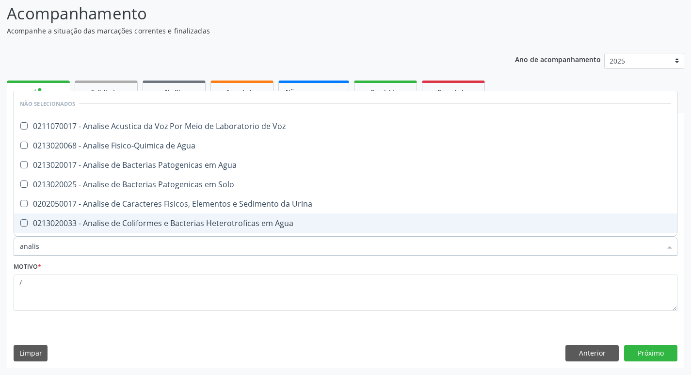
type input "analise"
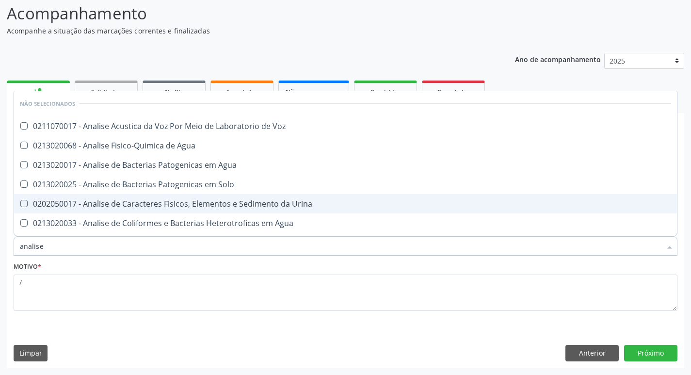
click at [180, 205] on div "0202050017 - Analise de Caracteres Fisicos, Elementos e Sedimento da Urina" at bounding box center [345, 204] width 651 height 8
checkbox Urina "true"
type input "anal"
checkbox Urina "false"
checkbox Agua "true"
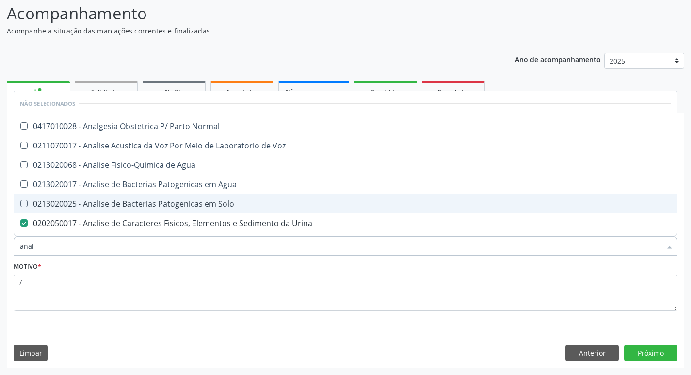
type input "ana"
checkbox Urina "false"
checkbox Pesticidas "true"
type input "a"
checkbox Normal "true"
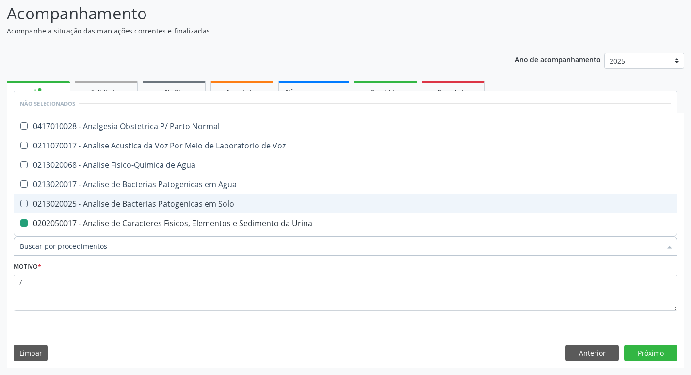
checkbox Agua "true"
checkbox Pesticidas "false"
checkbox Voz "true"
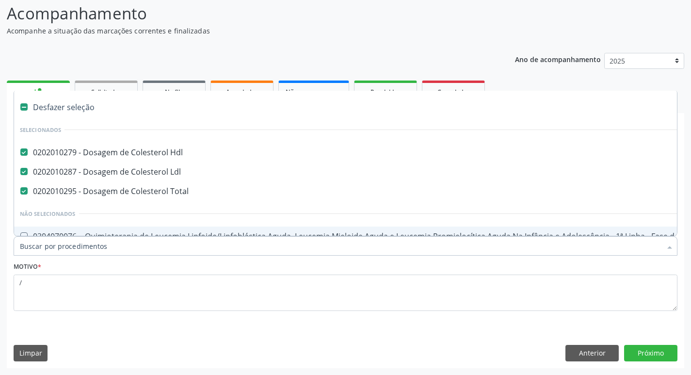
type input "t"
checkbox Reto "true"
checkbox Urina "false"
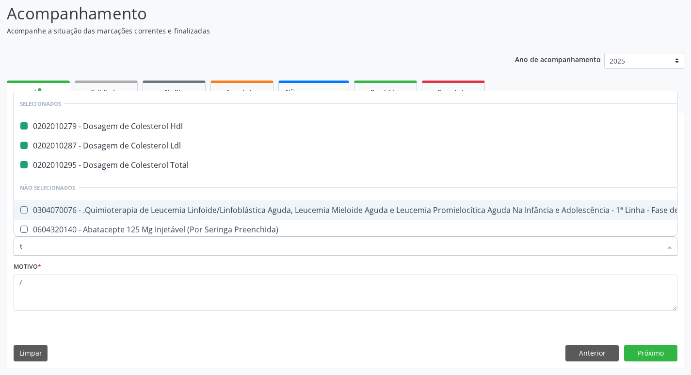
type input "ts"
checkbox Hdl "false"
checkbox Total "false"
checkbox Ldl "false"
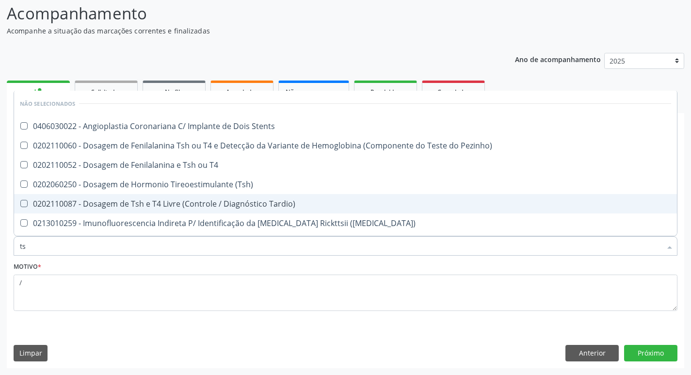
type input "tsh"
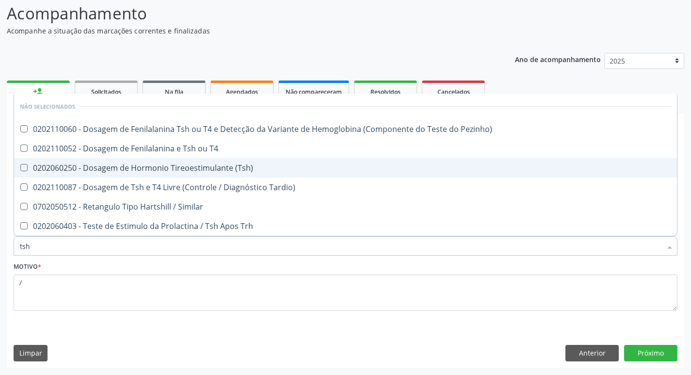
click at [193, 165] on div "0202060250 - Dosagem de Hormonio Tireoestimulante (Tsh)" at bounding box center [345, 168] width 651 height 8
checkbox \(Tsh\) "true"
type input "ts"
checkbox \(Tsh\) "false"
checkbox Tardio\) "true"
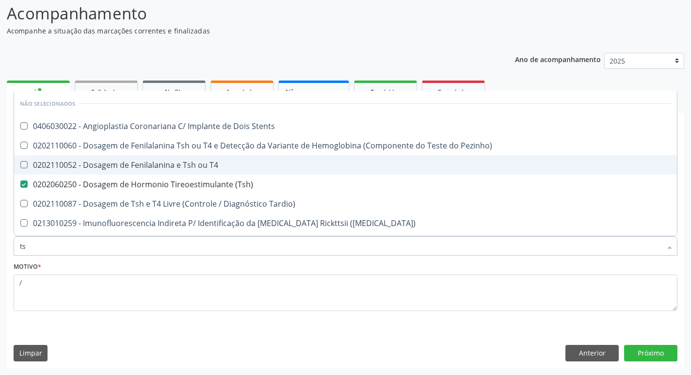
type input "t"
checkbox Stents "true"
checkbox T4 "true"
checkbox Pezinho\) "true"
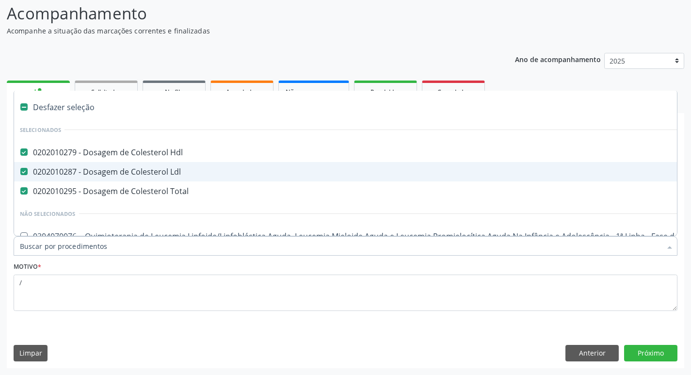
type input "t"
checkbox Reto "true"
checkbox Urina "false"
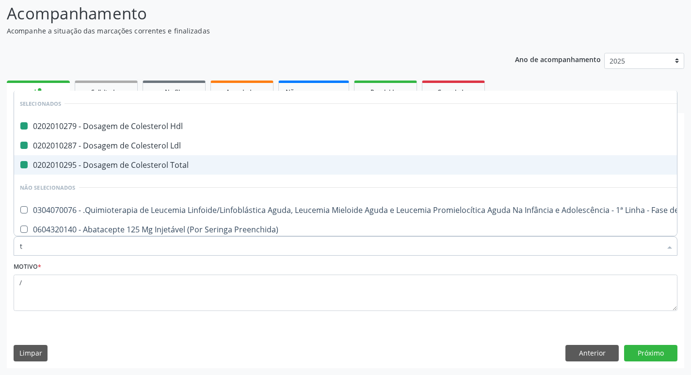
type input "t4"
checkbox Hdl "false"
checkbox Total "false"
checkbox Ldl "false"
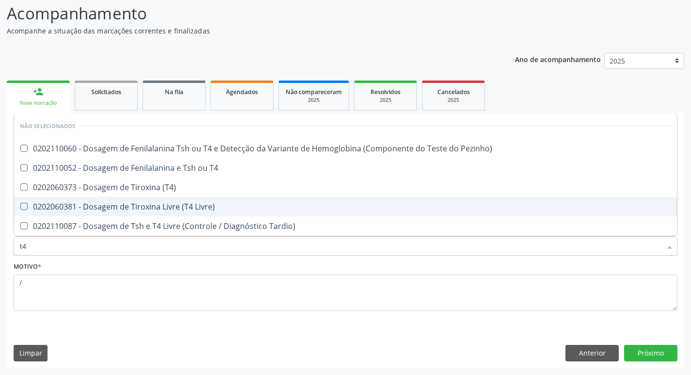
click at [141, 209] on div "0202060381 - Dosagem de Tiroxina Livre (T4 Livre)" at bounding box center [345, 207] width 651 height 8
checkbox Livre\) "true"
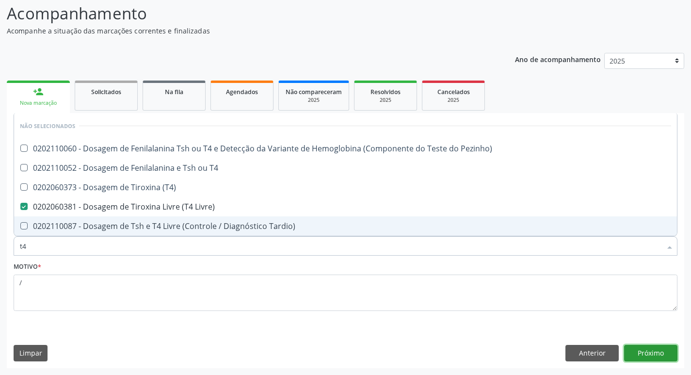
click at [652, 351] on button "Próximo" at bounding box center [650, 353] width 53 height 16
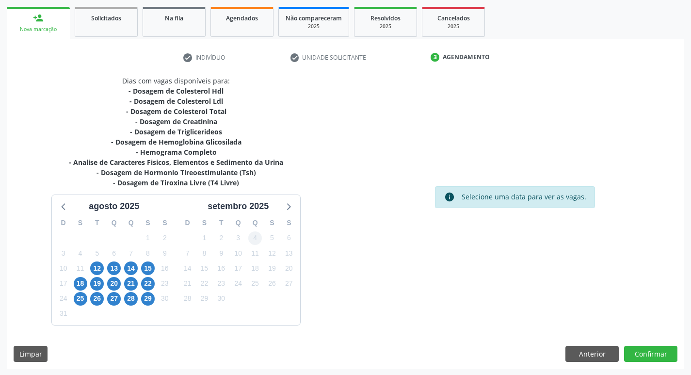
scroll to position [139, 0]
click at [589, 348] on button "Anterior" at bounding box center [591, 353] width 53 height 16
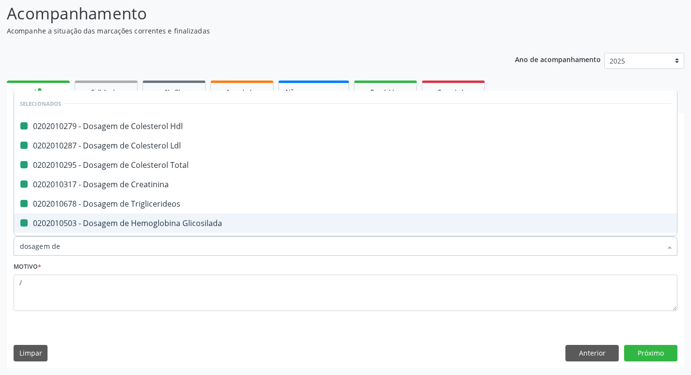
type input "dosagem de g"
checkbox Hdl "false"
checkbox Total "false"
checkbox Triglicerideos "false"
checkbox Ldl "false"
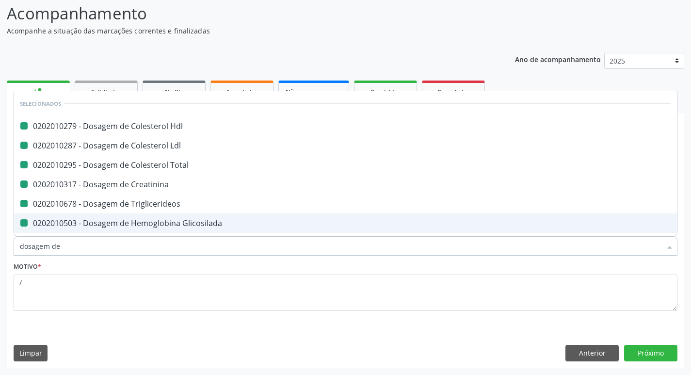
checkbox Creatinina "false"
checkbox Glicosilada "false"
checkbox \(Tsh\) "false"
checkbox Livre\) "false"
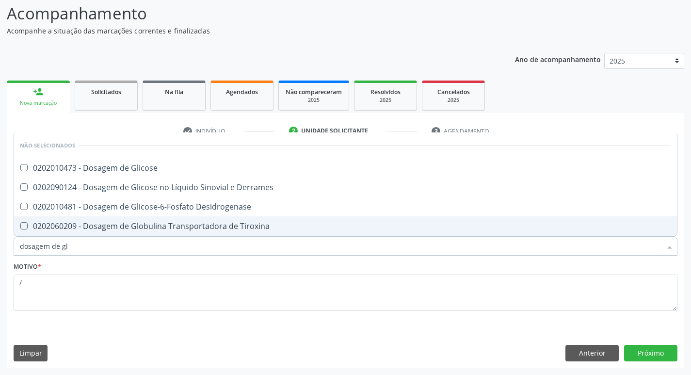
type input "dosagem de gli"
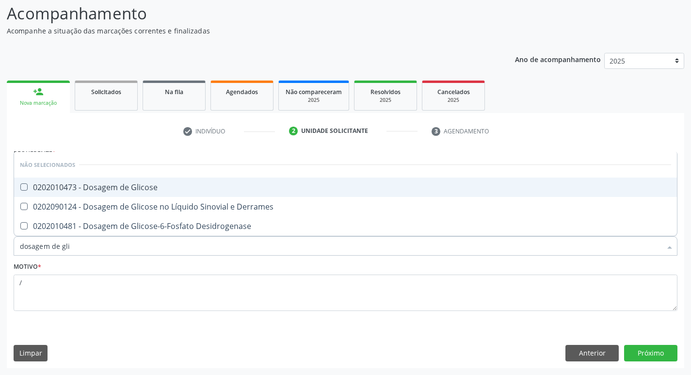
click at [85, 188] on div "0202010473 - Dosagem de Glicose" at bounding box center [345, 187] width 651 height 8
checkbox Glicose "true"
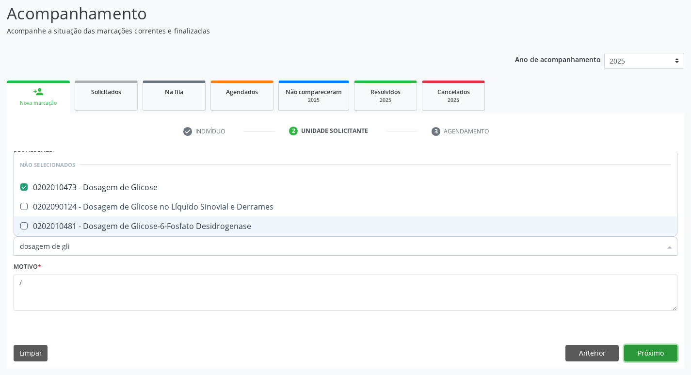
click at [668, 352] on button "Próximo" at bounding box center [650, 353] width 53 height 16
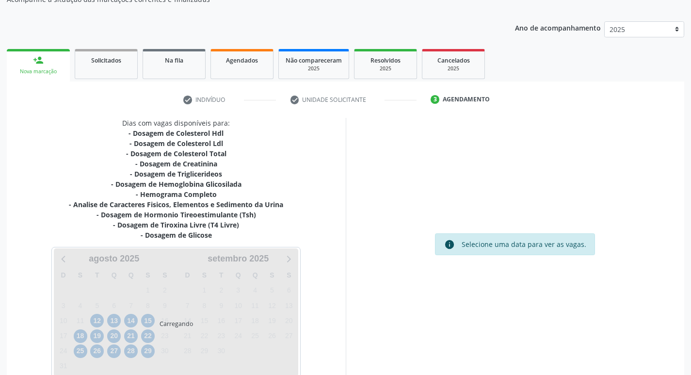
scroll to position [113, 0]
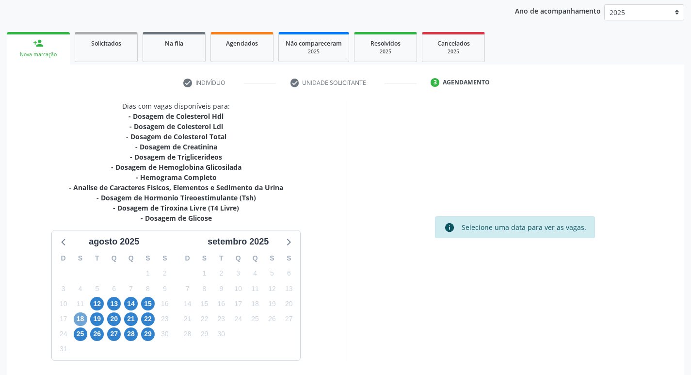
click at [80, 317] on span "18" at bounding box center [81, 319] width 14 height 14
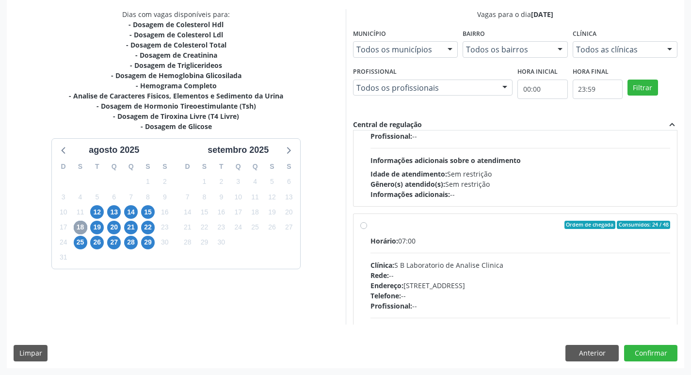
scroll to position [436, 0]
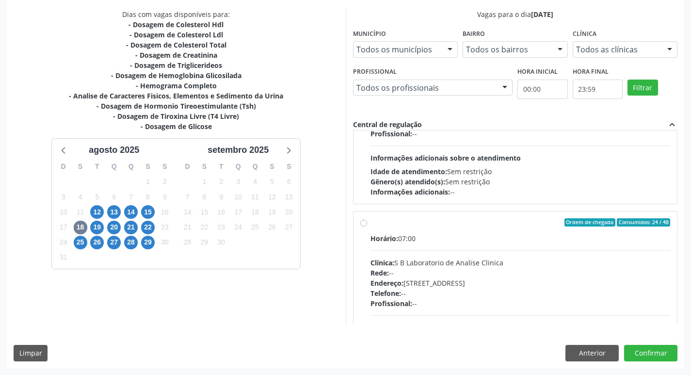
click at [370, 222] on label "Ordem de chegada Consumidos: 24 / 48 Horário: 07:00 Clínica: S B Laboratorio de…" at bounding box center [520, 292] width 300 height 149
click at [364, 222] on input "Ordem de chegada Consumidos: 24 / 48 Horário: 07:00 Clínica: S B Laboratorio de…" at bounding box center [363, 222] width 7 height 9
radio input "true"
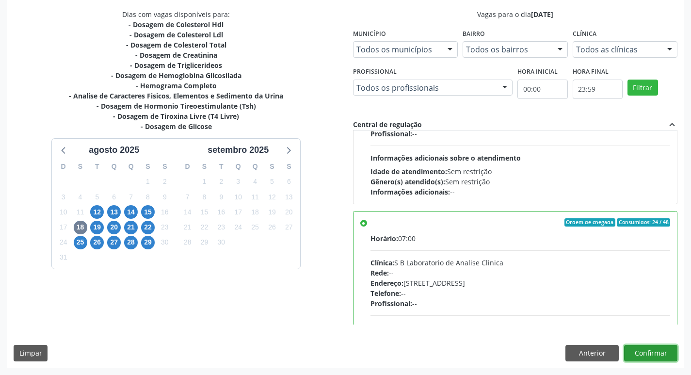
click at [655, 352] on button "Confirmar" at bounding box center [650, 353] width 53 height 16
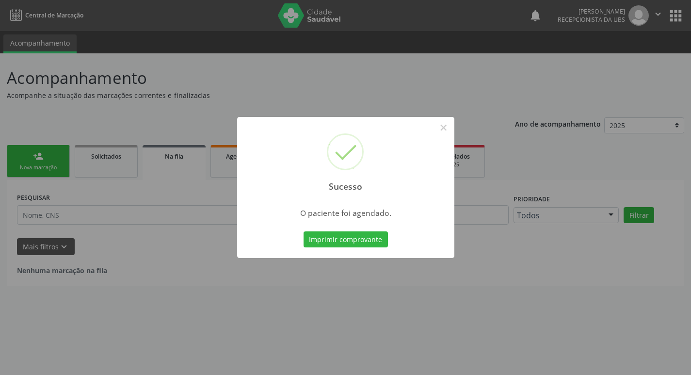
scroll to position [0, 0]
click at [447, 126] on button "×" at bounding box center [447, 127] width 16 height 16
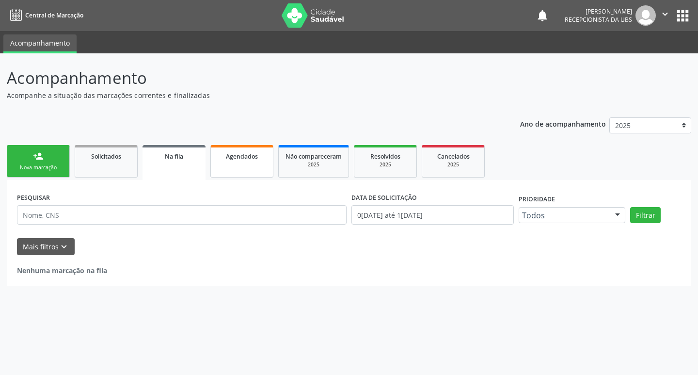
click at [235, 162] on link "Agendados" at bounding box center [241, 161] width 63 height 32
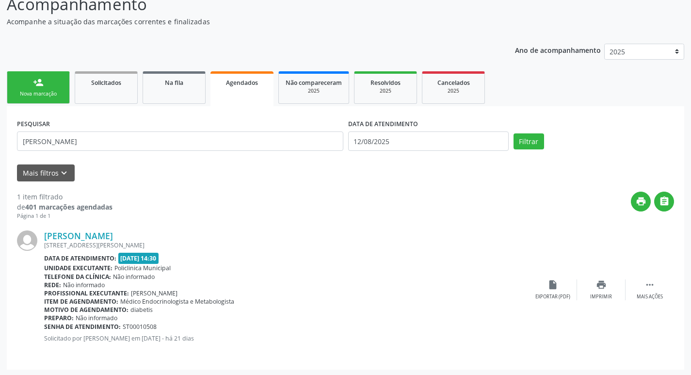
scroll to position [75, 0]
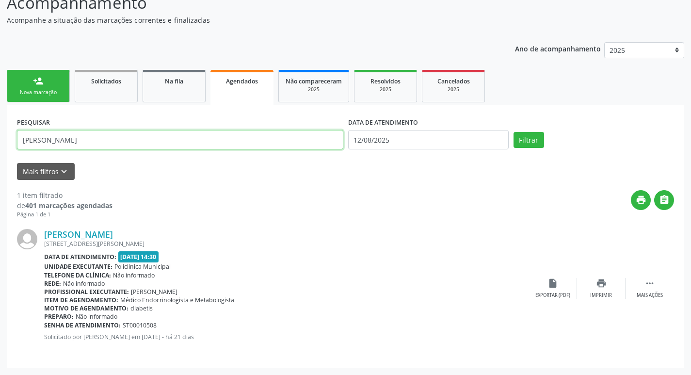
click at [86, 142] on input "geraldina maria" at bounding box center [180, 139] width 326 height 19
type input "g"
type input "maria treza"
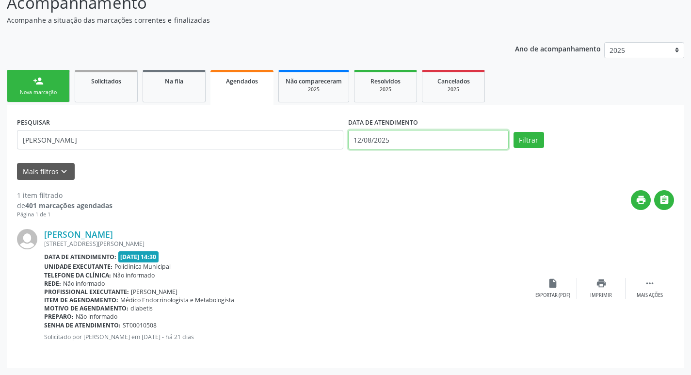
click at [411, 139] on input "12/08/2025" at bounding box center [428, 139] width 161 height 19
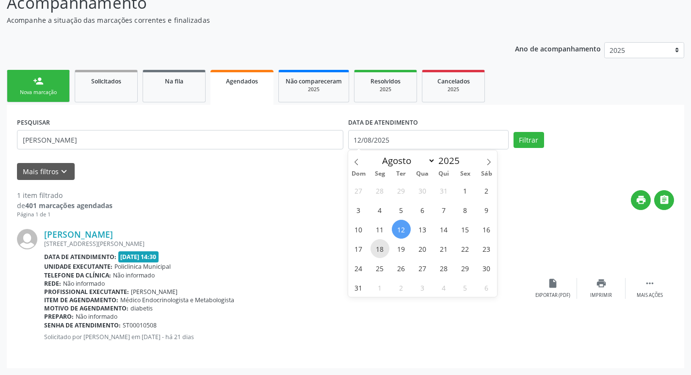
click at [376, 243] on span "18" at bounding box center [379, 248] width 19 height 19
type input "[DATE]"
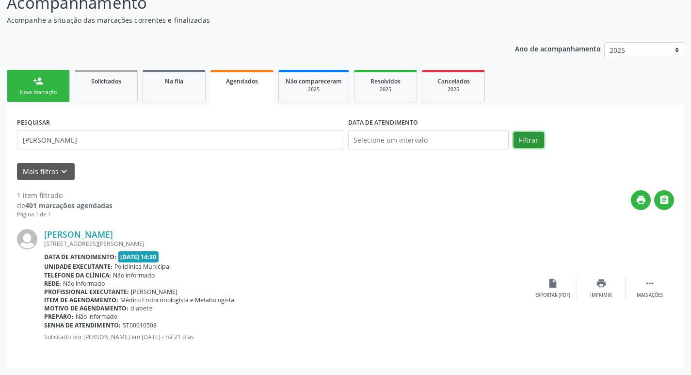
click at [527, 141] on button "Filtrar" at bounding box center [529, 140] width 31 height 16
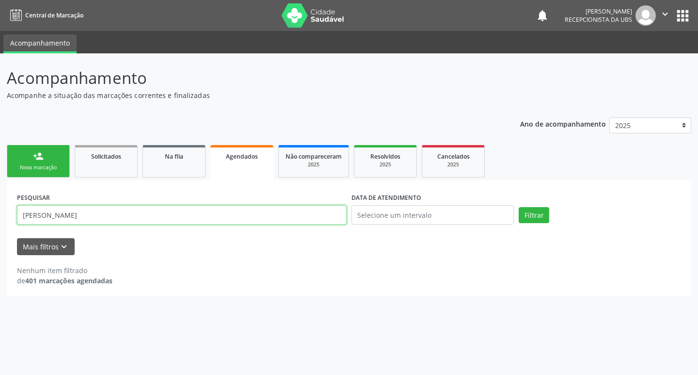
click at [44, 213] on input "maria treza" at bounding box center [182, 214] width 330 height 19
click at [44, 214] on input "maria treza" at bounding box center [182, 214] width 330 height 19
type input "maria tereza"
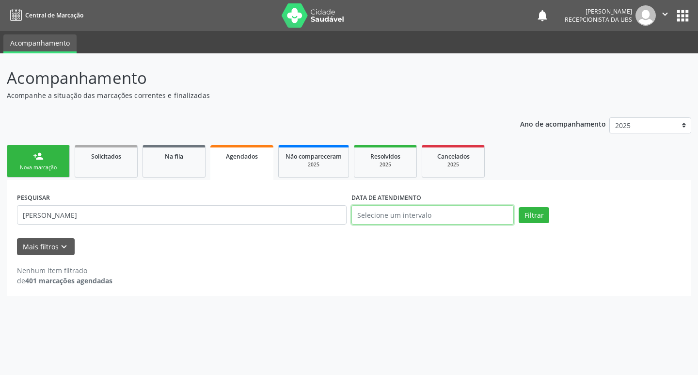
click at [411, 212] on input "text" at bounding box center [433, 214] width 162 height 19
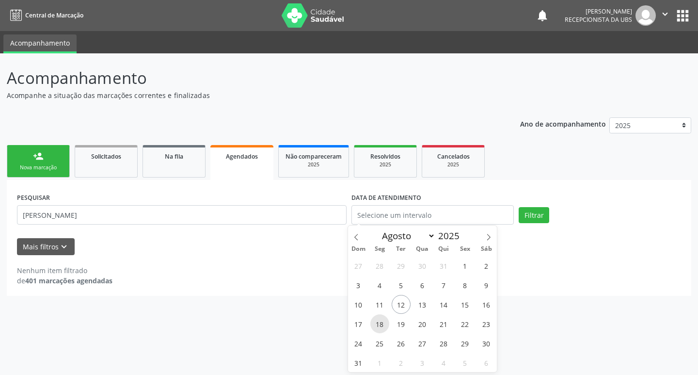
click at [379, 318] on span "18" at bounding box center [379, 323] width 19 height 19
type input "[DATE]"
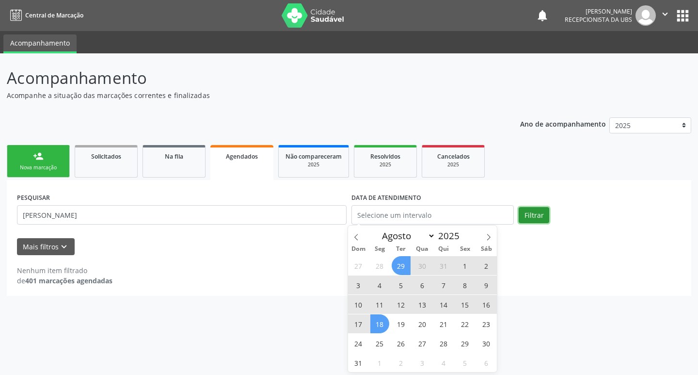
click at [538, 215] on button "Filtrar" at bounding box center [534, 215] width 31 height 16
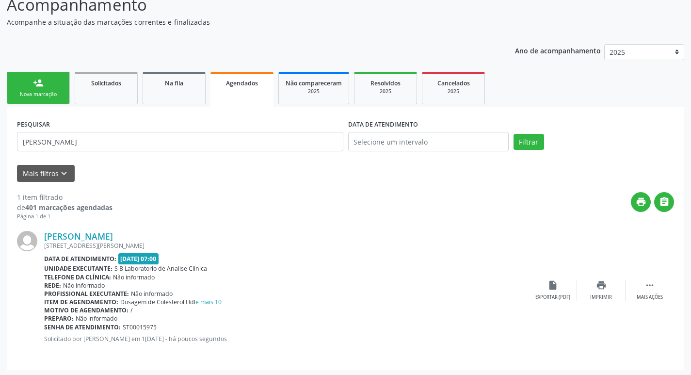
scroll to position [75, 0]
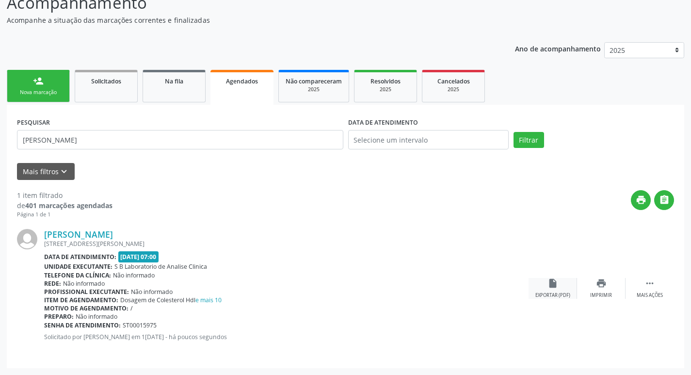
click at [548, 284] on icon "insert_drive_file" at bounding box center [552, 283] width 11 height 11
click at [53, 88] on link "person_add Nova marcação" at bounding box center [38, 86] width 63 height 32
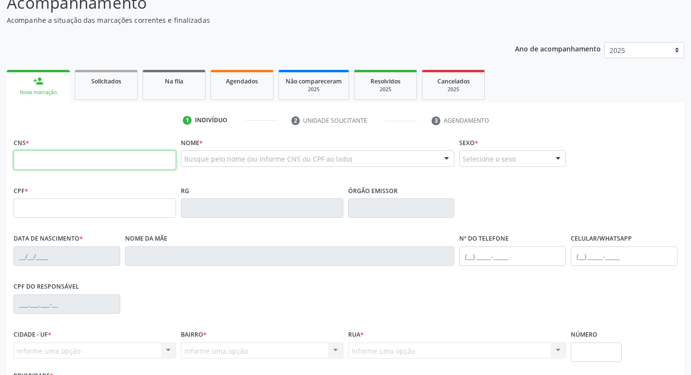
drag, startPoint x: 107, startPoint y: 162, endPoint x: 112, endPoint y: 160, distance: 5.9
click at [107, 162] on input "text" at bounding box center [95, 159] width 162 height 19
type input "706 4061 8655 7383"
type input "31/03/1996"
type input "409"
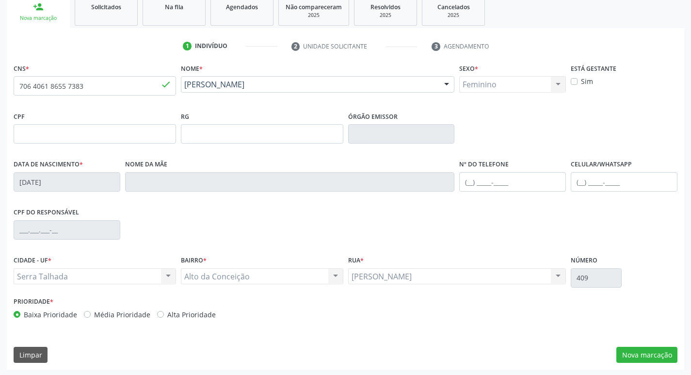
scroll to position [151, 0]
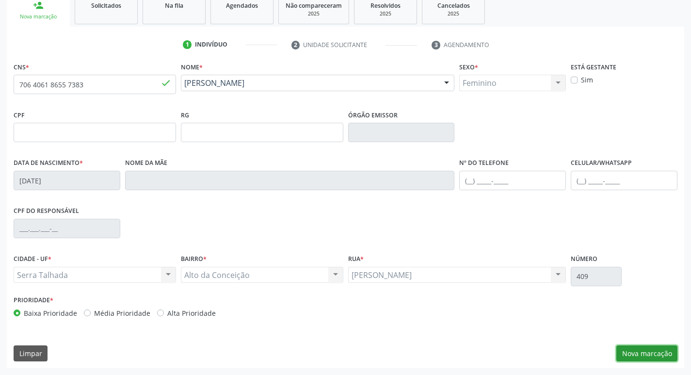
click at [642, 350] on button "Nova marcação" at bounding box center [646, 353] width 61 height 16
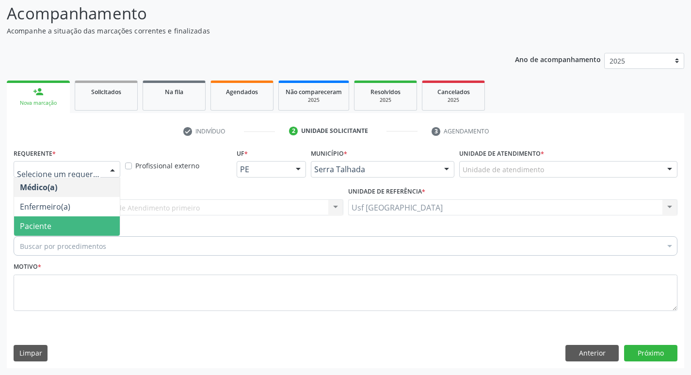
click at [66, 230] on span "Paciente" at bounding box center [67, 225] width 106 height 19
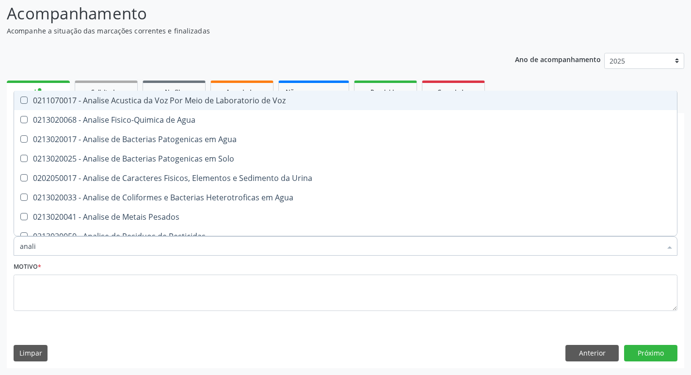
type input "analis"
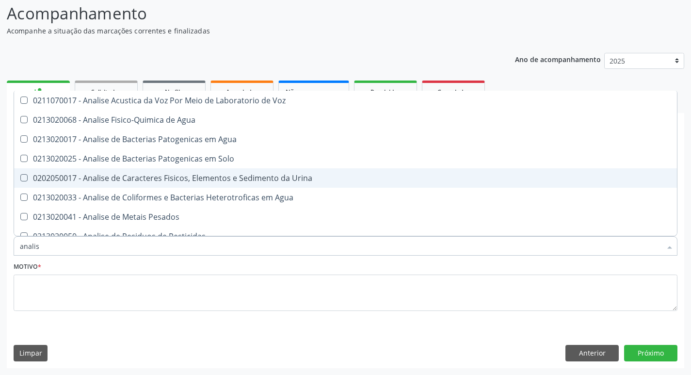
click at [170, 179] on div "0202050017 - Analise de Caracteres Fisicos, Elementos e Sedimento da Urina" at bounding box center [345, 178] width 651 height 8
checkbox Urina "true"
type input "anal"
checkbox Urina "false"
checkbox Agua "true"
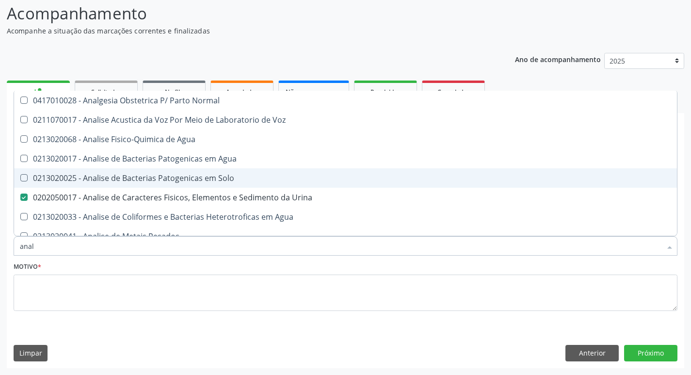
type input "ana"
checkbox Urina "false"
checkbox Pesticidas "true"
type input "a"
checkbox Pesticidas "false"
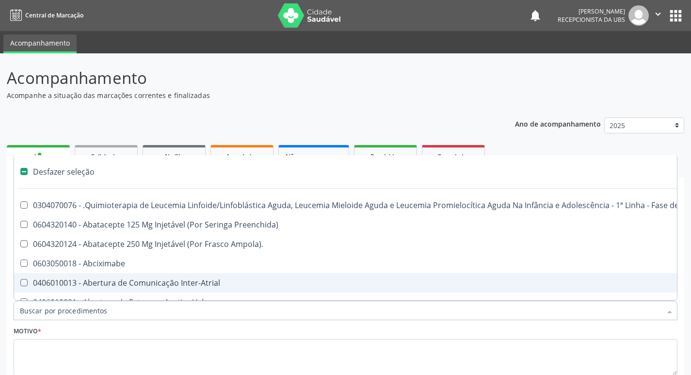
scroll to position [64, 0]
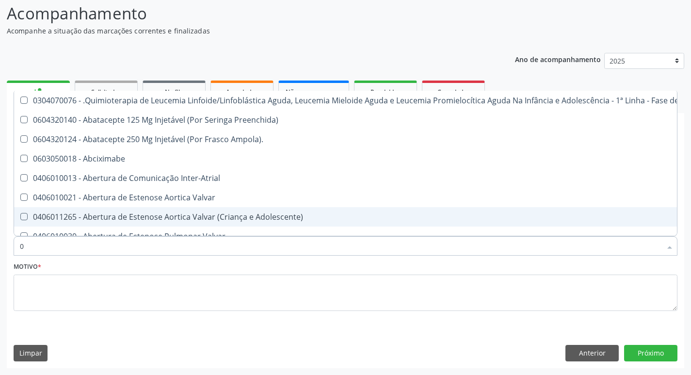
type input "02"
checkbox Coração "true"
checkbox Urina "false"
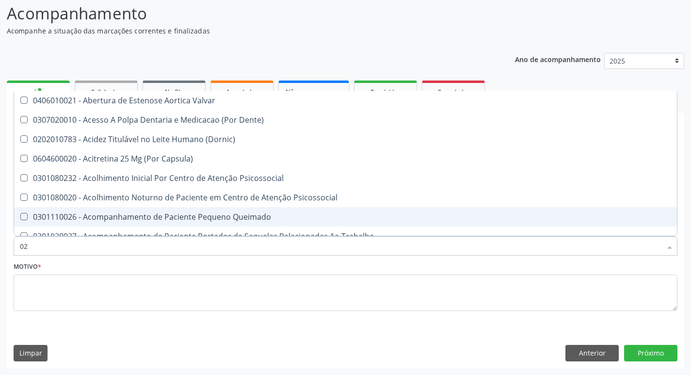
type input "020"
checkbox Terapeutica "true"
checkbox Urina "false"
checkbox \(T3\) "true"
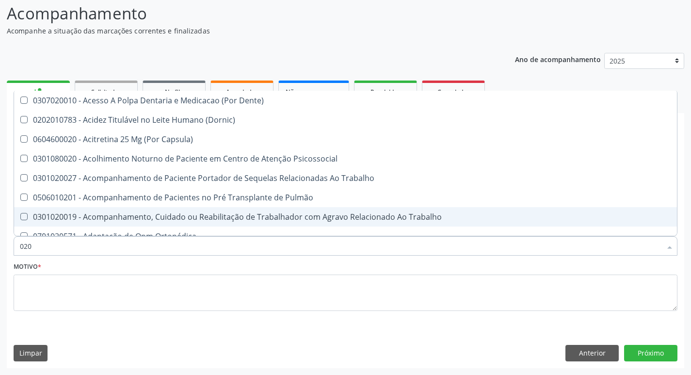
type input "0202"
checkbox Capsula\) "true"
checkbox Urina "false"
checkbox Biologica "true"
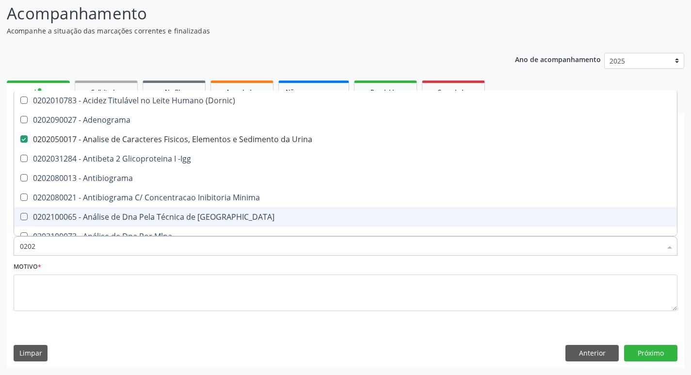
type input "02020"
checkbox Zinco "true"
checkbox Completo "false"
type input "020203"
checkbox Urina "false"
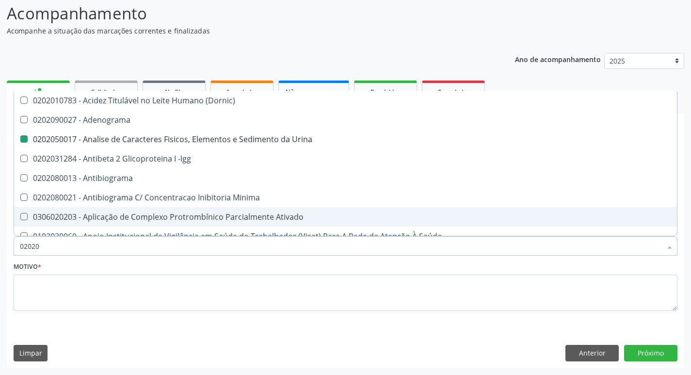
checkbox Aminoacidos "true"
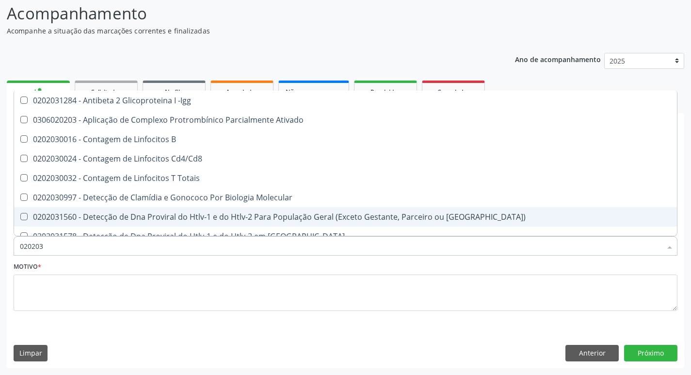
type input "0202030"
checkbox Completo "false"
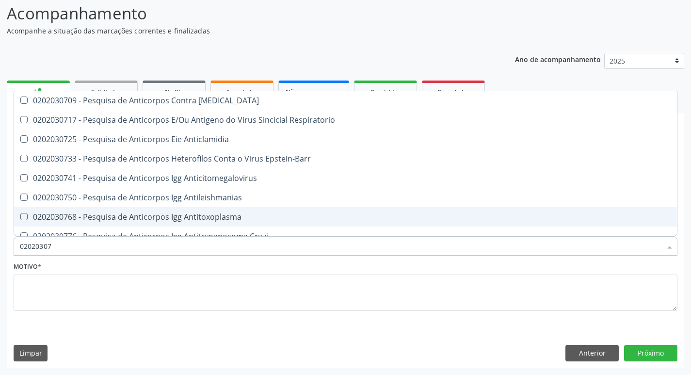
type input "020203076"
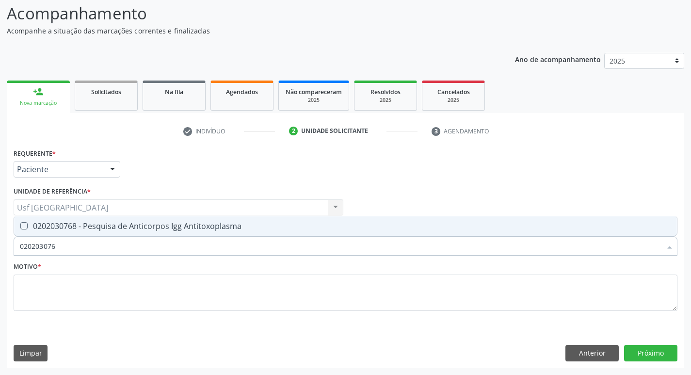
click at [179, 222] on div "0202030768 - Pesquisa de Anticorpos Igg Antitoxoplasma" at bounding box center [345, 226] width 651 height 8
checkbox Antitoxoplasma "true"
type input "02020307"
checkbox Antitoxoplasma "false"
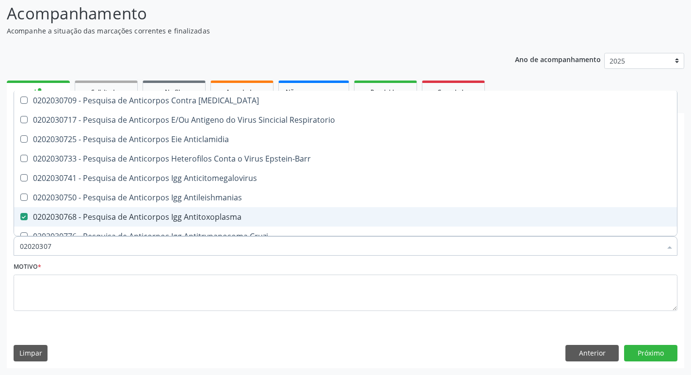
type input "0202030"
checkbox Antitoxoplasma "false"
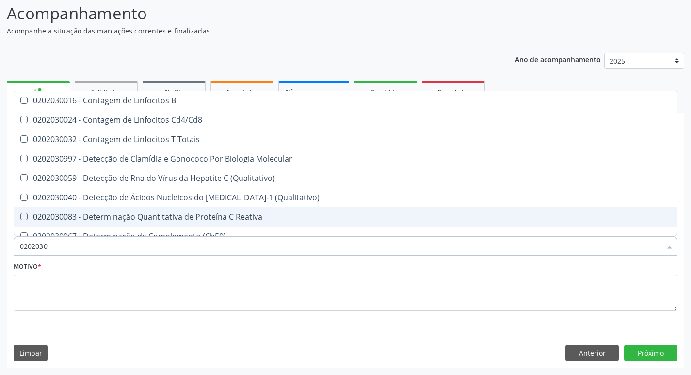
type input "020203"
checkbox Antiglomerulo "true"
checkbox Antitoxoplasma "false"
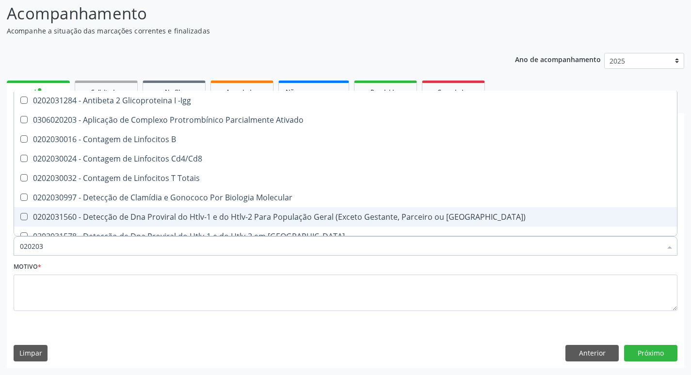
type input "02020"
checkbox B "true"
checkbox Completo "false"
checkbox Antitoxoplasma "false"
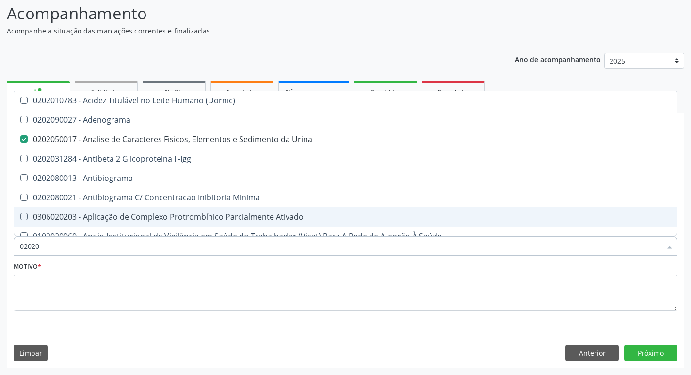
type input "020203"
checkbox Urina "false"
checkbox Aminoacidos "true"
checkbox Anti-Achr "true"
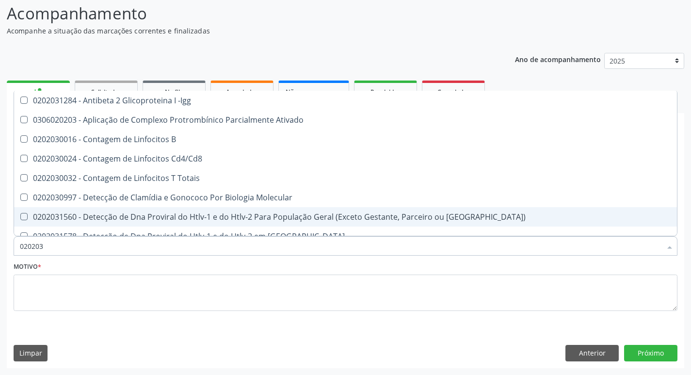
type input "0202030"
checkbox Completo "false"
checkbox \(Ro\) "true"
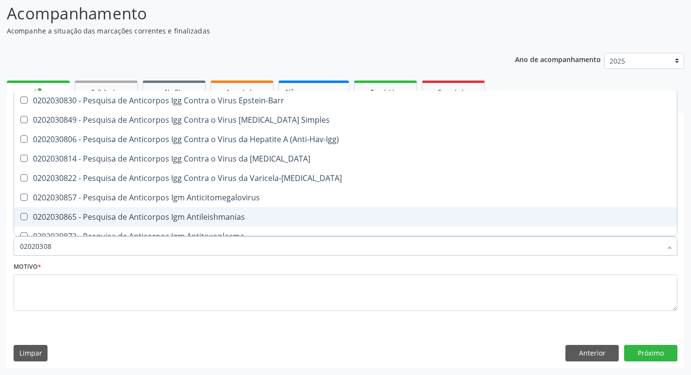
type input "020203087"
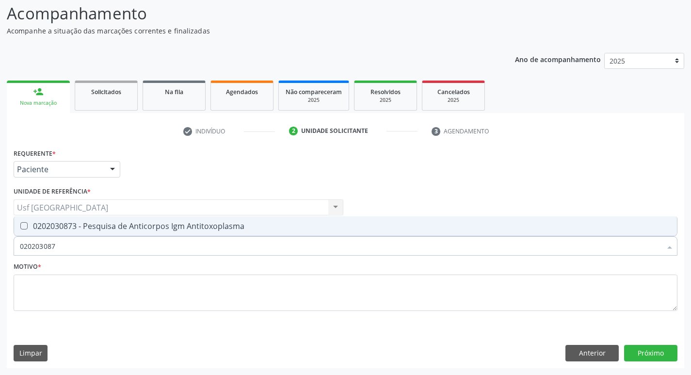
click at [176, 227] on div "0202030873 - Pesquisa de Anticorpos Igm Antitoxoplasma" at bounding box center [345, 226] width 651 height 8
checkbox Antitoxoplasma "true"
type input "02020308"
checkbox Antitoxoplasma "false"
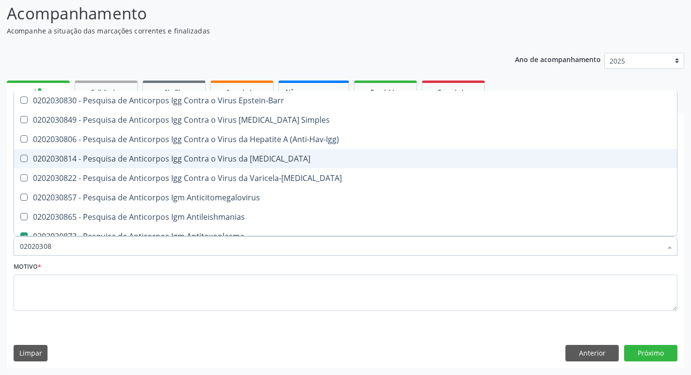
type input "0202030"
checkbox Antitoxoplasma "false"
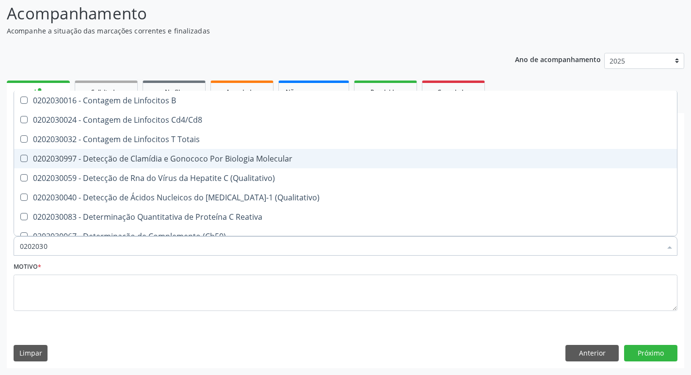
type input "020203"
checkbox Antiglomerulo "true"
checkbox Antitoxoplasma "false"
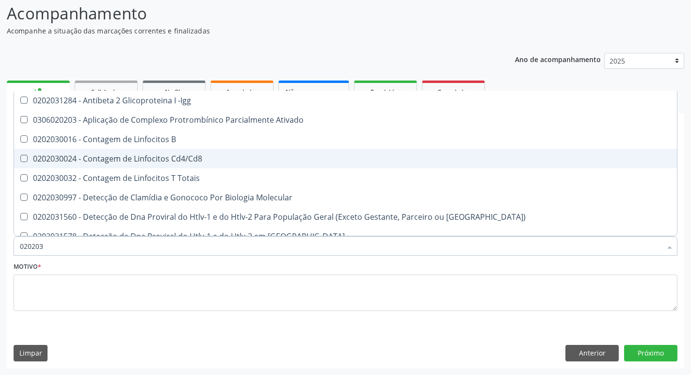
type input "02020"
checkbox B "true"
checkbox Completo "false"
checkbox Antitoxoplasma "false"
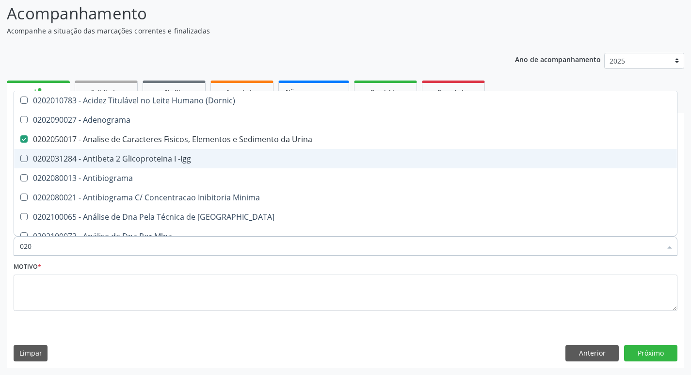
type input "02"
checkbox Urina "false"
checkbox Creatinina "false"
checkbox Ferro "true"
checkbox Completo "false"
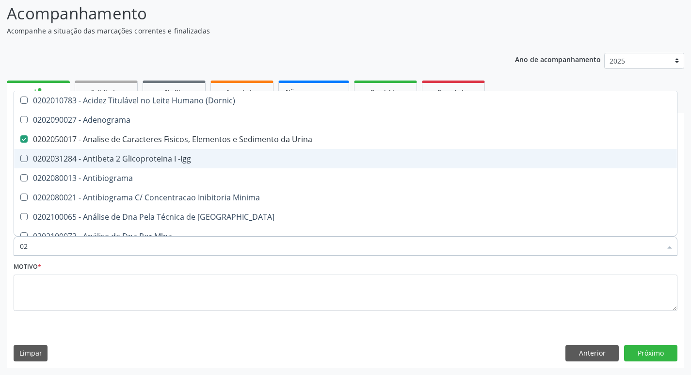
checkbox Antitoxoplasma "false"
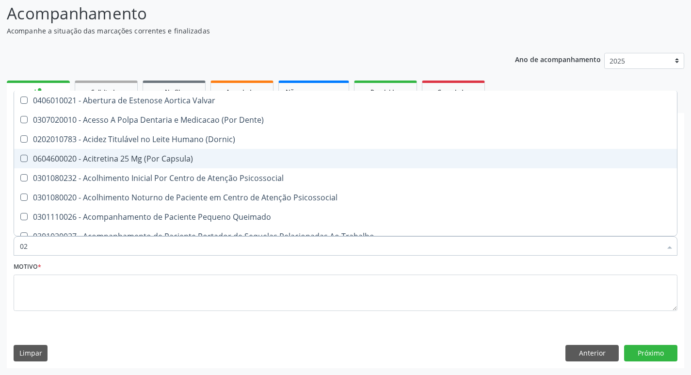
type input "0"
checkbox Urina "false"
checkbox Especializada "true"
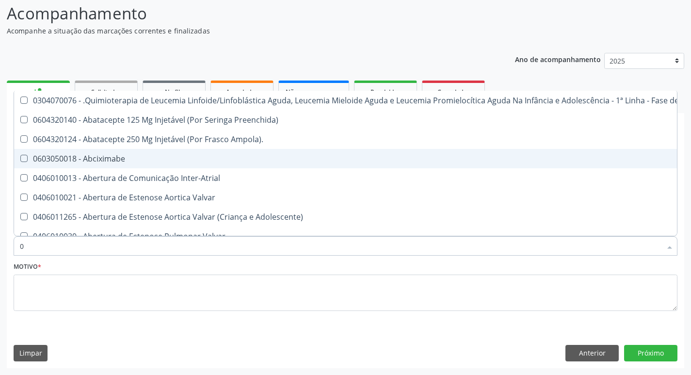
type input "02"
checkbox Coração "true"
checkbox Urina "false"
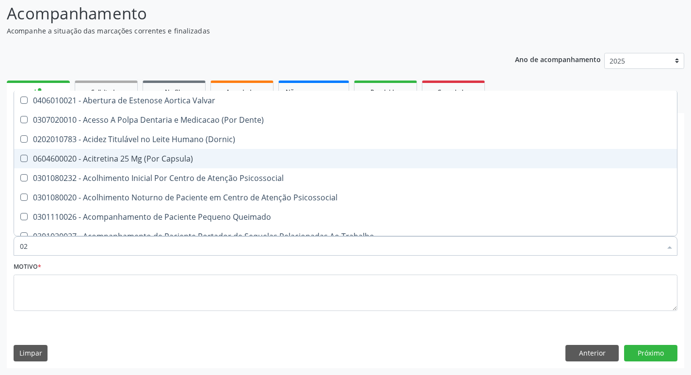
type input "020"
checkbox Terapeutica "true"
checkbox Urina "false"
checkbox \(T3\) "true"
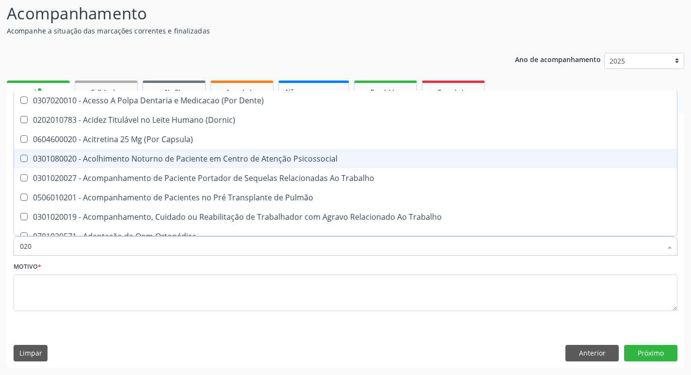
type input "0202"
checkbox Capsula\) "true"
checkbox Urina "false"
checkbox Biologica "true"
checkbox Dosagens\) "true"
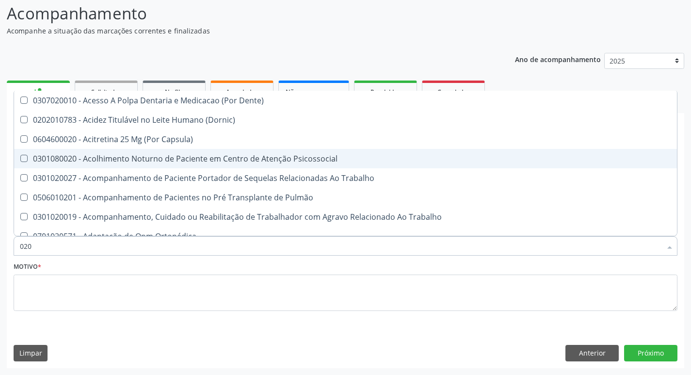
checkbox Euglobulina "true"
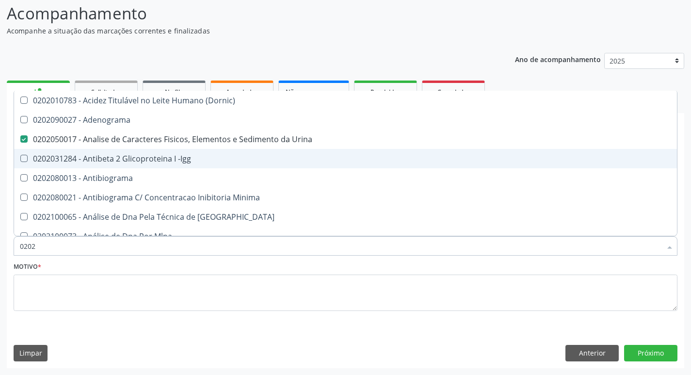
type input "02020"
checkbox Zinco "true"
checkbox Completo "false"
checkbox Carini "true"
checkbox Parceria\) "true"
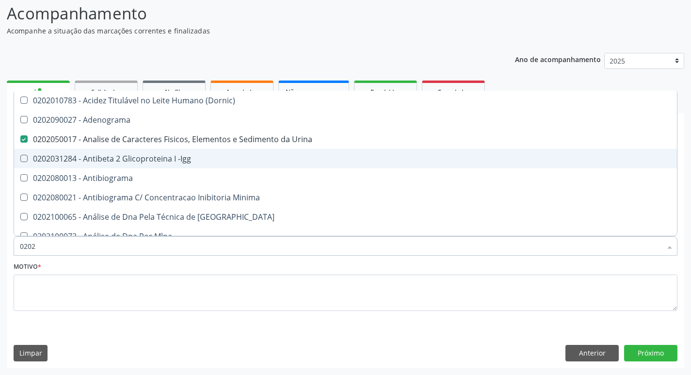
checkbox Antitoxoplasma "false"
type input "020208"
checkbox Urina "false"
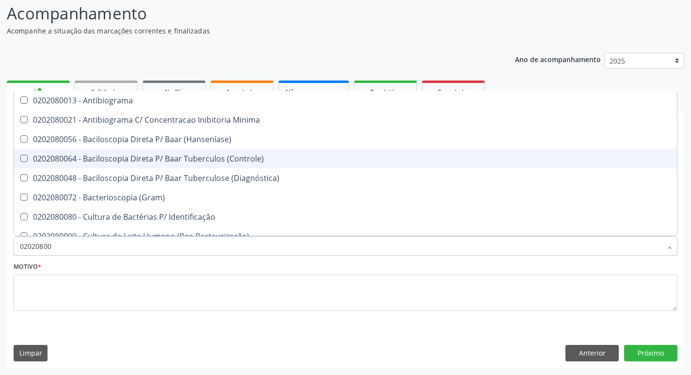
type input "020208008"
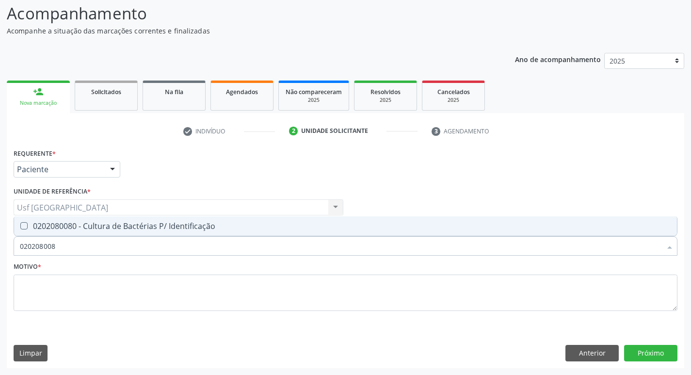
click at [99, 225] on div "0202080080 - Cultura de Bactérias P/ Identificação" at bounding box center [345, 226] width 651 height 8
checkbox Identificação "true"
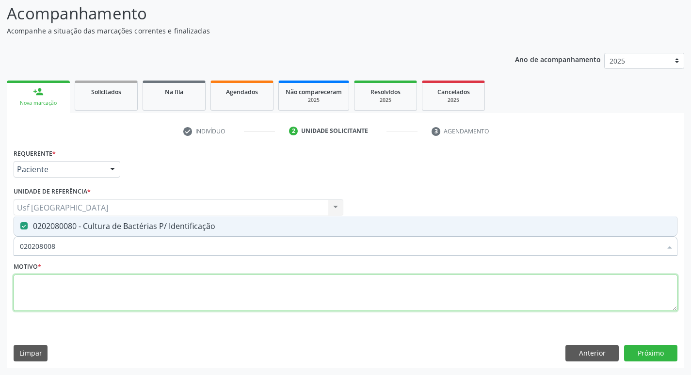
click at [94, 291] on textarea at bounding box center [346, 292] width 664 height 37
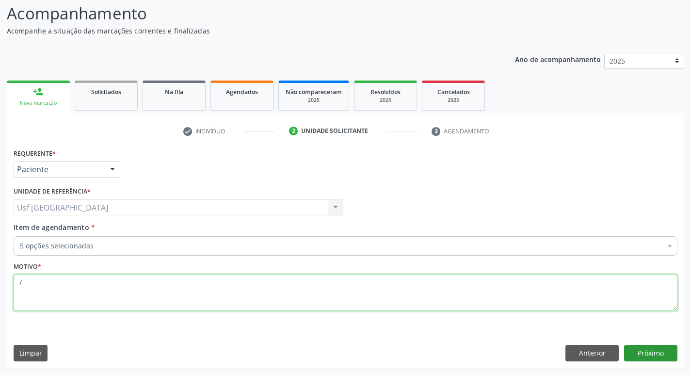
type textarea "/"
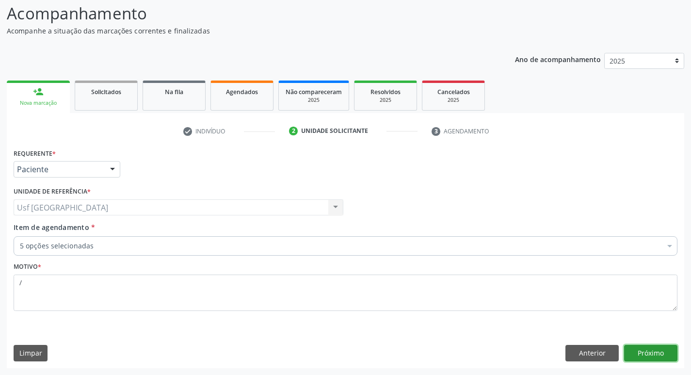
click at [655, 350] on button "Próximo" at bounding box center [650, 353] width 53 height 16
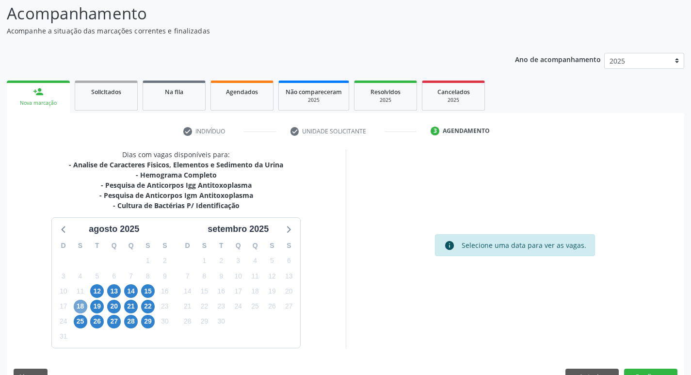
click at [78, 302] on span "18" at bounding box center [81, 307] width 14 height 14
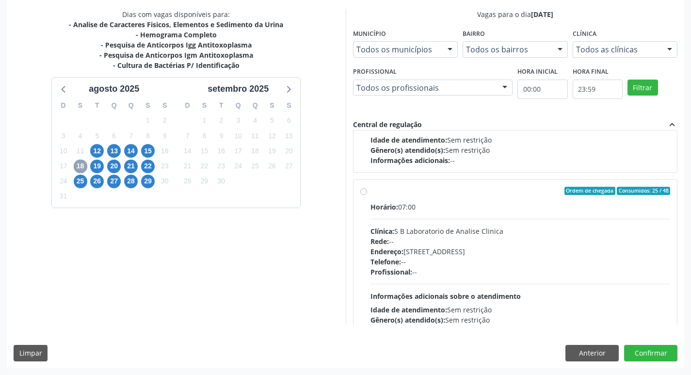
scroll to position [485, 0]
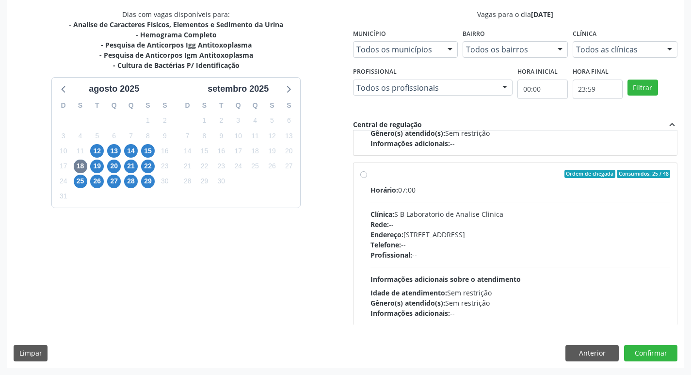
click at [370, 173] on label "Ordem de chegada Consumidos: 25 / 48 Horário: 07:00 Clínica: S B Laboratorio de…" at bounding box center [520, 244] width 300 height 149
click at [360, 173] on input "Ordem de chegada Consumidos: 25 / 48 Horário: 07:00 Clínica: S B Laboratorio de…" at bounding box center [363, 174] width 7 height 9
radio input "true"
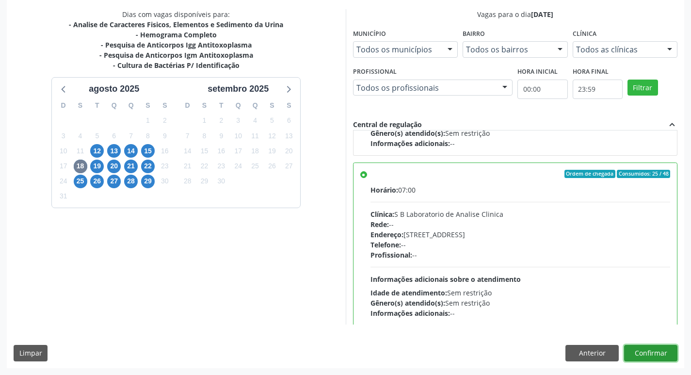
click at [640, 348] on button "Confirmar" at bounding box center [650, 353] width 53 height 16
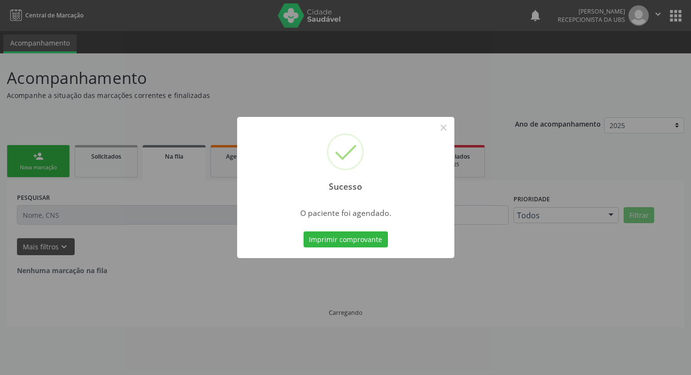
scroll to position [0, 0]
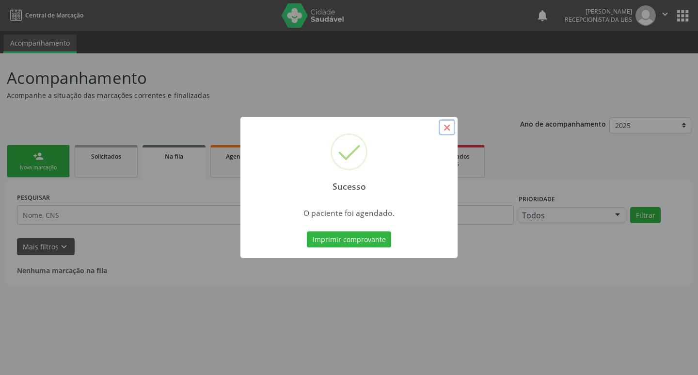
click at [445, 129] on button "×" at bounding box center [447, 127] width 16 height 16
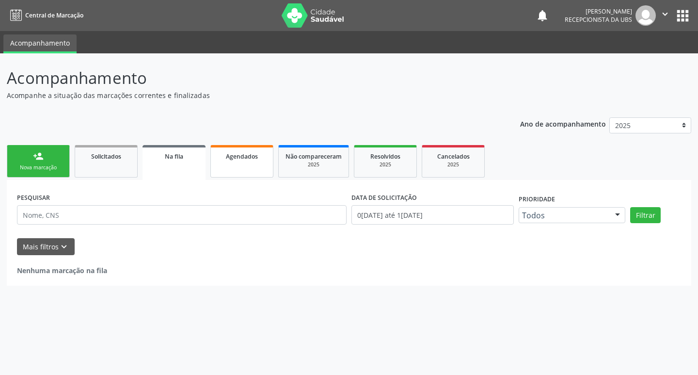
click at [239, 165] on link "Agendados" at bounding box center [241, 161] width 63 height 32
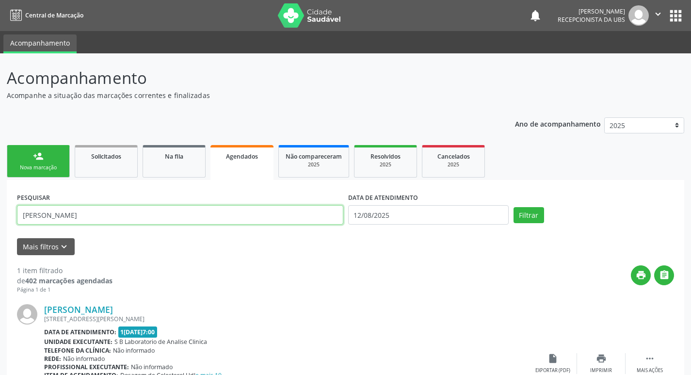
drag, startPoint x: 77, startPoint y: 219, endPoint x: 112, endPoint y: 211, distance: 35.8
click at [78, 218] on input "[PERSON_NAME]" at bounding box center [180, 214] width 326 height 19
type input "m"
type input "jackeline"
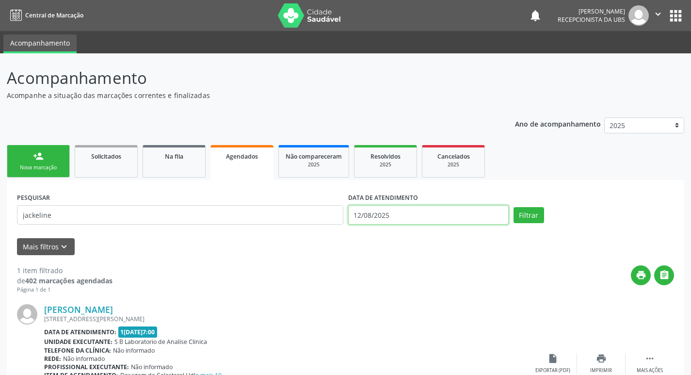
click at [377, 212] on input "12/08/2025" at bounding box center [428, 214] width 161 height 19
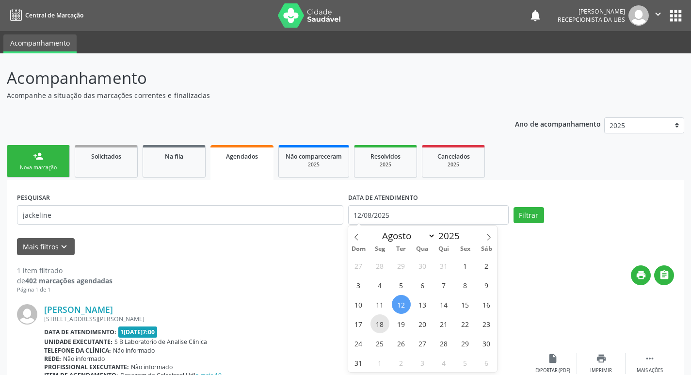
click at [377, 324] on span "18" at bounding box center [379, 323] width 19 height 19
type input "[DATE]"
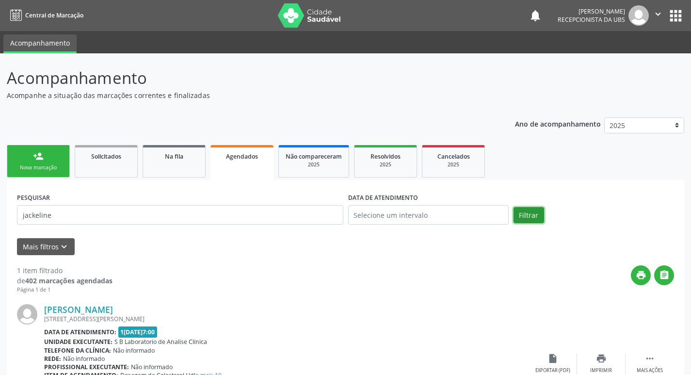
click at [535, 216] on button "Filtrar" at bounding box center [529, 215] width 31 height 16
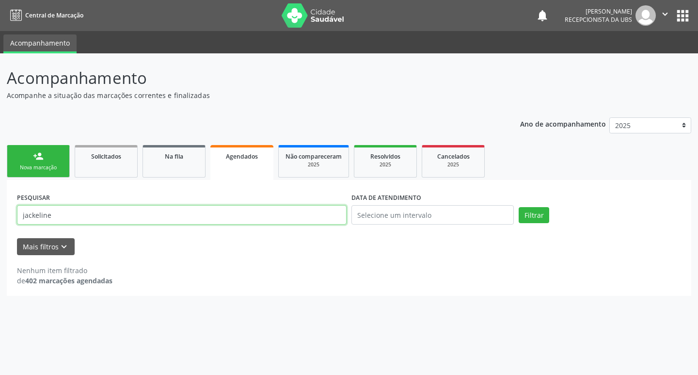
click at [67, 216] on input "jackeline" at bounding box center [182, 214] width 330 height 19
type input "j"
type input "706406186557383"
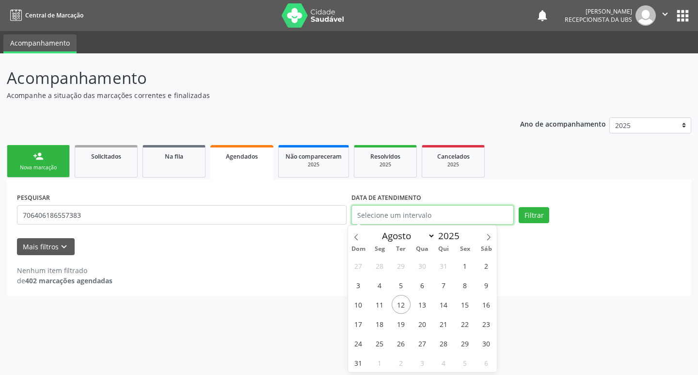
click at [385, 218] on input "text" at bounding box center [433, 214] width 162 height 19
click at [380, 321] on span "18" at bounding box center [379, 323] width 19 height 19
type input "[DATE]"
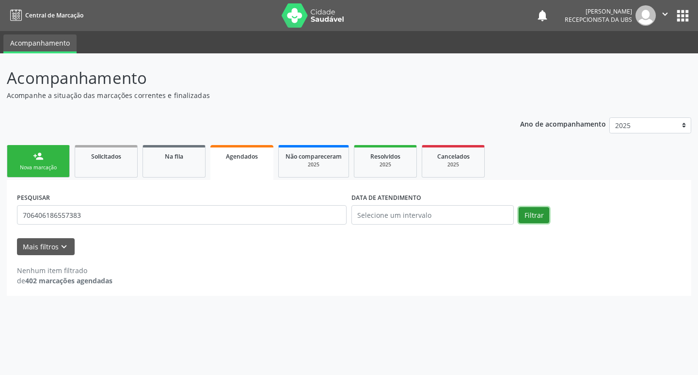
click at [529, 207] on button "Filtrar" at bounding box center [534, 215] width 31 height 16
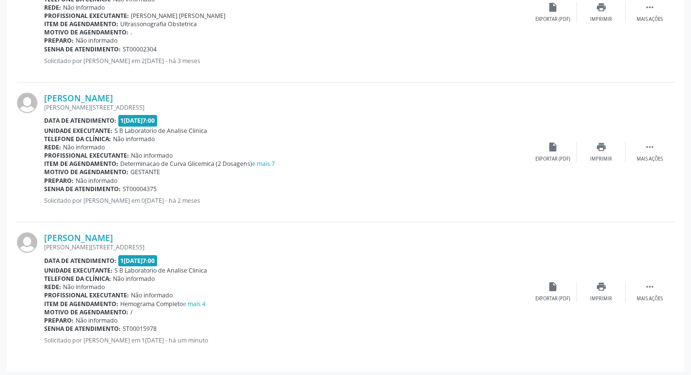
scroll to position [354, 0]
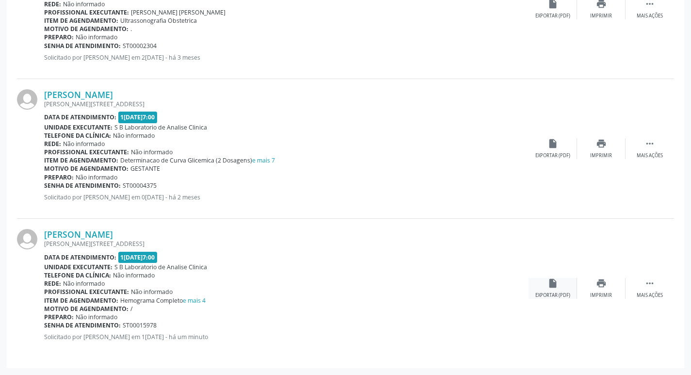
click at [552, 288] on icon "insert_drive_file" at bounding box center [552, 283] width 11 height 11
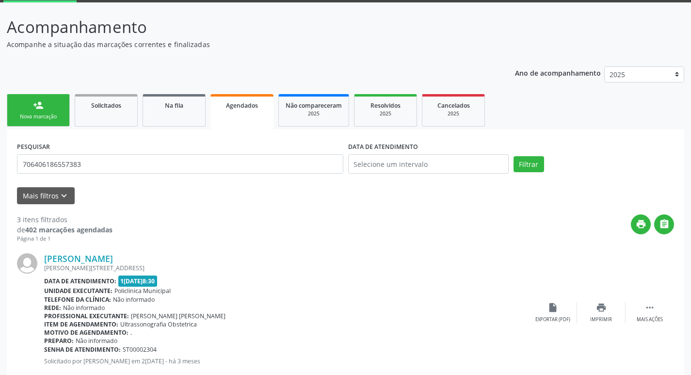
scroll to position [0, 0]
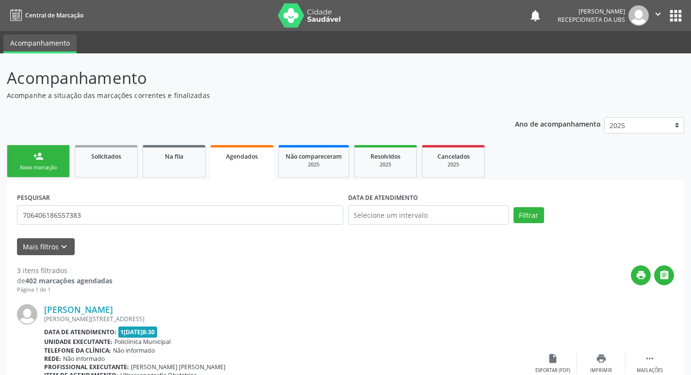
click at [46, 159] on link "person_add Nova marcação" at bounding box center [38, 161] width 63 height 32
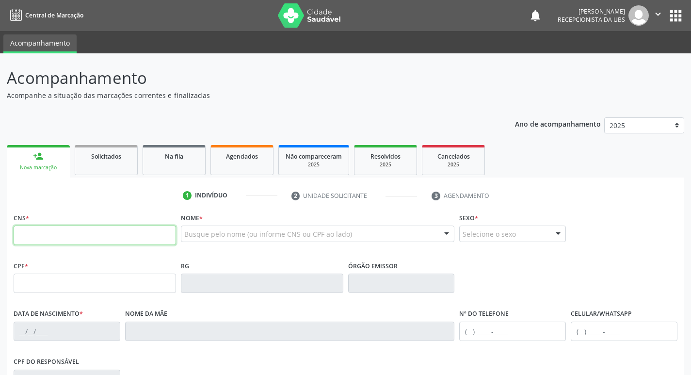
click at [80, 241] on input "text" at bounding box center [95, 234] width 162 height 19
type input "704 6091 5064 6224"
type input "118.474.044-56"
type input "1[DATE]"
type input "[PERSON_NAME]"
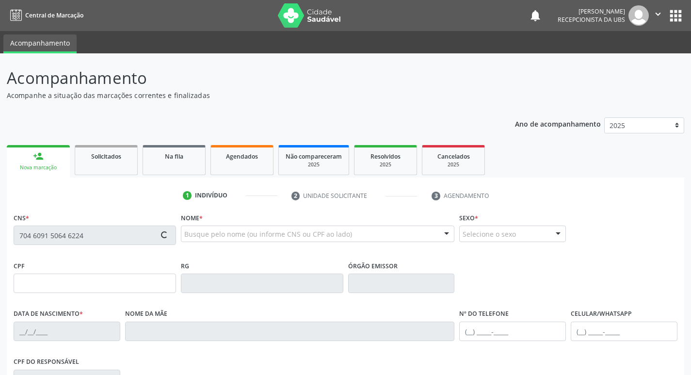
type input "[PHONE_NUMBER]"
type input "1146"
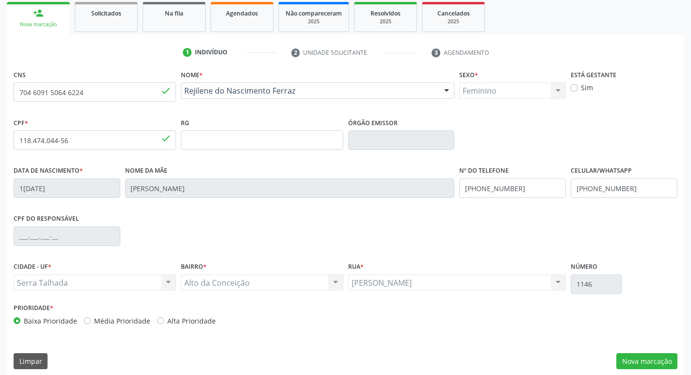
scroll to position [151, 0]
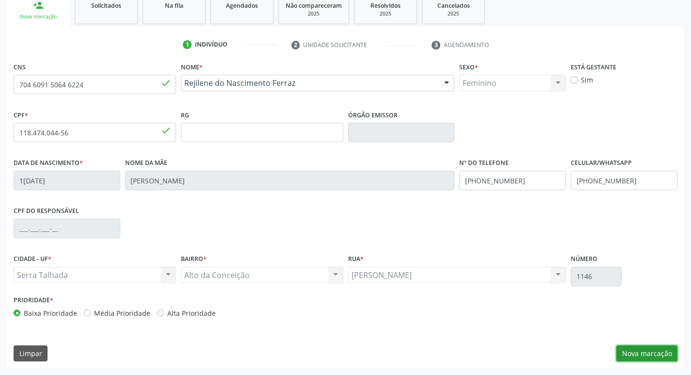
click at [646, 356] on button "Nova marcação" at bounding box center [646, 353] width 61 height 16
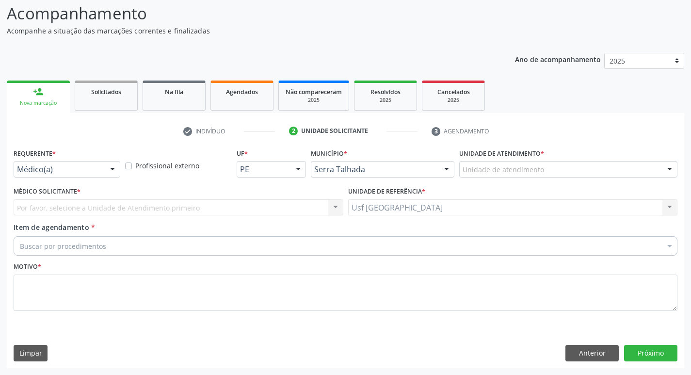
scroll to position [64, 0]
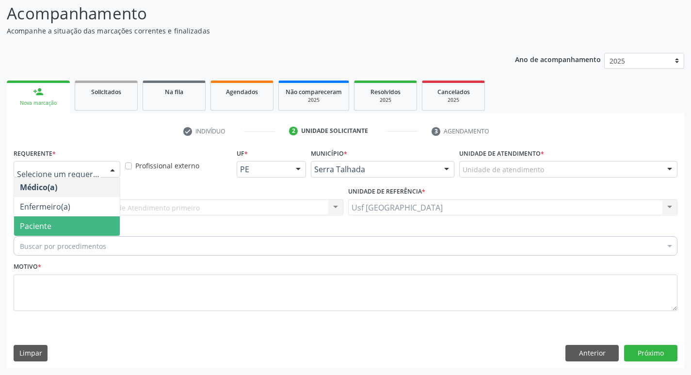
click at [54, 218] on span "Paciente" at bounding box center [67, 225] width 106 height 19
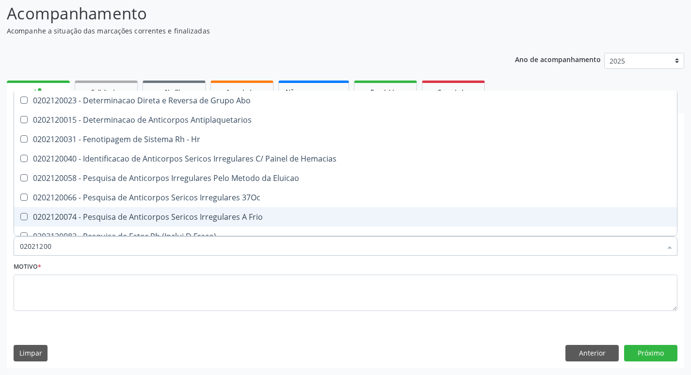
type input "020212002"
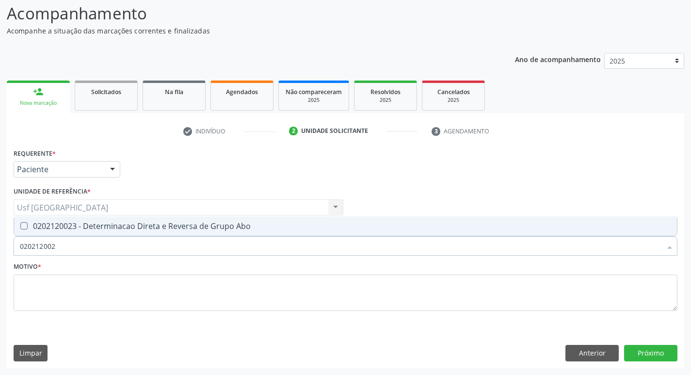
click at [56, 225] on div "0202120023 - Determinacao Direta e Reversa de Grupo Abo" at bounding box center [345, 226] width 651 height 8
checkbox Abo "true"
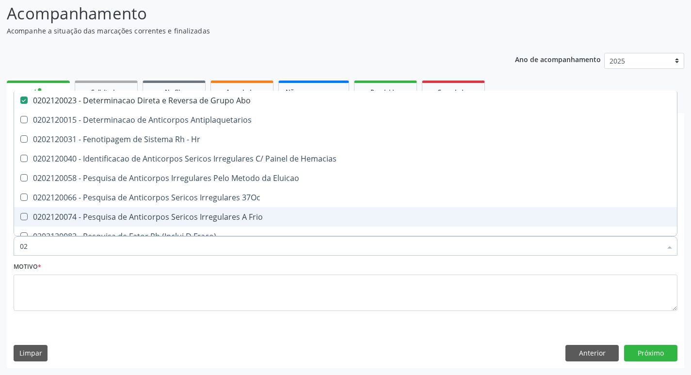
type input "0"
checkbox Abo "false"
checkbox \(Tia\) "false"
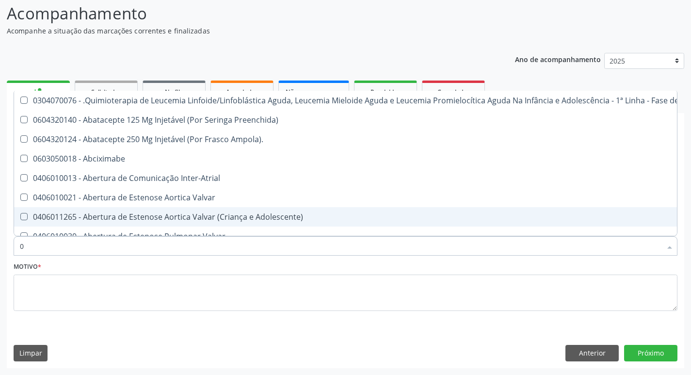
type input "02"
checkbox Vulva "true"
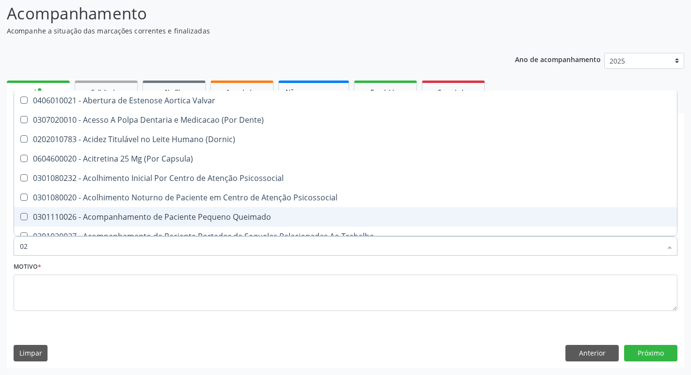
type input "020"
checkbox Projecoes\) "true"
checkbox Abo "false"
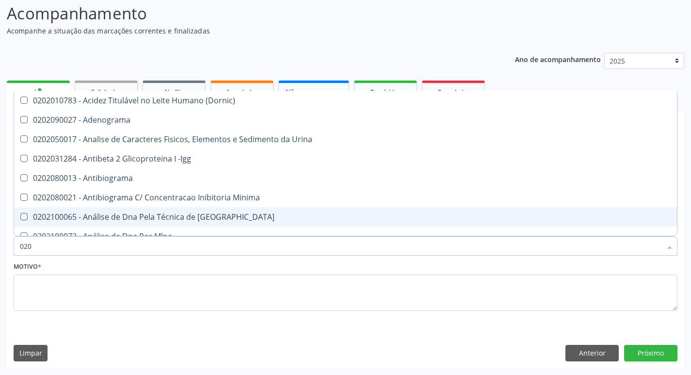
type input "0202"
checkbox Abo "true"
checkbox Estriado "false"
type input "02021"
checkbox Ativado "true"
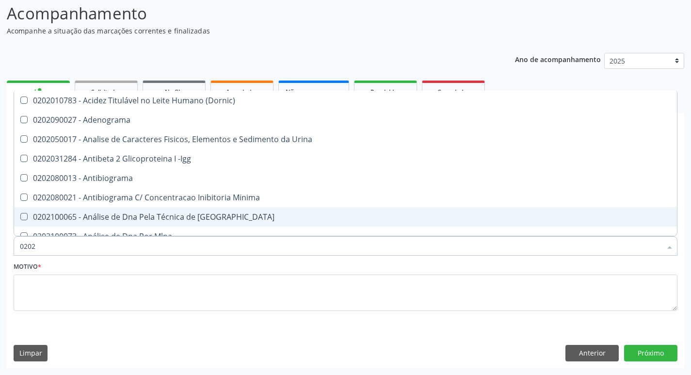
checkbox Abo "false"
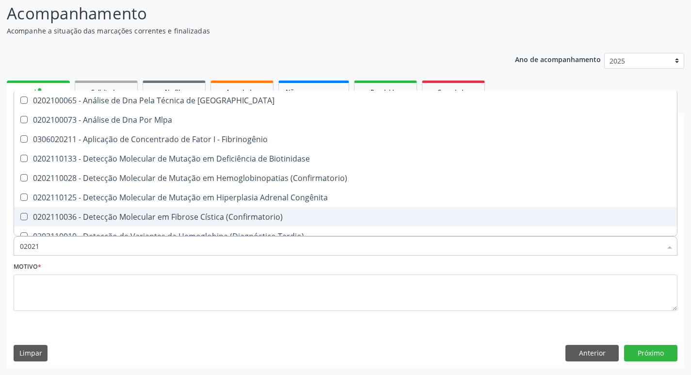
type input "020212"
checkbox Blot "true"
checkbox Abo "false"
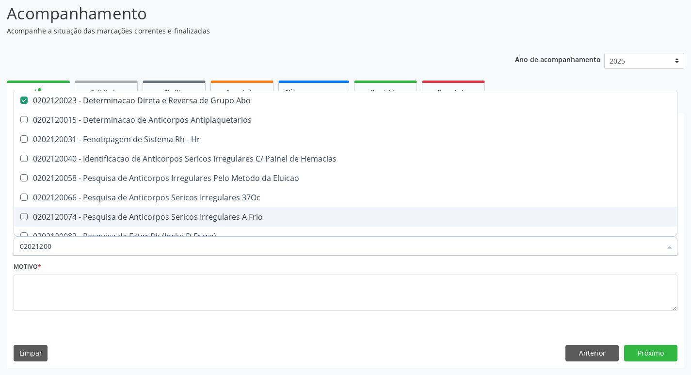
type input "020212008"
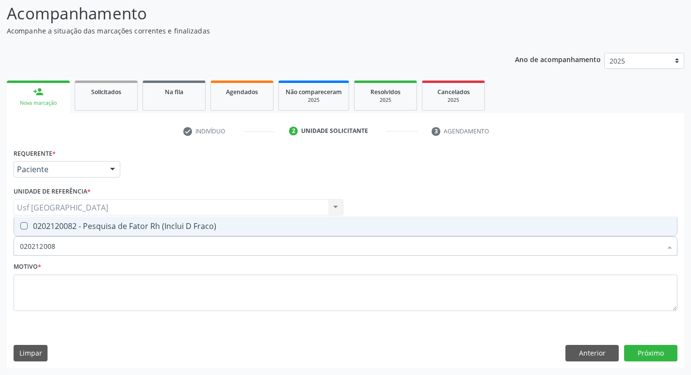
click at [88, 227] on div "0202120082 - Pesquisa de Fator Rh (Inclui D Fraco)" at bounding box center [345, 226] width 651 height 8
checkbox Fraco\) "true"
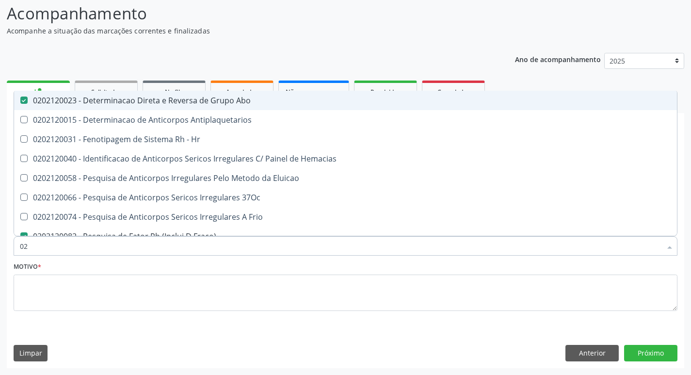
type input "0"
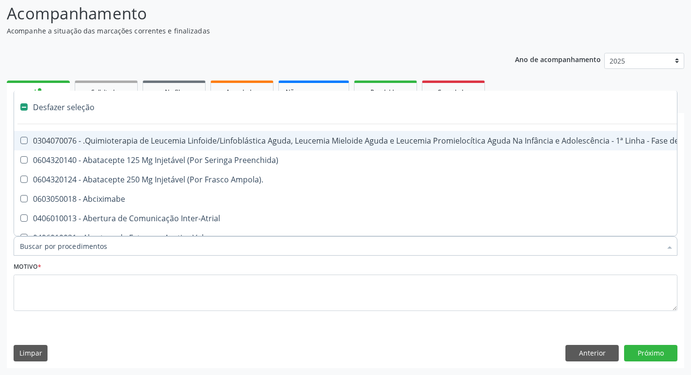
checkbox Manutenção "false"
checkbox Valvar "false"
checkbox Adolescente\) "false"
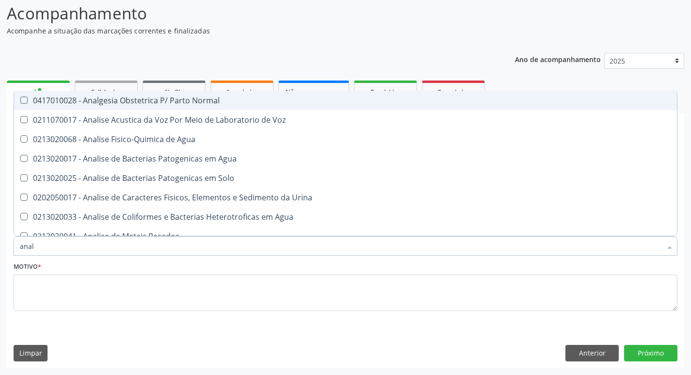
type input "anali"
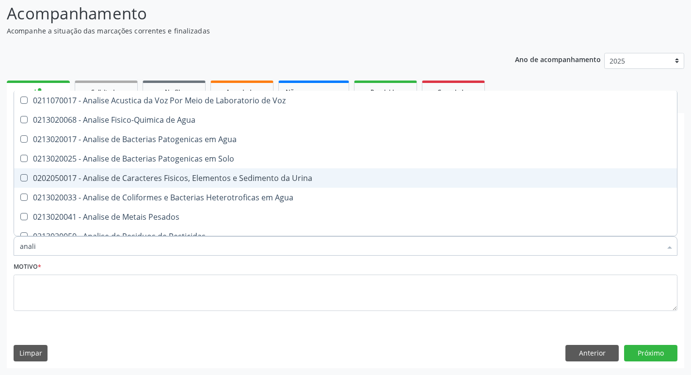
click at [169, 174] on div "0202050017 - Analise de Caracteres Fisicos, Elementos e Sedimento da Urina" at bounding box center [345, 178] width 651 height 8
checkbox Urina "true"
type input "anal"
checkbox Urina "false"
checkbox Agua "true"
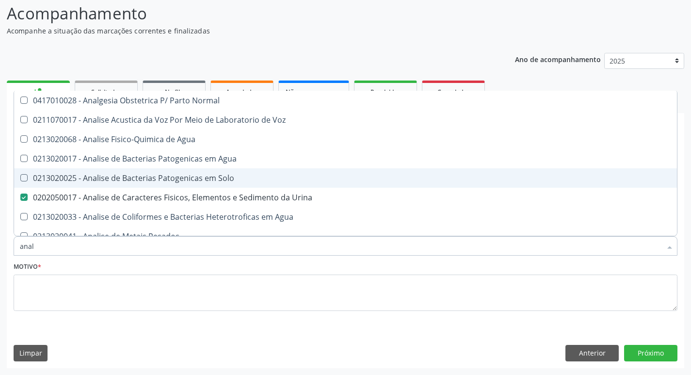
type input "ana"
checkbox Urina "false"
checkbox Pesticidas "true"
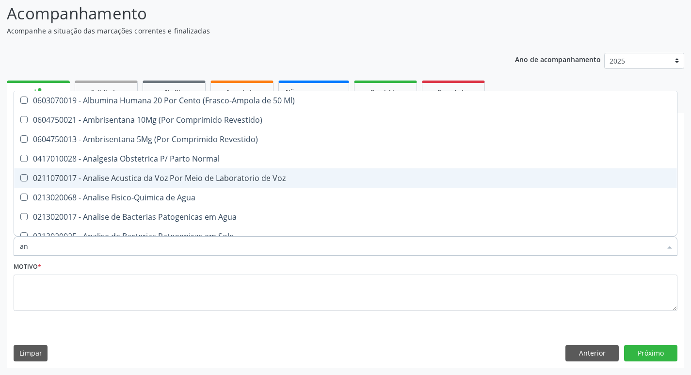
type input "a"
checkbox Urina "false"
checkbox Anal "false"
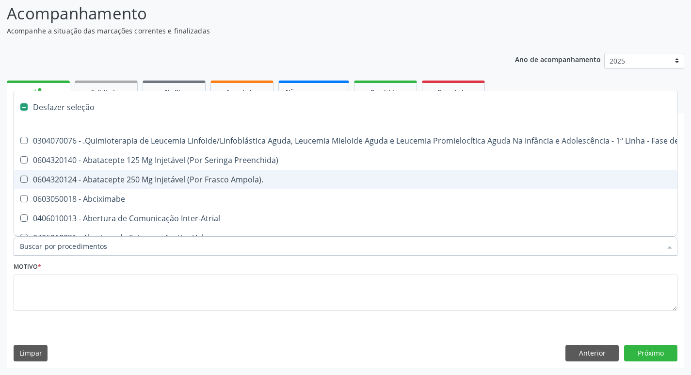
type input "d"
checkbox Amniocentese "true"
checkbox Urina "false"
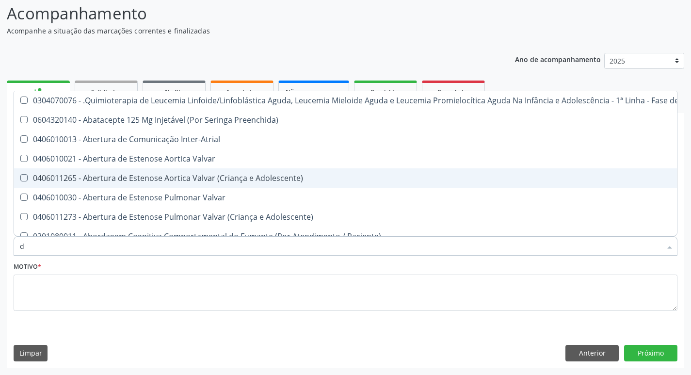
type input "do"
checkbox Urina "false"
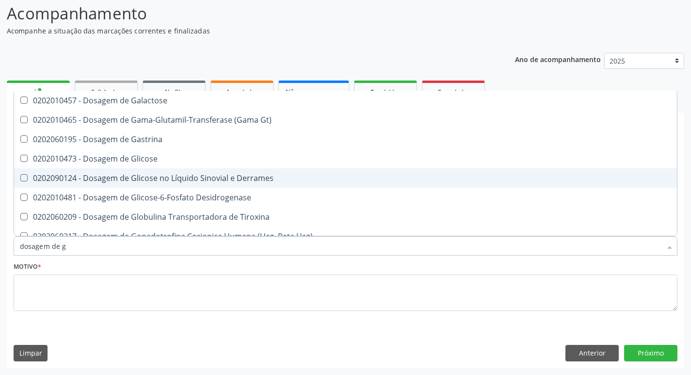
type input "dosagem de gl"
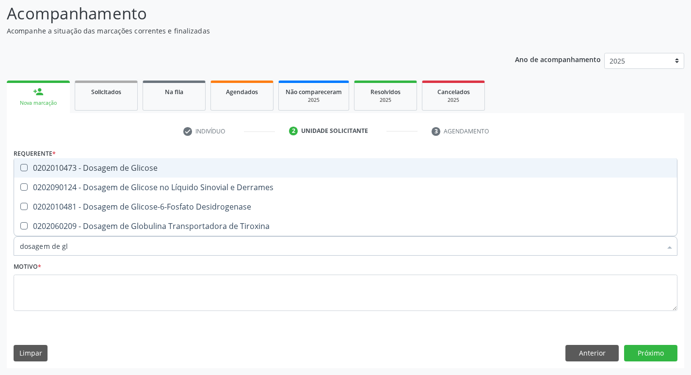
click at [168, 164] on div "0202010473 - Dosagem de Glicose" at bounding box center [345, 168] width 651 height 8
checkbox Glicose "true"
type input "dosagem de g"
checkbox Glicose "false"
checkbox Tiroxina "true"
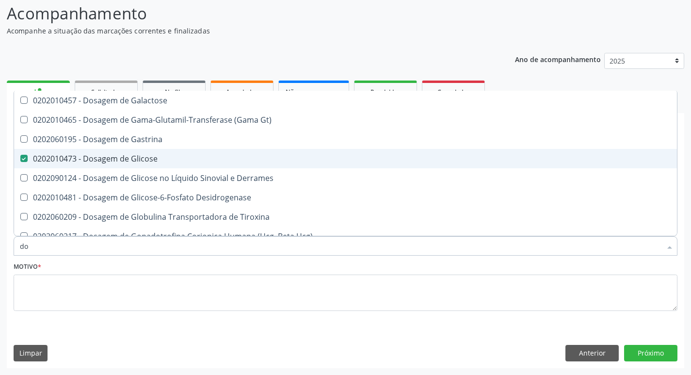
type input "d"
checkbox Glicose "false"
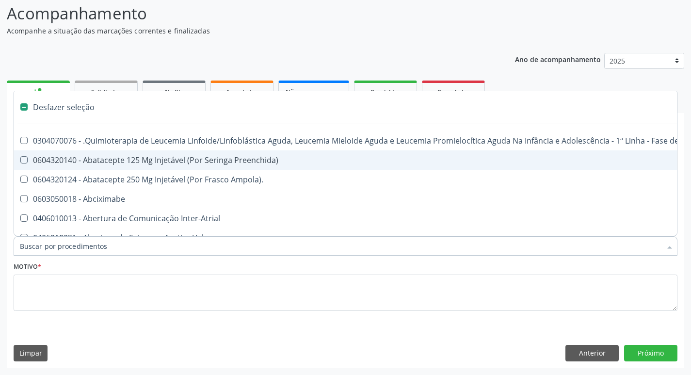
type input "h"
checkbox Urina "false"
checkbox Vulva "true"
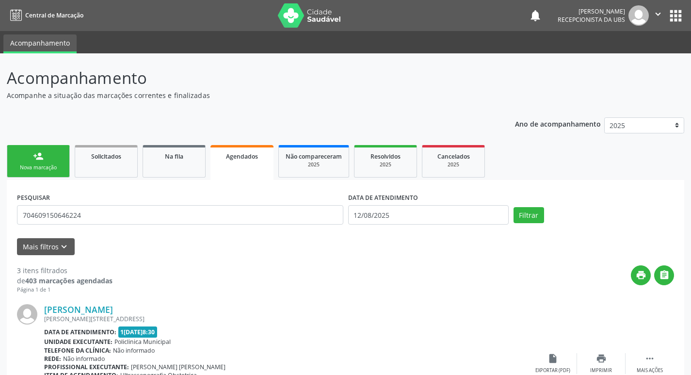
type input "704609150646224"
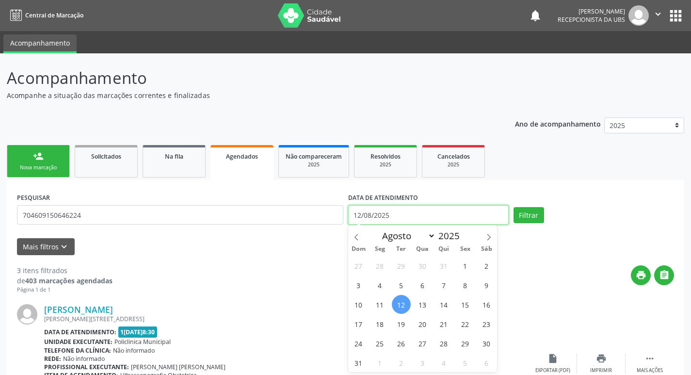
click at [431, 216] on input "12/08/2025" at bounding box center [428, 214] width 161 height 19
click at [374, 327] on span "18" at bounding box center [379, 323] width 19 height 19
type input "[DATE]"
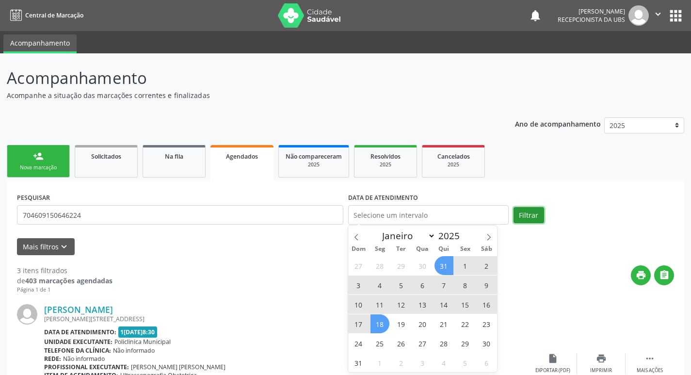
click at [529, 214] on button "Filtrar" at bounding box center [529, 215] width 31 height 16
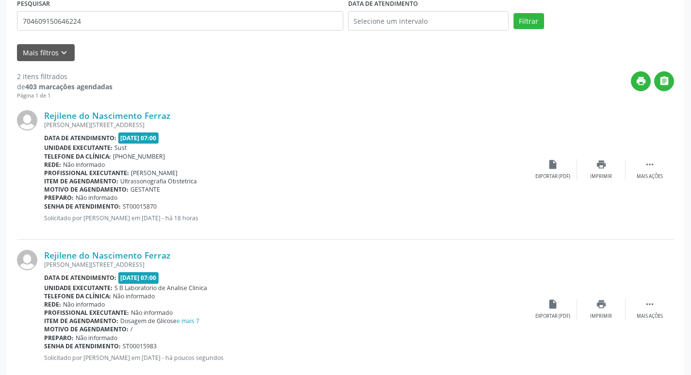
scroll to position [215, 0]
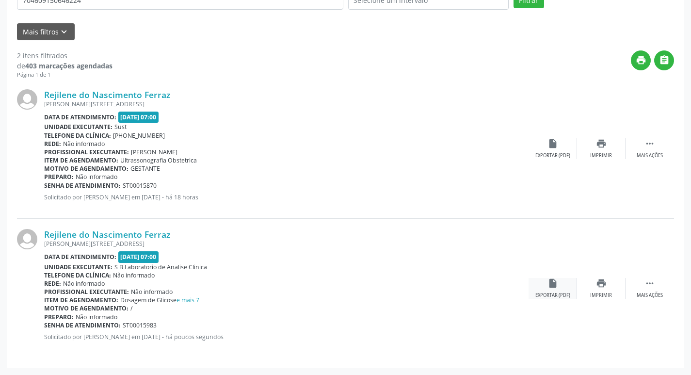
click at [547, 291] on div "insert_drive_file Exportar (PDF)" at bounding box center [553, 288] width 48 height 21
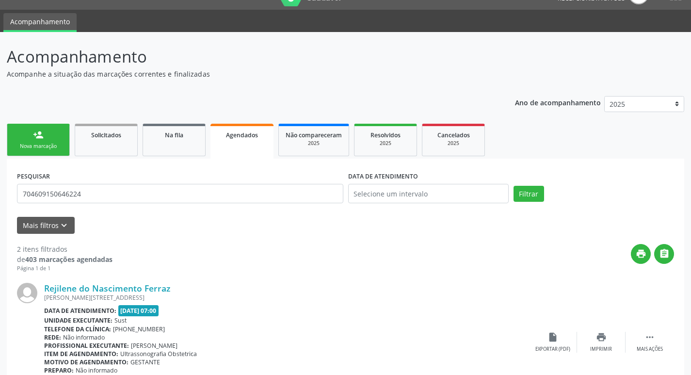
scroll to position [21, 0]
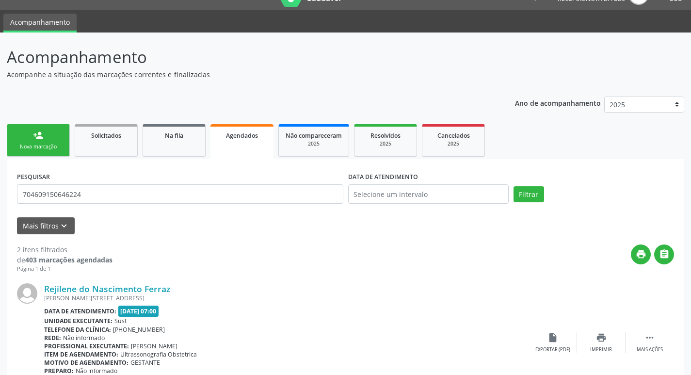
click at [46, 139] on link "person_add Nova marcação" at bounding box center [38, 140] width 63 height 32
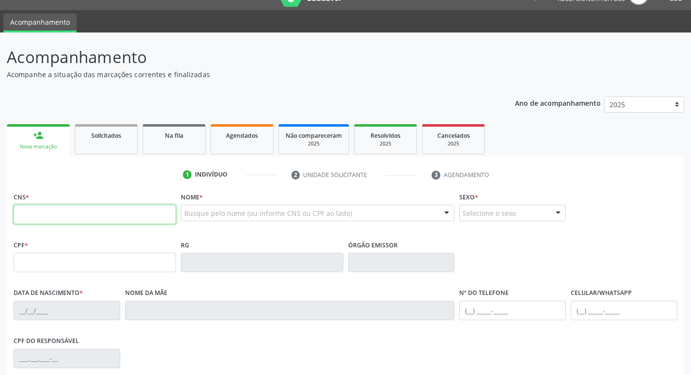
click at [133, 218] on input "text" at bounding box center [95, 214] width 162 height 19
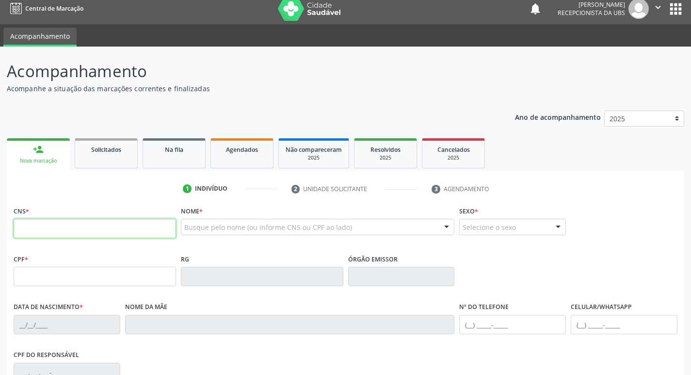
scroll to position [0, 0]
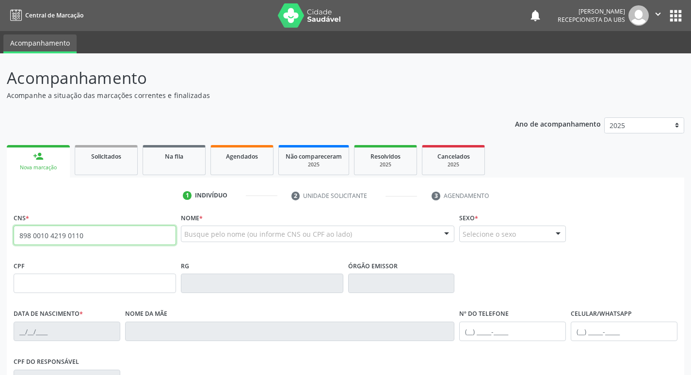
type input "898 0010 4219 0110"
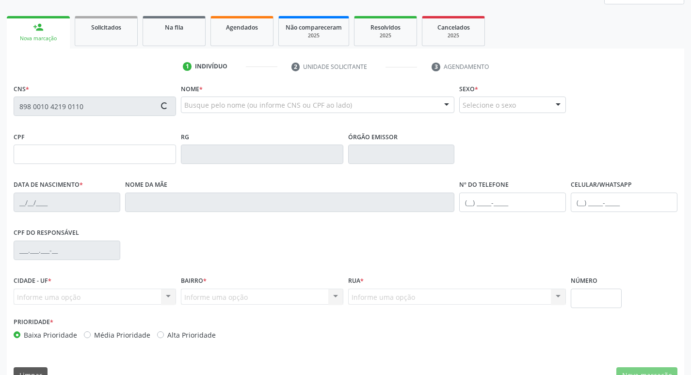
scroll to position [145, 0]
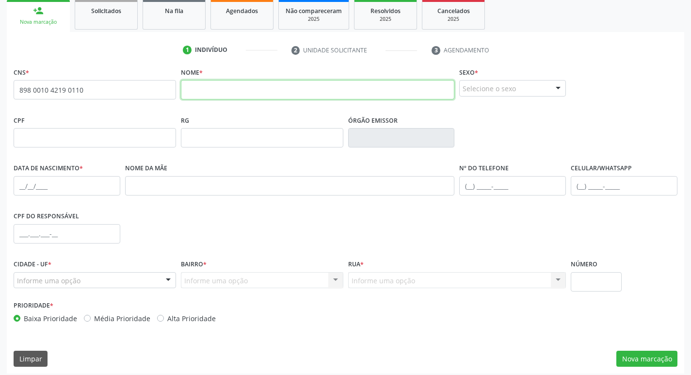
click at [268, 92] on input "text" at bounding box center [318, 89] width 274 height 19
type input "[PERSON_NAME]"
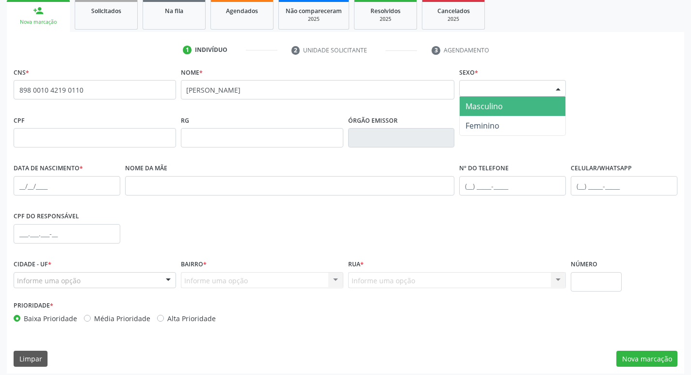
drag, startPoint x: 492, startPoint y: 91, endPoint x: 498, endPoint y: 87, distance: 7.2
click at [494, 90] on div "Selecione o sexo" at bounding box center [512, 88] width 107 height 16
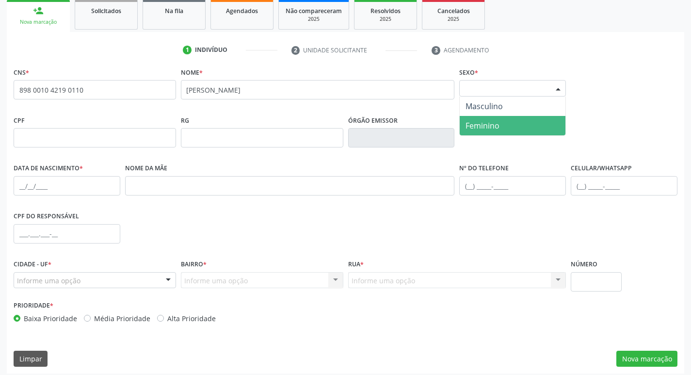
click at [482, 121] on span "Feminino" at bounding box center [483, 125] width 34 height 11
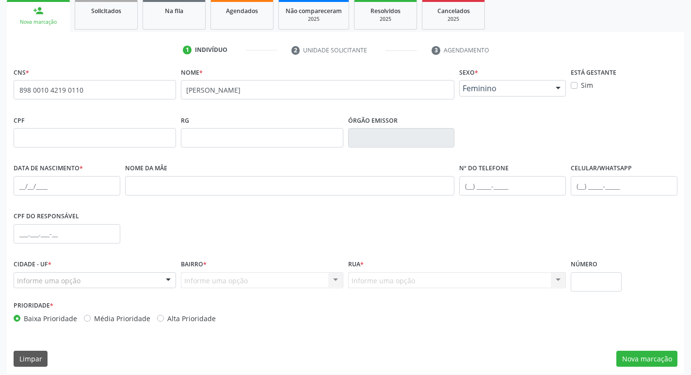
scroll to position [151, 0]
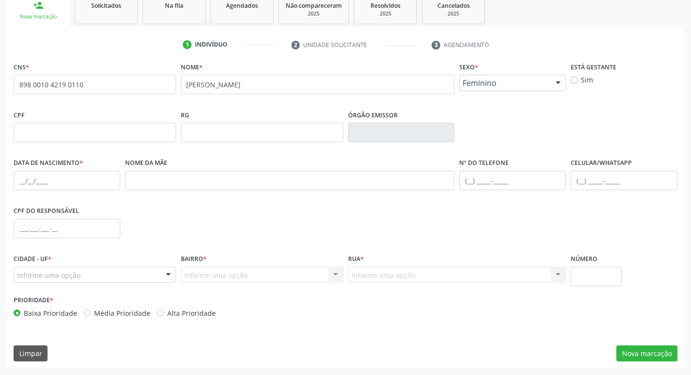
click at [140, 276] on div "Informe uma opção" at bounding box center [95, 275] width 162 height 16
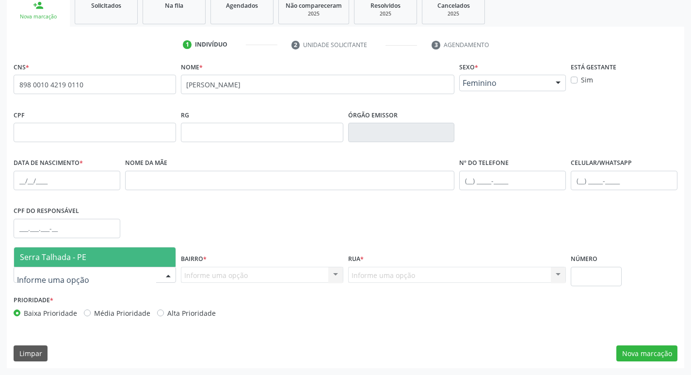
click at [114, 259] on span "Serra Talhada - PE" at bounding box center [94, 256] width 161 height 19
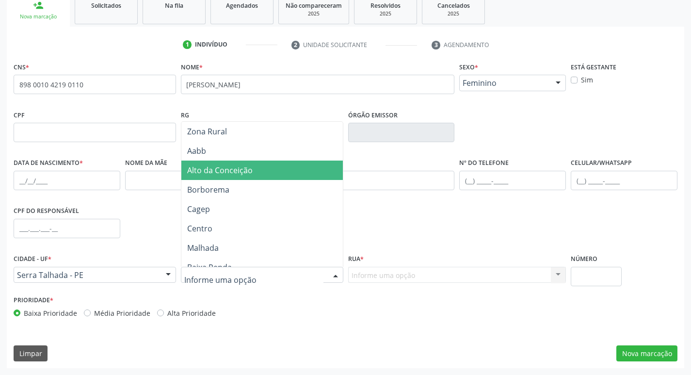
click at [245, 169] on span "Alto da Conceição" at bounding box center [219, 170] width 65 height 11
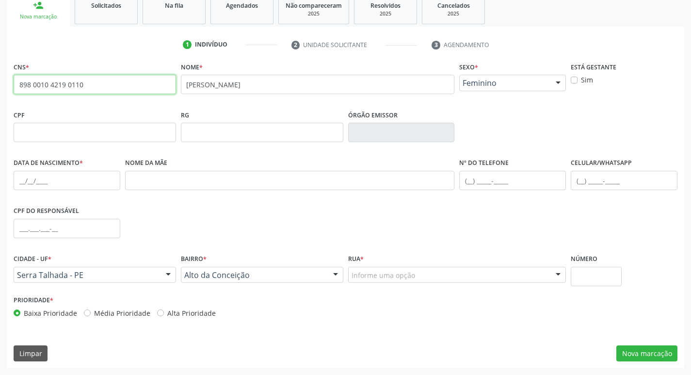
click at [96, 82] on input "898 0010 4219 0110" at bounding box center [95, 84] width 162 height 19
type input "8"
type input "700 2039 0056 4429"
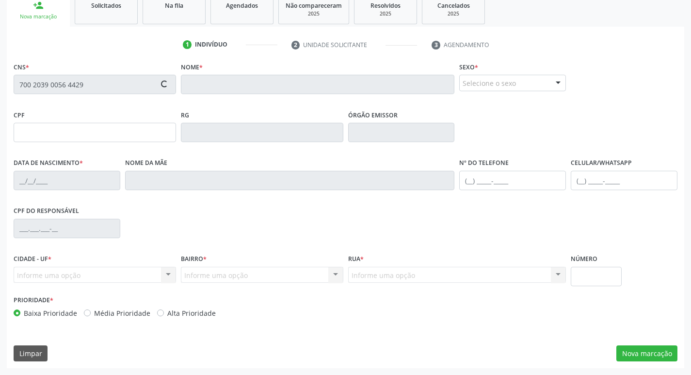
type input "027.735.044-10"
type input "[DATE]"
type input "[PERSON_NAME]"
type input "[PHONE_NUMBER]"
type input "385"
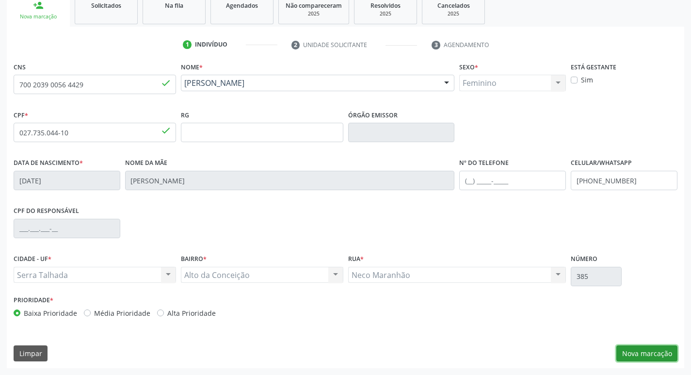
click at [645, 347] on button "Nova marcação" at bounding box center [646, 353] width 61 height 16
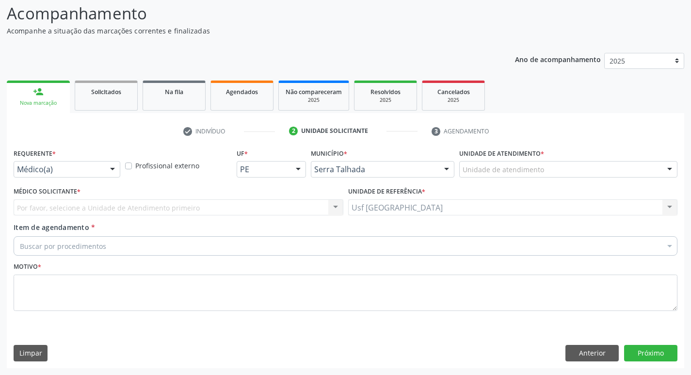
scroll to position [64, 0]
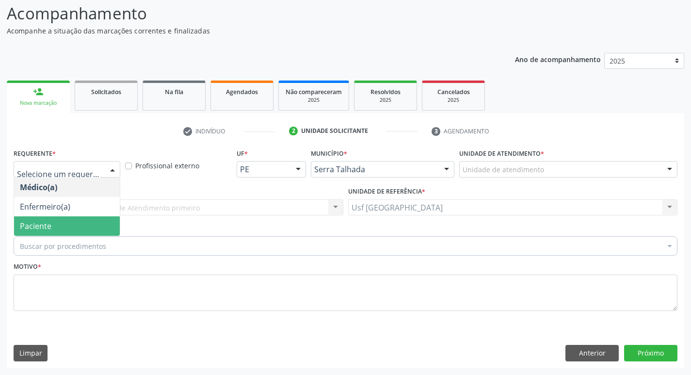
click at [53, 225] on span "Paciente" at bounding box center [67, 225] width 106 height 19
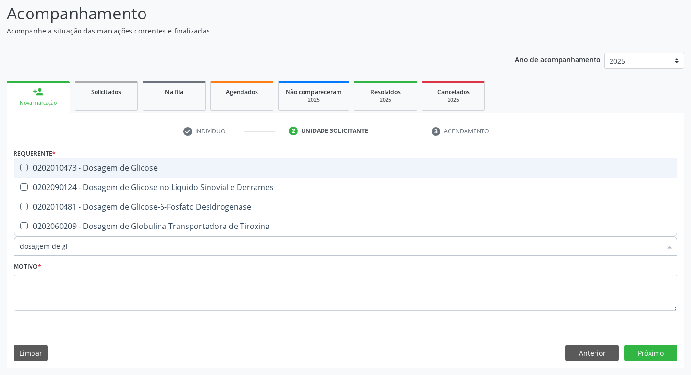
type input "dosagem de gli"
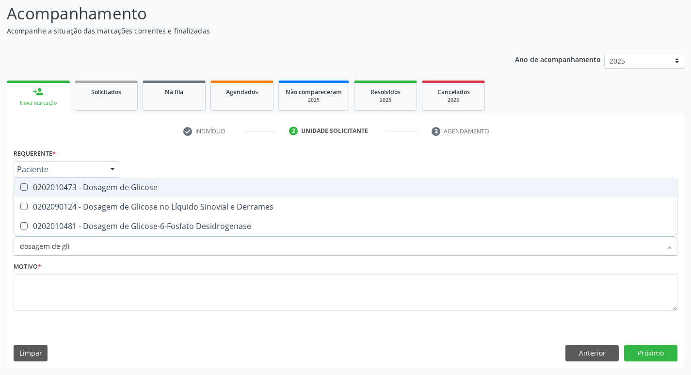
click at [134, 184] on div "0202010473 - Dosagem de Glicose" at bounding box center [345, 187] width 651 height 8
checkbox Glicose "true"
type input "dosagem de g"
checkbox Glicose "false"
checkbox Tiroxina "true"
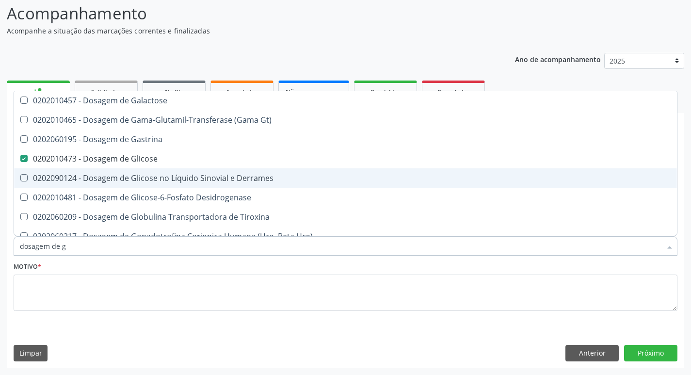
type input "dosagem de"
checkbox Glicose "false"
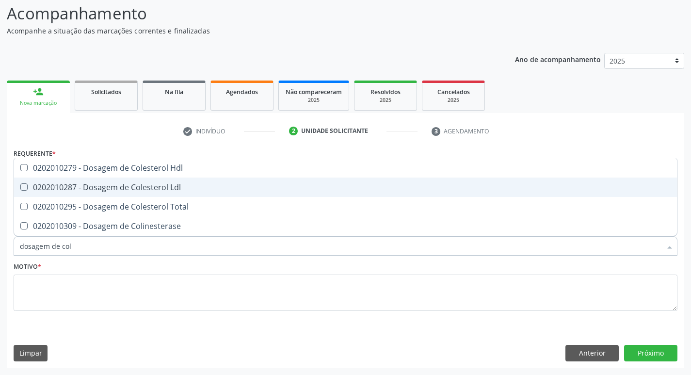
type input "dosagem de [PERSON_NAME]"
click at [134, 184] on div "0202010279 - Dosagem de Colesterol Hdl" at bounding box center [345, 187] width 651 height 8
checkbox Hdl "true"
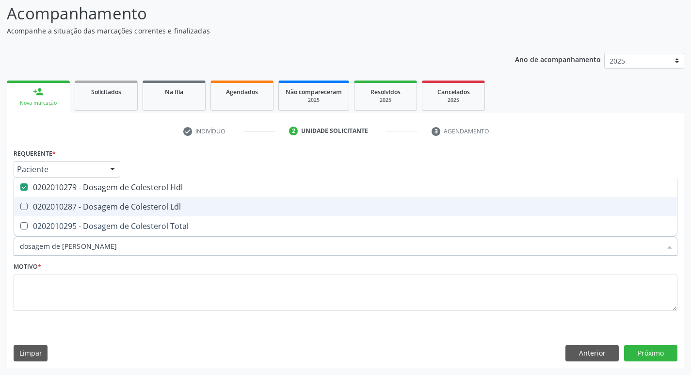
click at [134, 203] on div "0202010287 - Dosagem de Colesterol Ldl" at bounding box center [345, 207] width 651 height 8
checkbox Ldl "true"
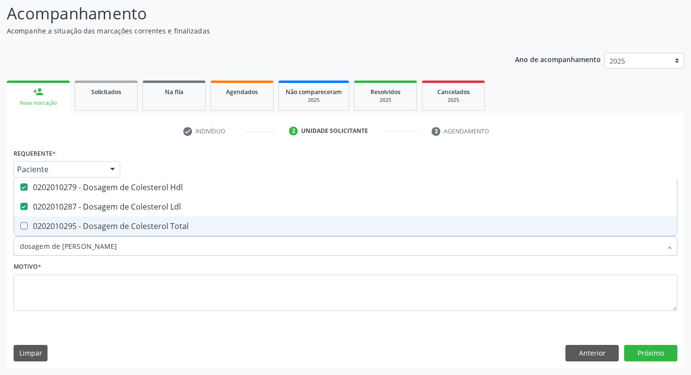
click at [127, 222] on div "0202010295 - Dosagem de Colesterol Total" at bounding box center [345, 226] width 651 height 8
checkbox Total "true"
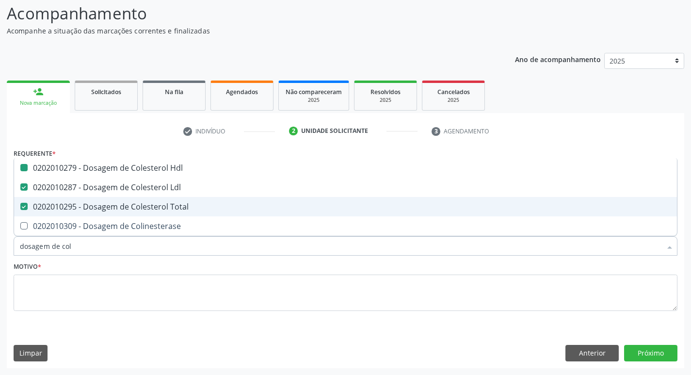
type input "dosagem de co"
checkbox Hdl "false"
checkbox Colinesterase "true"
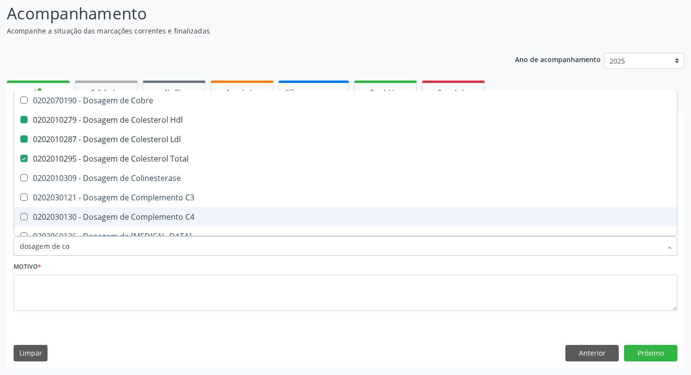
type input "dosagem de c"
checkbox Hdl "false"
checkbox Ldl "false"
checkbox Total "false"
type input "dosagem de"
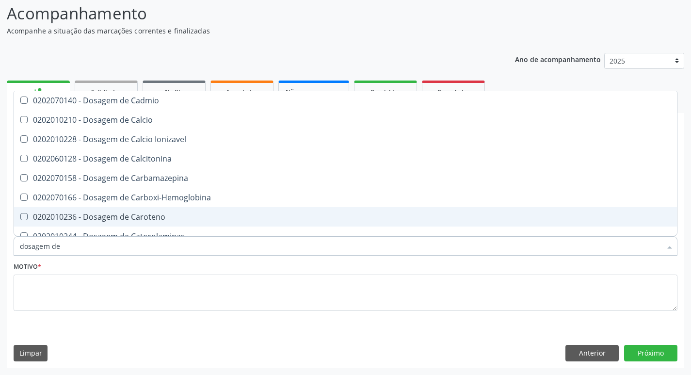
checkbox Hdl "false"
checkbox Ldl "false"
checkbox Total "false"
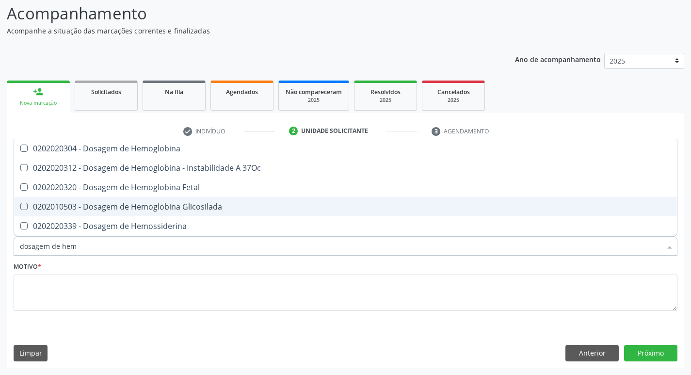
type input "dosagem de hemo"
click at [131, 209] on div "0202010503 - Dosagem de Hemoglobina Glicosilada" at bounding box center [345, 207] width 651 height 8
checkbox Glicosilada "true"
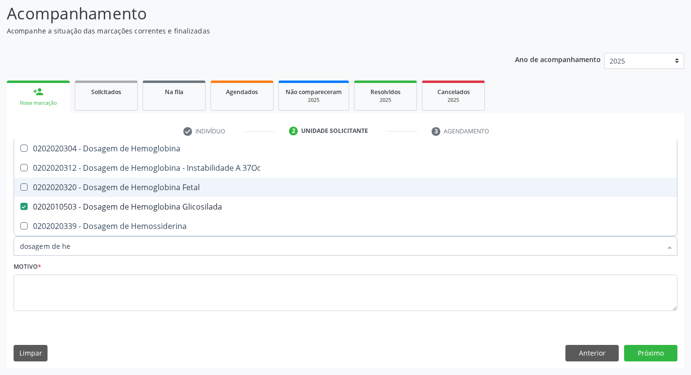
type input "dosagem de h"
checkbox Glicosilada "false"
checkbox Hemossiderina "true"
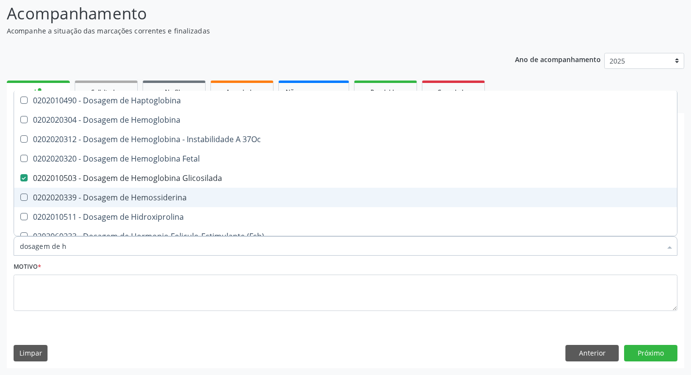
type input "dosagem de"
checkbox Glicosilada "false"
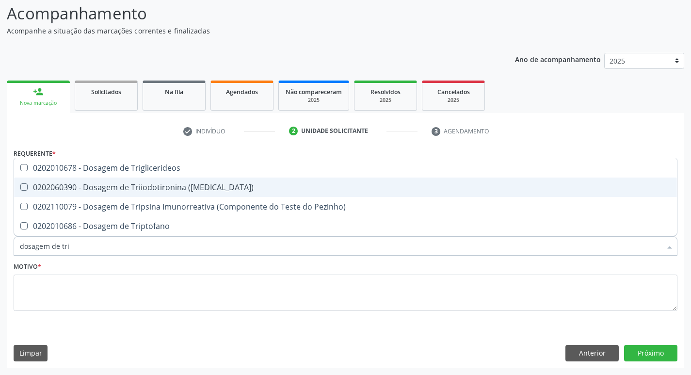
type input "dosagem de trig"
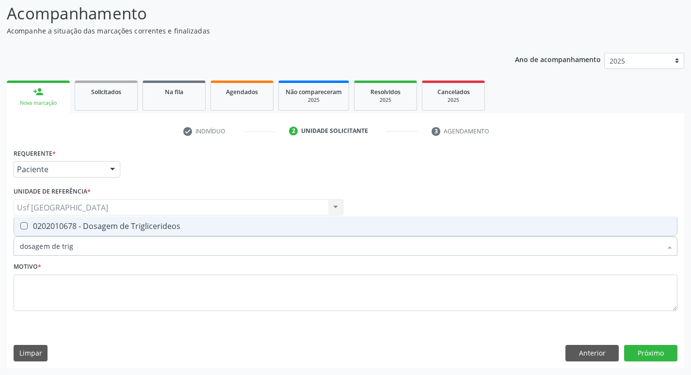
click at [118, 226] on div "0202010678 - Dosagem de Triglicerideos" at bounding box center [345, 226] width 651 height 8
checkbox Triglicerideos "true"
type input "dosagem de tr"
checkbox Triglicerideos "false"
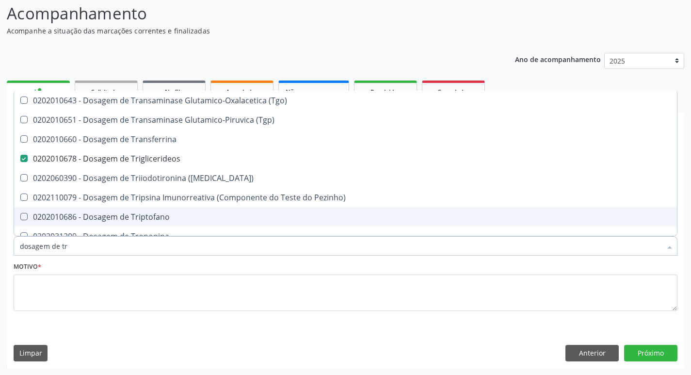
type input "dosagem de t"
checkbox Triglicerideos "false"
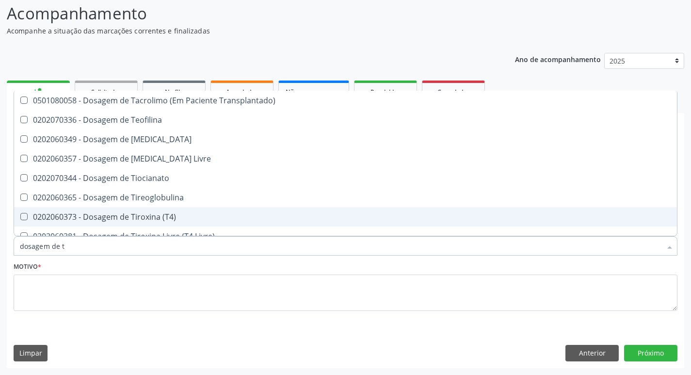
type input "dosagem de"
checkbox Triglicerideos "false"
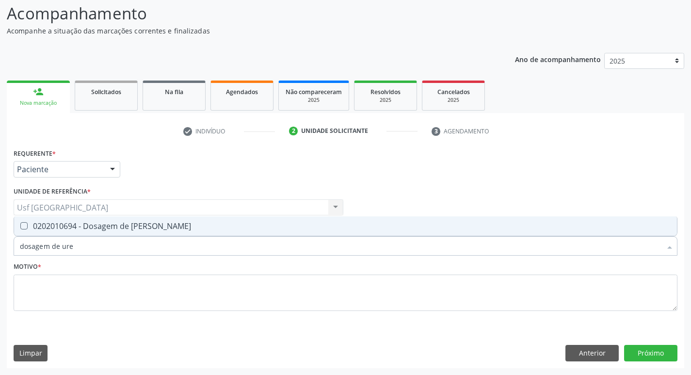
type input "dosagem de urei"
click at [106, 223] on div "0202010694 - Dosagem de [PERSON_NAME]" at bounding box center [345, 226] width 651 height 8
checkbox Ureia "true"
type input "d"
checkbox Ureia "false"
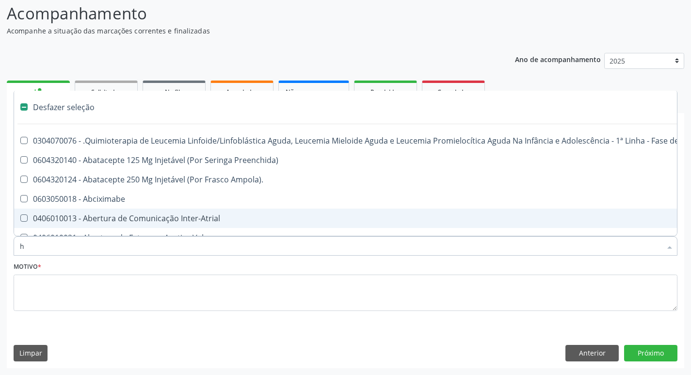
type input "he"
checkbox Cística "true"
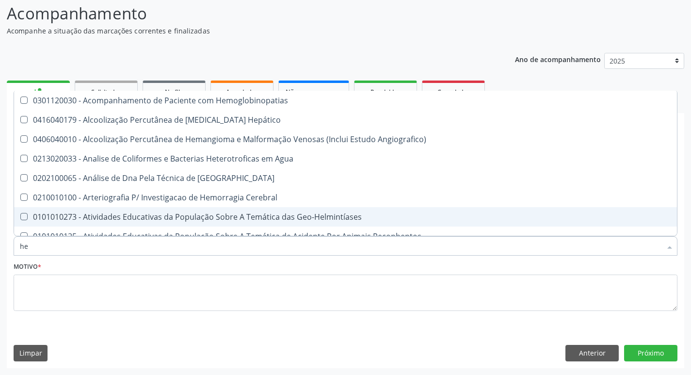
type input "hem"
checkbox \(Qualitativo\) "true"
checkbox Glicosilada "false"
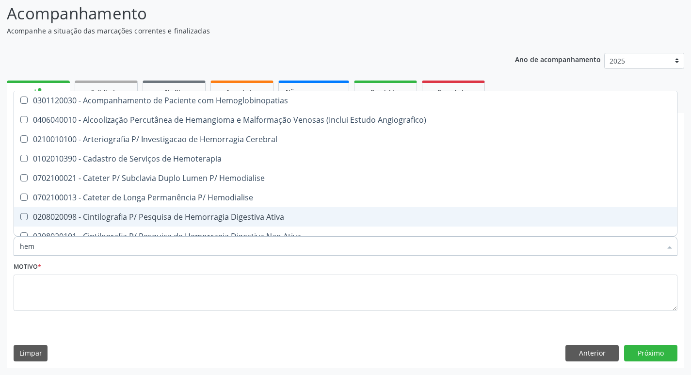
type input "hemo"
checkbox Hemacias "true"
checkbox Glicosilada "false"
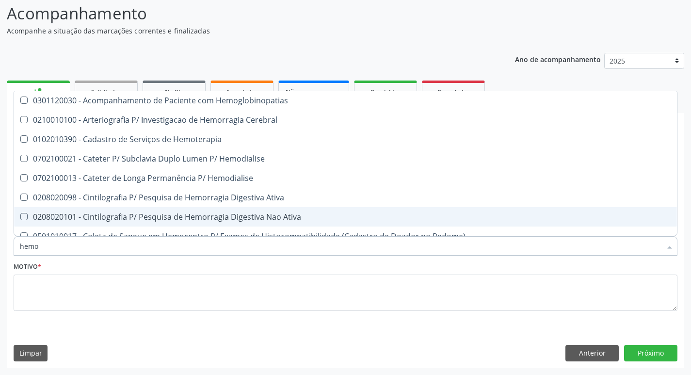
type input "hemog"
checkbox Tardio\) "true"
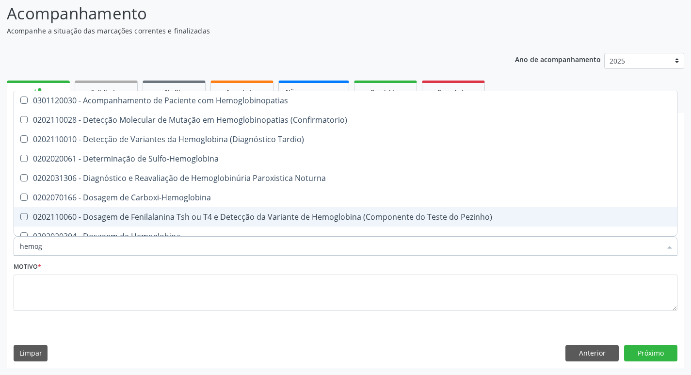
type input "hemogr"
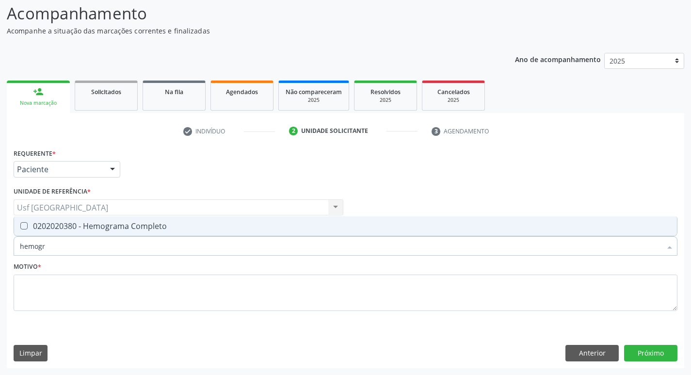
click at [107, 224] on div "0202020380 - Hemograma Completo" at bounding box center [345, 226] width 651 height 8
checkbox Completo "true"
type input "hemog"
checkbox Completo "false"
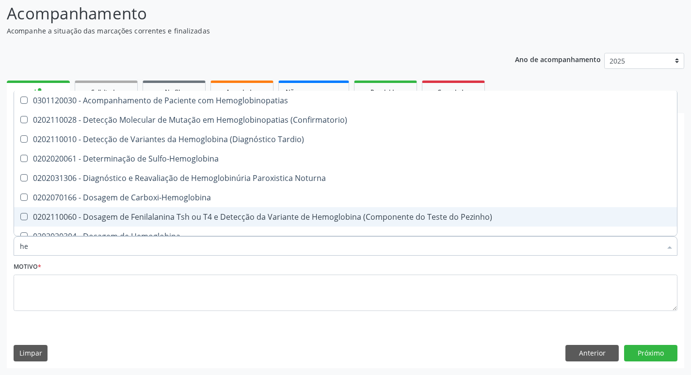
type input "h"
checkbox Glicosilada "false"
checkbox Completo "false"
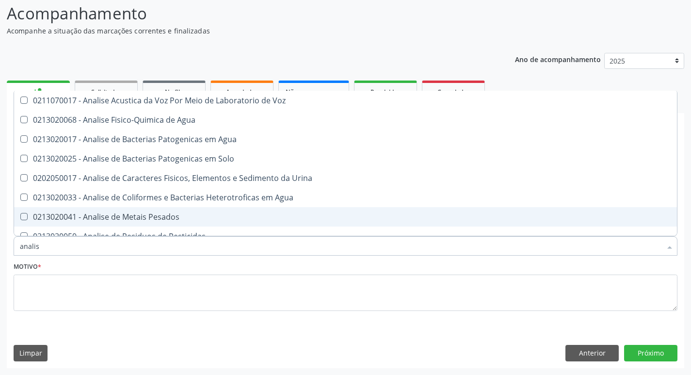
type input "analise"
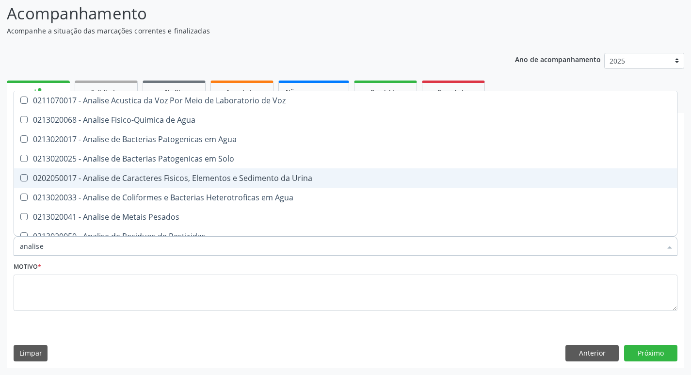
click at [162, 181] on div "0202050017 - Analise de Caracteres Fisicos, Elementos e Sedimento da Urina" at bounding box center [345, 178] width 651 height 8
checkbox Urina "true"
type input "a"
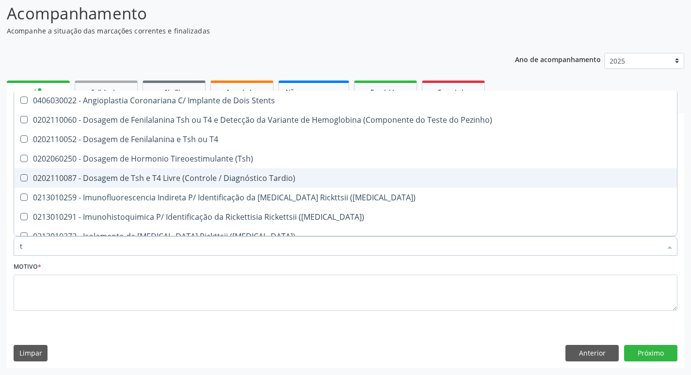
type input "ts"
checkbox Tardio\) "false"
checkbox Maculosa\) "false"
checkbox Aço "false"
type input "tsh"
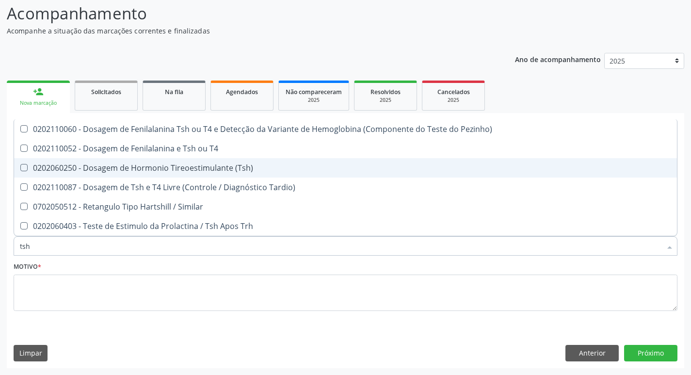
click at [177, 167] on div "0202060250 - Dosagem de Hormonio Tireoestimulante (Tsh)" at bounding box center [345, 168] width 651 height 8
checkbox \(Tsh\) "true"
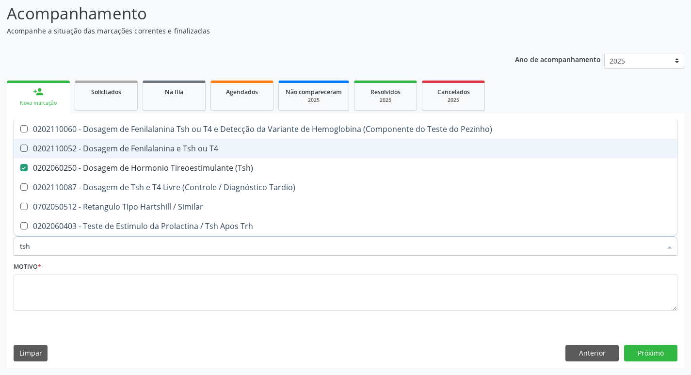
type input "ts"
checkbox \(Tsh\) "false"
checkbox Tardio\) "true"
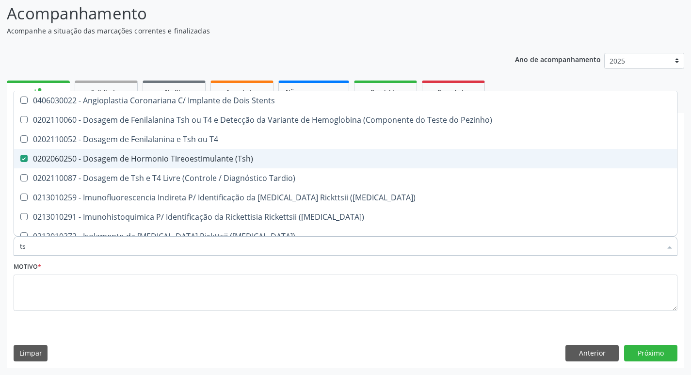
type input "t"
checkbox \(Tsh\) "false"
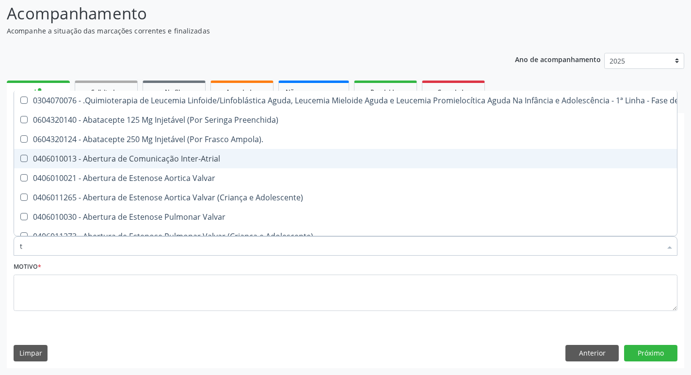
type input "t4"
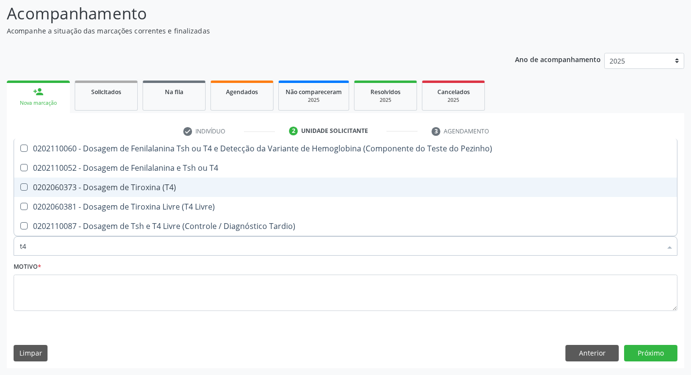
click at [105, 187] on div "0202060373 - Dosagem de Tiroxina (T4)" at bounding box center [345, 187] width 651 height 8
checkbox \(T4\) "true"
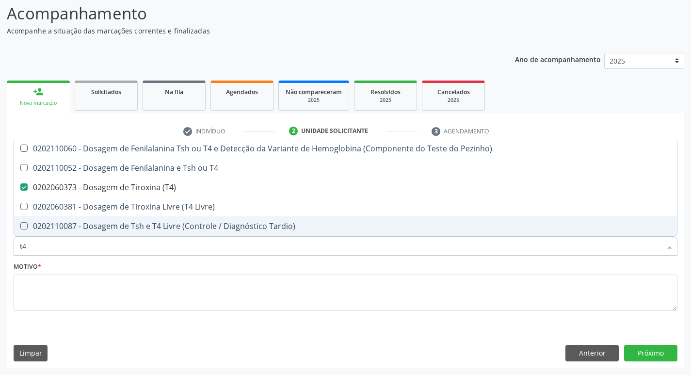
type input "t"
checkbox \(T4\) "false"
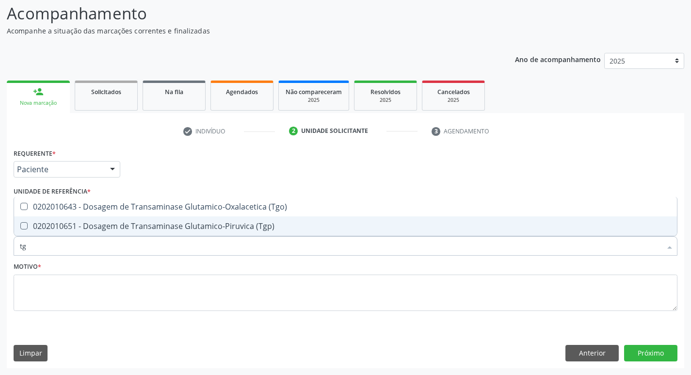
type input "tgo"
click at [109, 230] on div "0202010643 - Dosagem de Transaminase Glutamico-Oxalacetica (Tgo)" at bounding box center [345, 226] width 651 height 8
checkbox \(Tgo\) "true"
type input "tgp"
click at [112, 226] on div "0202010651 - Dosagem de Transaminase Glutamico-Piruvica (Tgp)" at bounding box center [345, 226] width 651 height 8
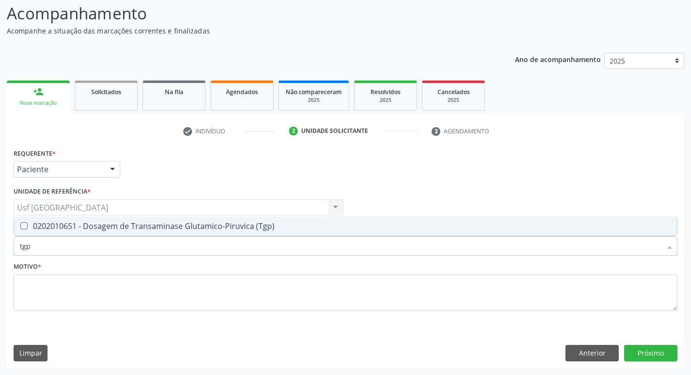
checkbox \(Tgp\) "true"
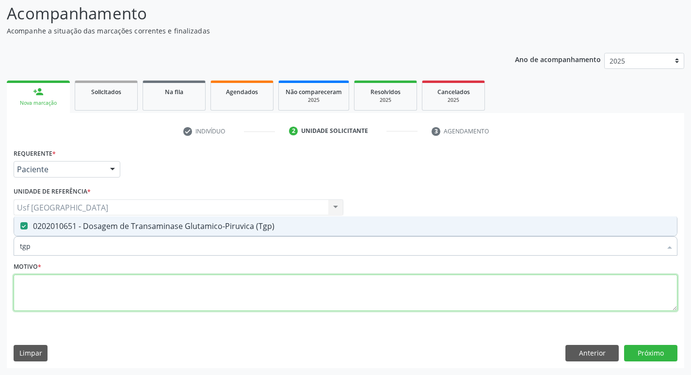
click at [60, 286] on textarea at bounding box center [346, 292] width 664 height 37
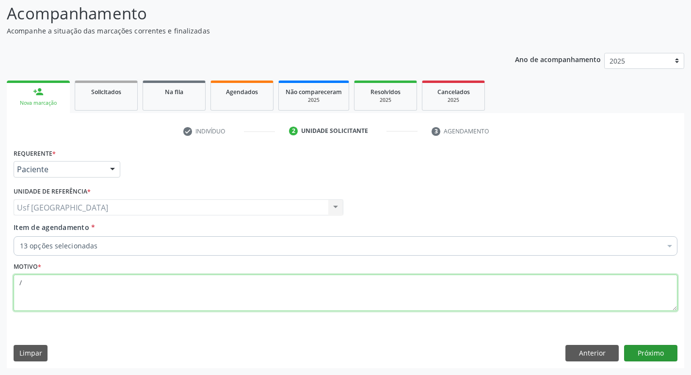
type textarea "/"
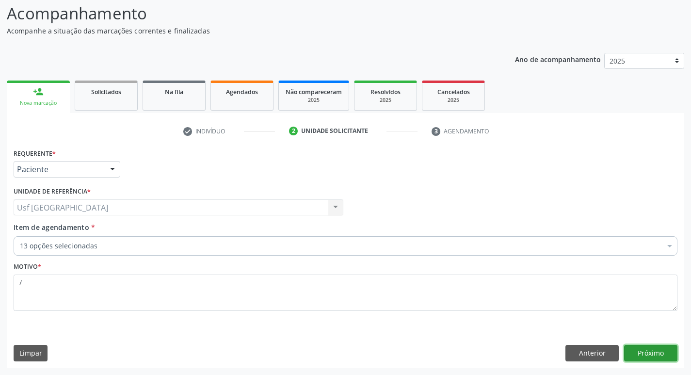
click at [662, 348] on button "Próximo" at bounding box center [650, 353] width 53 height 16
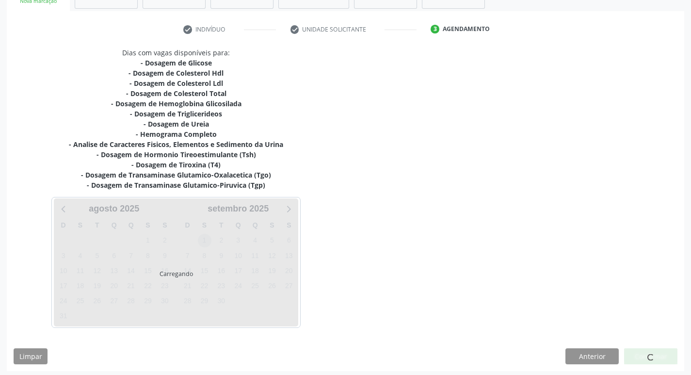
scroll to position [169, 0]
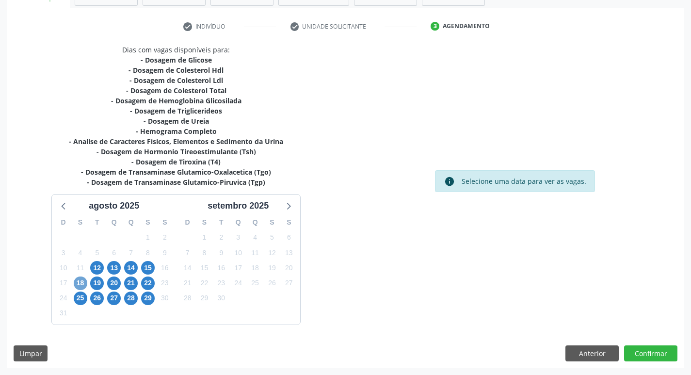
click at [79, 281] on span "18" at bounding box center [81, 283] width 14 height 14
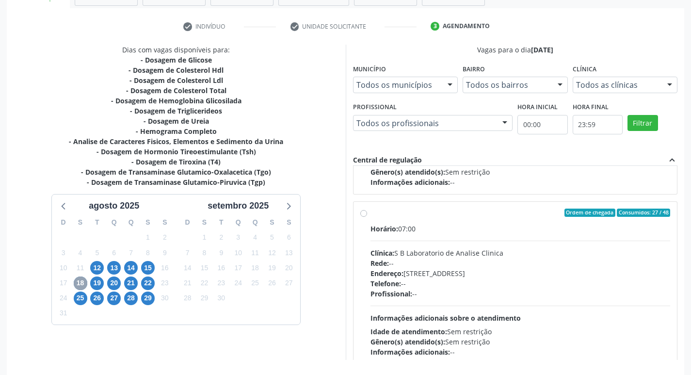
scroll to position [485, 0]
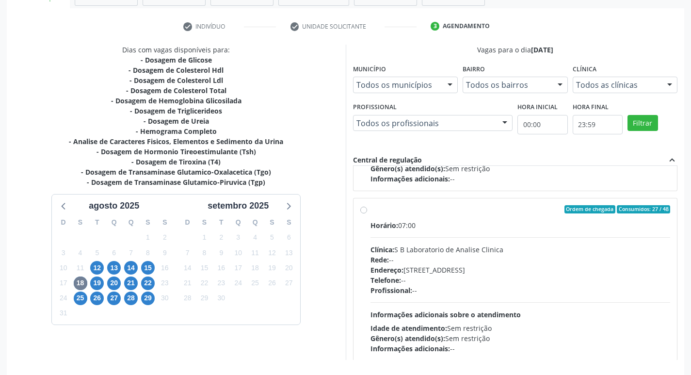
click at [370, 211] on label "Ordem de chegada Consumidos: 27 / 48 Horário: 07:00 Clínica: S B Laboratorio de…" at bounding box center [520, 279] width 300 height 149
click at [361, 211] on input "Ordem de chegada Consumidos: 27 / 48 Horário: 07:00 Clínica: S B Laboratorio de…" at bounding box center [363, 209] width 7 height 9
radio input "true"
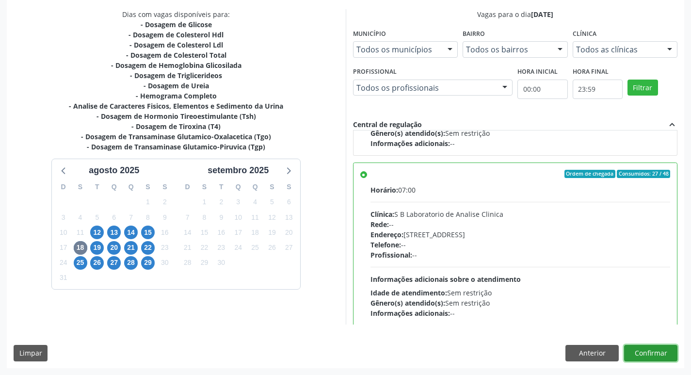
click at [647, 352] on button "Confirmar" at bounding box center [650, 353] width 53 height 16
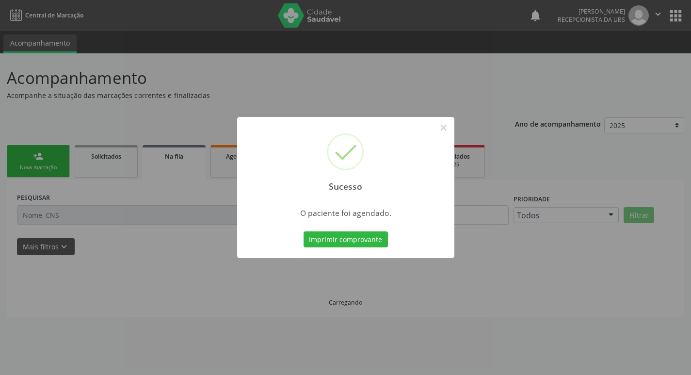
scroll to position [0, 0]
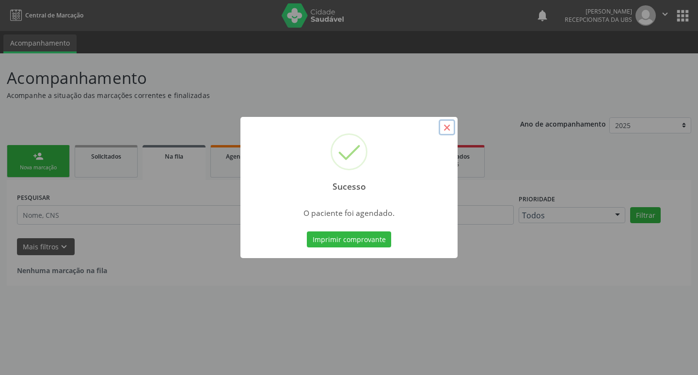
click at [446, 127] on button "×" at bounding box center [447, 127] width 16 height 16
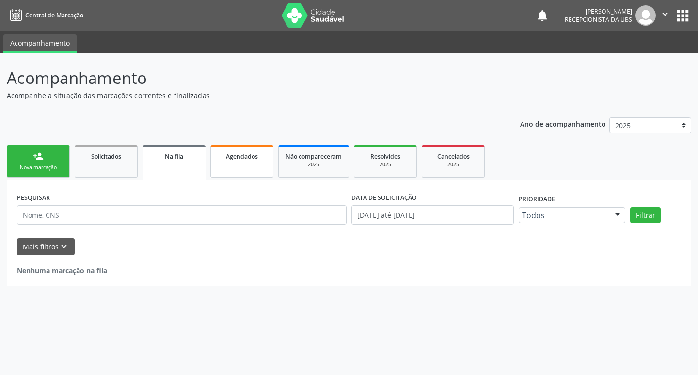
click at [239, 159] on span "Agendados" at bounding box center [242, 156] width 32 height 8
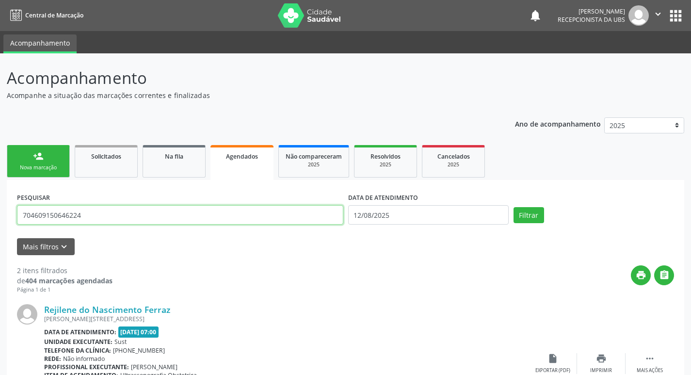
click at [89, 213] on input "704609150646224" at bounding box center [180, 214] width 326 height 19
type input "7"
type input "patricia"
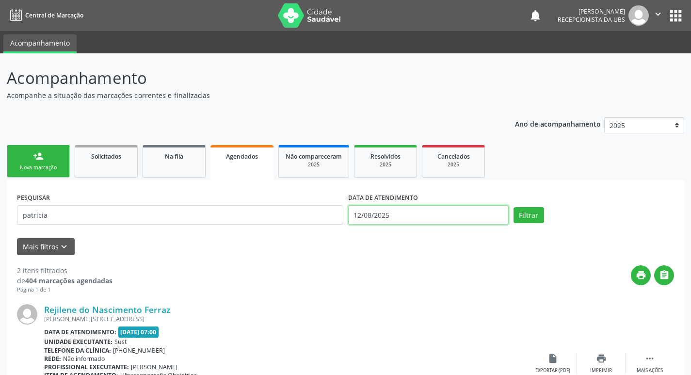
click at [411, 209] on input "12/08/2025" at bounding box center [428, 214] width 161 height 19
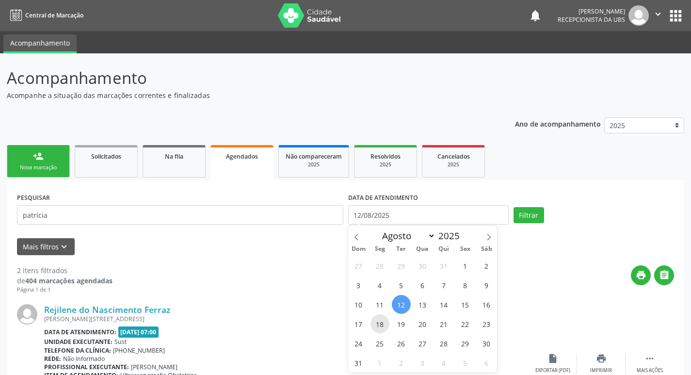
click at [378, 321] on span "18" at bounding box center [379, 323] width 19 height 19
type input "[DATE]"
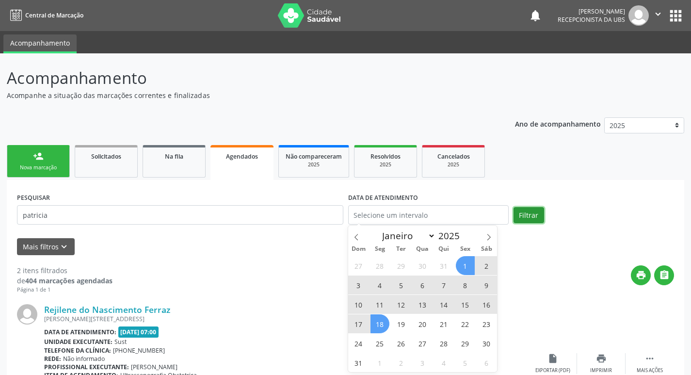
click at [522, 211] on button "Filtrar" at bounding box center [529, 215] width 31 height 16
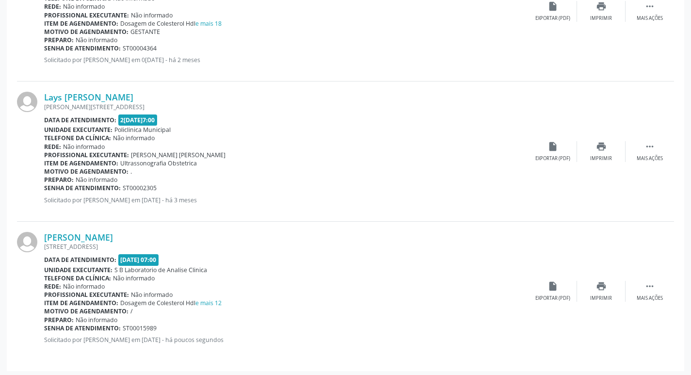
scroll to position [642, 0]
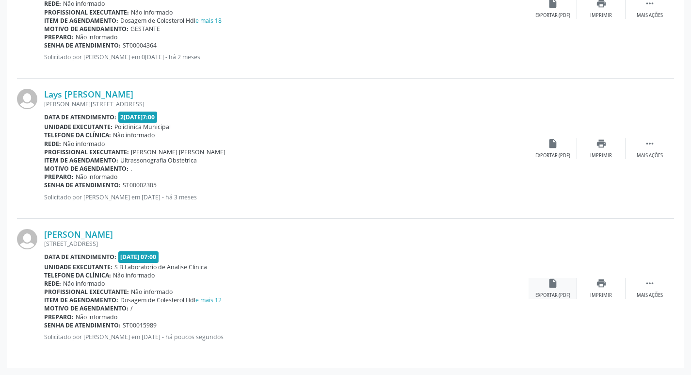
click at [555, 289] on div "insert_drive_file Exportar (PDF)" at bounding box center [553, 288] width 48 height 21
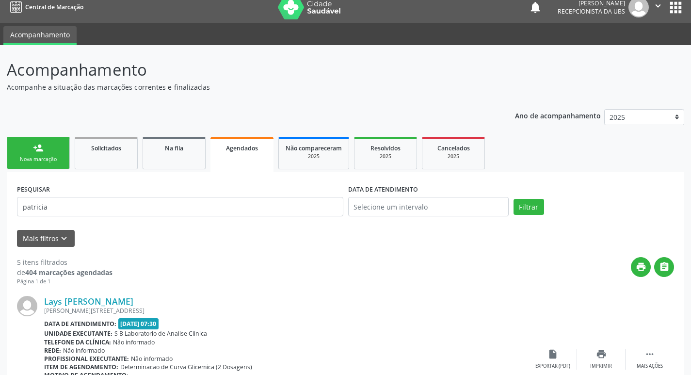
scroll to position [0, 0]
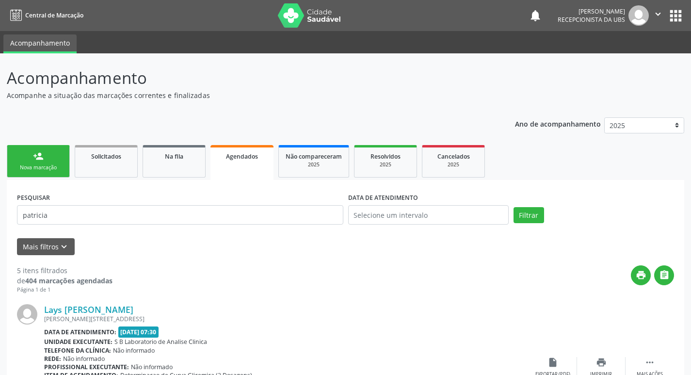
click at [52, 171] on div "Nova marcação" at bounding box center [38, 167] width 48 height 7
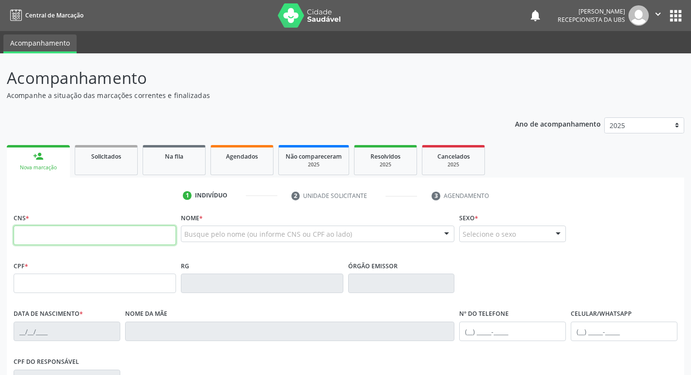
click at [112, 236] on input "text" at bounding box center [95, 234] width 162 height 19
type input "703 6040 2241 7033"
type input "097.596.514-08"
type input "[DATE]"
type input "[PERSON_NAME][DATE]"
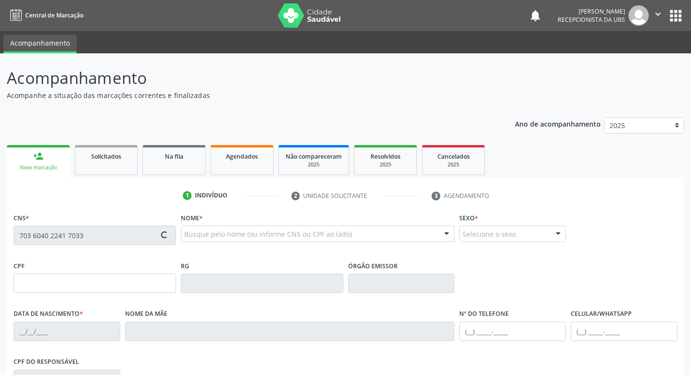
type input "[PHONE_NUMBER]"
type input "979"
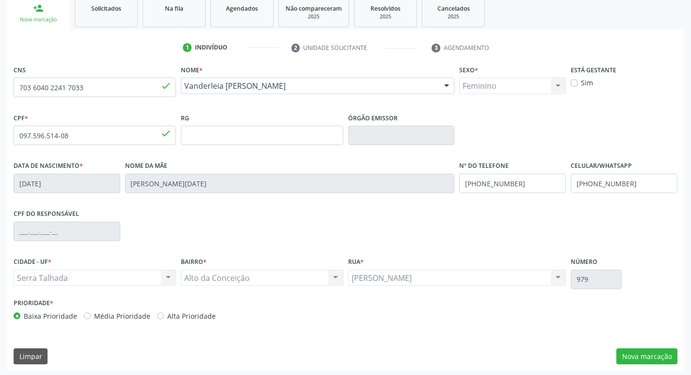
scroll to position [151, 0]
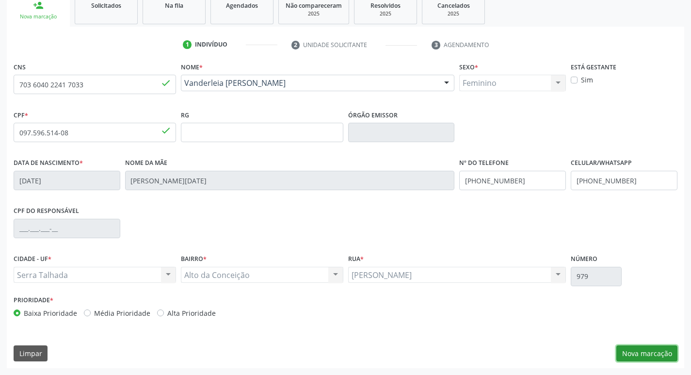
click at [640, 353] on button "Nova marcação" at bounding box center [646, 353] width 61 height 16
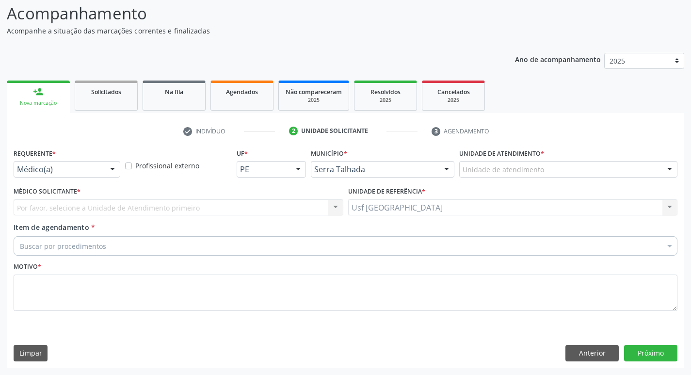
scroll to position [64, 0]
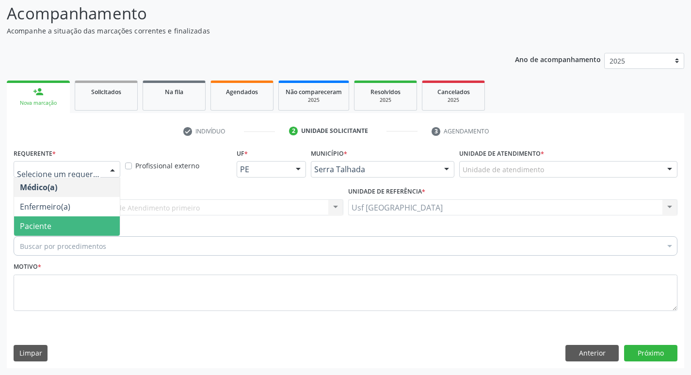
click at [48, 226] on span "Paciente" at bounding box center [36, 226] width 32 height 11
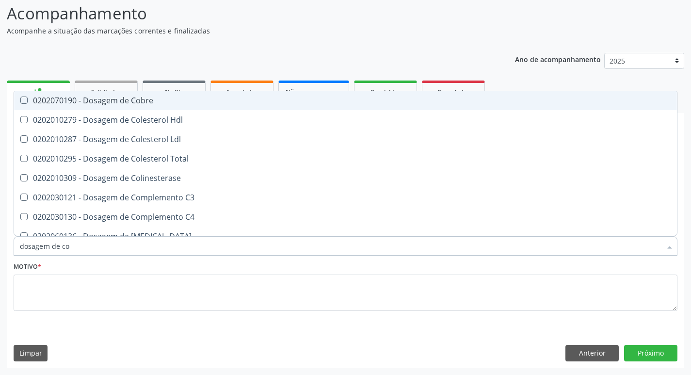
type input "dosagem de col"
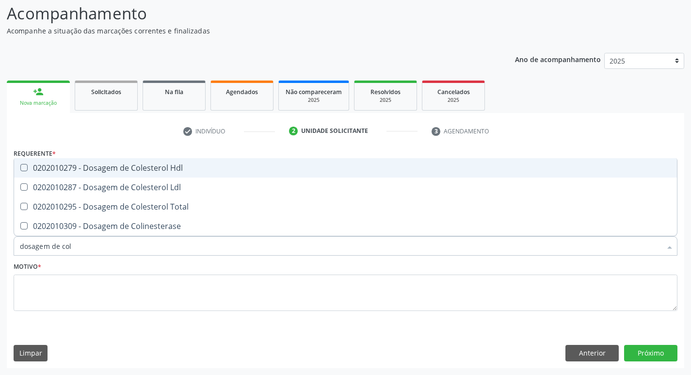
click at [109, 170] on div "0202010279 - Dosagem de Colesterol Hdl" at bounding box center [345, 168] width 651 height 8
checkbox Hdl "true"
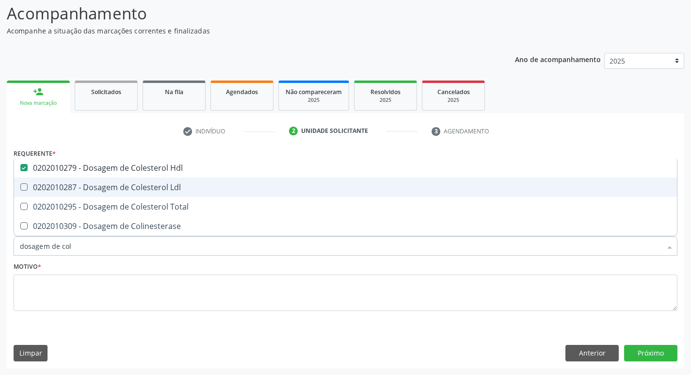
drag, startPoint x: 108, startPoint y: 181, endPoint x: 109, endPoint y: 187, distance: 6.3
click at [109, 181] on span "0202010287 - Dosagem de Colesterol Ldl" at bounding box center [345, 186] width 663 height 19
checkbox Ldl "true"
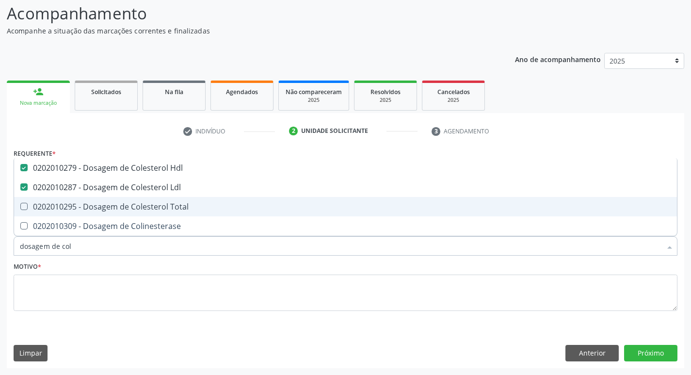
click at [109, 204] on div "0202010295 - Dosagem de Colesterol Total" at bounding box center [345, 207] width 651 height 8
checkbox Total "true"
type input "dosagem de co"
checkbox Hdl "false"
checkbox Colinesterase "true"
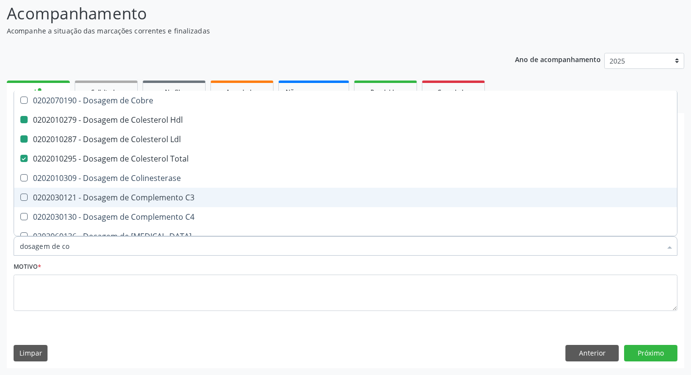
type input "dosagem de c"
checkbox Hdl "false"
checkbox Ldl "false"
checkbox Total "false"
type input "dosagem de"
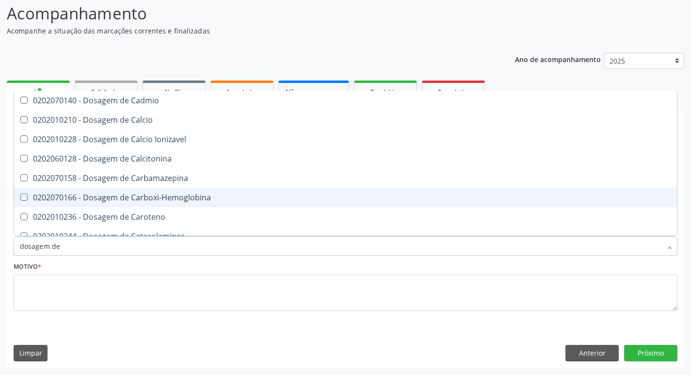
checkbox Hdl "false"
checkbox Ldl "false"
checkbox Total "false"
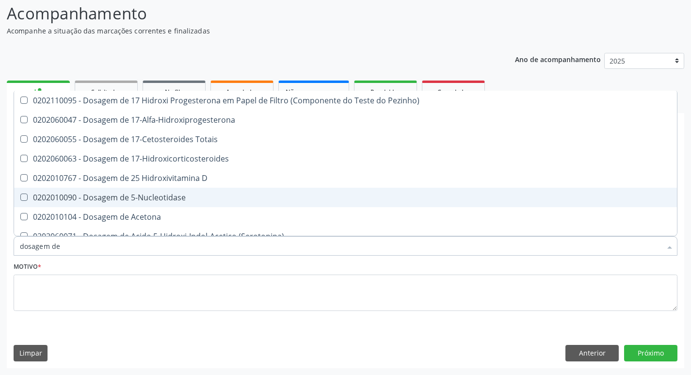
type input "dosagem de c"
checkbox \(Ada\) "true"
checkbox \(Acth\) "true"
checkbox Ala-Desidratase "true"
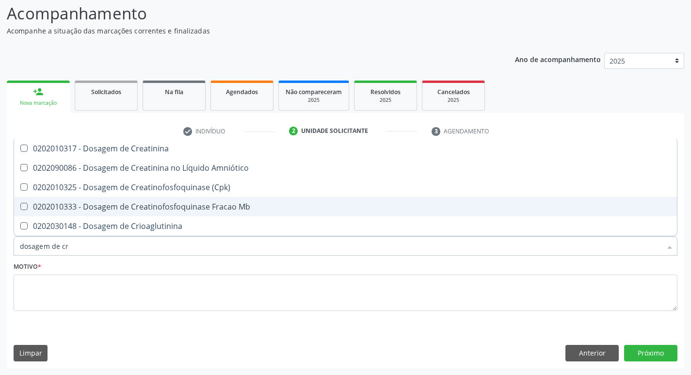
type input "dosagem de cre"
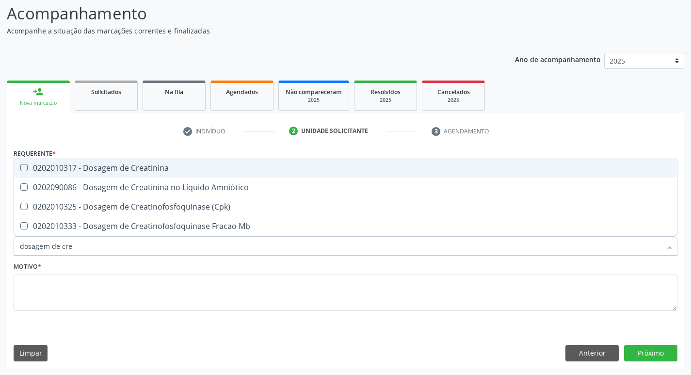
click at [110, 158] on span "0202010317 - Dosagem de Creatinina" at bounding box center [345, 167] width 663 height 19
checkbox Creatinina "true"
type input "dosagem de c"
checkbox Creatinina "false"
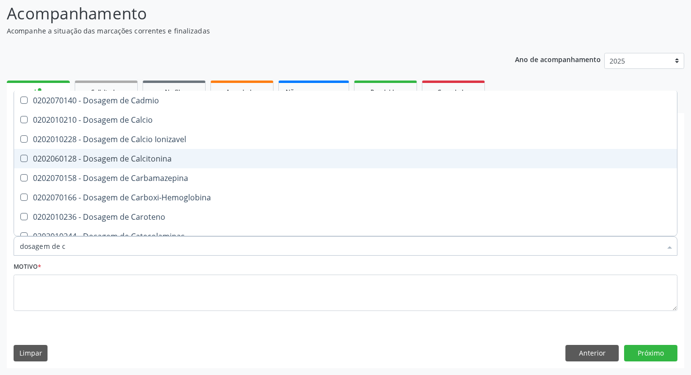
type input "dosagem de"
checkbox Hdl "false"
checkbox Ldl "false"
checkbox Total "false"
checkbox Creatinina "false"
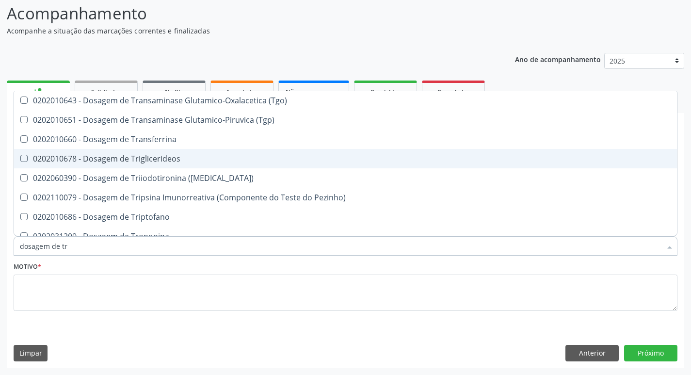
type input "dosagem de tri"
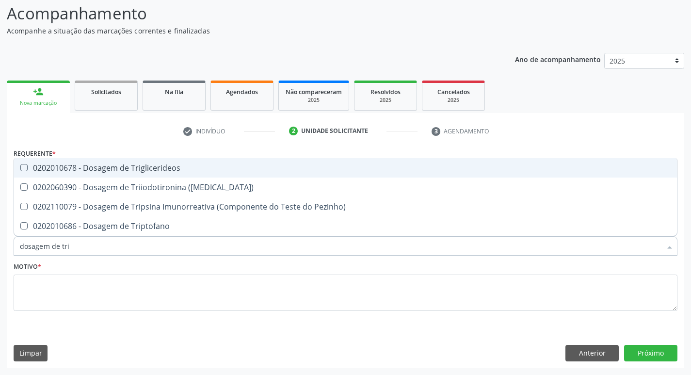
click at [115, 161] on span "0202010678 - Dosagem de Triglicerideos" at bounding box center [345, 167] width 663 height 19
checkbox Triglicerideos "true"
type input "dosagem de tr"
checkbox Triglicerideos "false"
checkbox Triptofano "true"
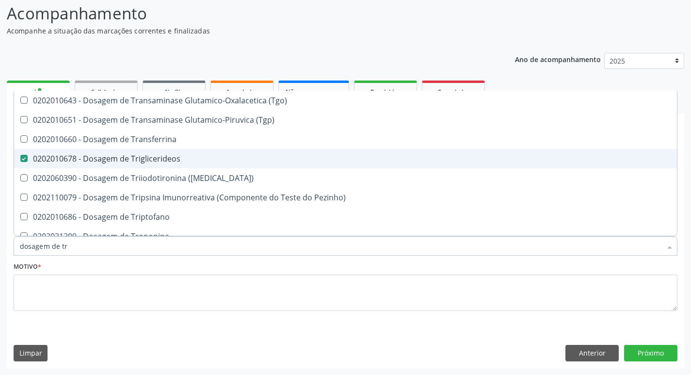
type input "dosagem de t"
checkbox Triglicerideos "false"
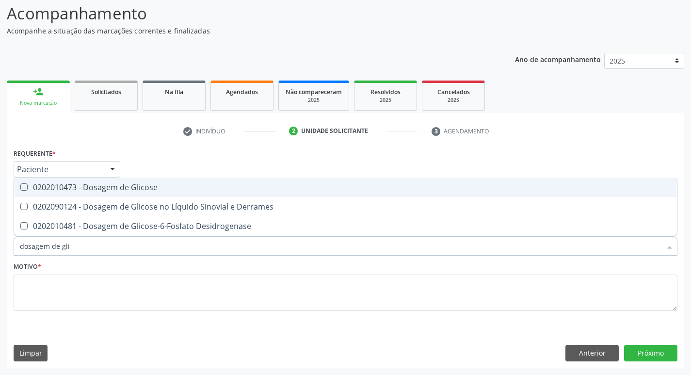
type input "dosagem de glic"
click at [151, 187] on div "0202010473 - Dosagem de Glicose" at bounding box center [345, 187] width 651 height 8
checkbox Glicose "true"
type input "dosagem de g"
checkbox Glicose "false"
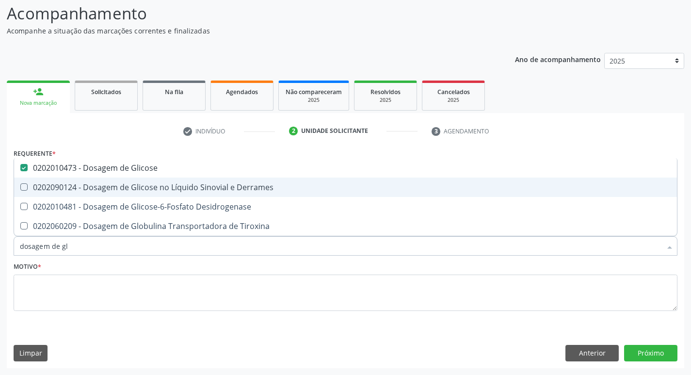
checkbox Tiroxina "true"
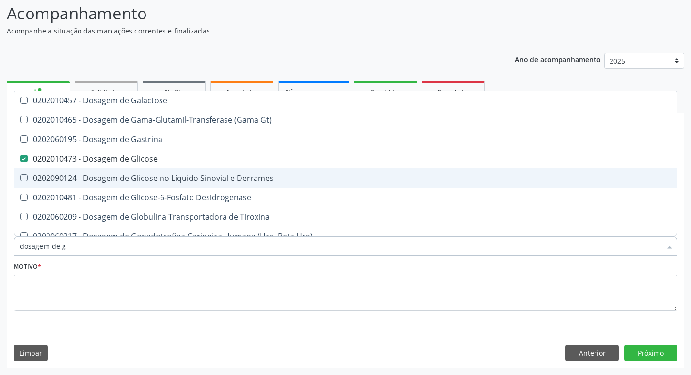
type input "dosagem de"
checkbox Glicose "false"
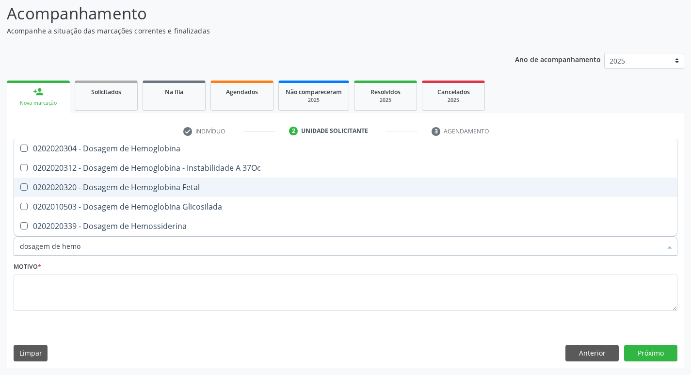
type input "dosagem de hemog"
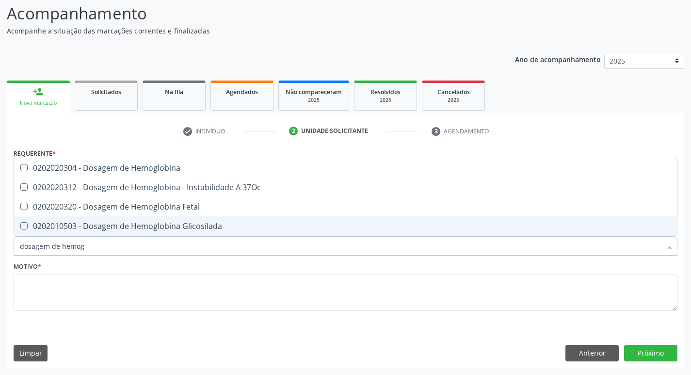
click at [140, 225] on div "0202010503 - Dosagem de Hemoglobina Glicosilada" at bounding box center [345, 226] width 651 height 8
checkbox Glicosilada "true"
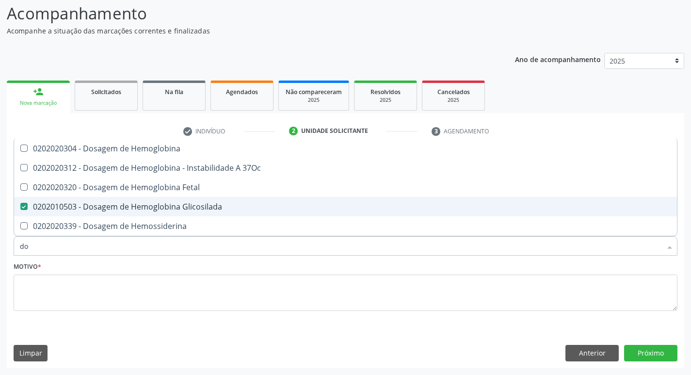
type input "d"
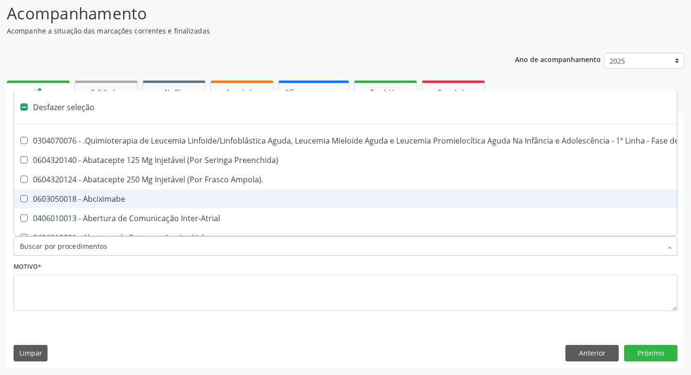
checkbox Abciximabe "false"
checkbox Inter-Atrial "false"
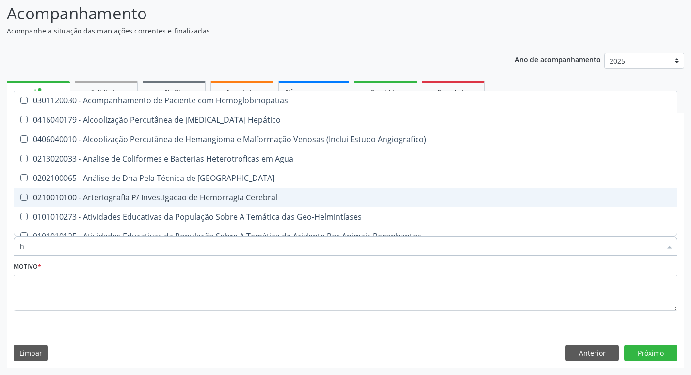
type input "he"
checkbox Glicosilada "true"
type input "hem"
checkbox \(Qualitativo\) "true"
checkbox Glicosilada "false"
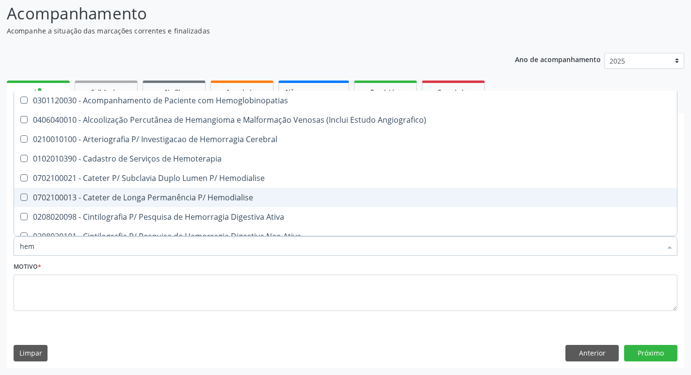
type input "hemo"
checkbox Hemacias "true"
checkbox Glicosilada "false"
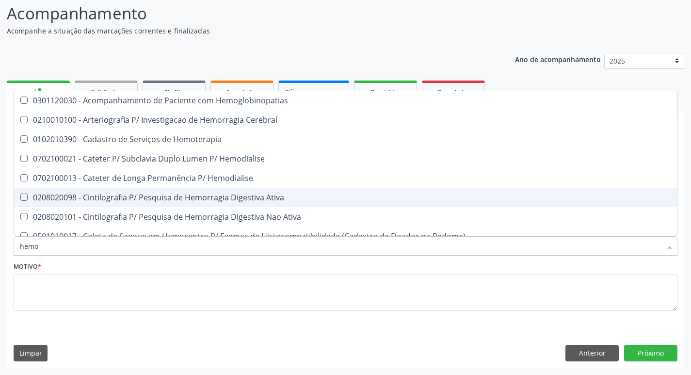
type input "hemog"
checkbox Tardio\) "true"
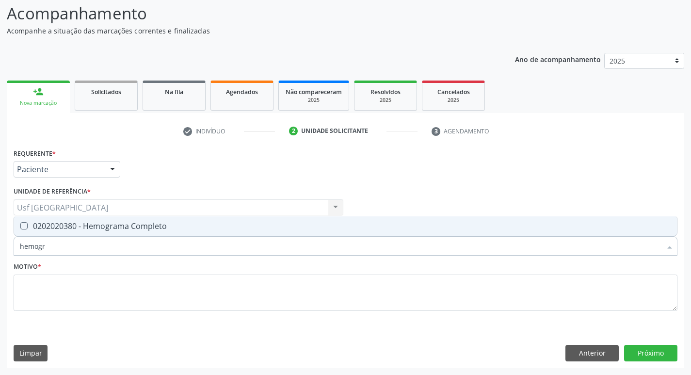
type input "hemogra"
click at [115, 225] on div "0202020380 - Hemograma Completo" at bounding box center [345, 226] width 651 height 8
checkbox Completo "true"
type input "h"
checkbox Completo "false"
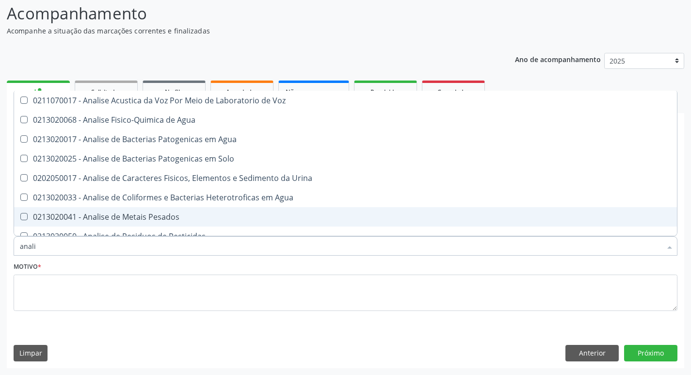
type input "analis"
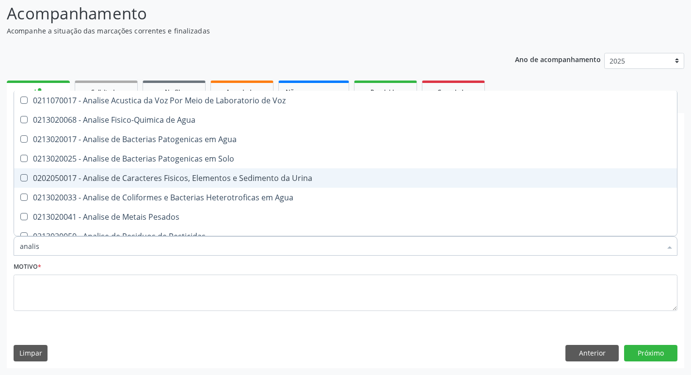
click at [148, 172] on span "0202050017 - Analise de Caracteres Fisicos, Elementos e Sedimento da Urina" at bounding box center [345, 177] width 663 height 19
checkbox Urina "true"
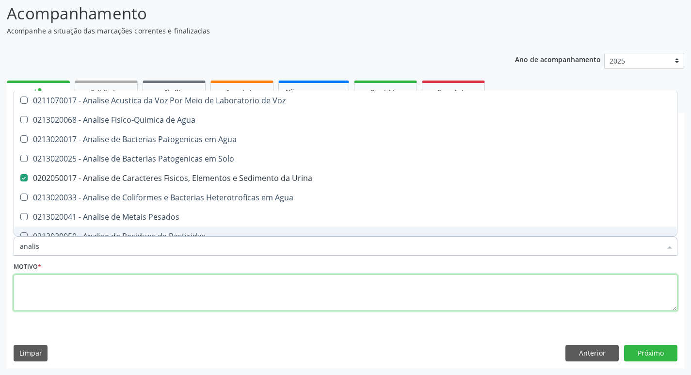
click at [76, 289] on textarea at bounding box center [346, 292] width 664 height 37
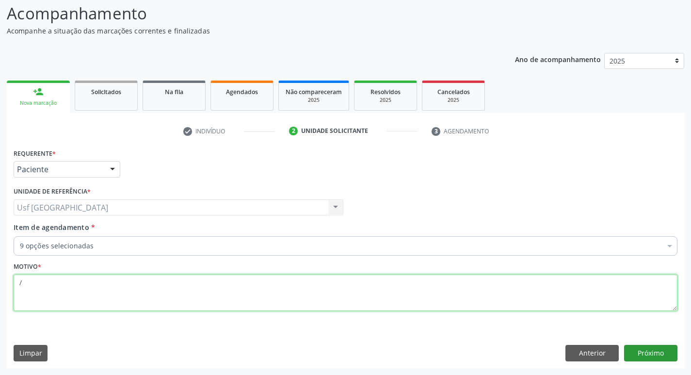
type textarea "/"
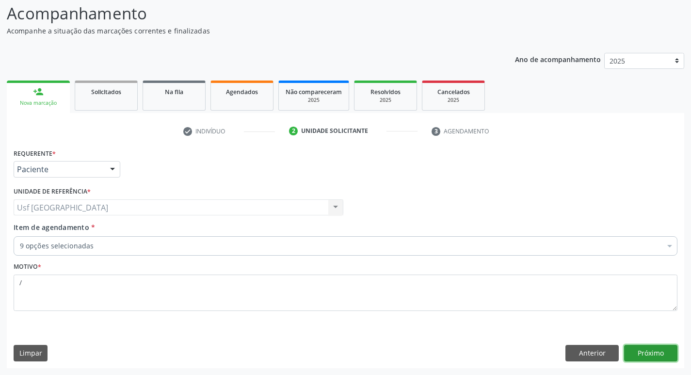
click at [646, 350] on button "Próximo" at bounding box center [650, 353] width 53 height 16
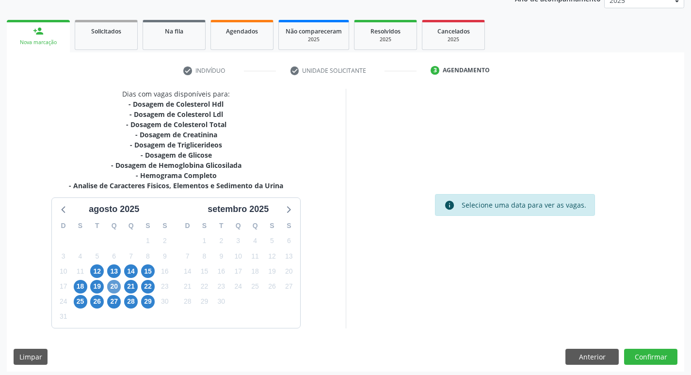
scroll to position [128, 0]
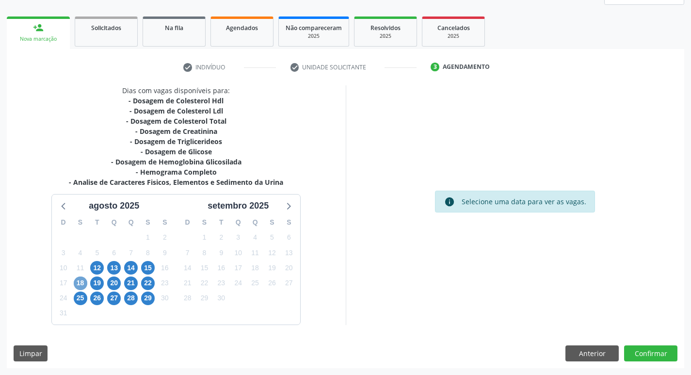
click at [82, 279] on span "18" at bounding box center [81, 283] width 14 height 14
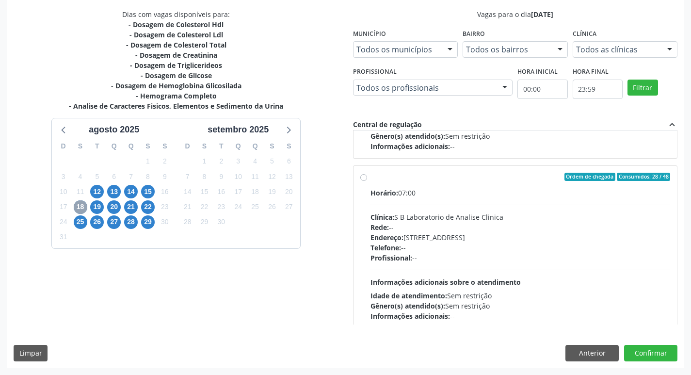
scroll to position [493, 0]
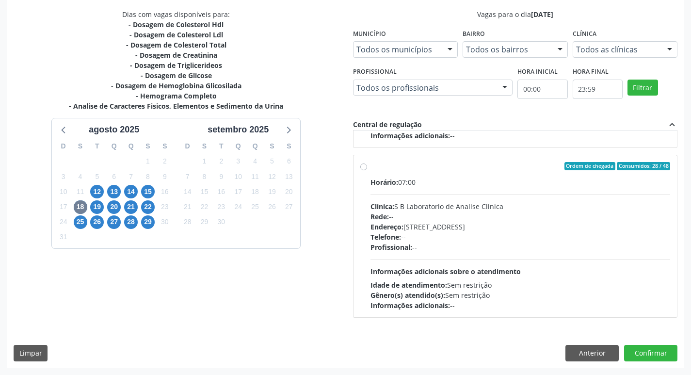
click at [370, 167] on label "Ordem de chegada Consumidos: 28 / 48 Horário: 07:00 Clínica: S B Laboratorio de…" at bounding box center [520, 236] width 300 height 149
click at [364, 167] on input "Ordem de chegada Consumidos: 28 / 48 Horário: 07:00 Clínica: S B Laboratorio de…" at bounding box center [363, 166] width 7 height 9
radio input "true"
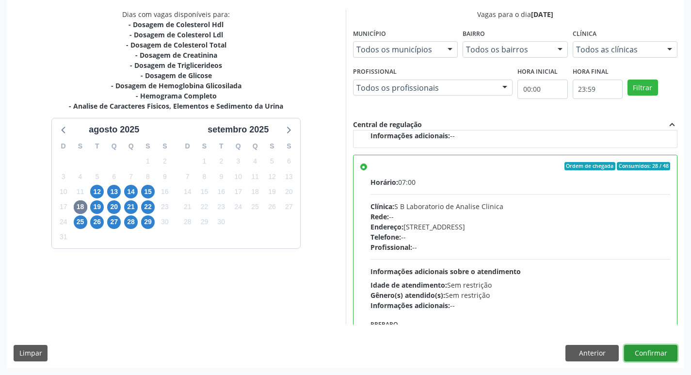
click at [642, 349] on button "Confirmar" at bounding box center [650, 353] width 53 height 16
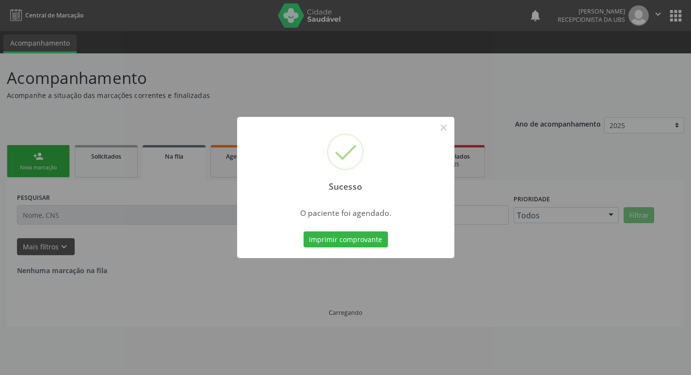
scroll to position [0, 0]
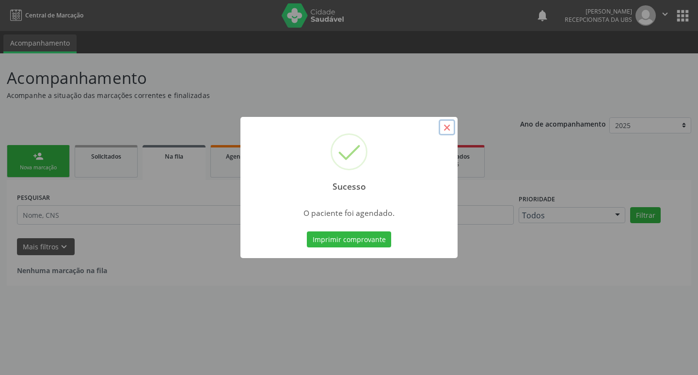
click at [448, 128] on button "×" at bounding box center [447, 127] width 16 height 16
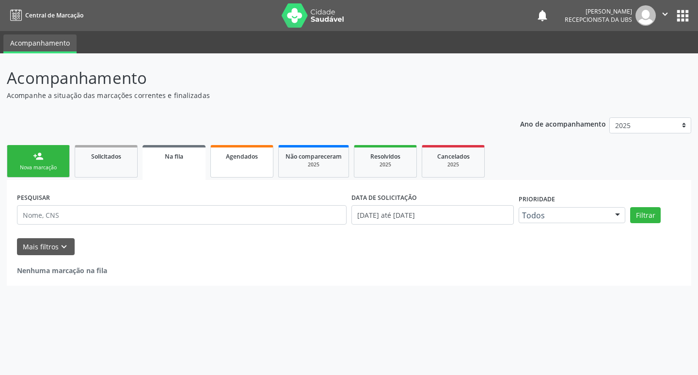
click at [238, 164] on link "Agendados" at bounding box center [241, 161] width 63 height 32
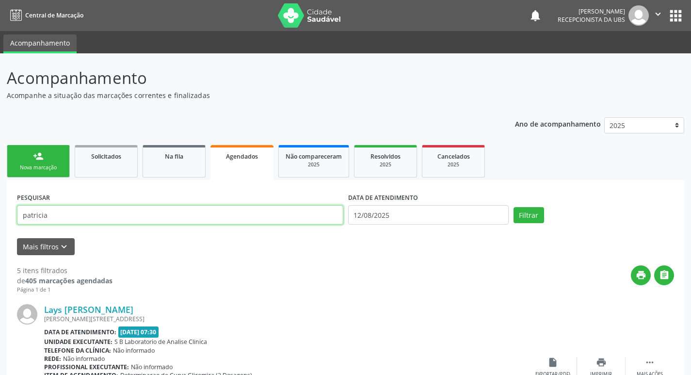
click at [131, 217] on input "patricia" at bounding box center [180, 214] width 326 height 19
type input "p"
type input "vanderleia"
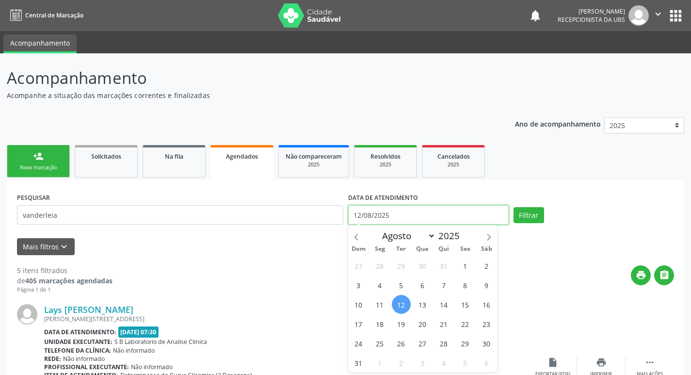
click at [432, 214] on input "12/08/2025" at bounding box center [428, 214] width 161 height 19
click at [381, 320] on span "18" at bounding box center [379, 323] width 19 height 19
type input "[DATE]"
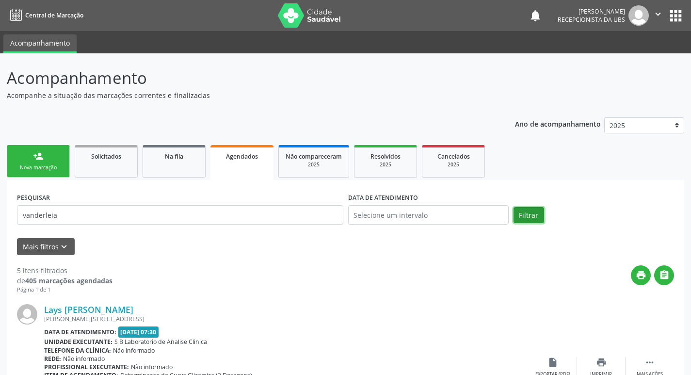
click at [522, 217] on button "Filtrar" at bounding box center [529, 215] width 31 height 16
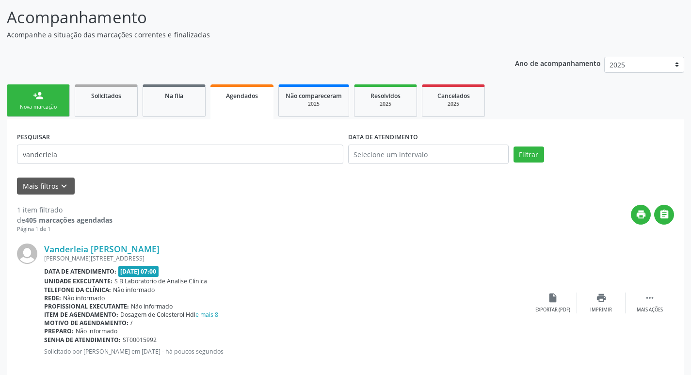
scroll to position [75, 0]
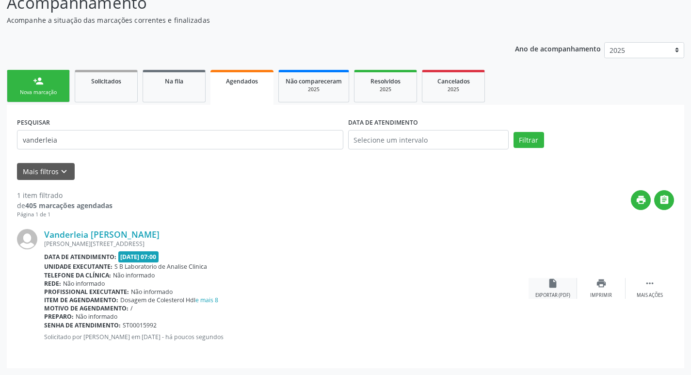
click at [545, 286] on div "insert_drive_file Exportar (PDF)" at bounding box center [553, 288] width 48 height 21
click at [37, 89] on div "Nova marcação" at bounding box center [38, 92] width 48 height 7
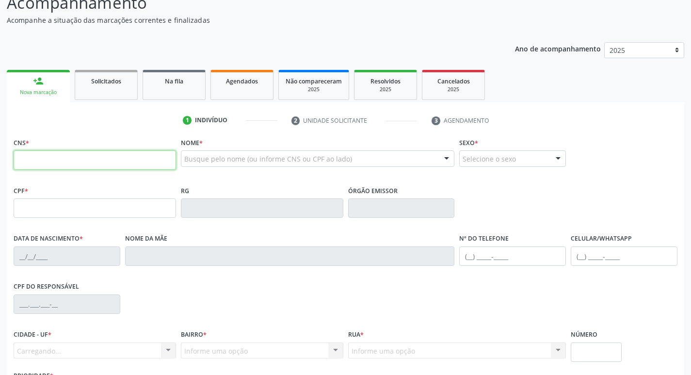
click at [51, 159] on input "text" at bounding box center [95, 159] width 162 height 19
type input "707 4020 2835 6675"
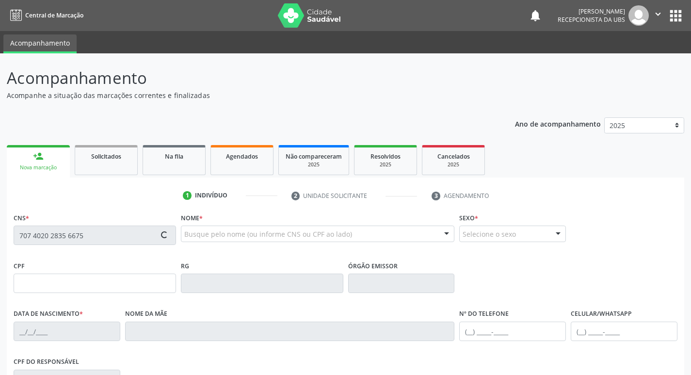
type input "750.250.514-87"
type input "[DATE]"
type input "[PERSON_NAME]"
type input "[PHONE_NUMBER]"
type input "670"
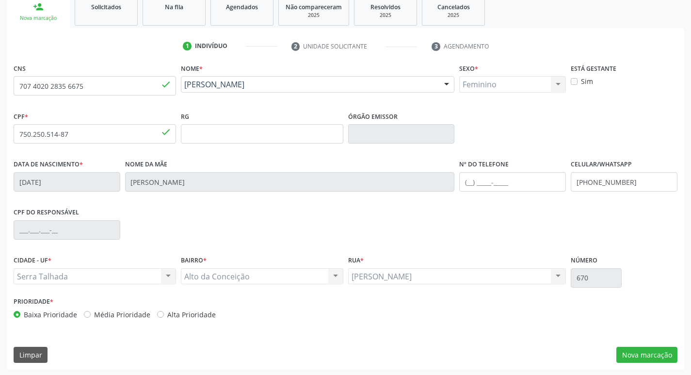
scroll to position [151, 0]
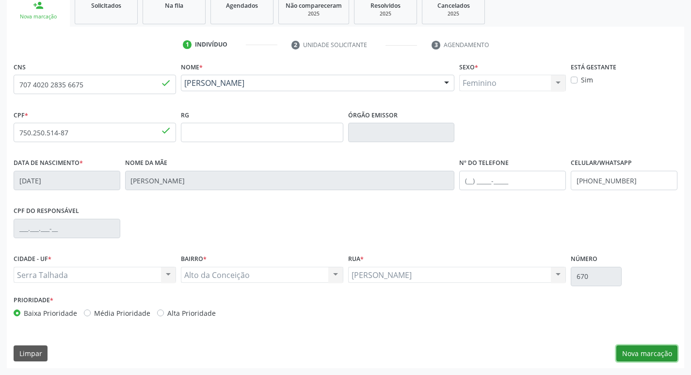
click at [655, 352] on button "Nova marcação" at bounding box center [646, 353] width 61 height 16
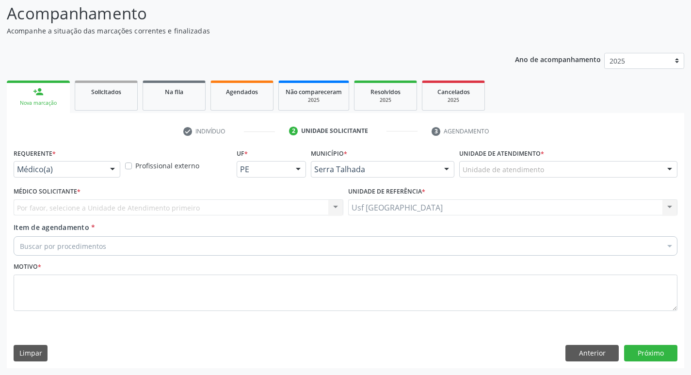
scroll to position [64, 0]
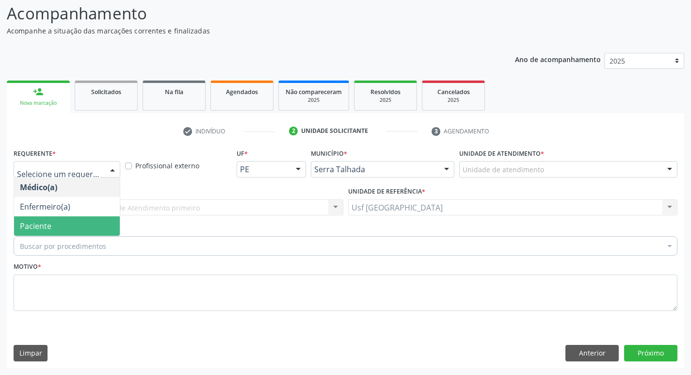
click at [48, 226] on span "Paciente" at bounding box center [36, 226] width 32 height 11
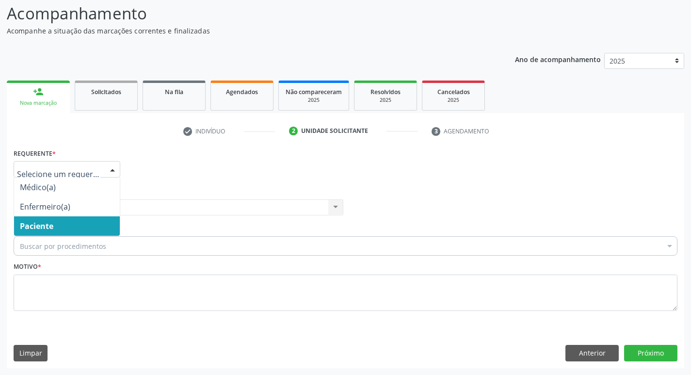
click at [55, 239] on div "Buscar por procedimentos" at bounding box center [346, 245] width 664 height 19
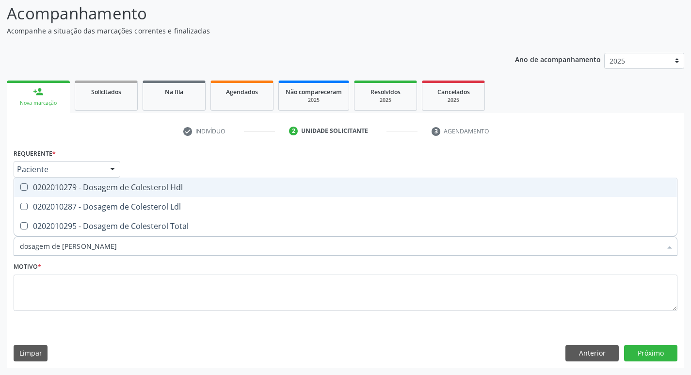
type input "dosagem de coles"
click at [95, 185] on div "0202010279 - Dosagem de Colesterol Hdl" at bounding box center [345, 187] width 651 height 8
checkbox Hdl "true"
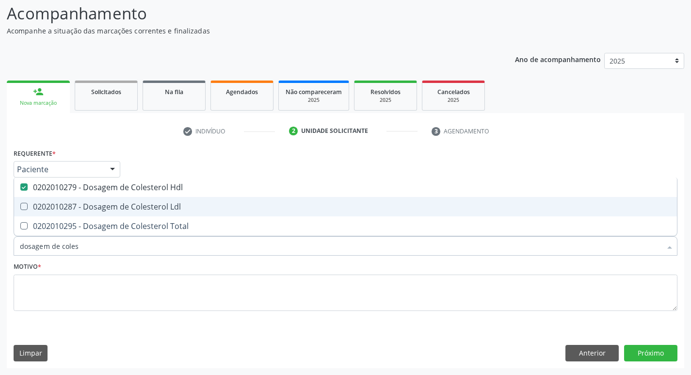
click at [96, 203] on div "0202010287 - Dosagem de Colesterol Ldl" at bounding box center [345, 207] width 651 height 8
checkbox Ldl "true"
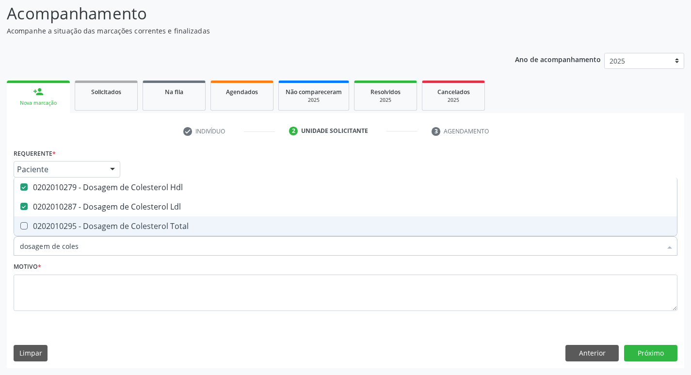
click at [96, 222] on div "0202010295 - Dosagem de Colesterol Total" at bounding box center [345, 226] width 651 height 8
checkbox Total "true"
type input "dosagem de co"
checkbox Hdl "false"
checkbox Colinesterase "true"
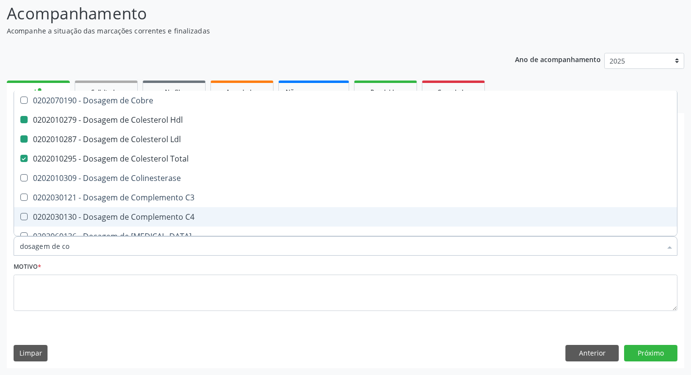
type input "dosagem de c"
checkbox Hdl "false"
checkbox Ldl "false"
checkbox Total "false"
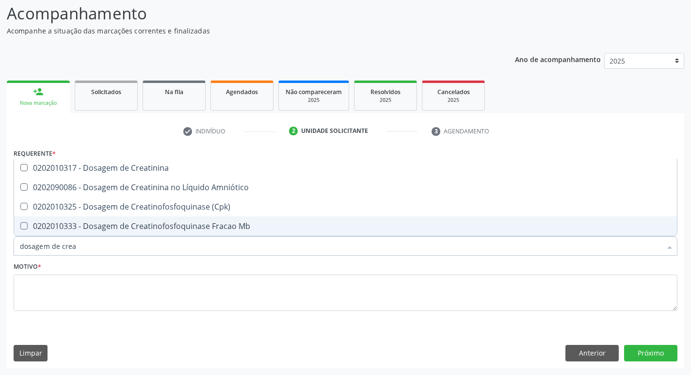
type input "dosagem de creat"
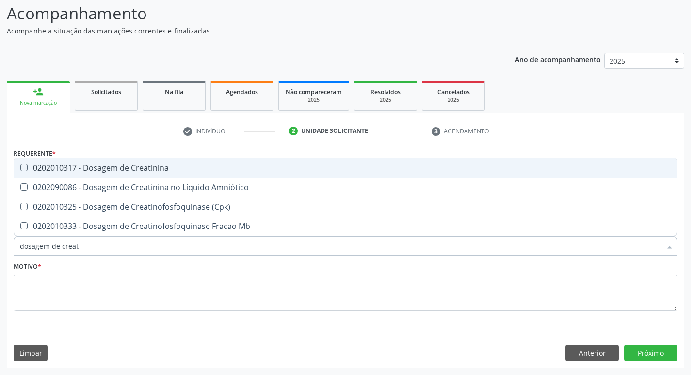
click at [123, 167] on div "0202010317 - Dosagem de Creatinina" at bounding box center [345, 168] width 651 height 8
checkbox Creatinina "true"
type input "dosagem de c"
checkbox Creatinina "false"
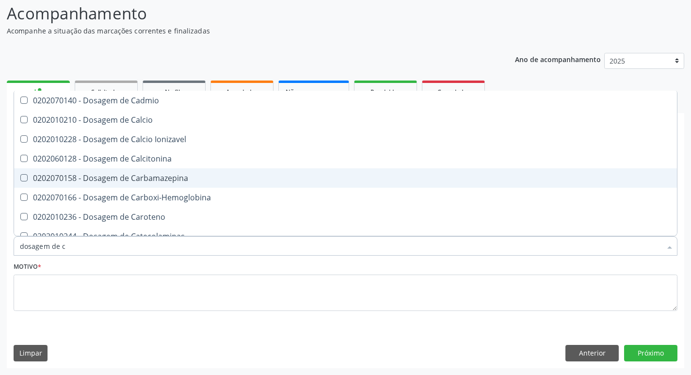
type input "dosagem de"
checkbox Hdl "false"
checkbox Ldl "false"
checkbox Total "false"
checkbox Creatinina "false"
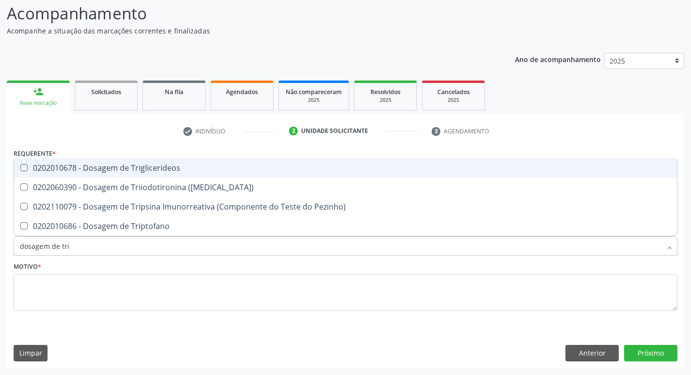
type input "dosagem de trig"
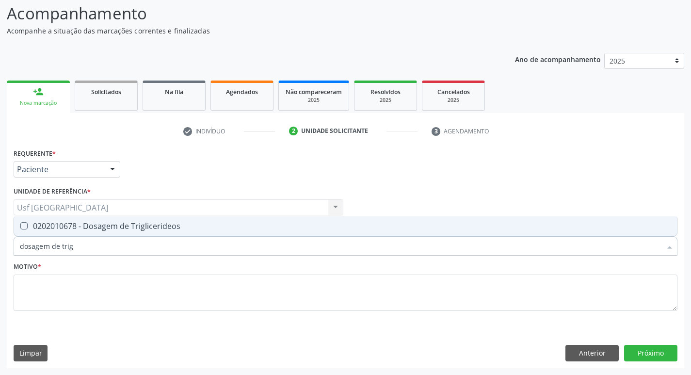
click at [139, 222] on div "0202010678 - Dosagem de Triglicerideos" at bounding box center [345, 226] width 651 height 8
checkbox Triglicerideos "true"
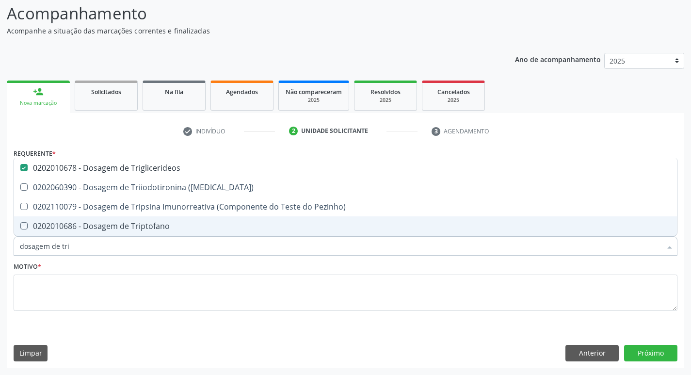
type input "dosagem de tr"
checkbox Triglicerideos "false"
checkbox Triptofano "true"
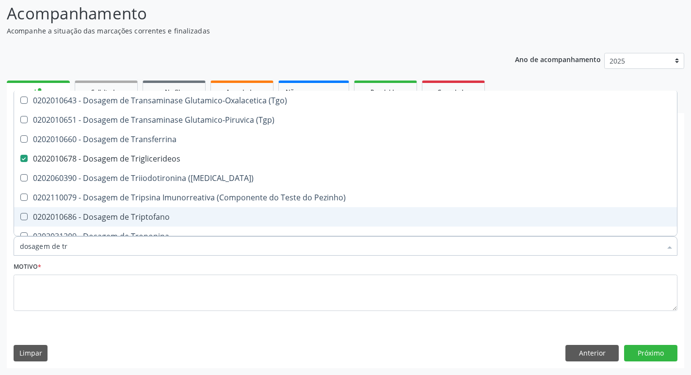
type input "dosagem de t"
checkbox Triglicerideos "false"
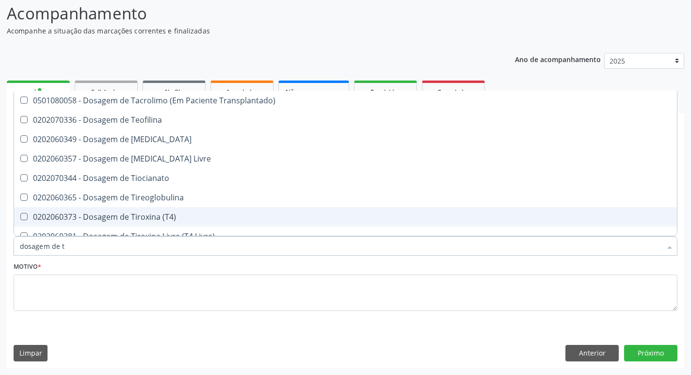
type input "dosagem de"
checkbox Triglicerideos "false"
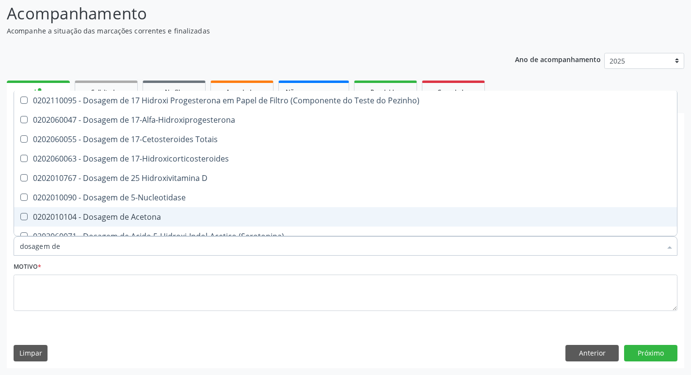
type input "dosagem d"
checkbox Hdl "false"
checkbox Ldl "false"
checkbox Colinesterase "true"
checkbox C3 "true"
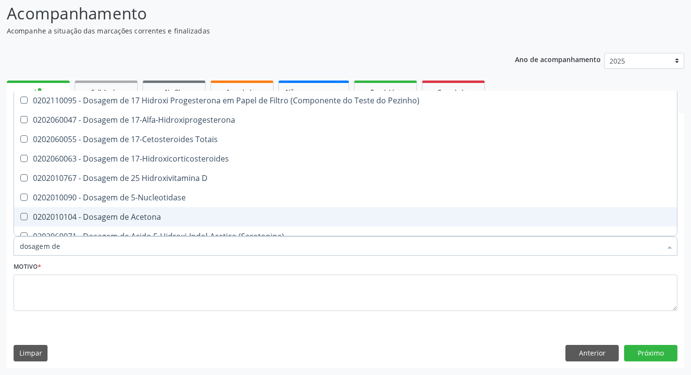
checkbox Creatinina "false"
checkbox \(Cpk\) "true"
checkbox Triglicerideos "false"
checkbox Pezinho\) "true"
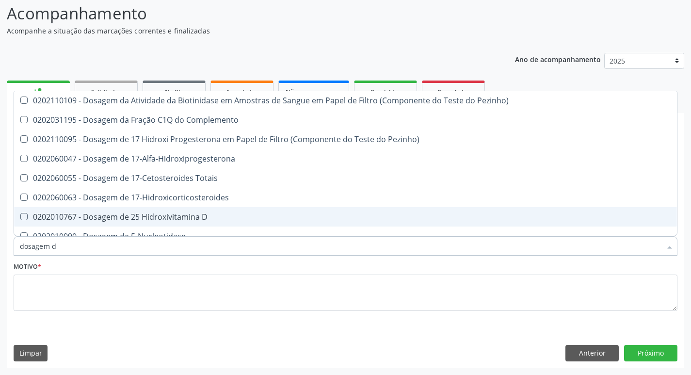
type input "dosagem de"
checkbox Suor "true"
checkbox Cobre "true"
checkbox Ldl "false"
checkbox Total "false"
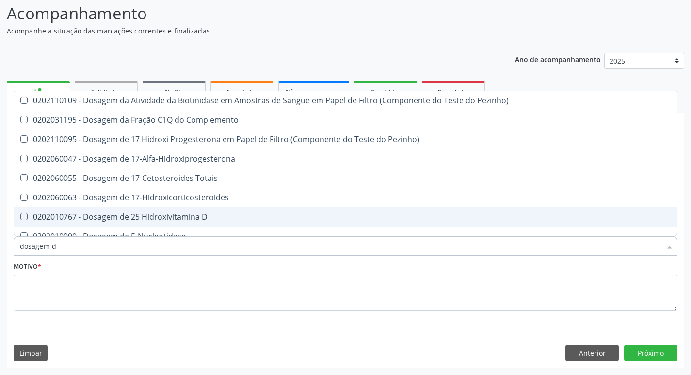
checkbox C4 "true"
checkbox Creatinina "false"
checkbox \(Tgp\) "true"
checkbox Triglicerideos "false"
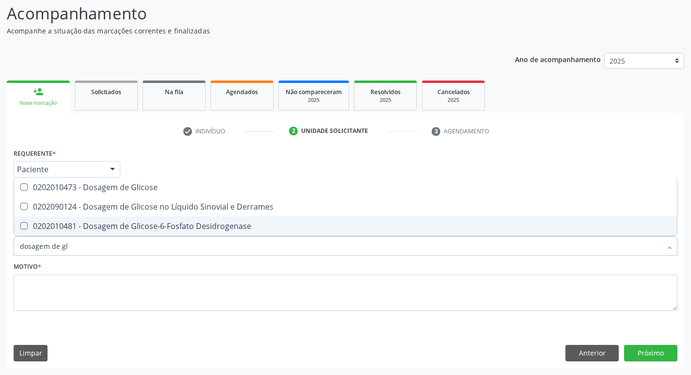
type input "dosagem de gli"
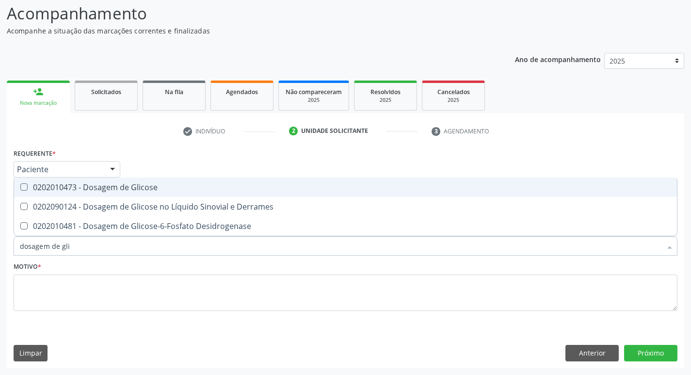
click at [155, 190] on div "0202010473 - Dosagem de Glicose" at bounding box center [345, 187] width 651 height 8
checkbox Glicose "true"
type input "dosagem de g"
checkbox Glicose "false"
checkbox Tiroxina "true"
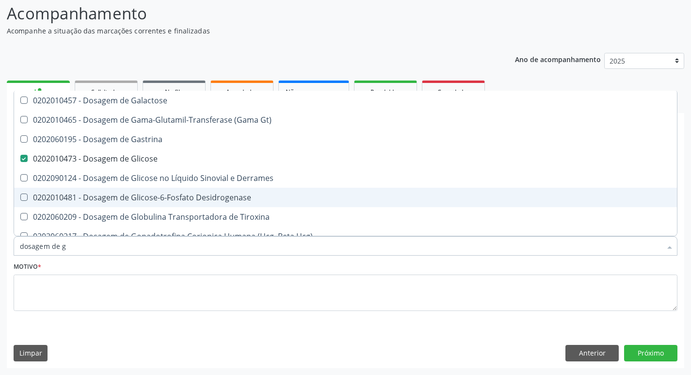
type input "dosagem de"
checkbox Glicose "false"
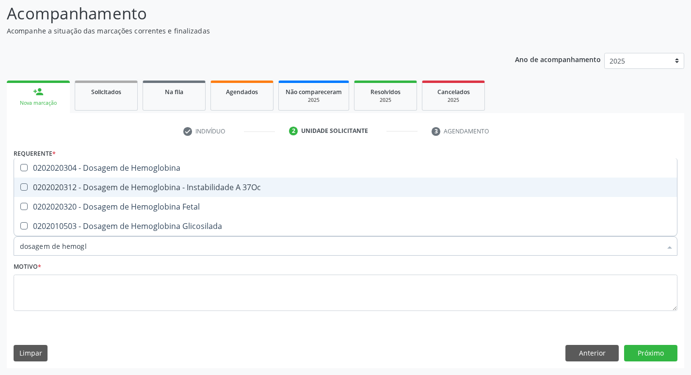
type input "dosagem de hemoglo"
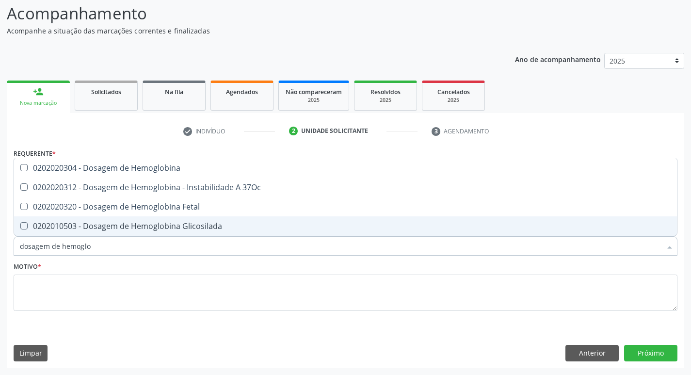
click at [175, 225] on div "0202010503 - Dosagem de Hemoglobina Glicosilada" at bounding box center [345, 226] width 651 height 8
checkbox Glicosilada "true"
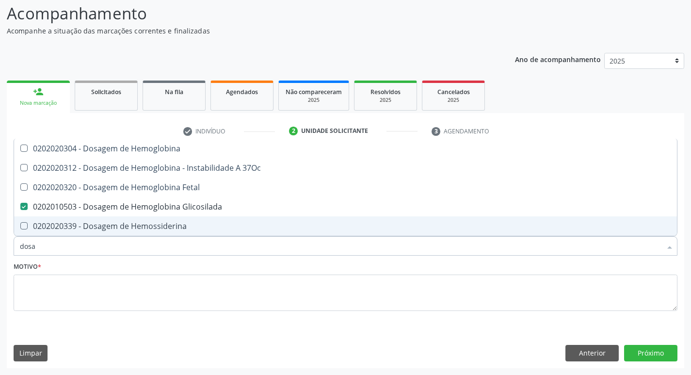
type input "dos"
checkbox Glicosilada "false"
checkbox Hemossiderina "false"
type input "d"
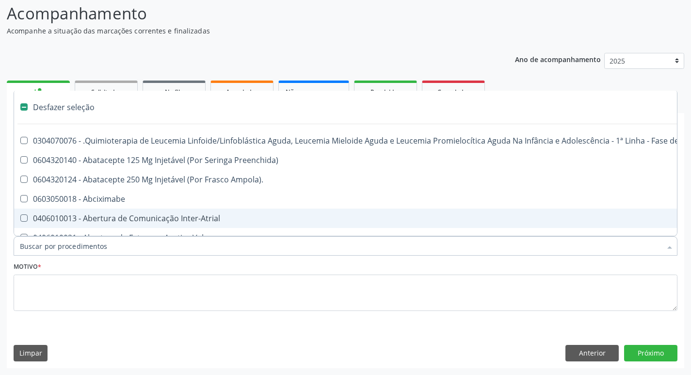
type input "h"
checkbox B "true"
checkbox Fibrinogênio "true"
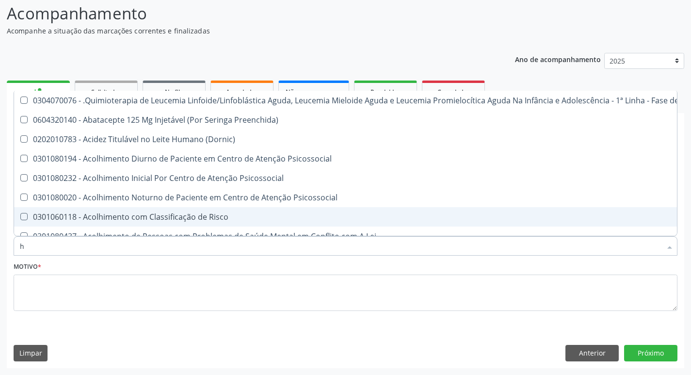
type input "he"
checkbox Pulmão "true"
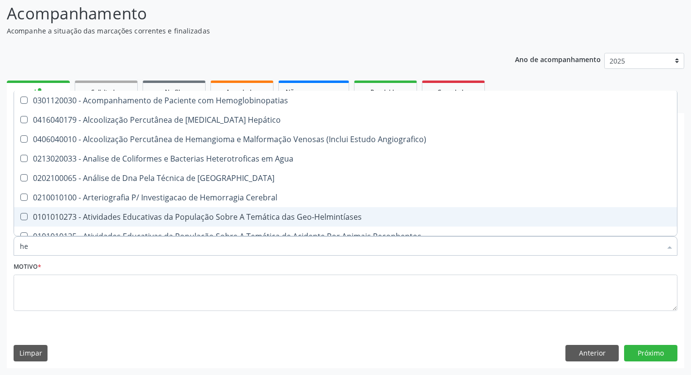
type input "hem"
checkbox \(Qualitativo\) "true"
checkbox Glicosilada "false"
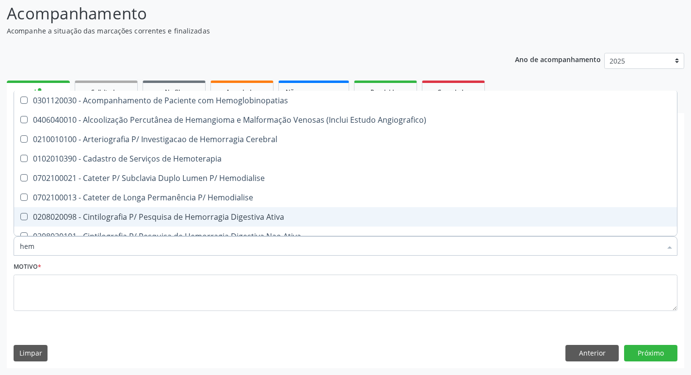
type input "hemo"
checkbox Hemacias "true"
checkbox Glicosilada "false"
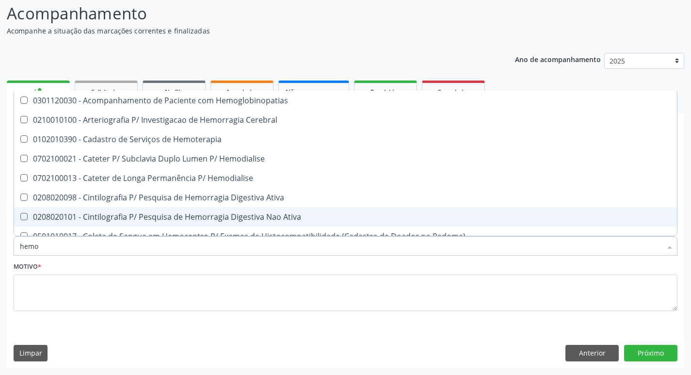
type input "hemog"
checkbox Tardio\) "true"
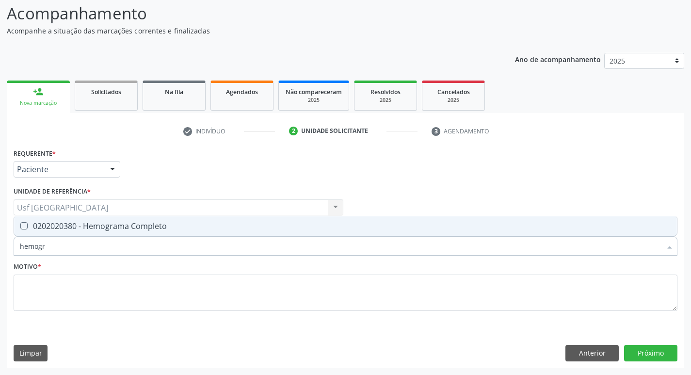
type input "hemogra"
click at [195, 222] on span "0202020380 - Hemograma Completo" at bounding box center [345, 225] width 663 height 19
checkbox Completo "true"
type input "hemog"
checkbox Completo "false"
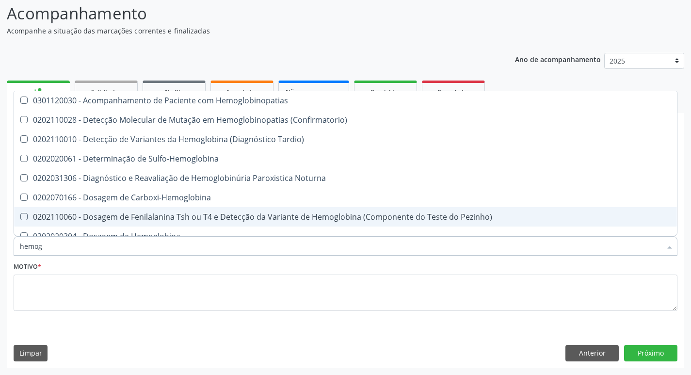
type input "hemo"
checkbox Glicosilada "false"
checkbox Completo "false"
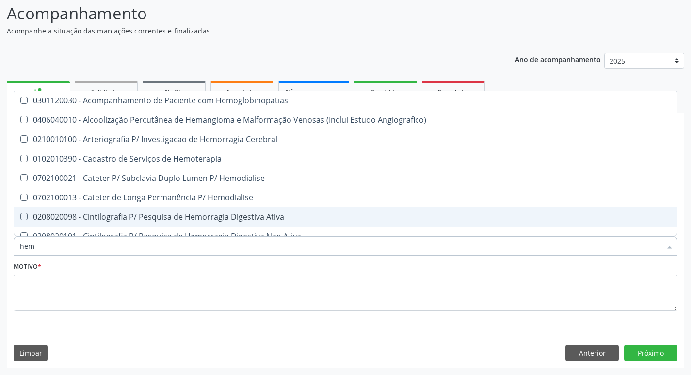
type input "he"
checkbox Glicosilada "false"
checkbox Hematocrito "true"
checkbox Completo "false"
checkbox Orgaos "true"
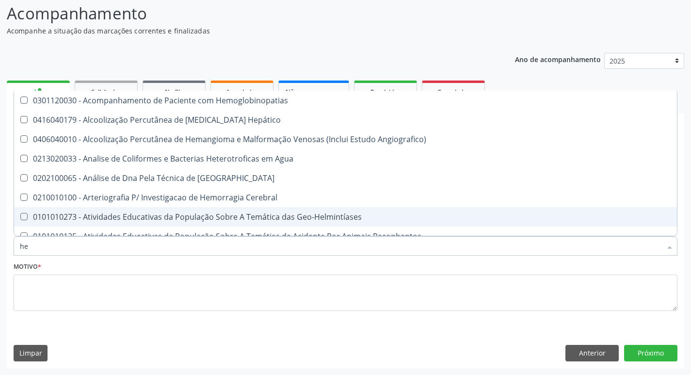
type input "h"
checkbox Glicosilada "false"
checkbox Completo "false"
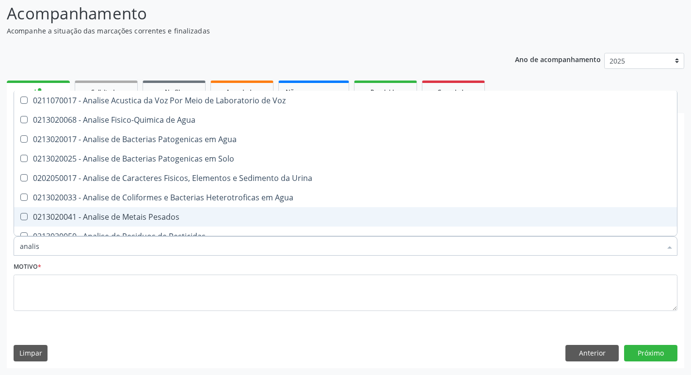
type input "analise"
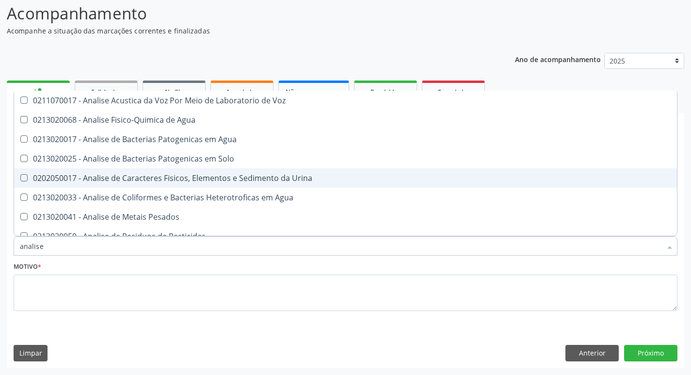
click at [125, 181] on div "0202050017 - Analise de Caracteres Fisicos, Elementos e Sedimento da Urina" at bounding box center [345, 178] width 651 height 8
checkbox Urina "true"
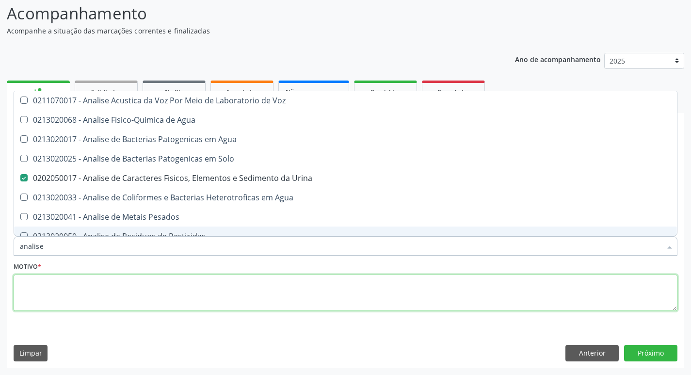
click at [103, 281] on textarea at bounding box center [346, 292] width 664 height 37
checkbox Agua "true"
checkbox Solo "true"
checkbox Agua "true"
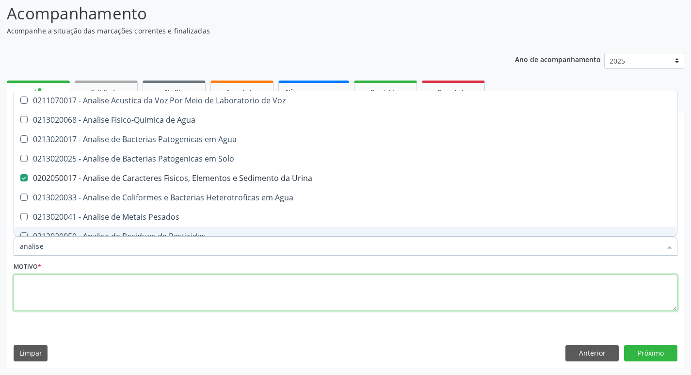
checkbox Pesados "true"
checkbox Pesticidas "true"
checkbox Alimentos "true"
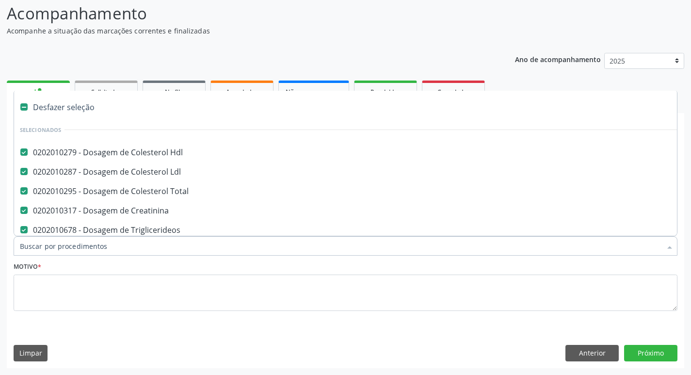
type input "t"
checkbox Urina "false"
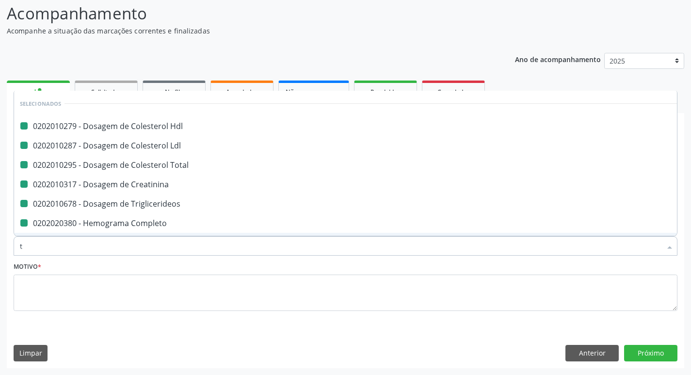
type input "ts"
checkbox Hdl "false"
checkbox Ldl "false"
checkbox Total "false"
checkbox Creatinina "false"
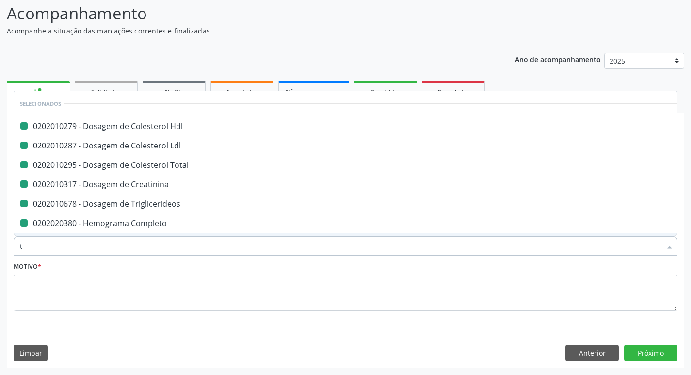
checkbox Triglicerideos "false"
checkbox Completo "false"
checkbox Urina "false"
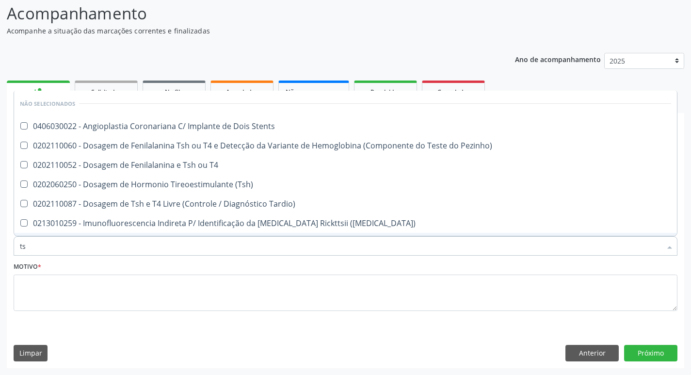
type input "tsh"
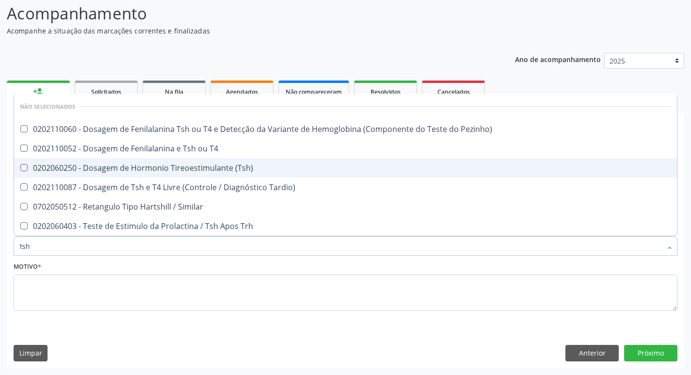
click at [132, 165] on div "0202060250 - Dosagem de Hormonio Tireoestimulante (Tsh)" at bounding box center [345, 168] width 651 height 8
checkbox \(Tsh\) "true"
type input "ts"
checkbox \(Tsh\) "false"
checkbox Tardio\) "true"
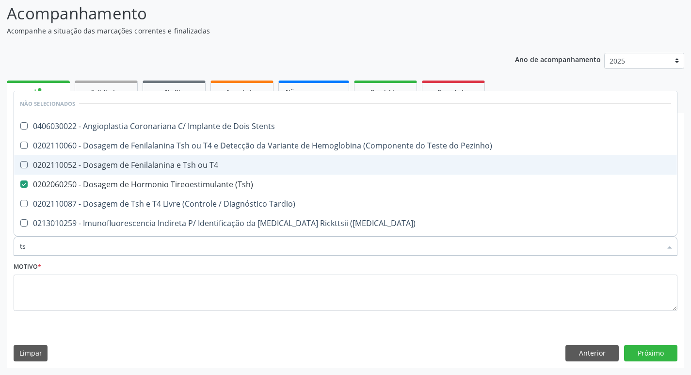
type input "t"
checkbox Stents "true"
checkbox Pezinho\) "true"
checkbox T4 "true"
checkbox Tardio\) "true"
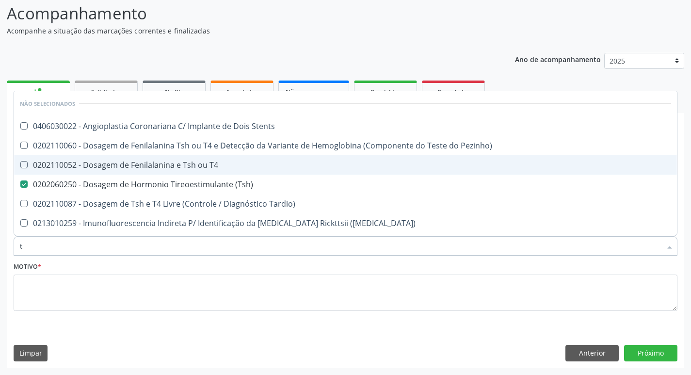
checkbox Maculosa\) "true"
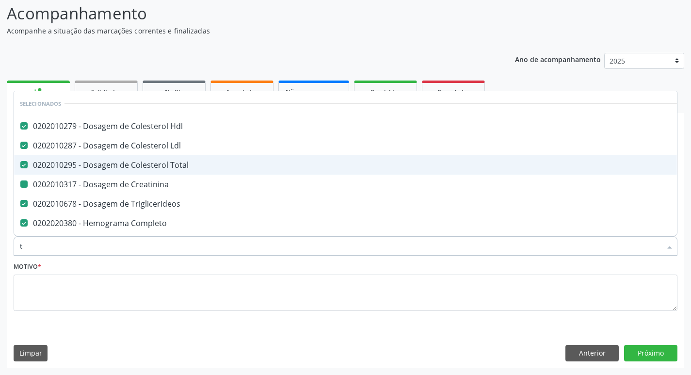
type input "t4"
checkbox Hdl "false"
checkbox Ldl "false"
checkbox Total "false"
checkbox Creatinina "false"
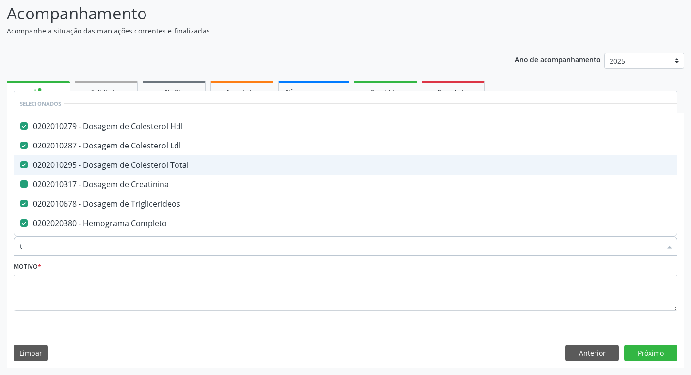
checkbox Triglicerideos "false"
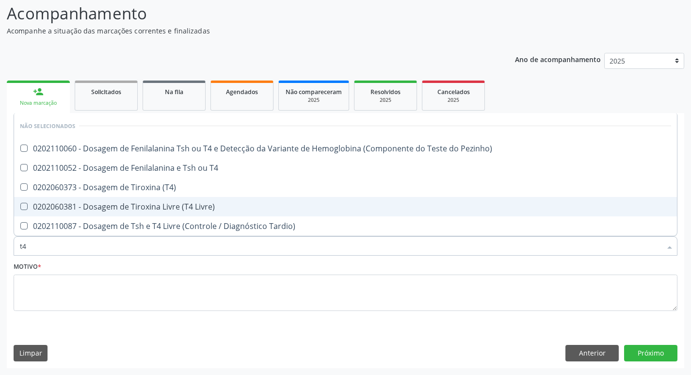
click at [176, 206] on div "0202060381 - Dosagem de Tiroxina Livre (T4 Livre)" at bounding box center [345, 207] width 651 height 8
checkbox Livre\) "true"
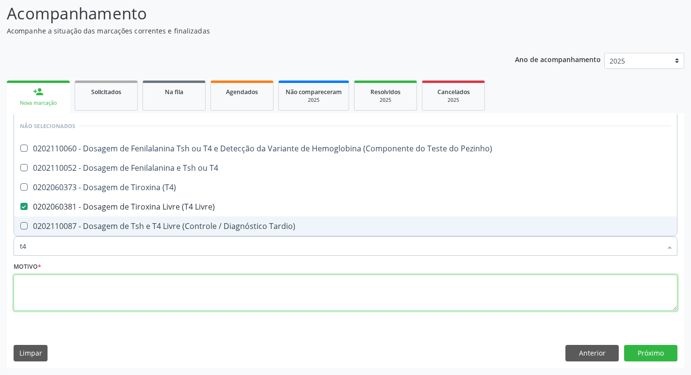
click at [286, 296] on textarea at bounding box center [346, 292] width 664 height 37
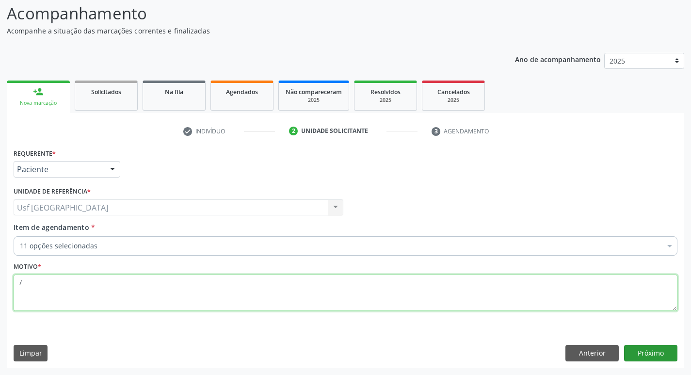
type textarea "/"
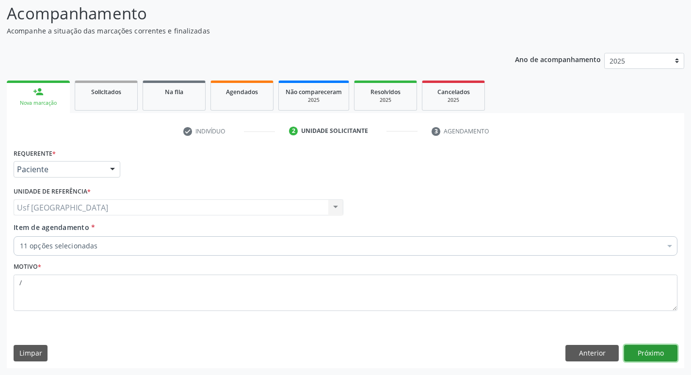
click at [650, 348] on button "Próximo" at bounding box center [650, 353] width 53 height 16
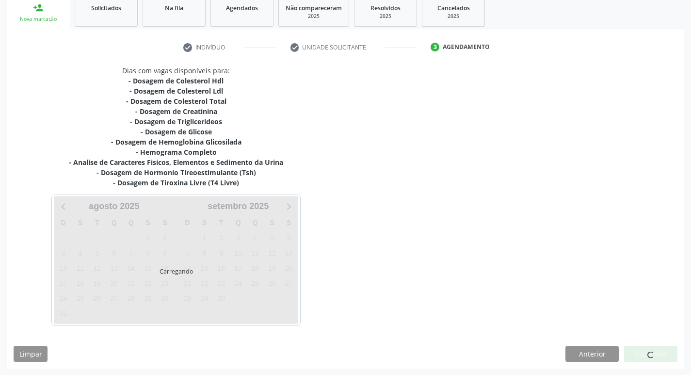
scroll to position [149, 0]
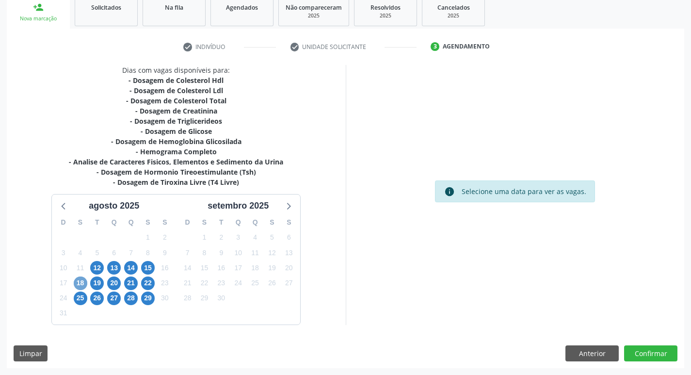
click at [80, 280] on span "18" at bounding box center [81, 283] width 14 height 14
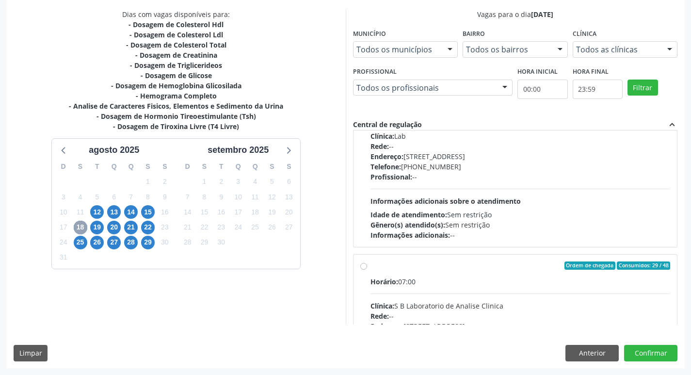
scroll to position [493, 0]
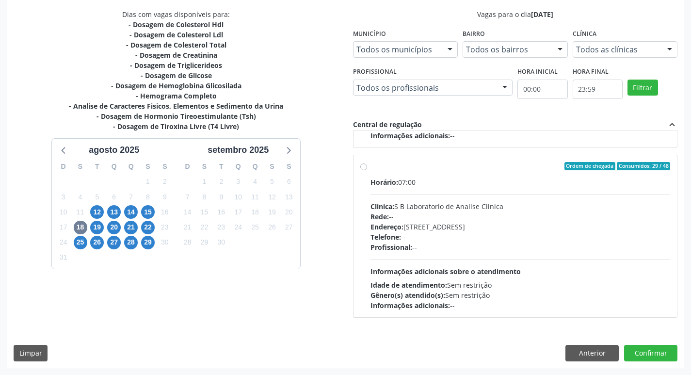
click at [370, 165] on label "Ordem de chegada Consumidos: 29 / 48 Horário: 07:00 Clínica: S B Laboratorio de…" at bounding box center [520, 236] width 300 height 149
click at [362, 165] on input "Ordem de chegada Consumidos: 29 / 48 Horário: 07:00 Clínica: S B Laboratorio de…" at bounding box center [363, 166] width 7 height 9
radio input "true"
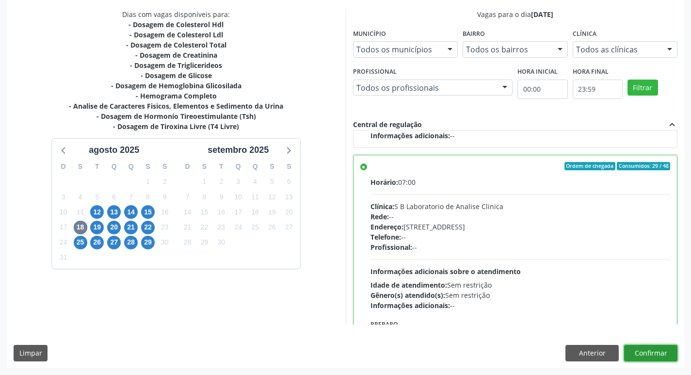
click at [629, 353] on button "Confirmar" at bounding box center [650, 353] width 53 height 16
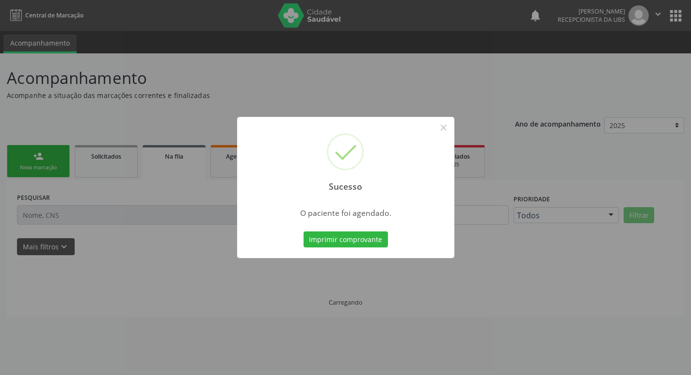
scroll to position [0, 0]
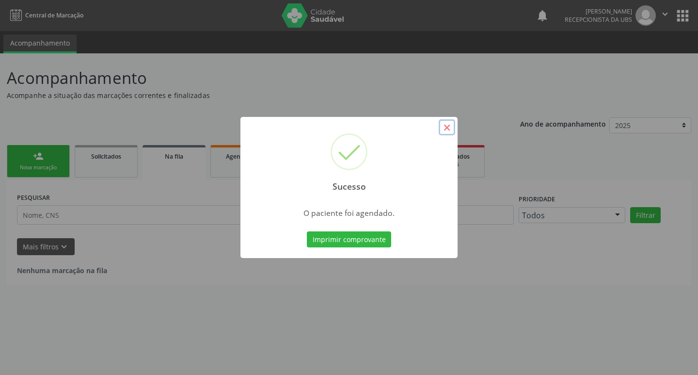
click at [448, 126] on button "×" at bounding box center [447, 127] width 16 height 16
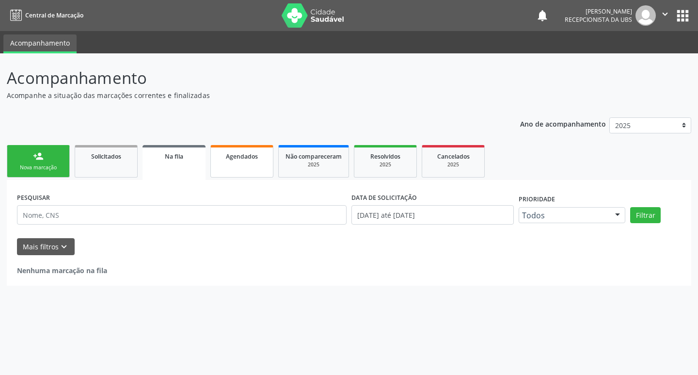
click at [221, 160] on div "Agendados" at bounding box center [242, 156] width 48 height 10
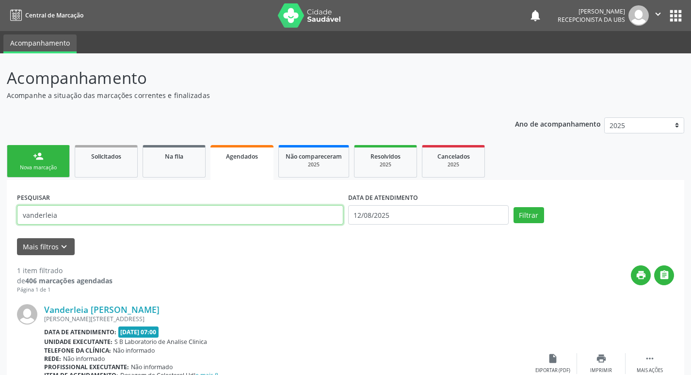
click at [172, 211] on input "vanderleia" at bounding box center [180, 214] width 326 height 19
type input "v"
type input "maria do carmo"
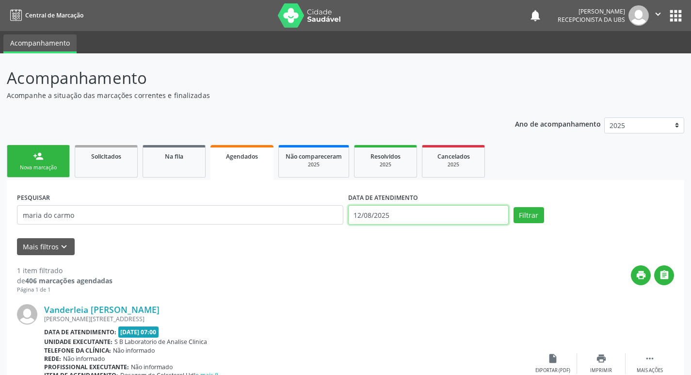
click at [490, 216] on input "12/08/2025" at bounding box center [428, 214] width 161 height 19
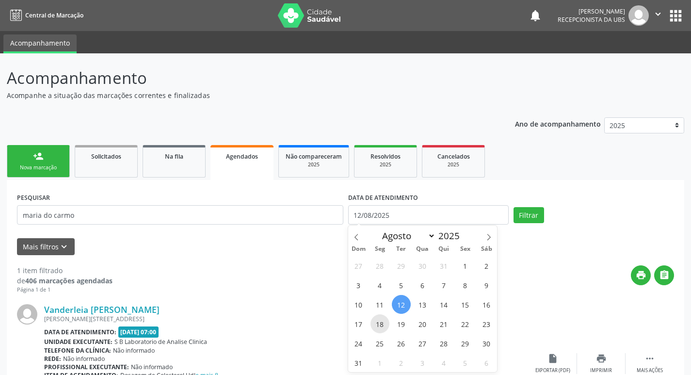
click at [378, 321] on span "18" at bounding box center [379, 323] width 19 height 19
type input "[DATE]"
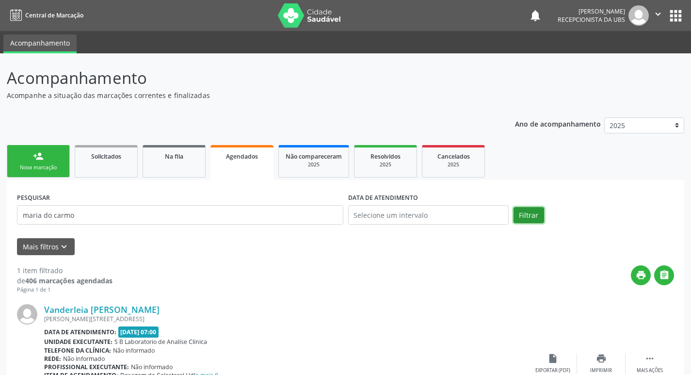
click at [527, 214] on button "Filtrar" at bounding box center [529, 215] width 31 height 16
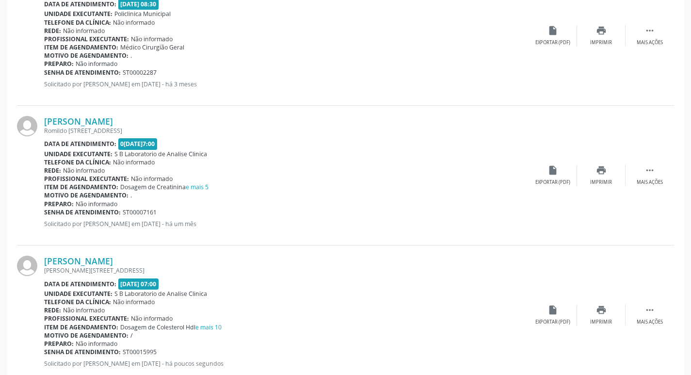
scroll to position [354, 0]
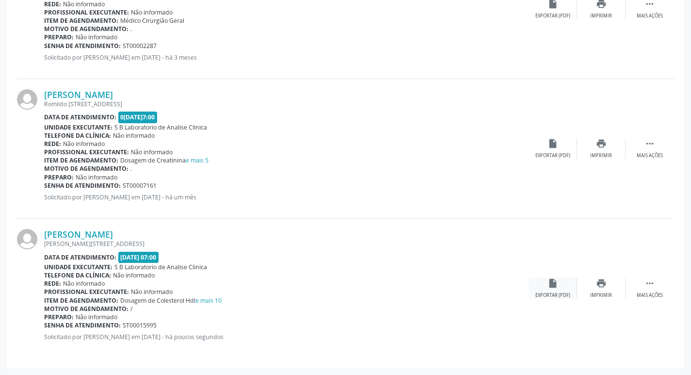
click at [540, 285] on div "insert_drive_file Exportar (PDF)" at bounding box center [553, 288] width 48 height 21
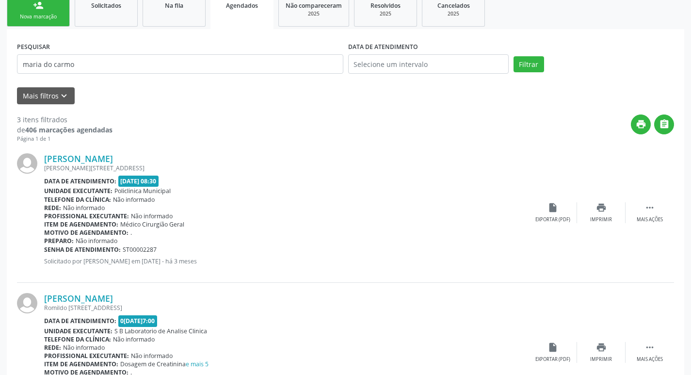
scroll to position [64, 0]
